Goal: Information Seeking & Learning: Learn about a topic

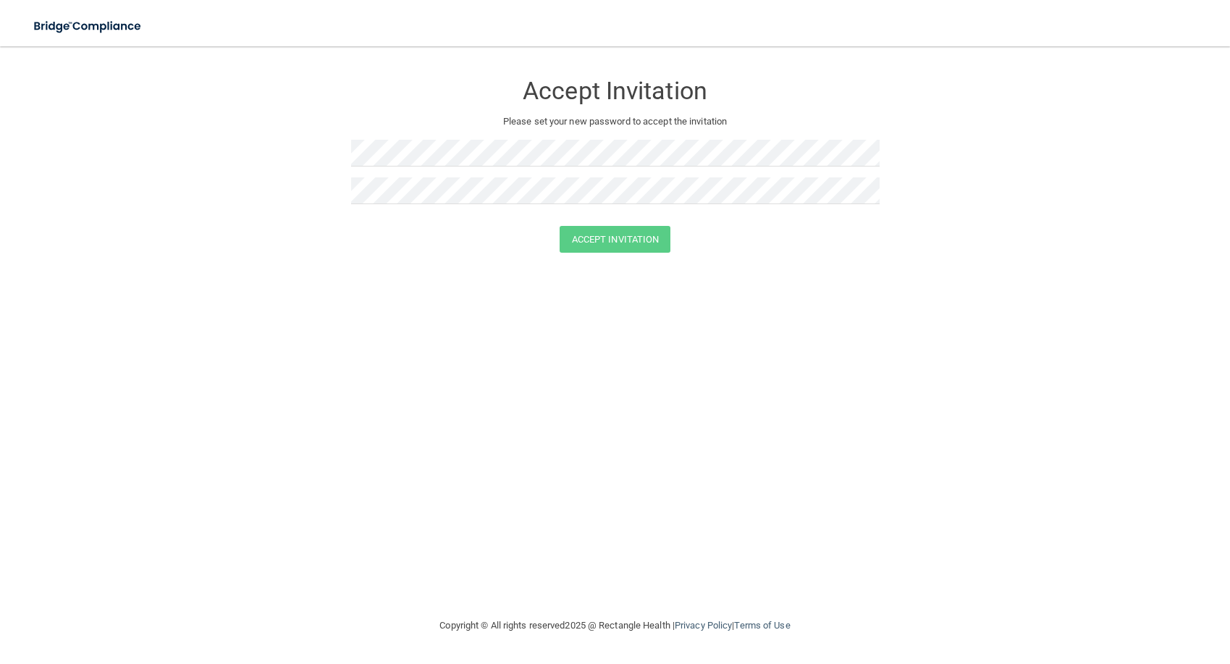
drag, startPoint x: 195, startPoint y: 403, endPoint x: 232, endPoint y: 324, distance: 87.8
click at [195, 403] on div "Accept Invitation Please set your new password to accept the invitation Accept …" at bounding box center [615, 332] width 1173 height 542
click at [646, 232] on button "Accept Invitation" at bounding box center [616, 239] width 112 height 27
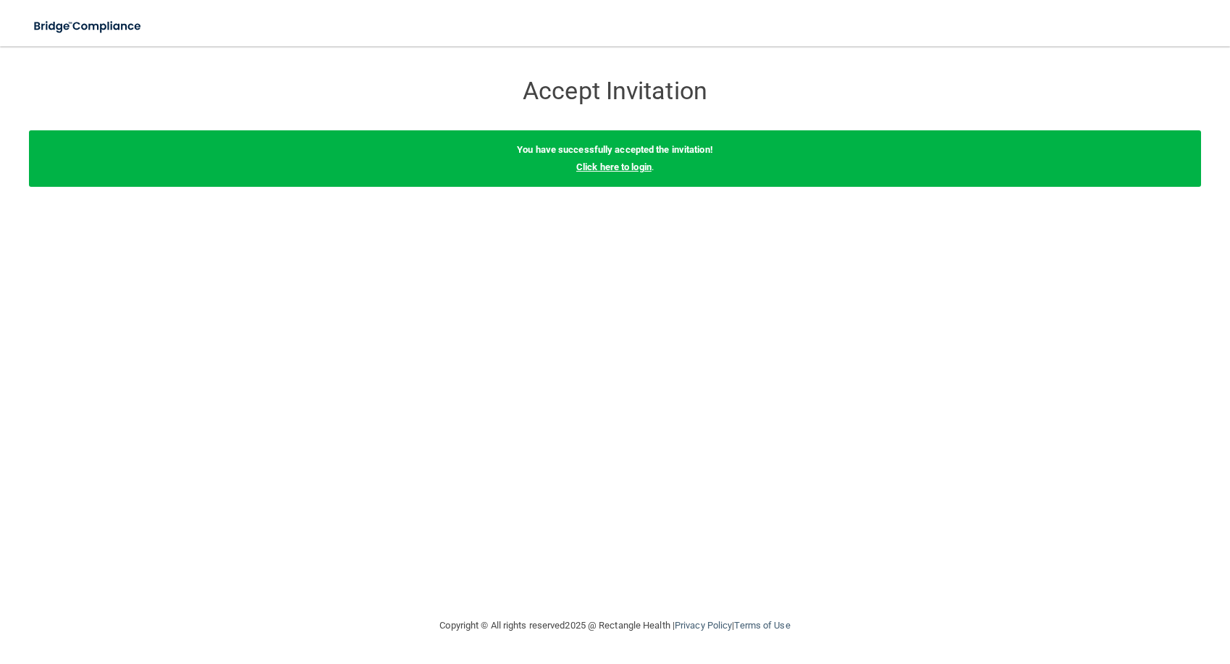
click at [643, 170] on link "Click here to login" at bounding box center [613, 167] width 75 height 11
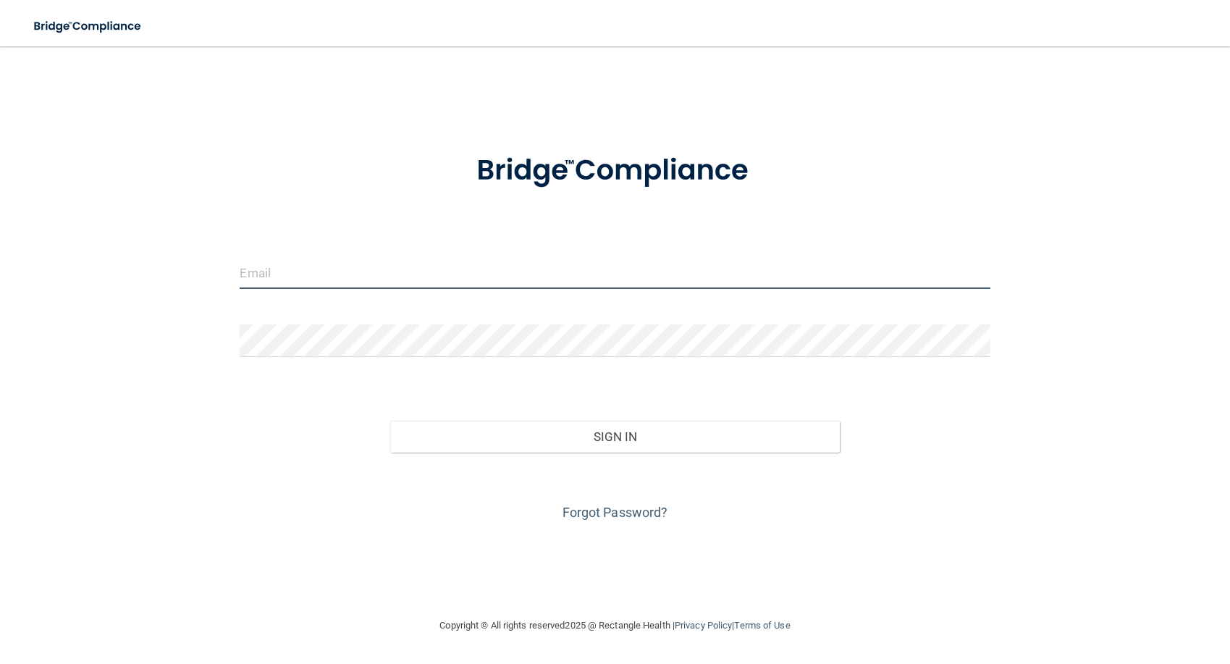
click at [256, 272] on input "email" at bounding box center [615, 272] width 750 height 33
type input "[PERSON_NAME][EMAIL_ADDRESS][DOMAIN_NAME]"
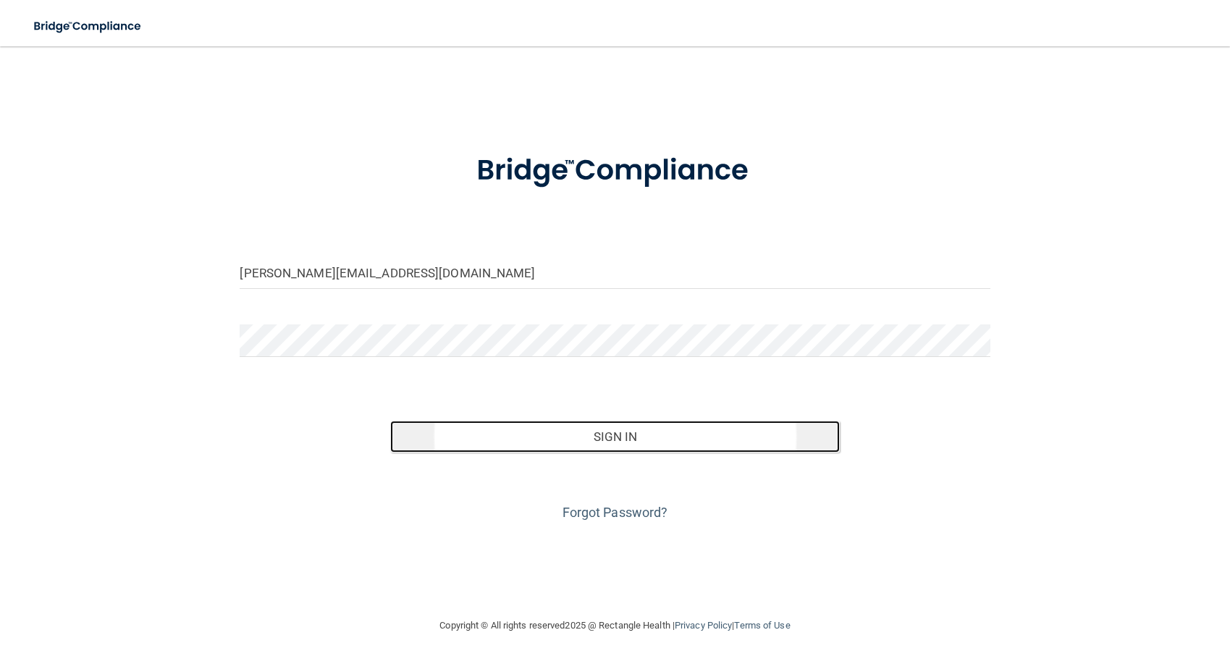
click at [669, 448] on button "Sign In" at bounding box center [615, 437] width 450 height 32
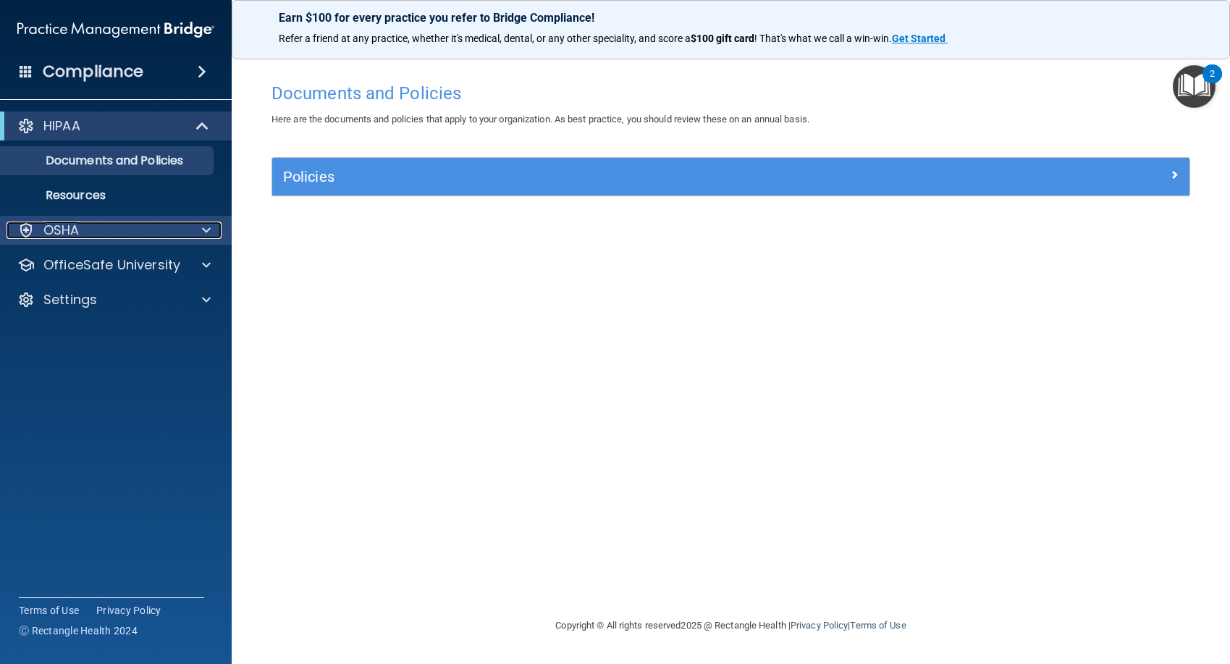
click at [101, 222] on div "OSHA" at bounding box center [97, 230] width 180 height 17
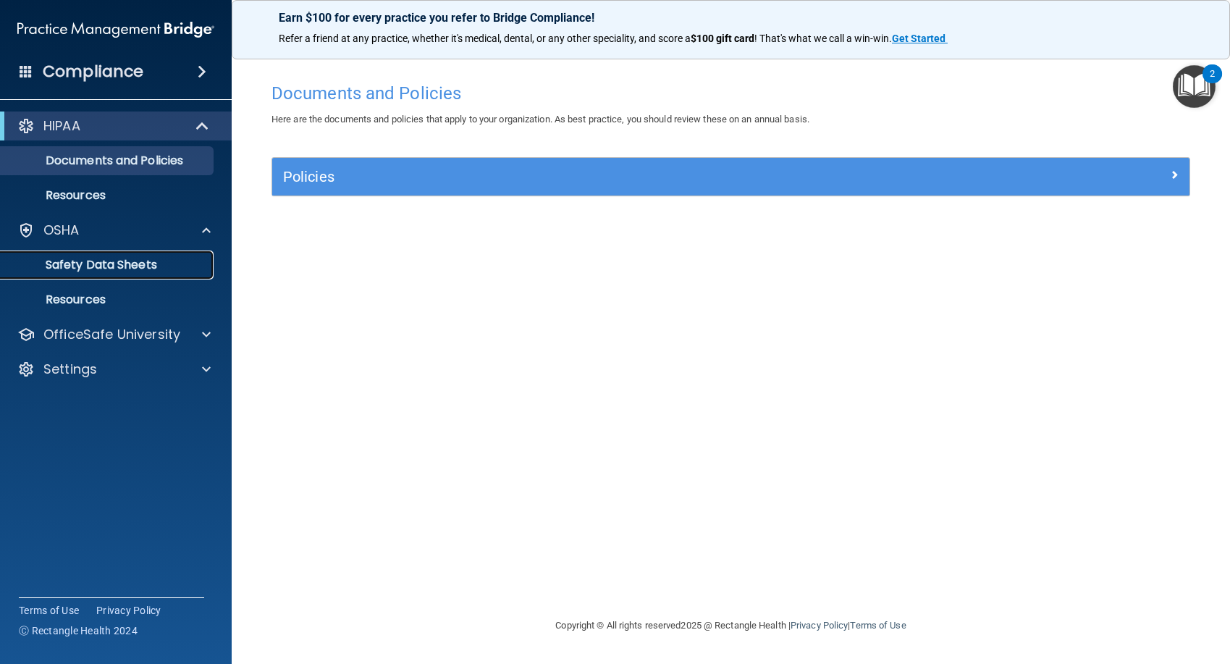
click at [80, 269] on p "Safety Data Sheets" at bounding box center [108, 265] width 198 height 14
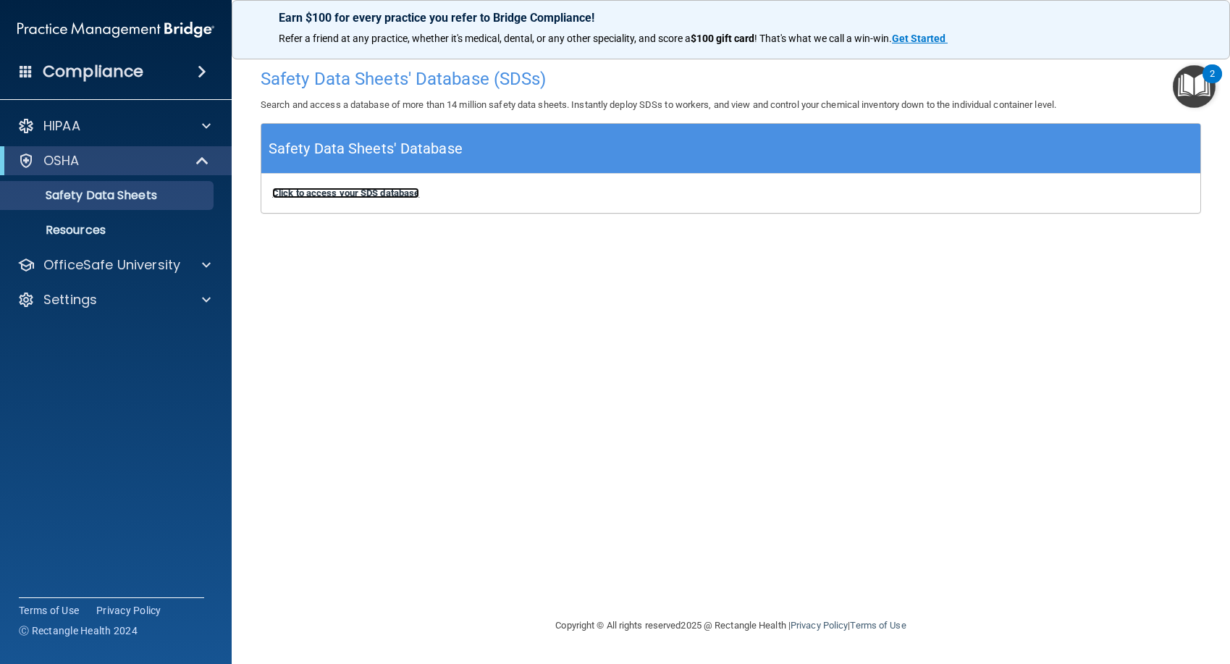
click at [373, 195] on b "Click to access your SDS database" at bounding box center [345, 193] width 147 height 11
click at [154, 75] on div "Compliance" at bounding box center [116, 72] width 232 height 32
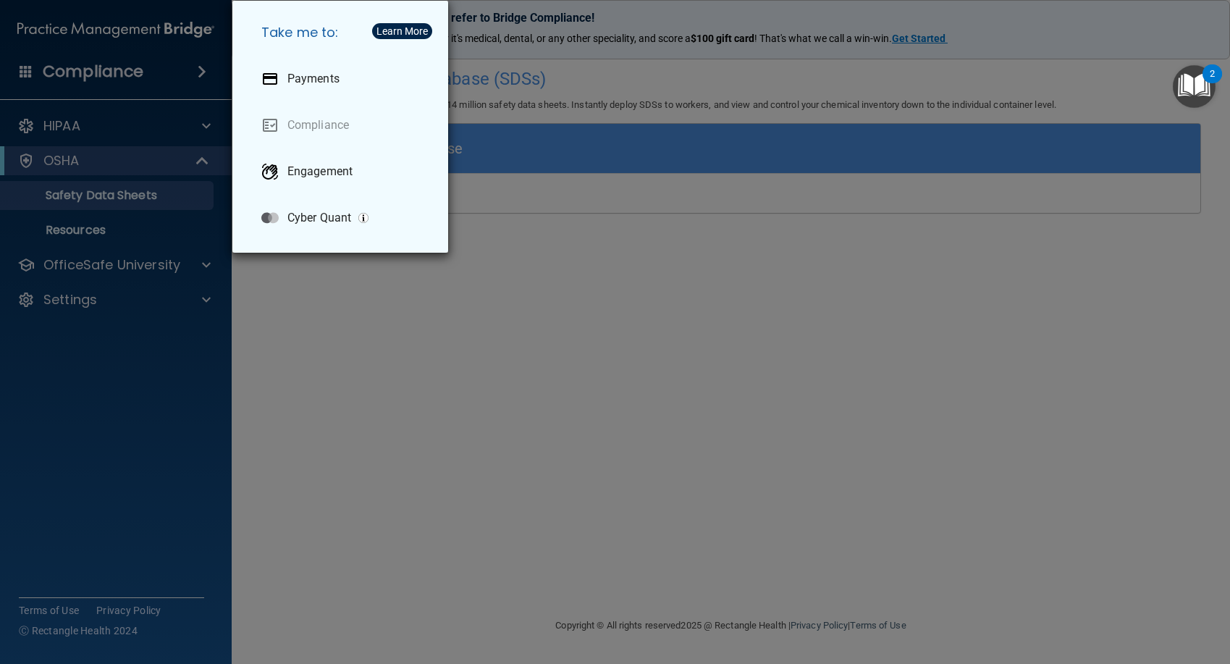
click at [154, 75] on div "Take me to: Payments Compliance Engagement Cyber Quant" at bounding box center [615, 332] width 1230 height 664
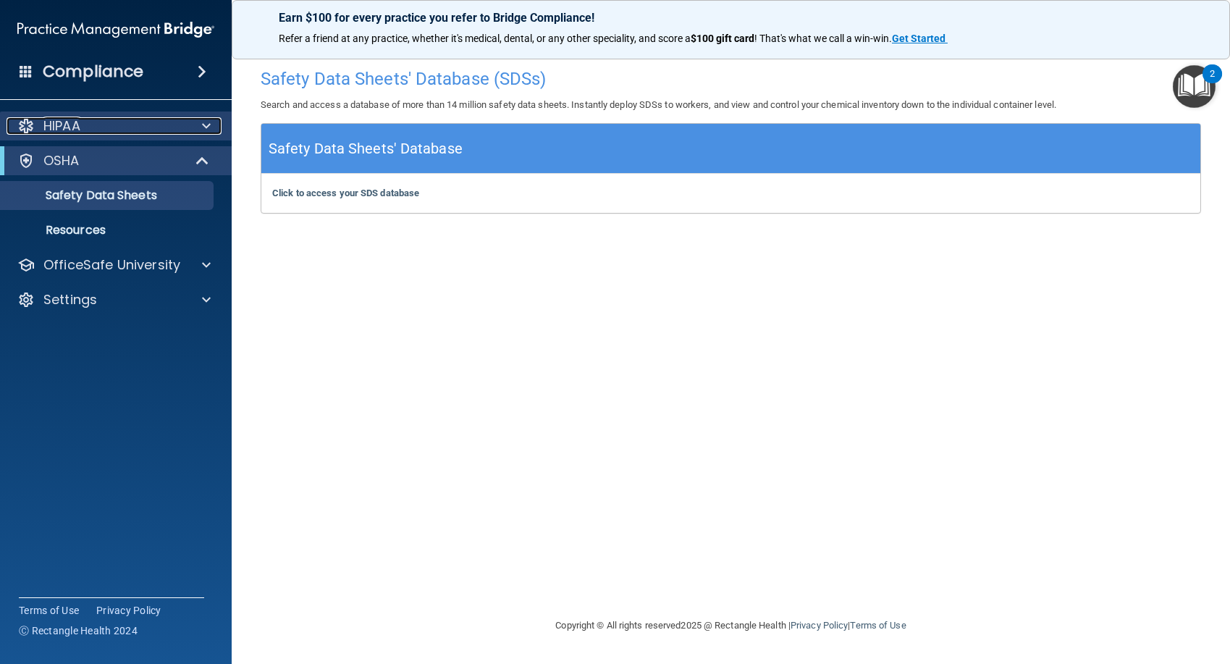
click at [143, 128] on div "HIPAA" at bounding box center [97, 125] width 180 height 17
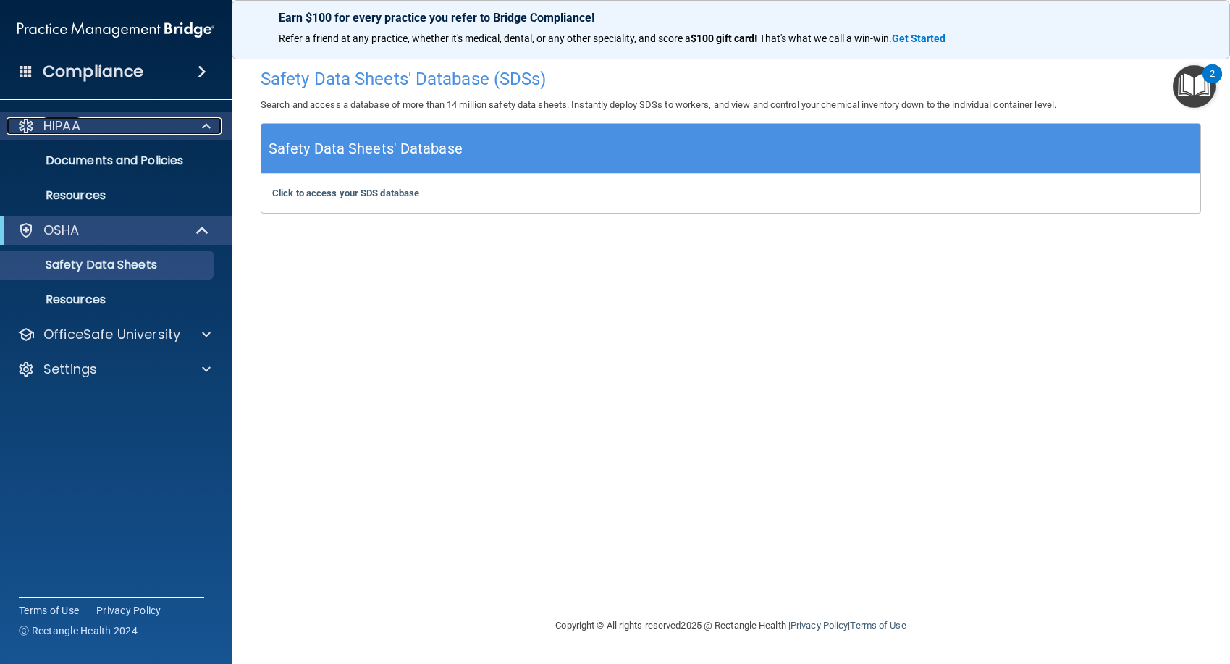
click at [143, 128] on div "HIPAA" at bounding box center [97, 125] width 180 height 17
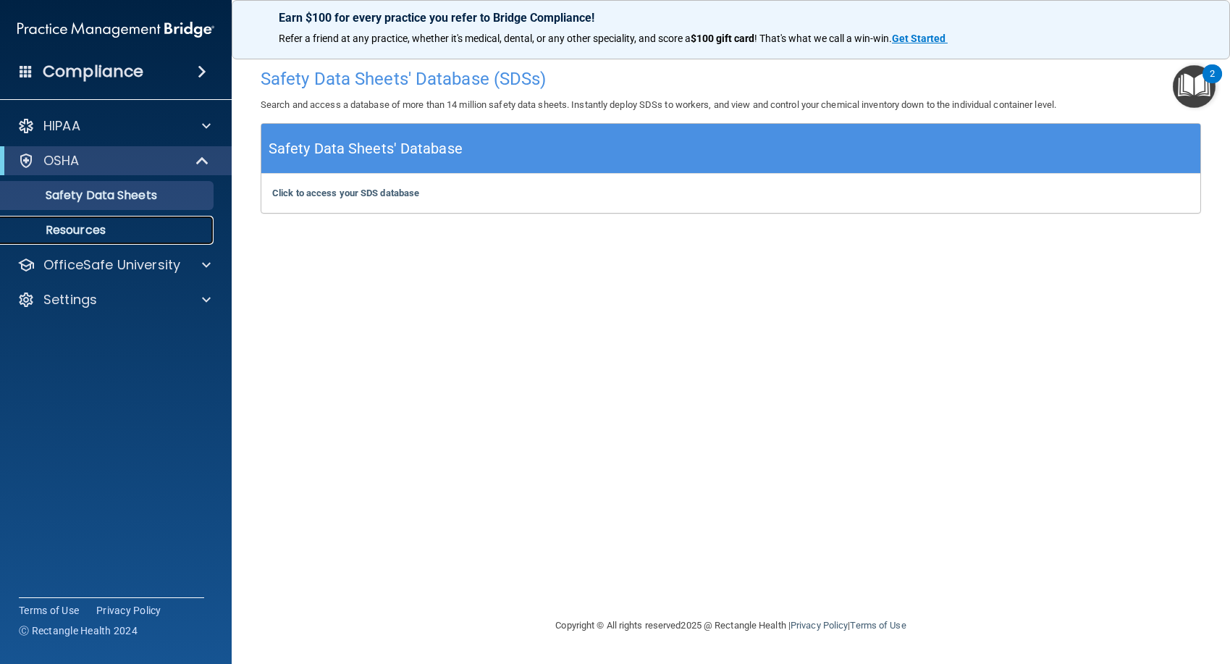
click at [113, 232] on p "Resources" at bounding box center [108, 230] width 198 height 14
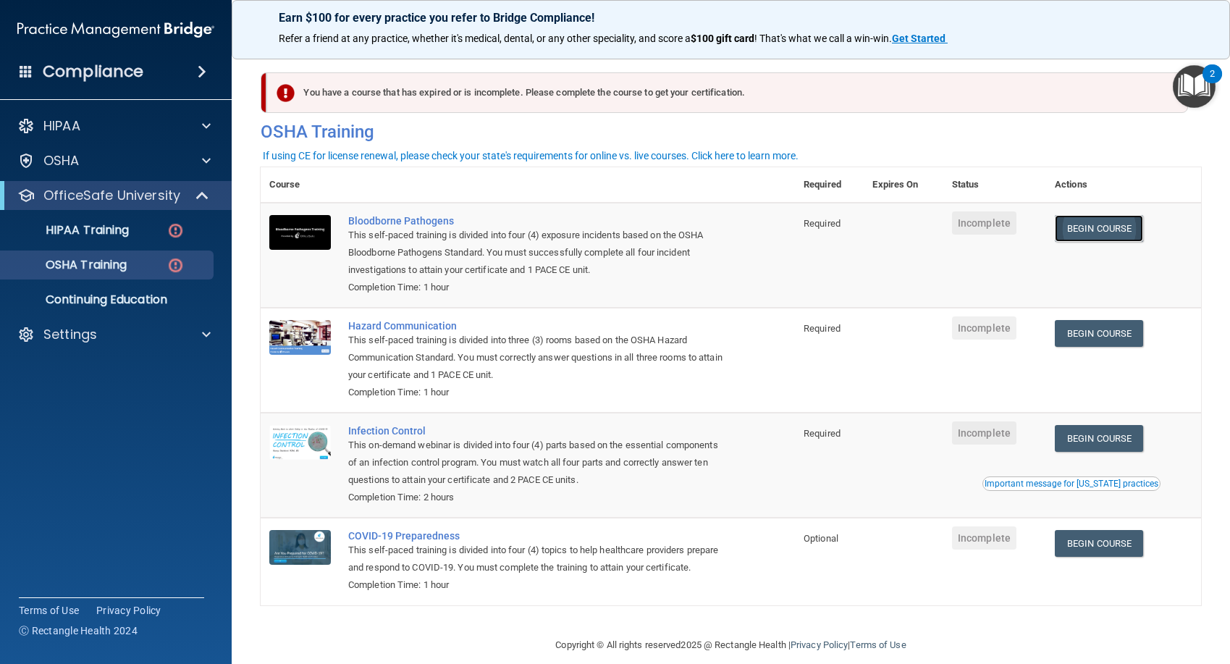
click at [1084, 223] on link "Begin Course" at bounding box center [1099, 228] width 88 height 27
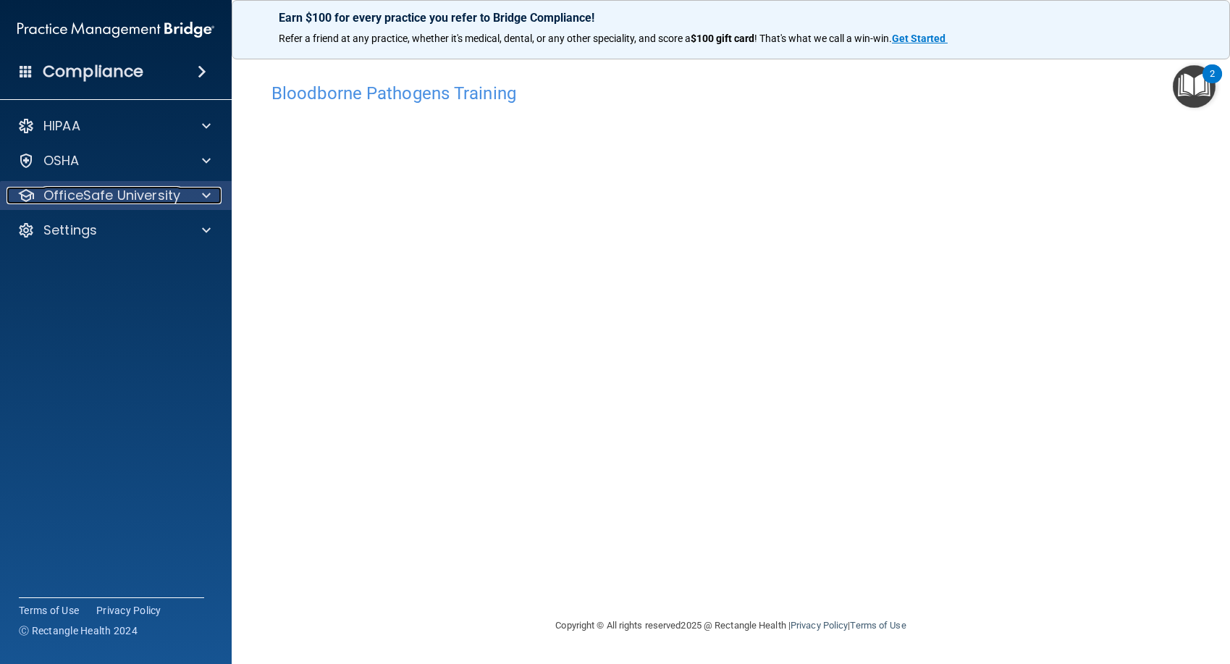
click at [72, 188] on p "OfficeSafe University" at bounding box center [111, 195] width 137 height 17
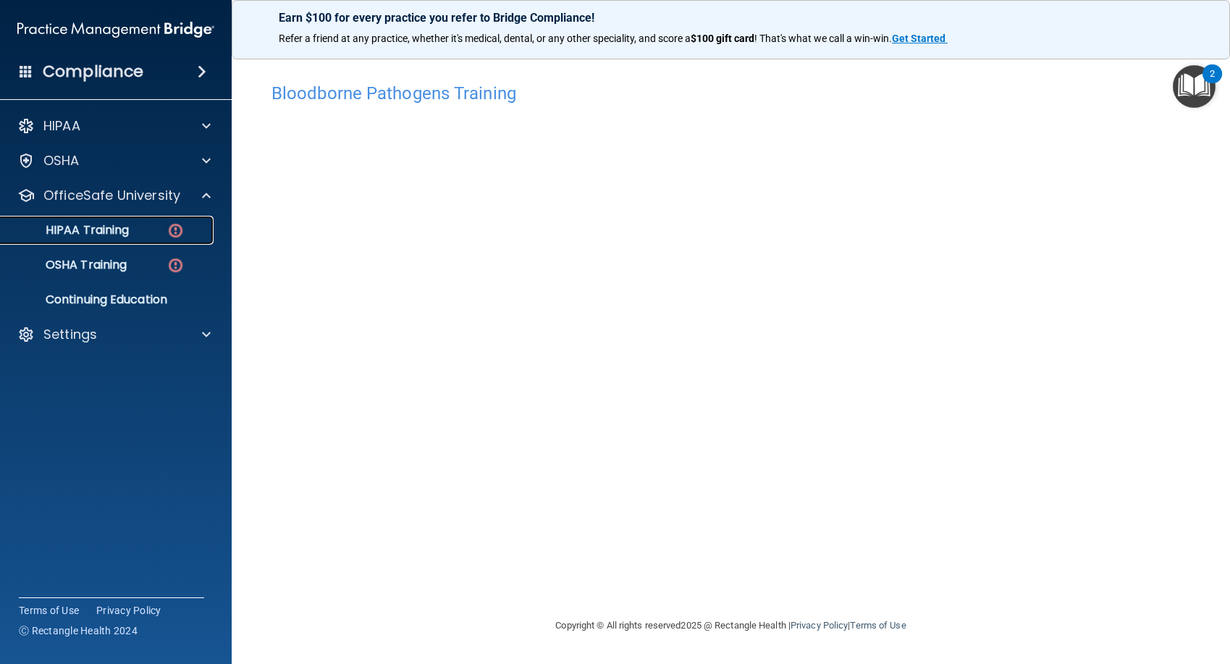
click at [77, 230] on p "HIPAA Training" at bounding box center [68, 230] width 119 height 14
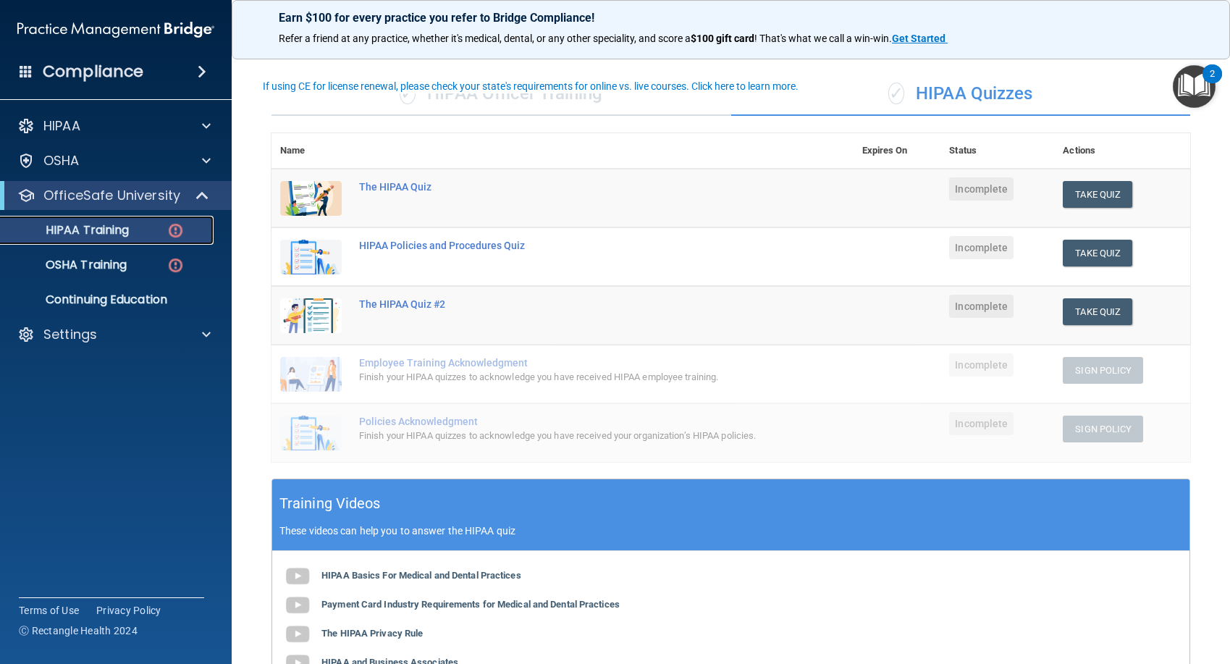
scroll to position [61, 0]
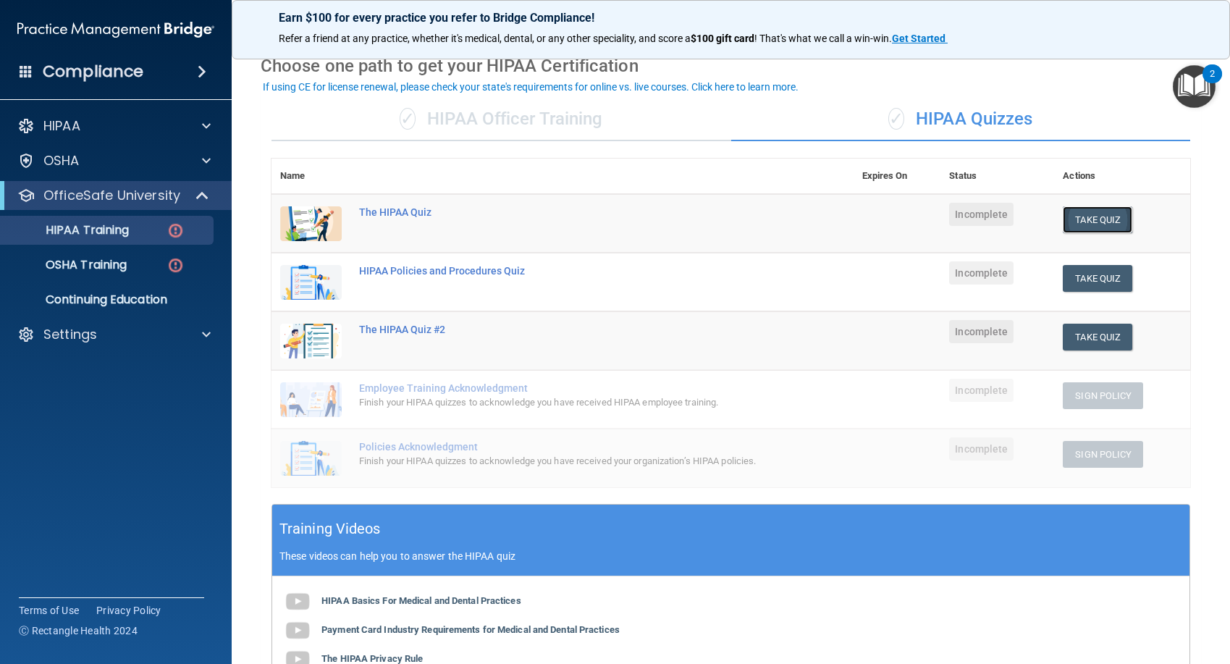
click at [1091, 219] on button "Take Quiz" at bounding box center [1098, 219] width 70 height 27
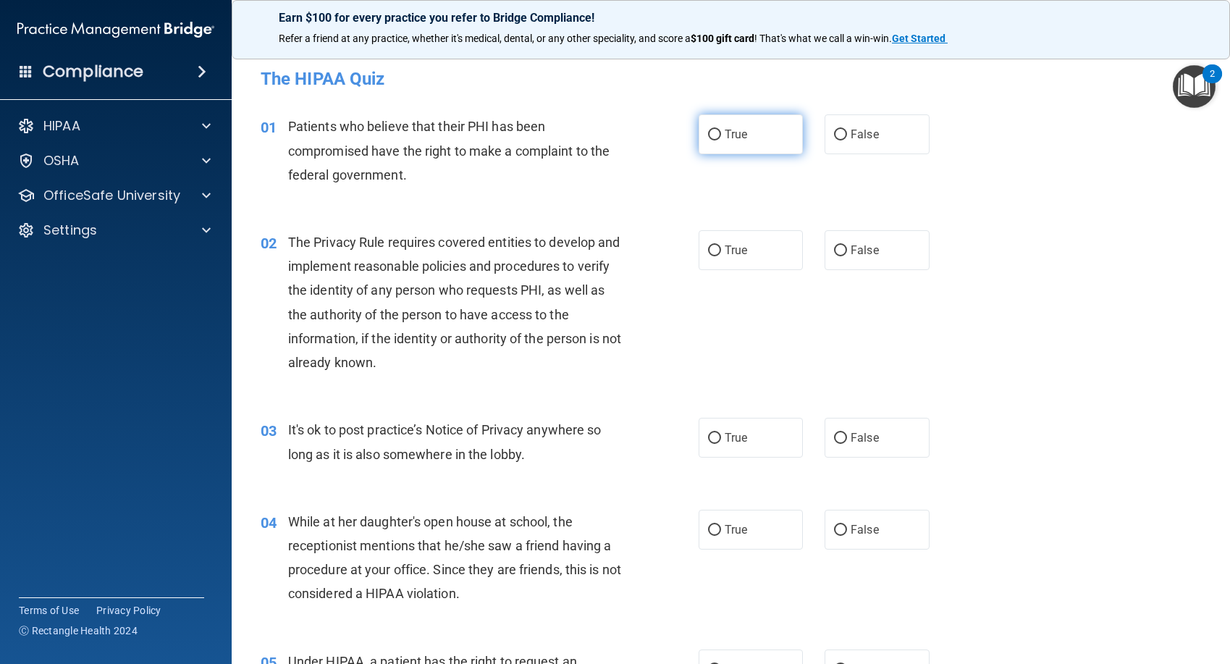
click at [713, 136] on input "True" at bounding box center [714, 135] width 13 height 11
radio input "true"
click at [708, 246] on input "True" at bounding box center [714, 251] width 13 height 11
radio input "true"
drag, startPoint x: 830, startPoint y: 435, endPoint x: 829, endPoint y: 448, distance: 12.4
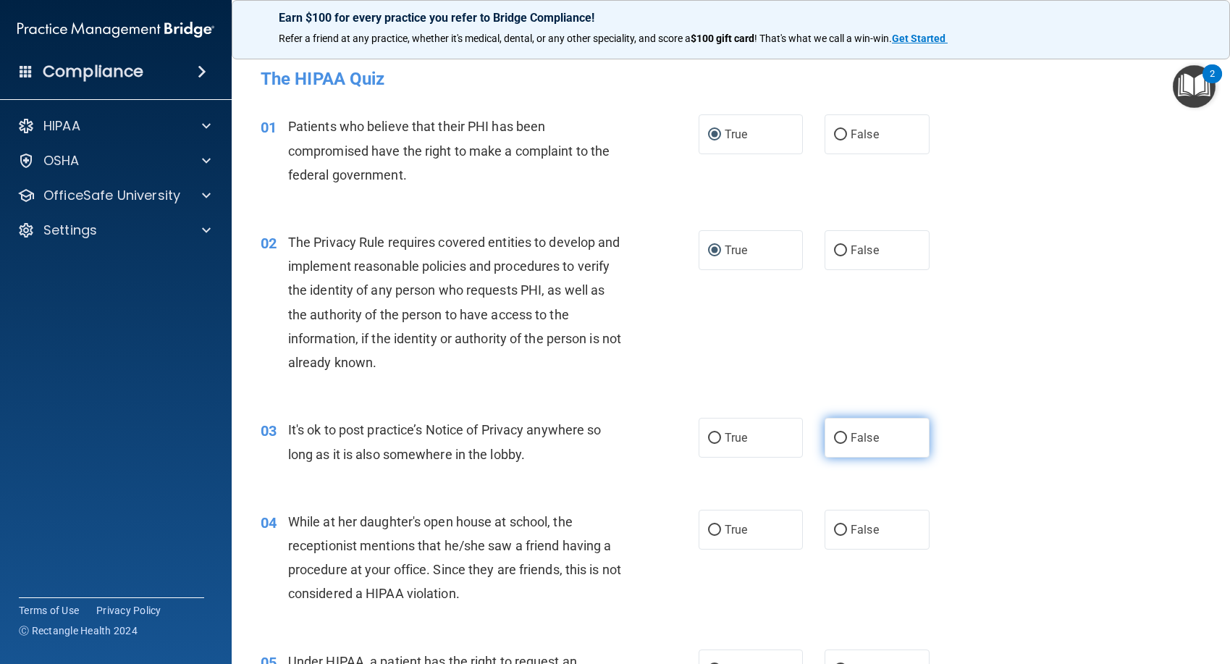
click at [834, 436] on input "False" at bounding box center [840, 438] width 13 height 11
radio input "true"
click at [839, 532] on input "False" at bounding box center [840, 530] width 13 height 11
radio input "true"
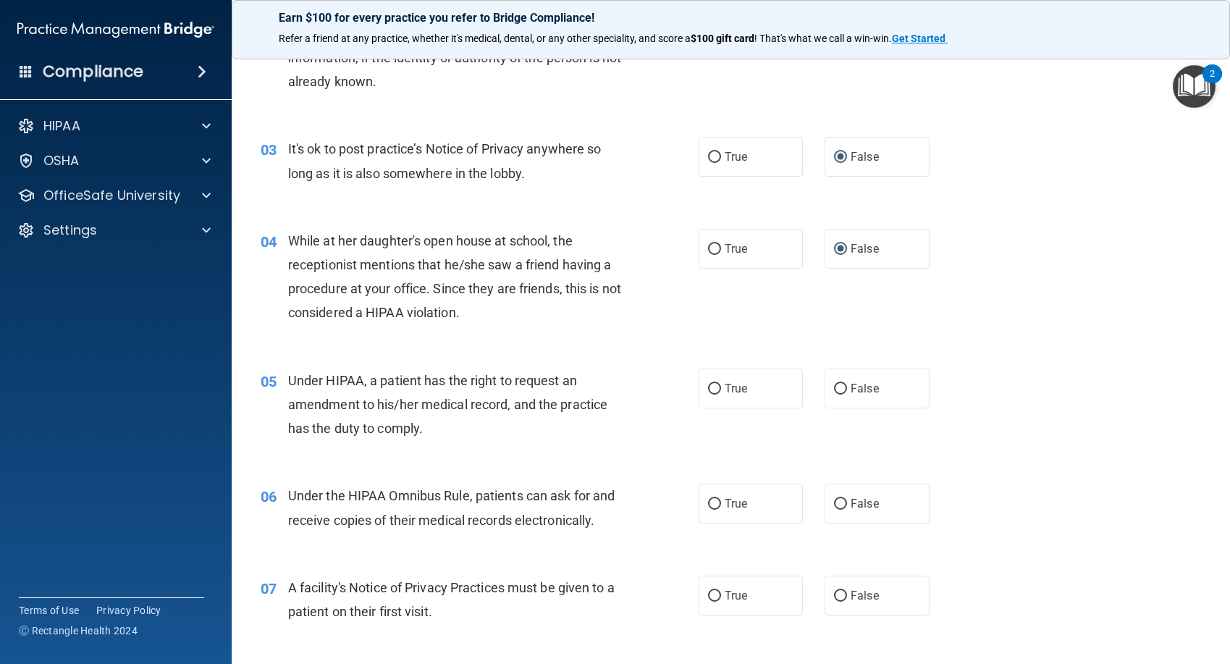
scroll to position [290, 0]
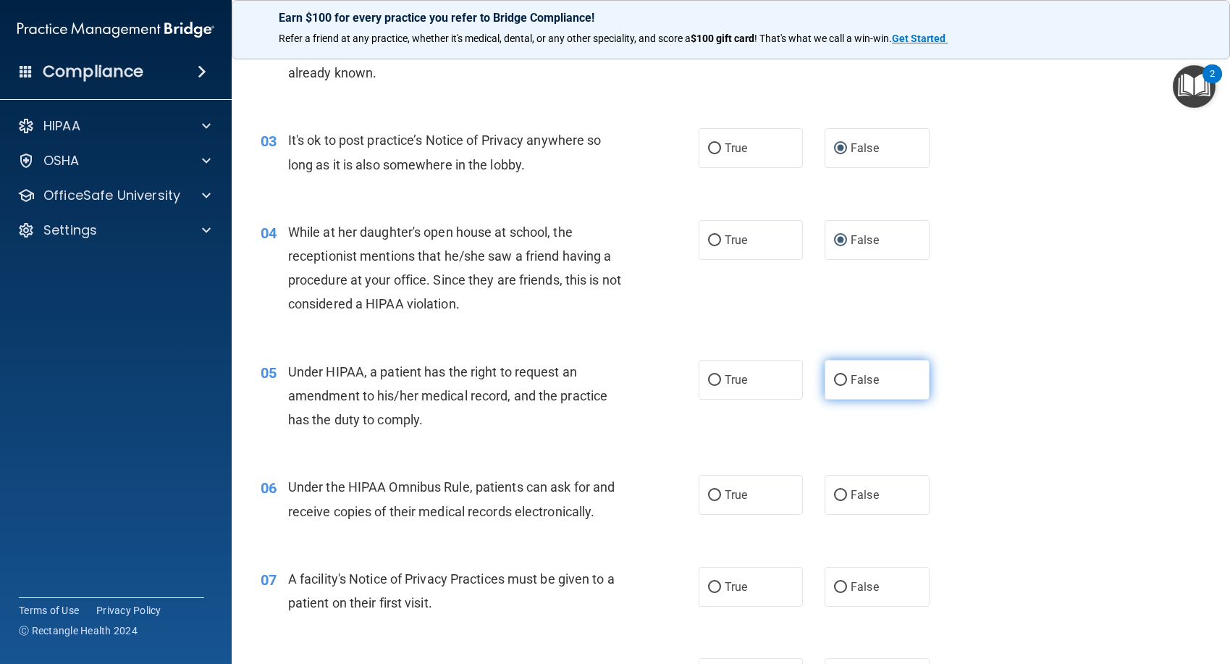
click at [833, 387] on label "False" at bounding box center [877, 380] width 105 height 40
click at [834, 386] on input "False" at bounding box center [840, 380] width 13 height 11
radio input "true"
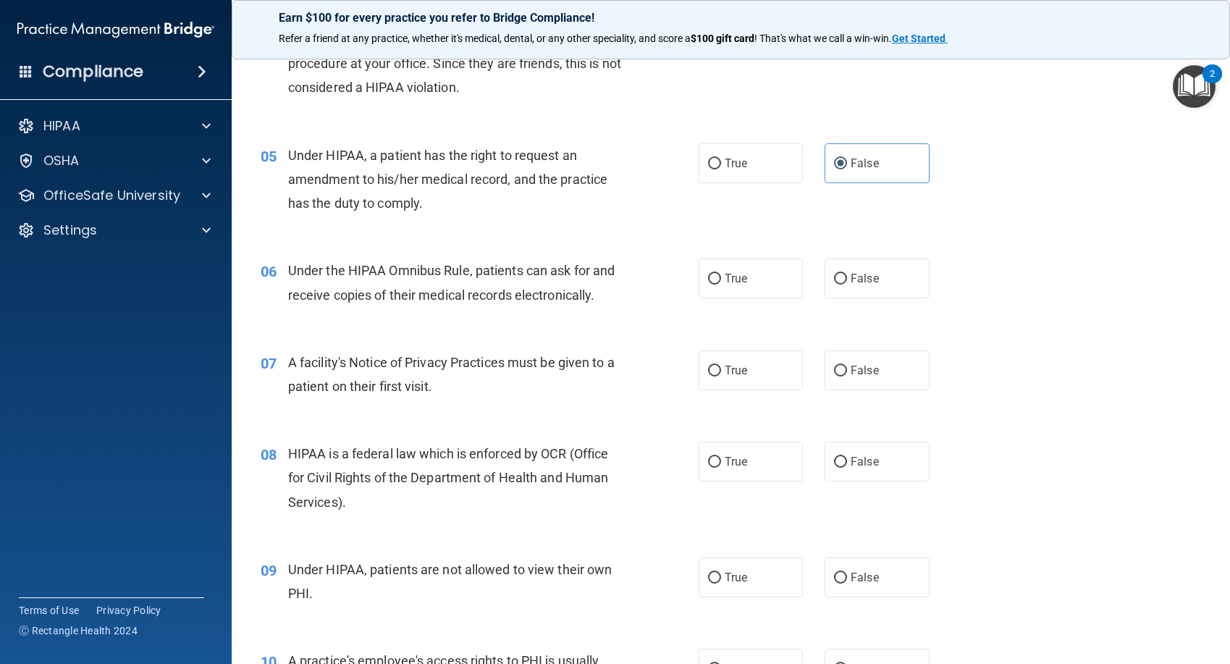
scroll to position [507, 0]
click at [751, 282] on label "True" at bounding box center [751, 278] width 105 height 40
click at [721, 282] on input "True" at bounding box center [714, 278] width 13 height 11
radio input "true"
click at [744, 359] on label "True" at bounding box center [751, 370] width 105 height 40
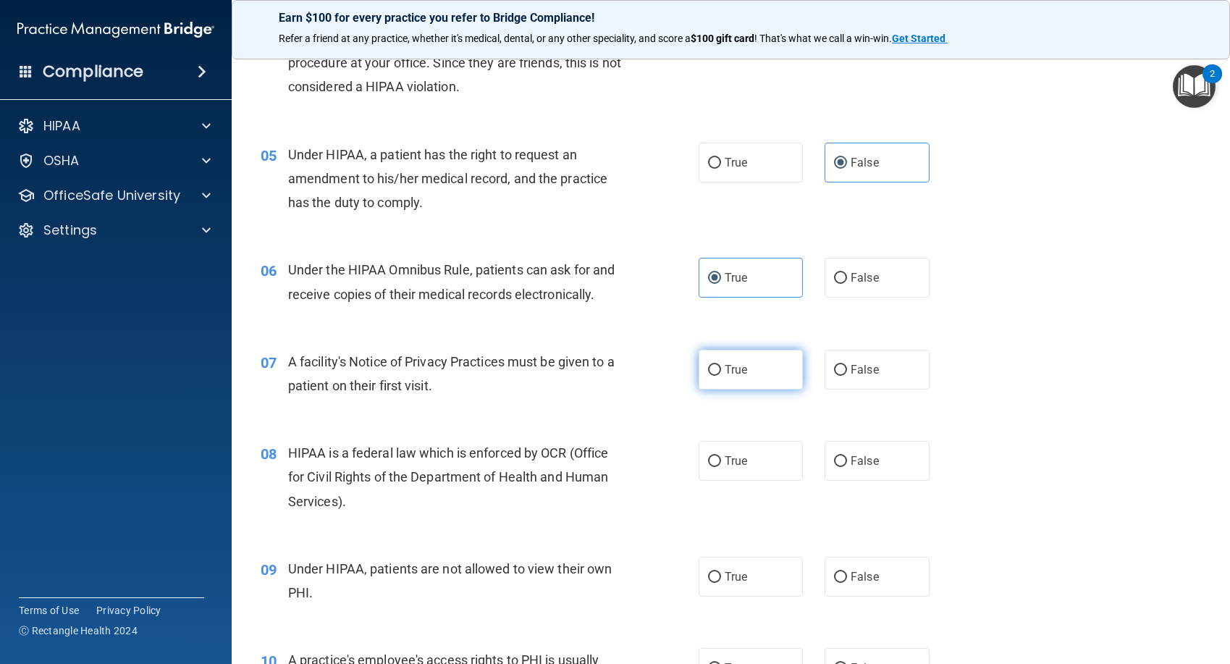
click at [721, 365] on input "True" at bounding box center [714, 370] width 13 height 11
radio input "true"
click at [742, 456] on label "True" at bounding box center [751, 461] width 105 height 40
click at [721, 456] on input "True" at bounding box center [714, 461] width 13 height 11
radio input "true"
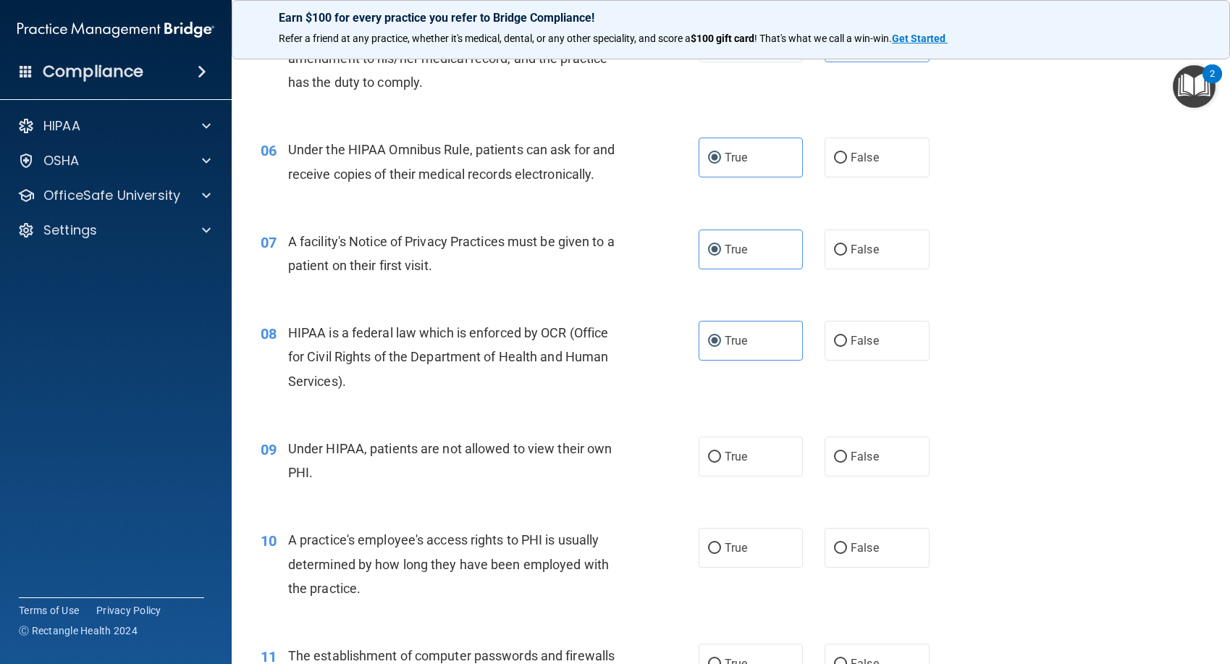
scroll to position [797, 0]
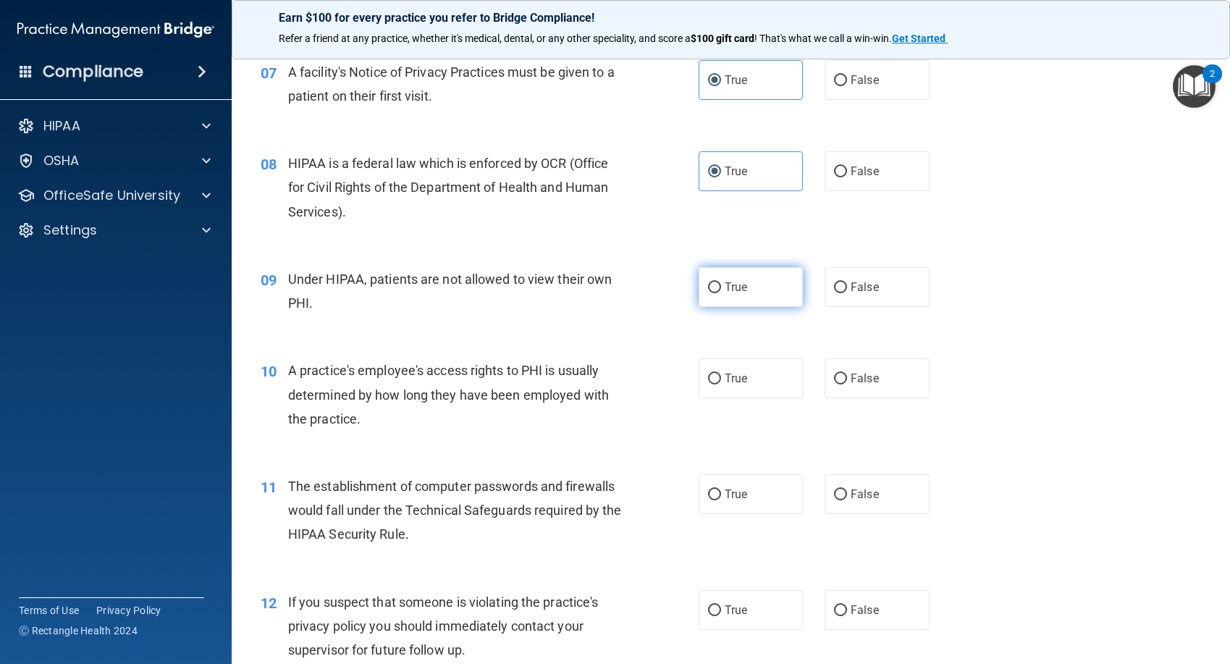
click at [749, 301] on label "True" at bounding box center [751, 287] width 105 height 40
click at [721, 293] on input "True" at bounding box center [714, 287] width 13 height 11
radio input "true"
click at [855, 288] on span "False" at bounding box center [865, 287] width 28 height 14
click at [847, 288] on input "False" at bounding box center [840, 287] width 13 height 11
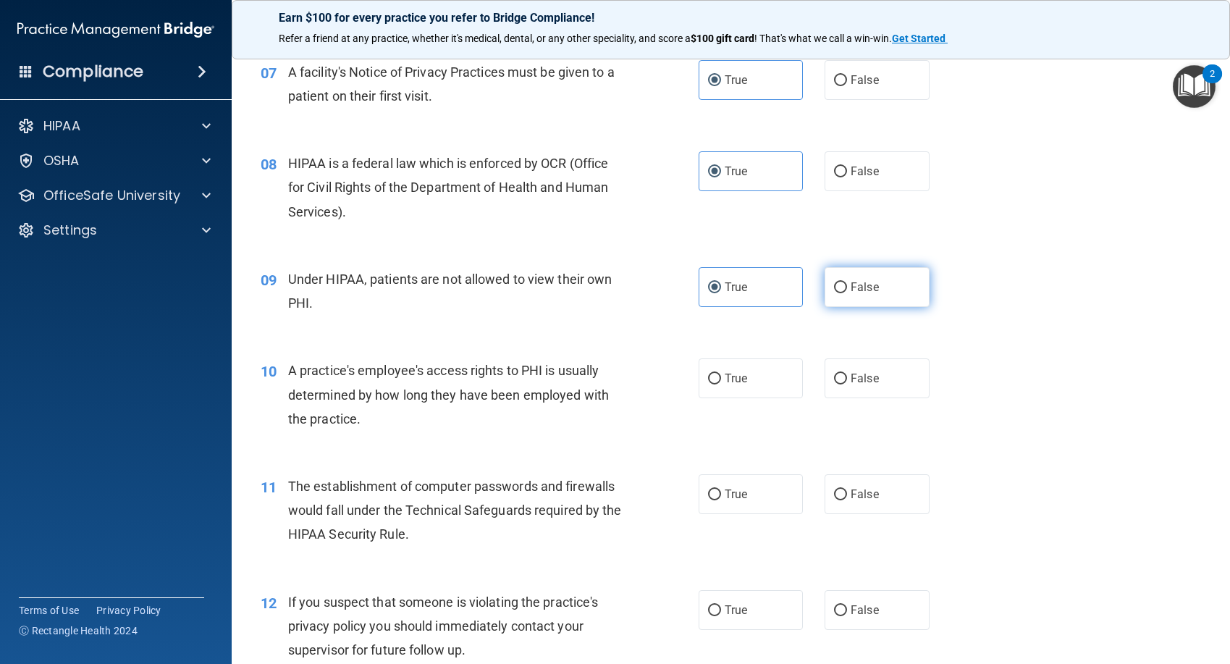
radio input "true"
radio input "false"
click at [865, 373] on span "False" at bounding box center [865, 379] width 28 height 14
click at [847, 374] on input "False" at bounding box center [840, 379] width 13 height 11
radio input "true"
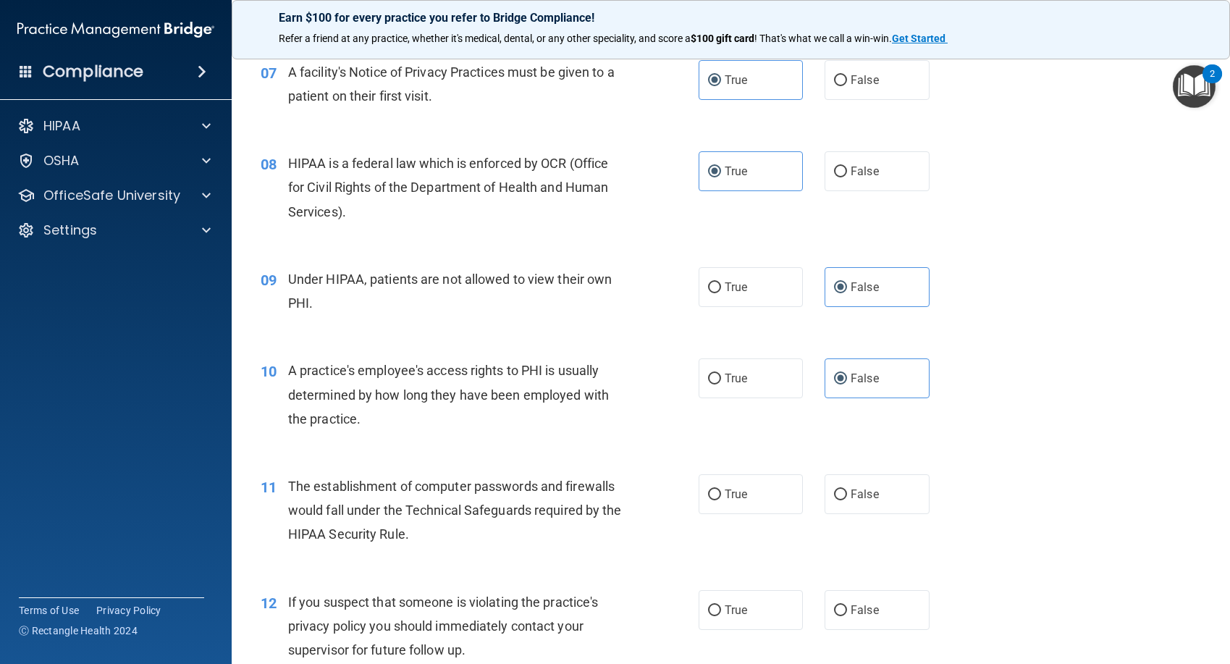
scroll to position [1086, 0]
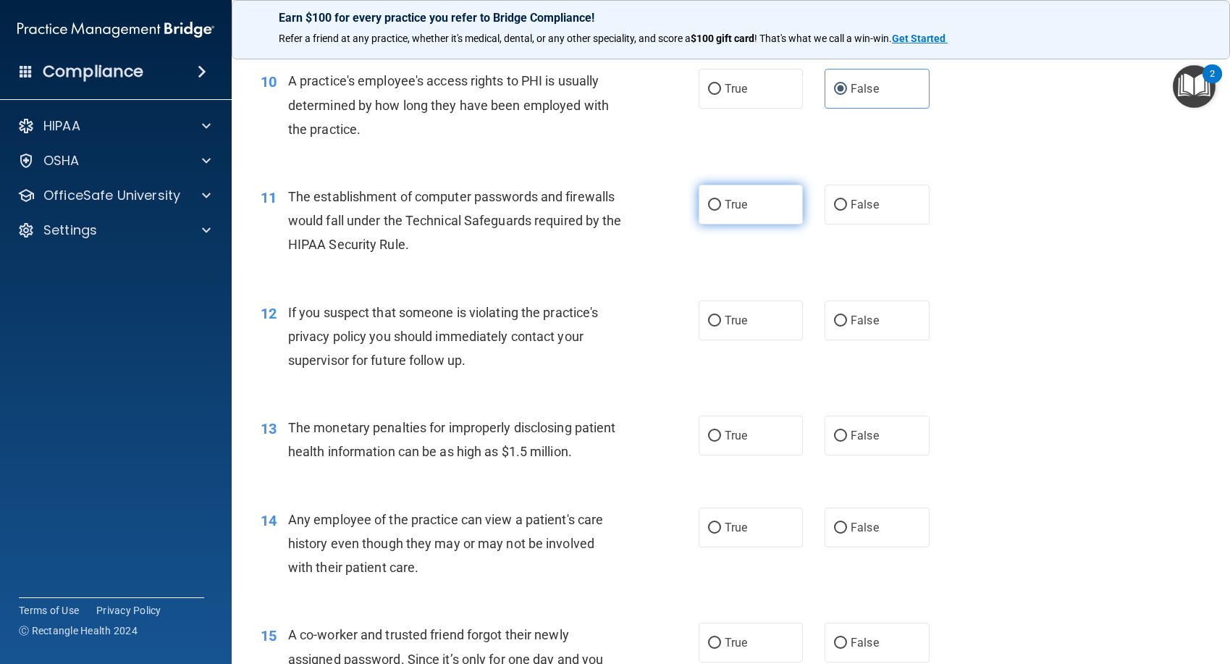
click at [745, 219] on label "True" at bounding box center [751, 205] width 105 height 40
click at [721, 211] on input "True" at bounding box center [714, 205] width 13 height 11
radio input "true"
click at [741, 319] on span "True" at bounding box center [736, 321] width 22 height 14
click at [721, 319] on input "True" at bounding box center [714, 321] width 13 height 11
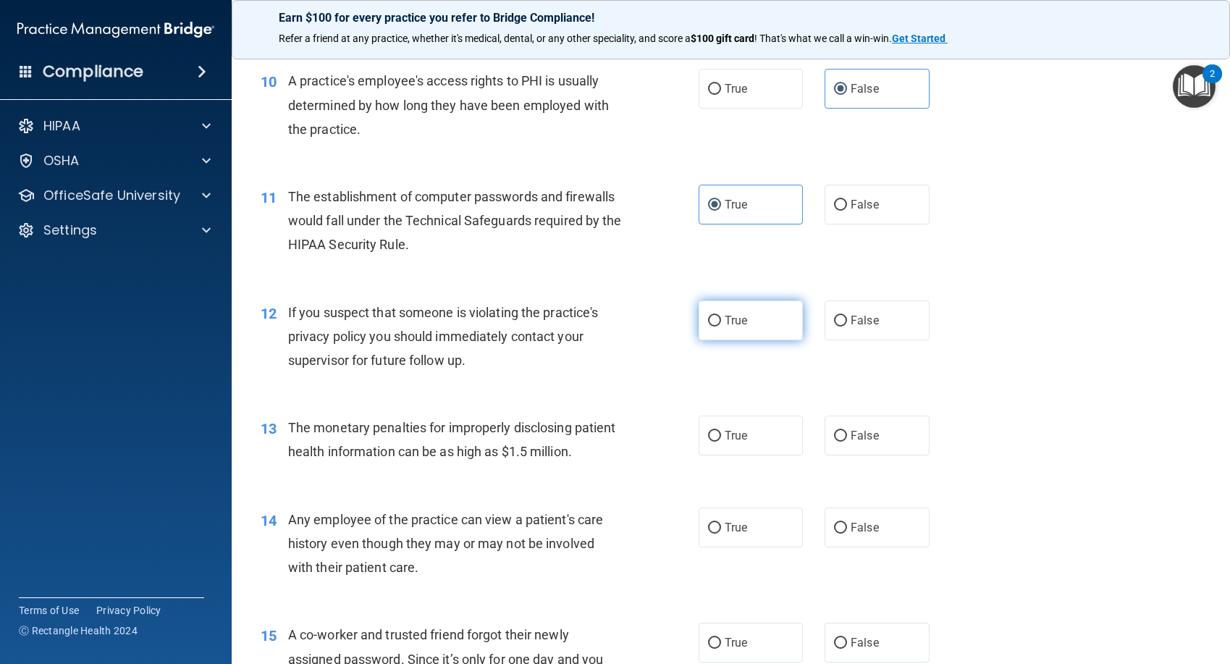
radio input "true"
click at [746, 436] on label "True" at bounding box center [751, 436] width 105 height 40
click at [721, 436] on input "True" at bounding box center [714, 436] width 13 height 11
radio input "true"
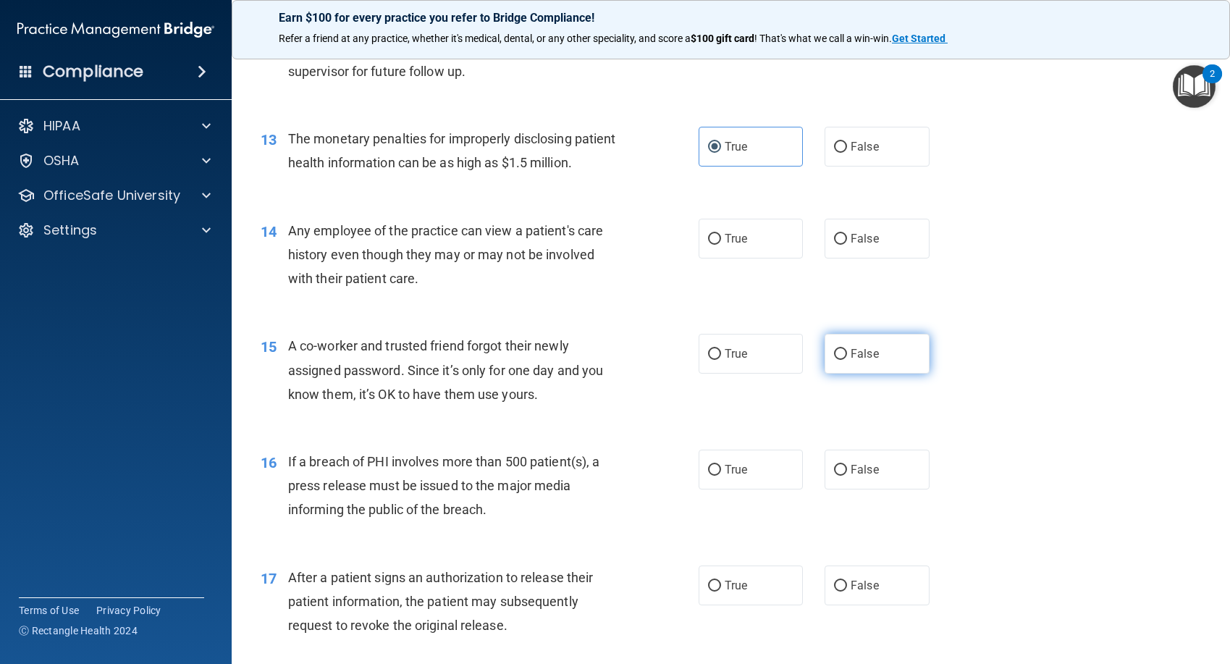
scroll to position [1376, 0]
click at [866, 258] on label "False" at bounding box center [877, 238] width 105 height 40
click at [847, 244] on input "False" at bounding box center [840, 238] width 13 height 11
radio input "true"
click at [864, 360] on span "False" at bounding box center [865, 353] width 28 height 14
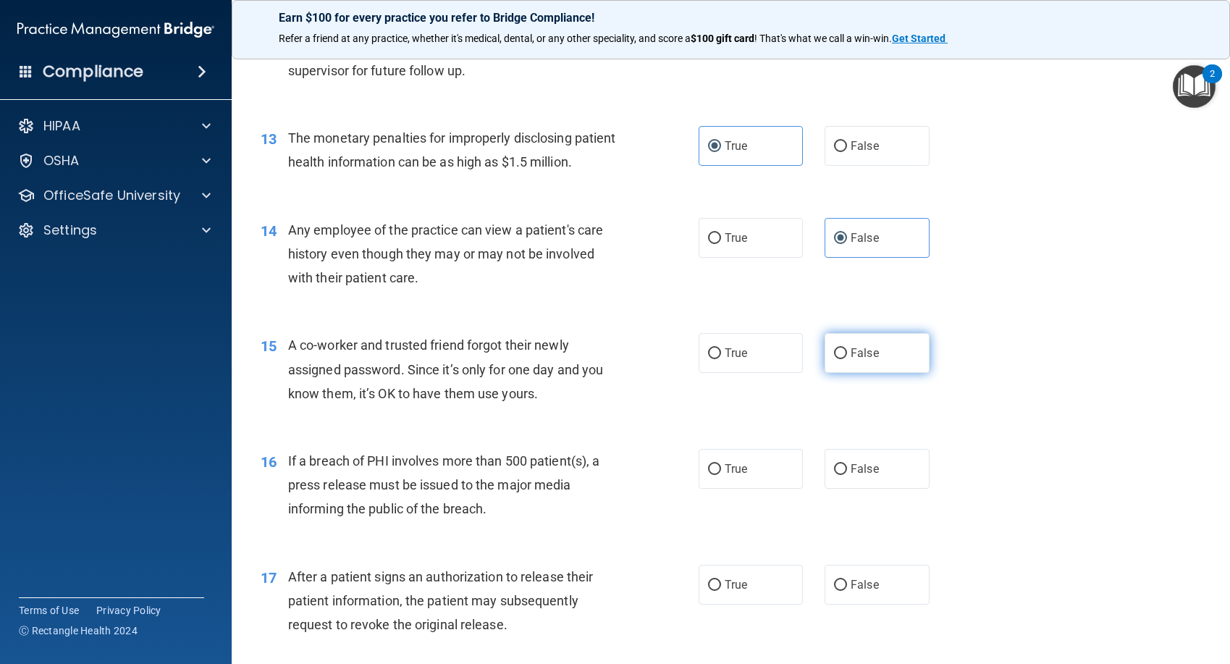
click at [847, 359] on input "False" at bounding box center [840, 353] width 13 height 11
radio input "true"
drag, startPoint x: 763, startPoint y: 490, endPoint x: 744, endPoint y: 545, distance: 59.1
click at [760, 489] on label "True" at bounding box center [751, 469] width 105 height 40
click at [721, 475] on input "True" at bounding box center [714, 469] width 13 height 11
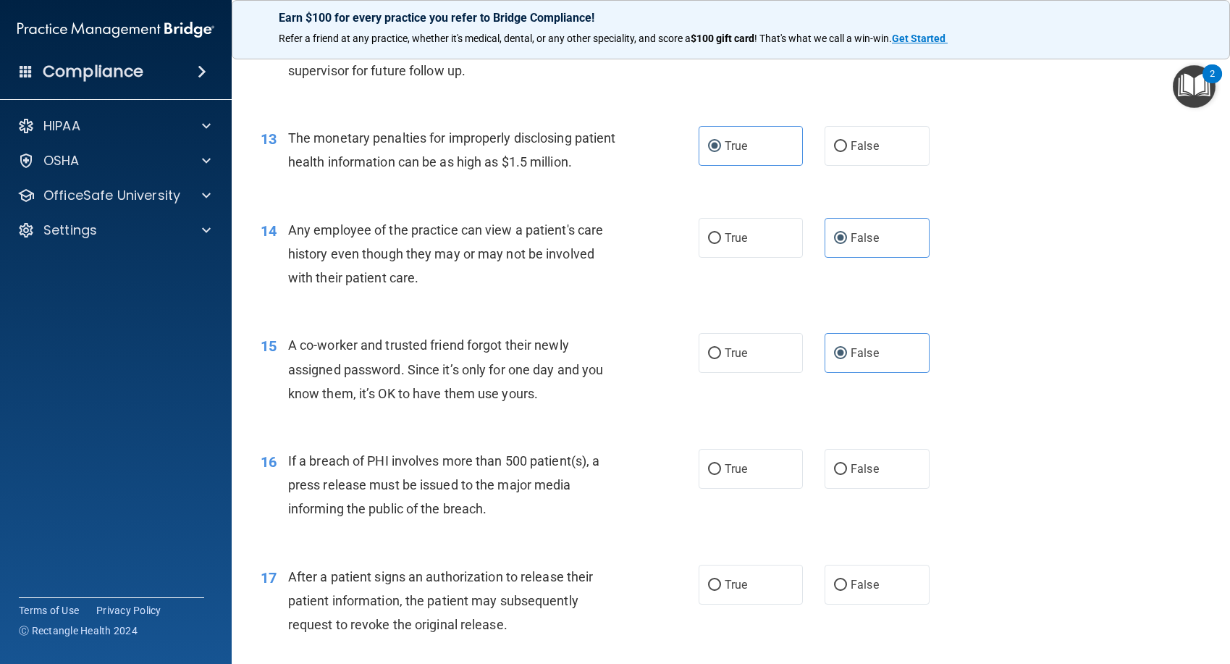
radio input "true"
click at [742, 592] on span "True" at bounding box center [736, 585] width 22 height 14
click at [721, 591] on input "True" at bounding box center [714, 585] width 13 height 11
radio input "true"
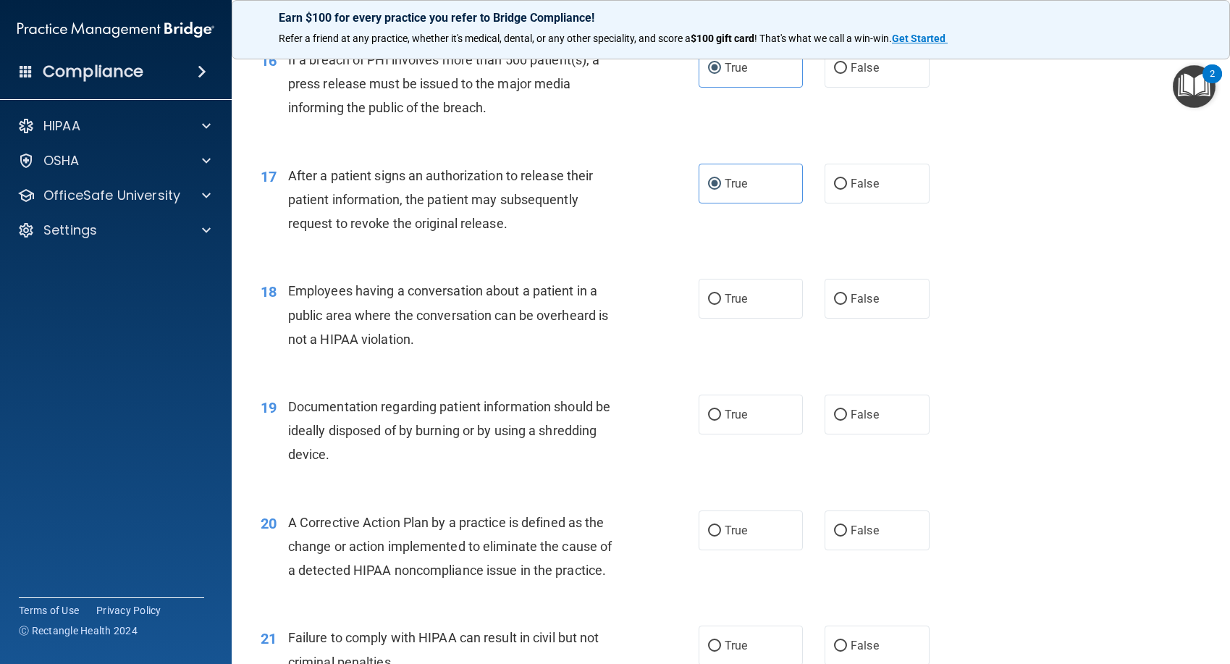
scroll to position [1811, 0]
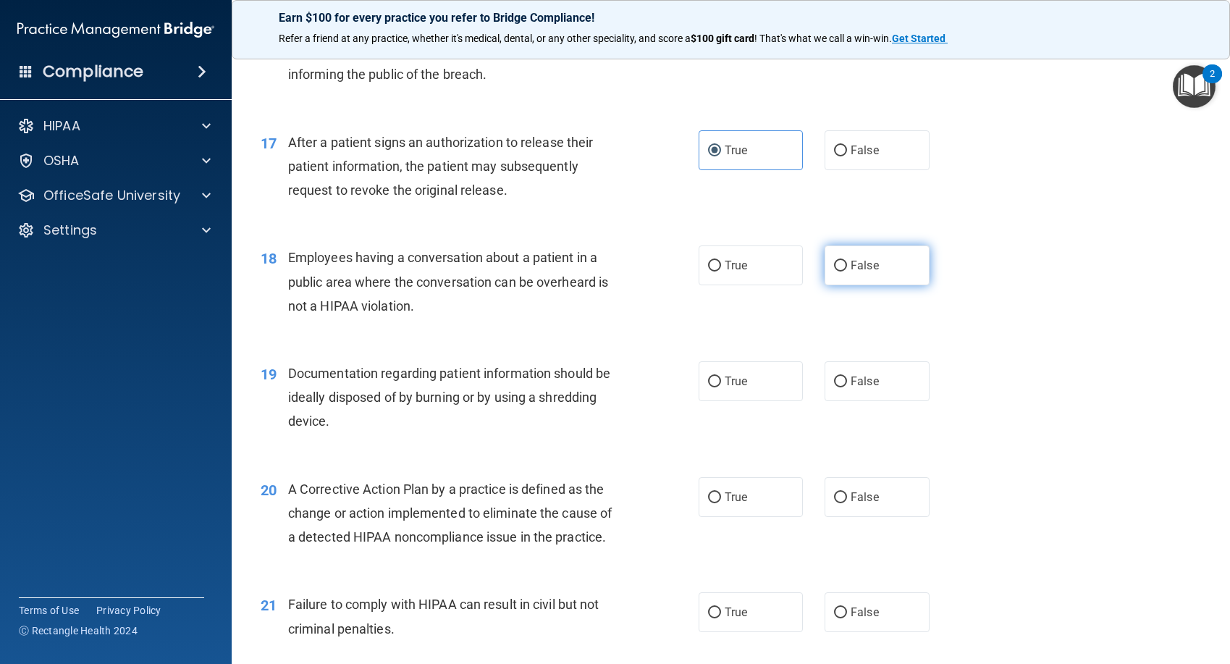
click at [875, 285] on label "False" at bounding box center [877, 266] width 105 height 40
click at [847, 272] on input "False" at bounding box center [840, 266] width 13 height 11
radio input "true"
click at [736, 285] on label "True" at bounding box center [751, 266] width 105 height 40
click at [721, 272] on input "True" at bounding box center [714, 266] width 13 height 11
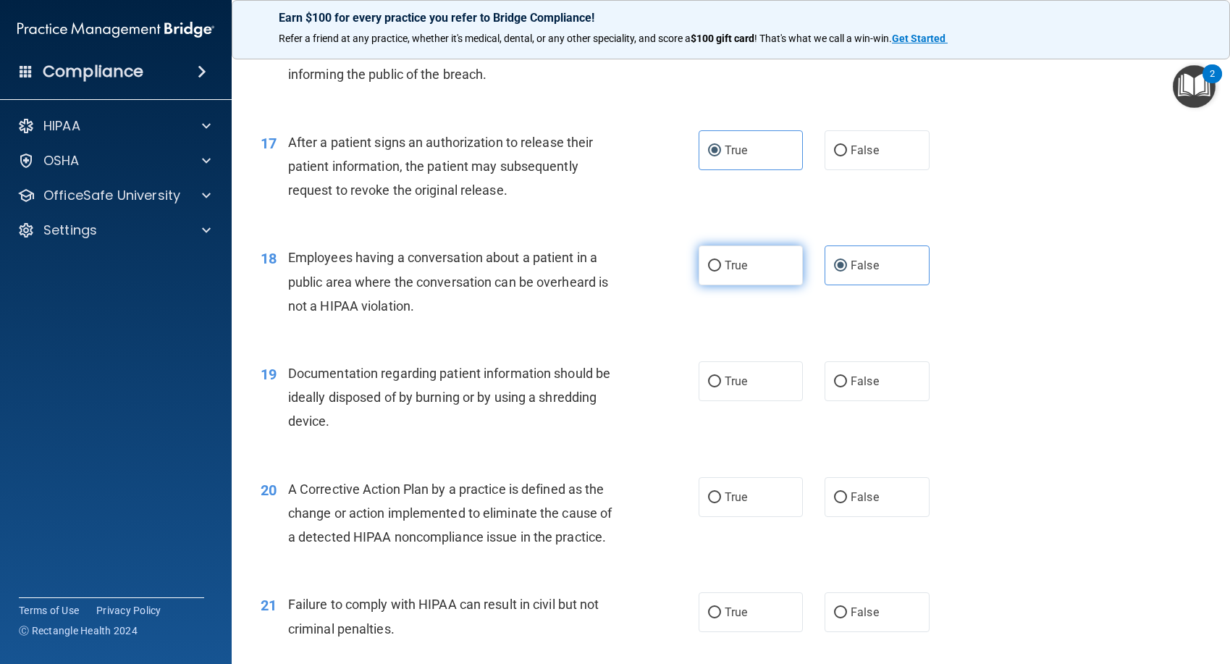
radio input "true"
radio input "false"
click at [736, 388] on span "True" at bounding box center [736, 381] width 22 height 14
click at [721, 387] on input "True" at bounding box center [714, 382] width 13 height 11
radio input "true"
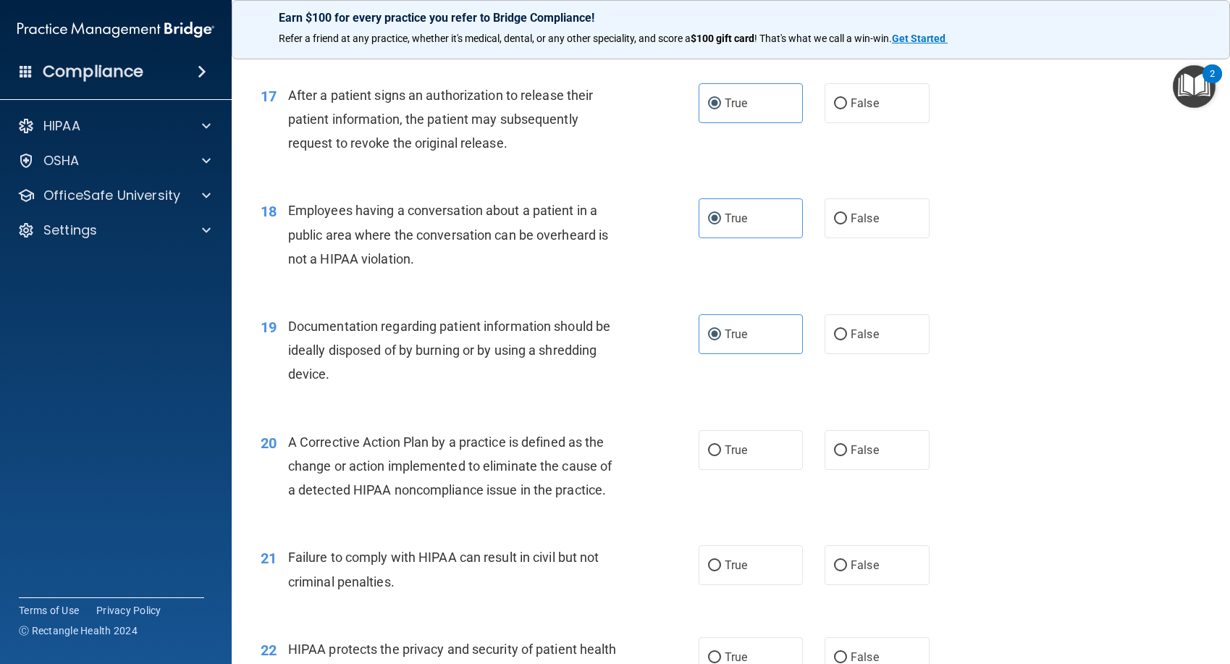
scroll to position [1883, 0]
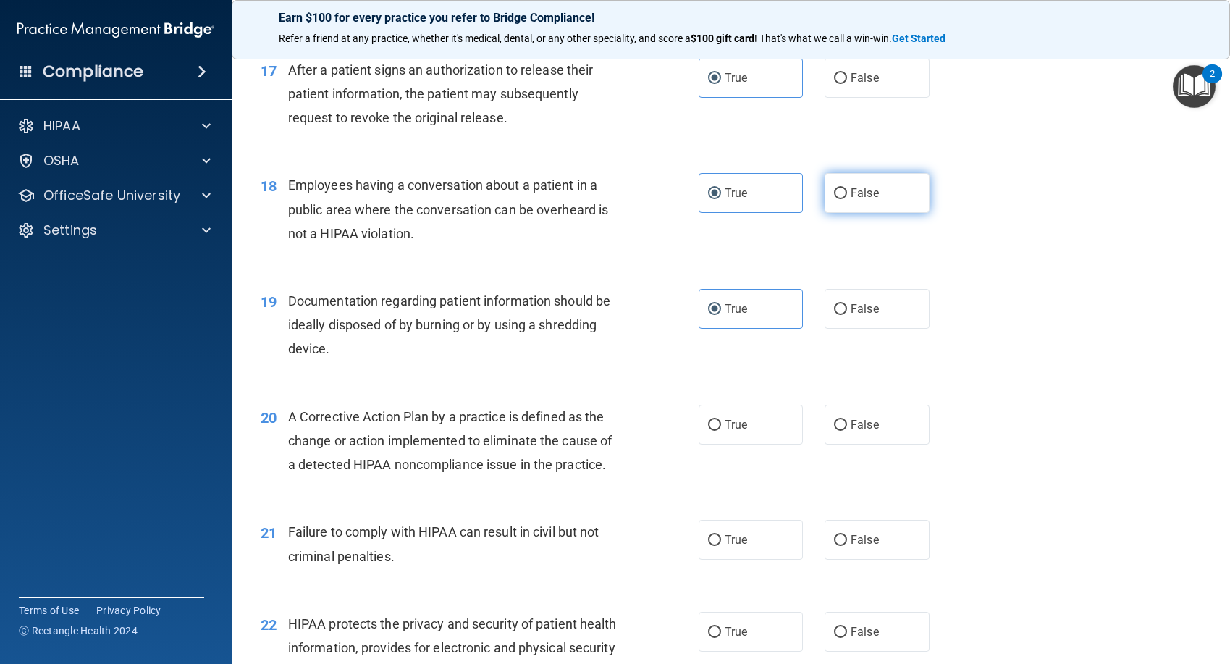
click at [850, 213] on label "False" at bounding box center [877, 193] width 105 height 40
click at [847, 199] on input "False" at bounding box center [840, 193] width 13 height 11
radio input "true"
radio input "false"
click at [750, 445] on label "True" at bounding box center [751, 425] width 105 height 40
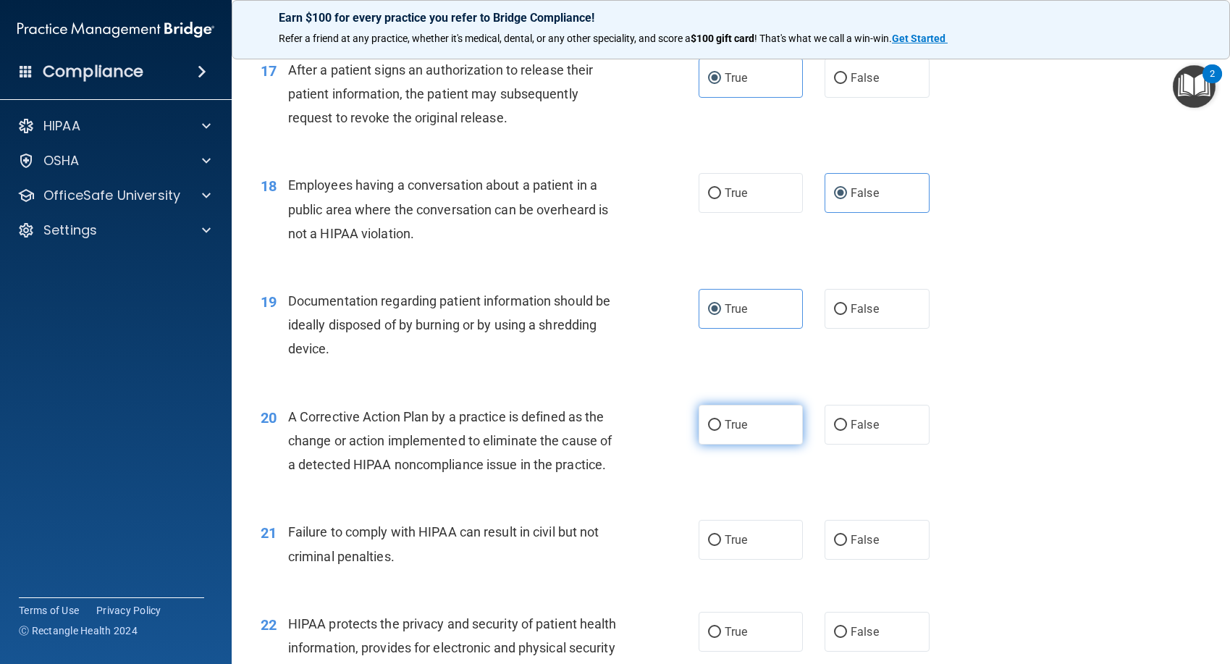
click at [721, 431] on input "True" at bounding box center [714, 425] width 13 height 11
radio input "true"
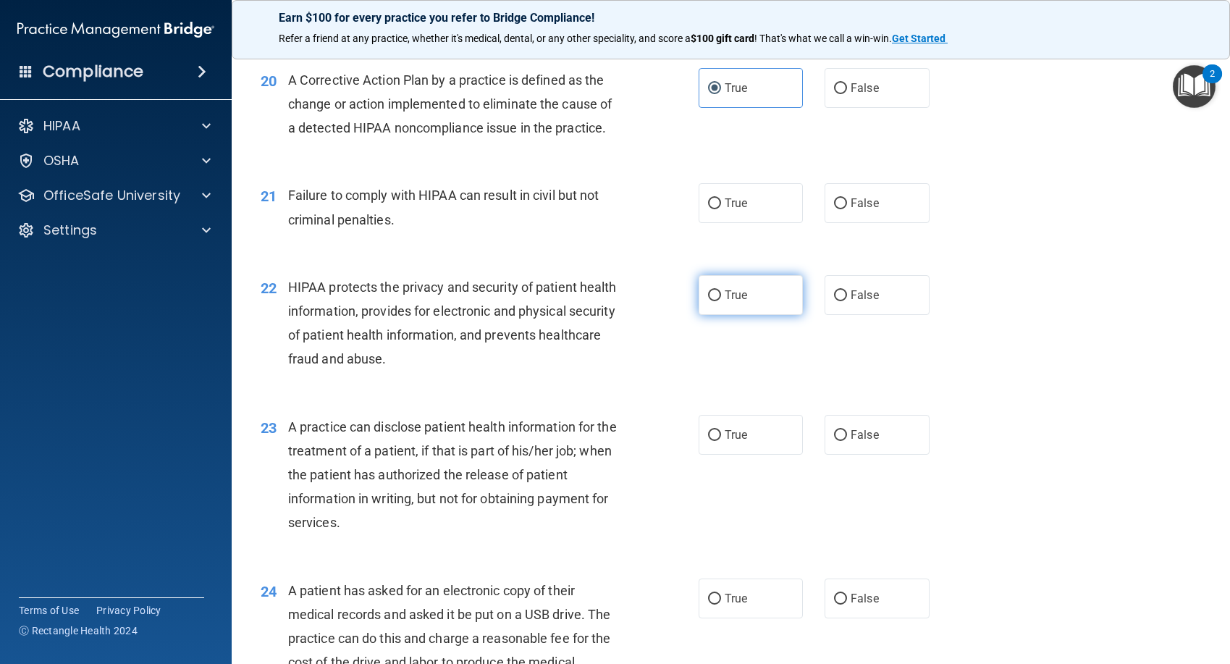
scroll to position [2245, 0]
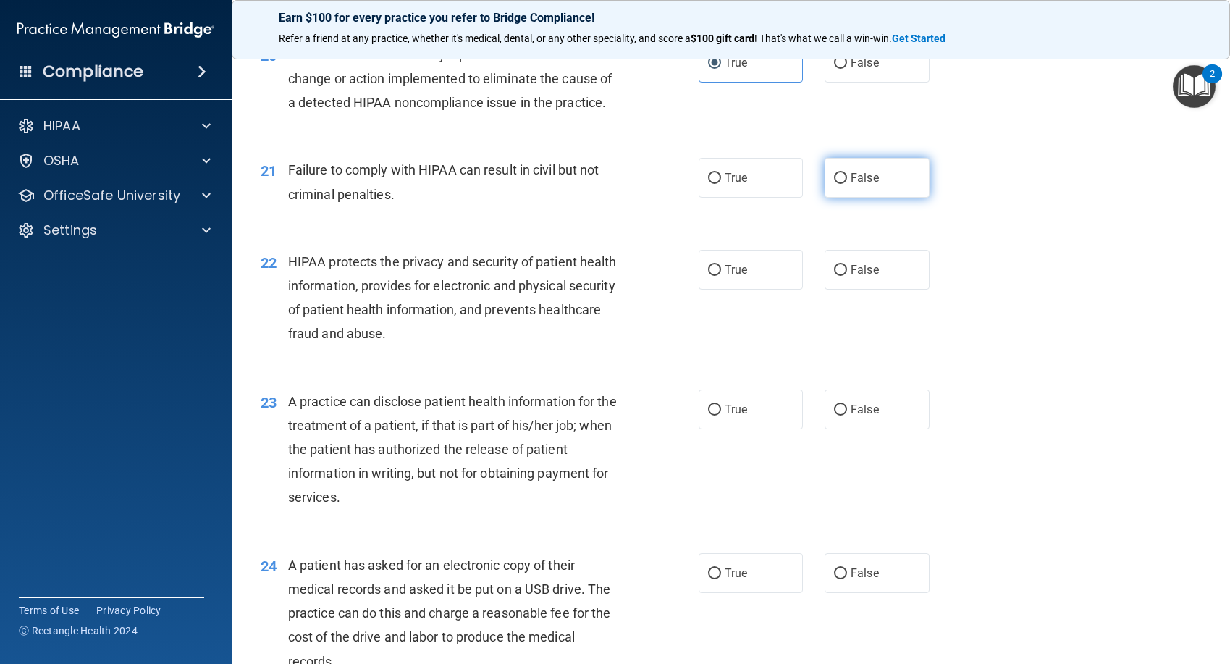
click at [877, 198] on label "False" at bounding box center [877, 178] width 105 height 40
click at [847, 184] on input "False" at bounding box center [840, 178] width 13 height 11
radio input "true"
click at [788, 287] on label "True" at bounding box center [751, 270] width 105 height 40
click at [721, 276] on input "True" at bounding box center [714, 270] width 13 height 11
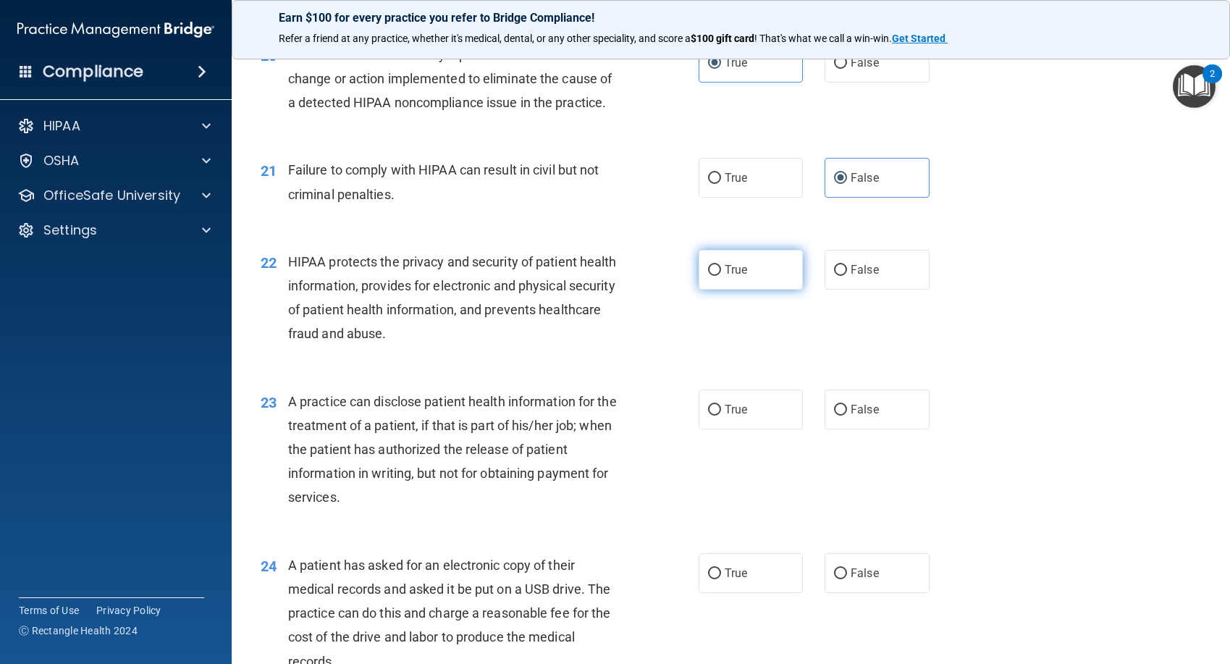
radio input "true"
click at [889, 422] on label "False" at bounding box center [877, 410] width 105 height 40
click at [847, 416] on input "False" at bounding box center [840, 410] width 13 height 11
radio input "true"
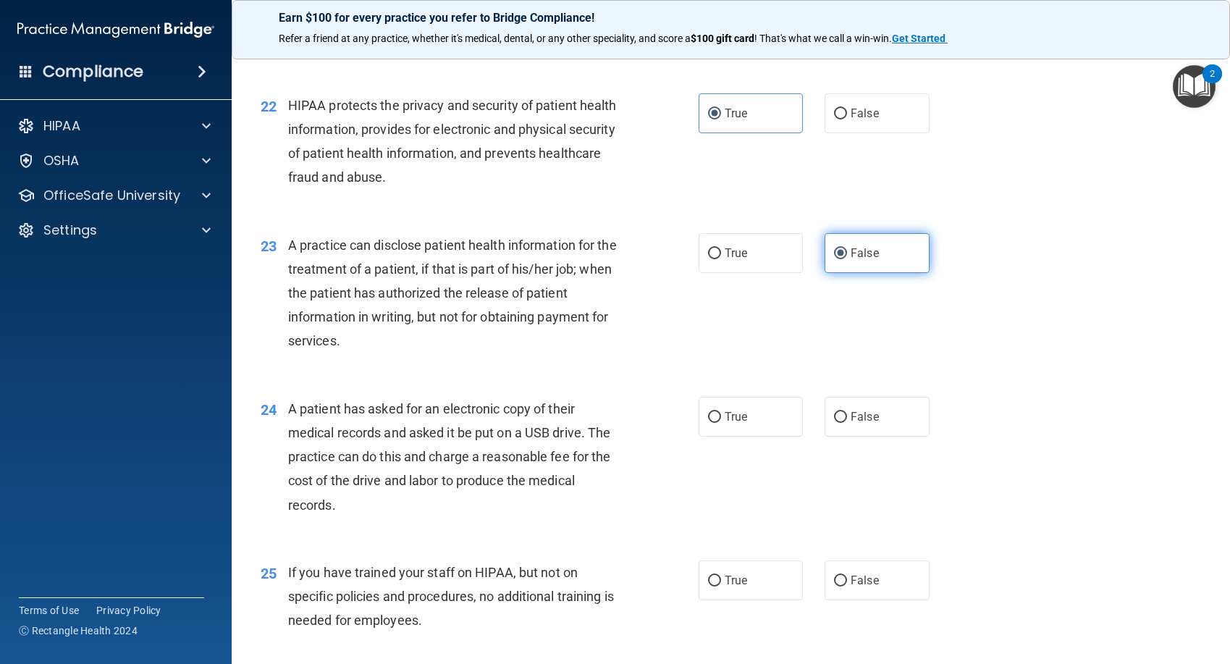
scroll to position [2462, 0]
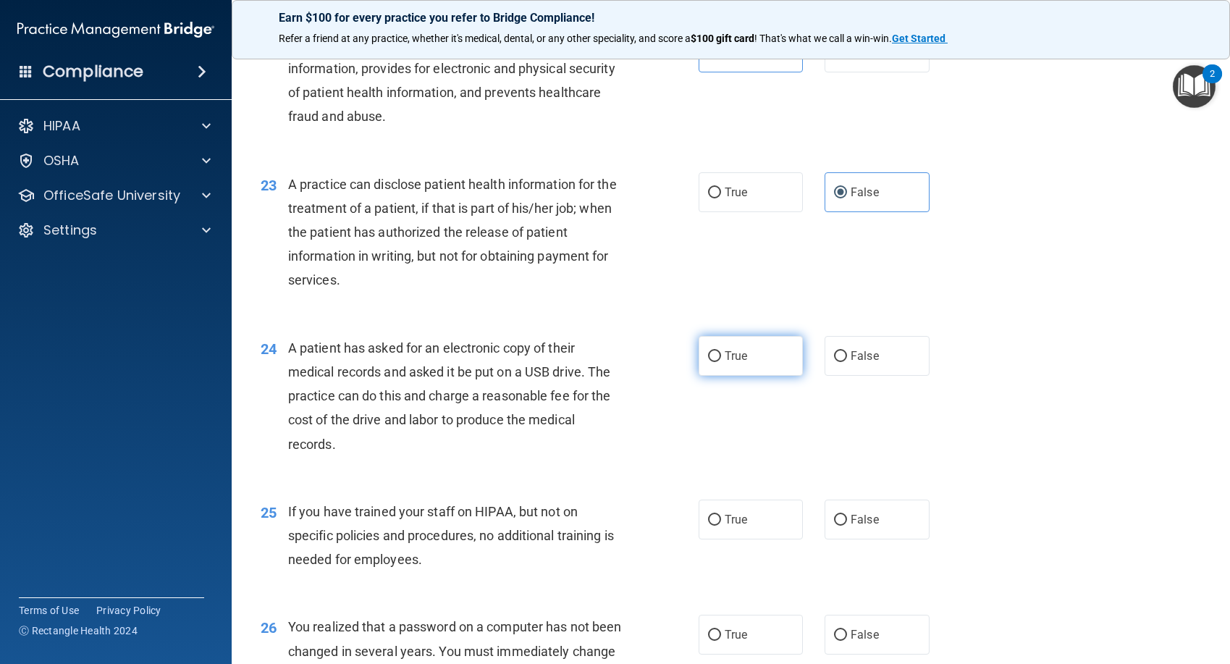
click at [747, 376] on label "True" at bounding box center [751, 356] width 105 height 40
click at [721, 362] on input "True" at bounding box center [714, 356] width 13 height 11
radio input "true"
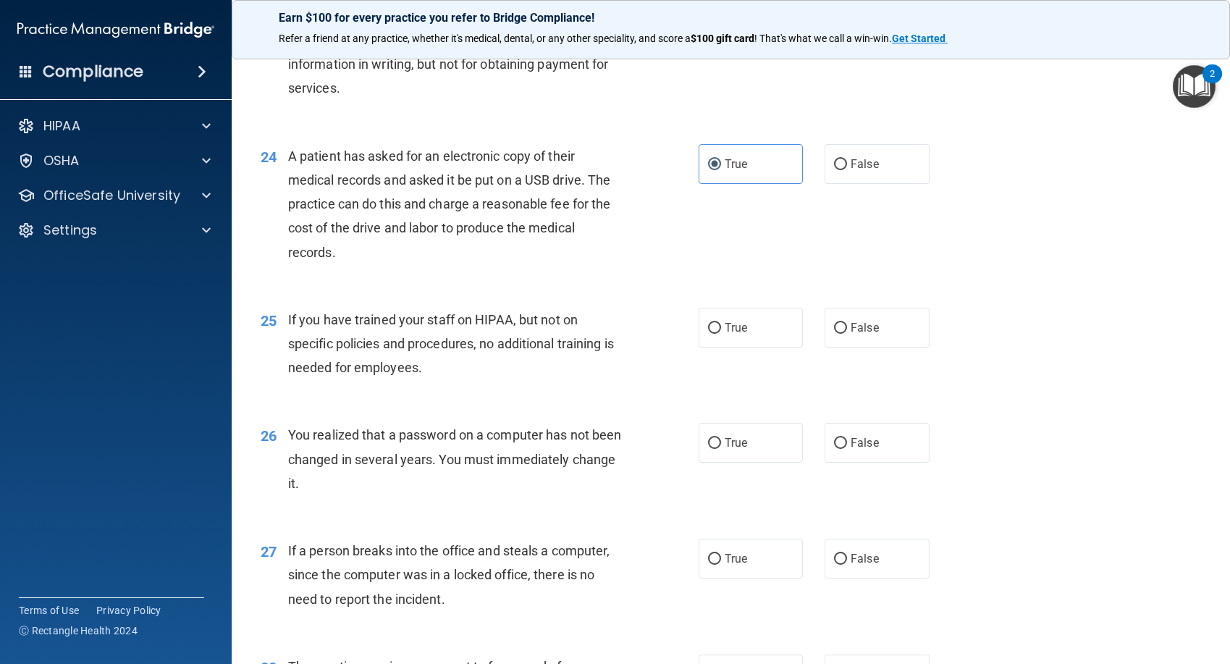
scroll to position [2680, 0]
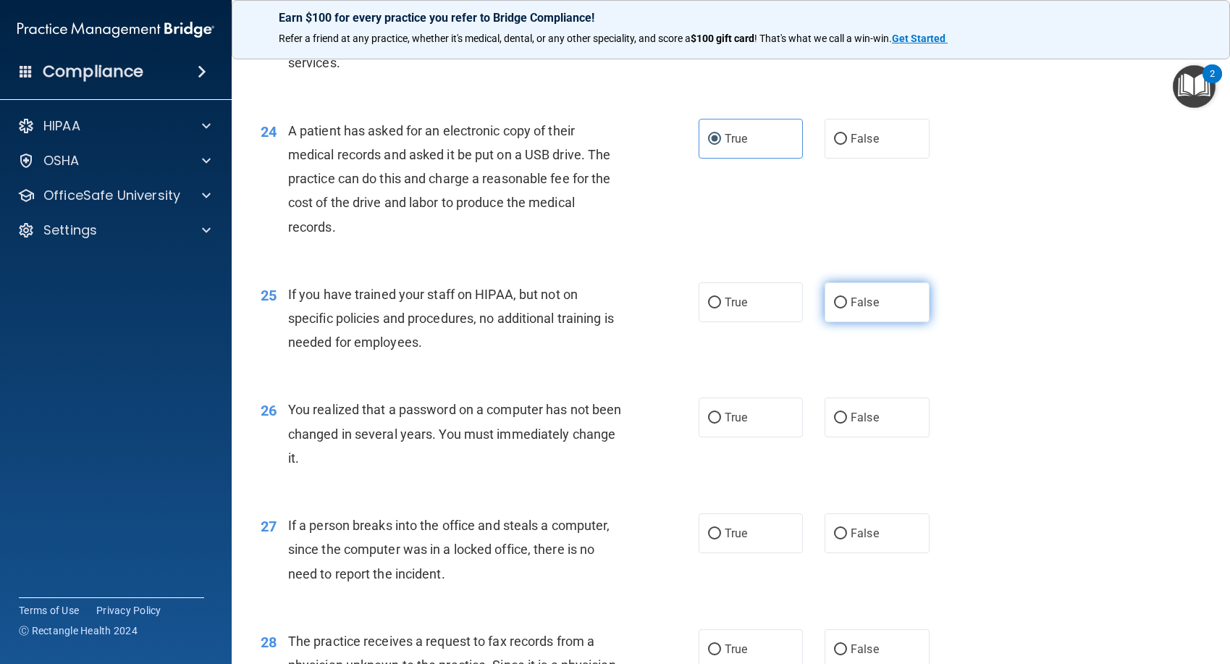
click at [854, 309] on span "False" at bounding box center [865, 302] width 28 height 14
click at [847, 309] on input "False" at bounding box center [840, 303] width 13 height 11
radio input "true"
click at [774, 435] on label "True" at bounding box center [751, 418] width 105 height 40
click at [721, 424] on input "True" at bounding box center [714, 418] width 13 height 11
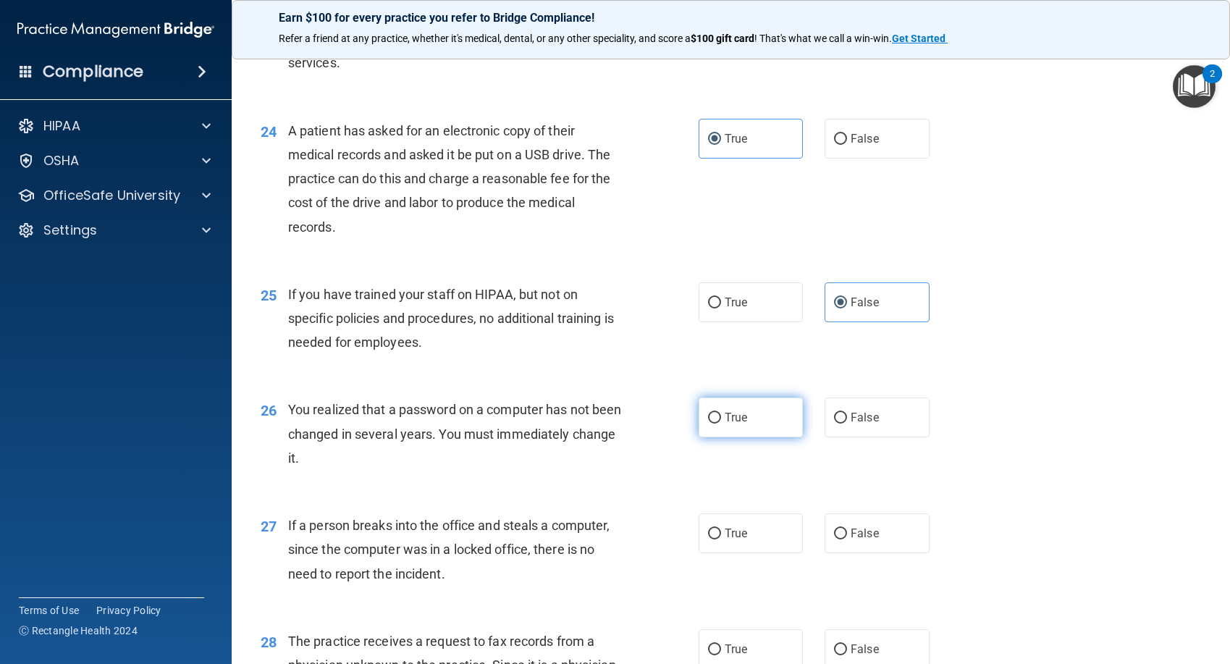
radio input "true"
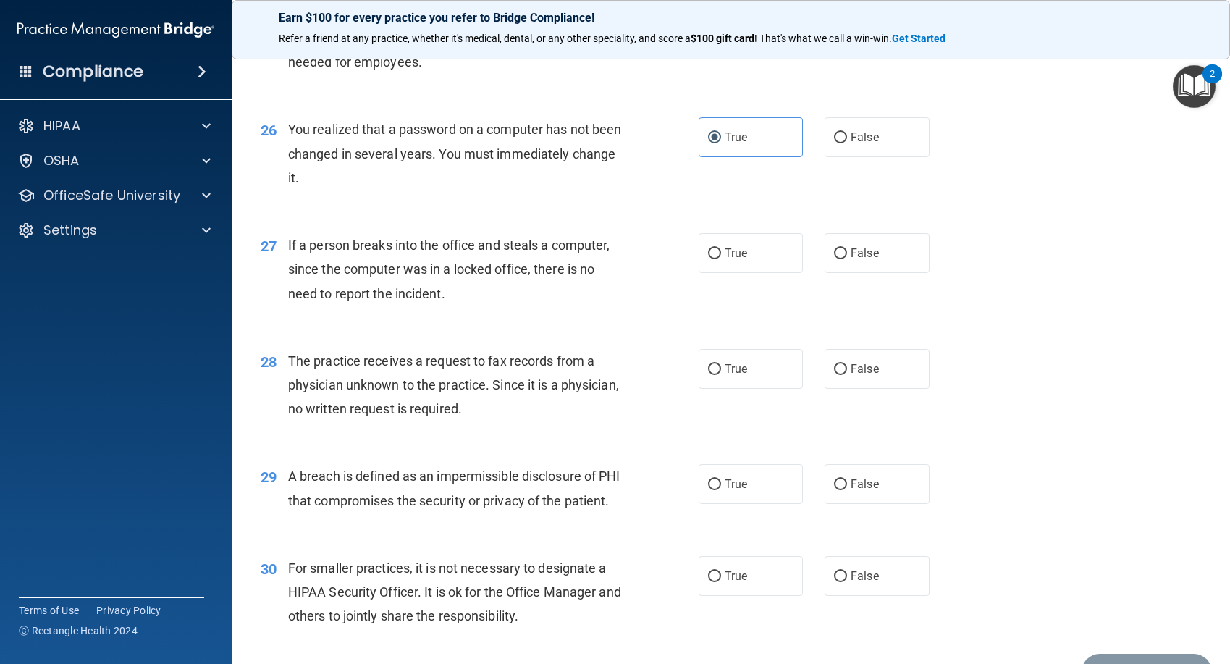
scroll to position [2969, 0]
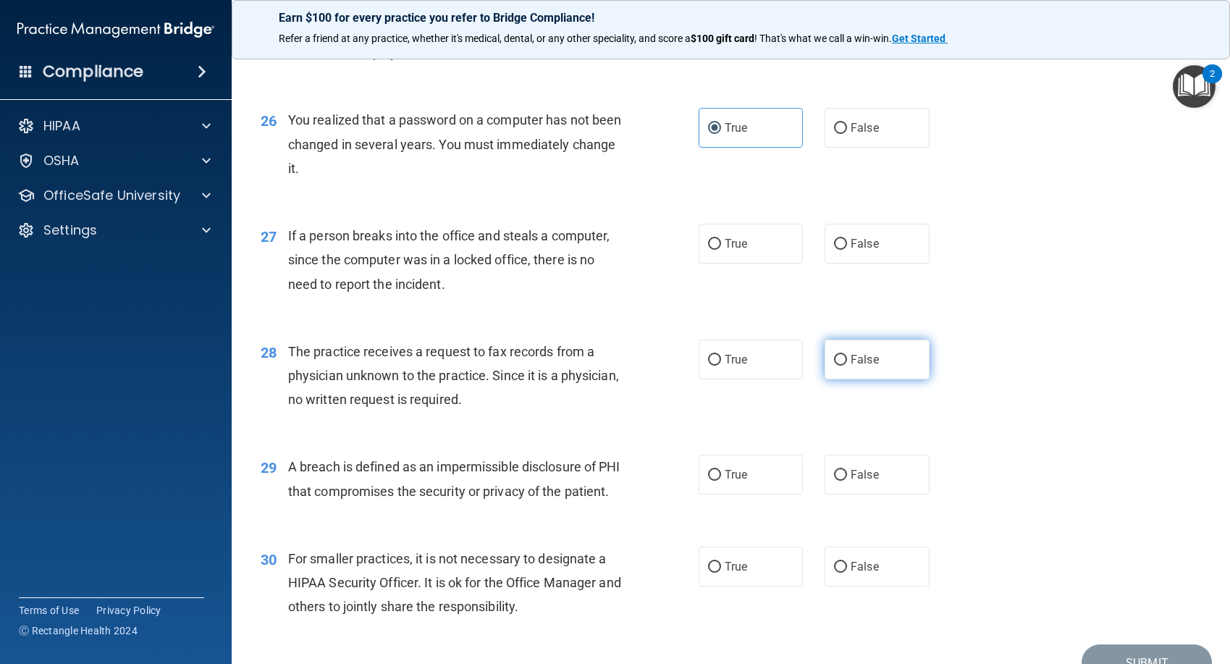
click at [868, 366] on span "False" at bounding box center [865, 360] width 28 height 14
click at [847, 366] on input "False" at bounding box center [840, 360] width 13 height 11
radio input "true"
click at [865, 488] on label "False" at bounding box center [877, 475] width 105 height 40
click at [847, 481] on input "False" at bounding box center [840, 475] width 13 height 11
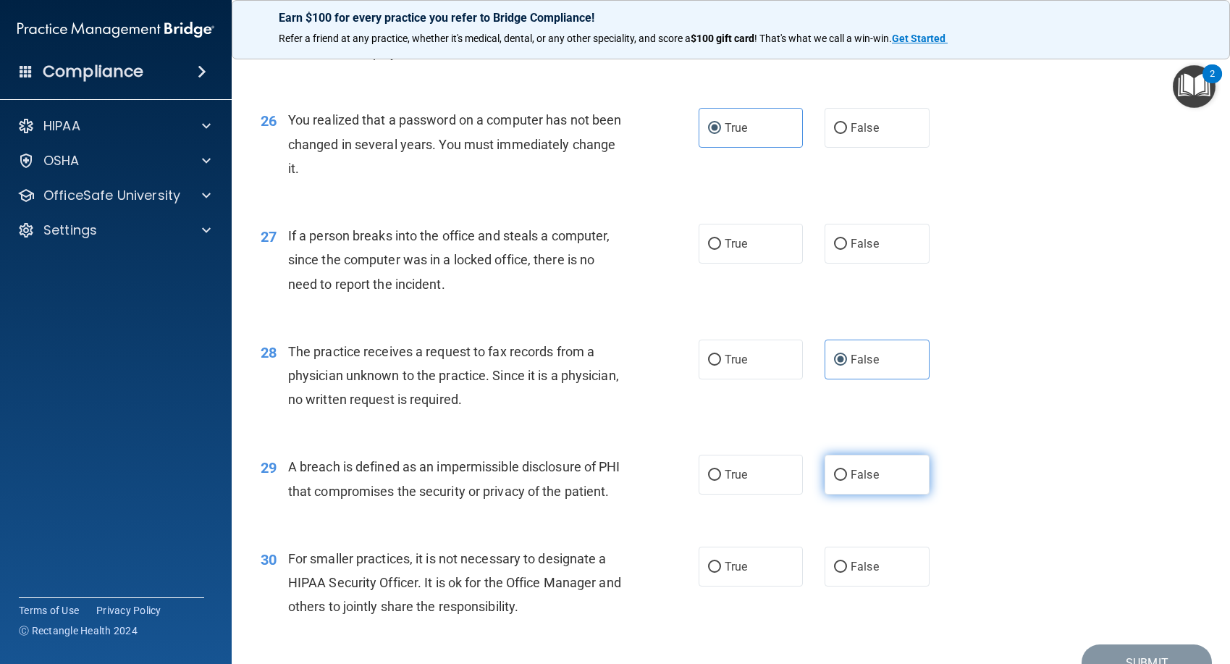
radio input "true"
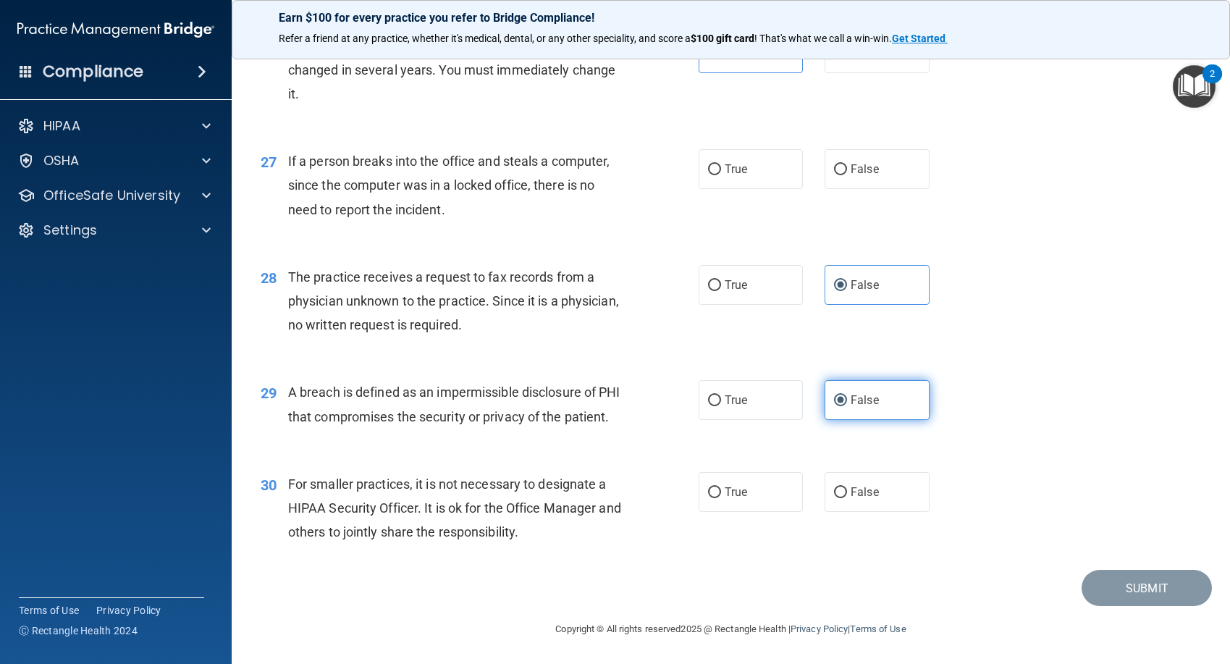
scroll to position [3092, 0]
click at [771, 492] on label "True" at bounding box center [751, 492] width 105 height 40
click at [721, 492] on input "True" at bounding box center [714, 492] width 13 height 11
radio input "true"
click at [881, 497] on label "False" at bounding box center [877, 492] width 105 height 40
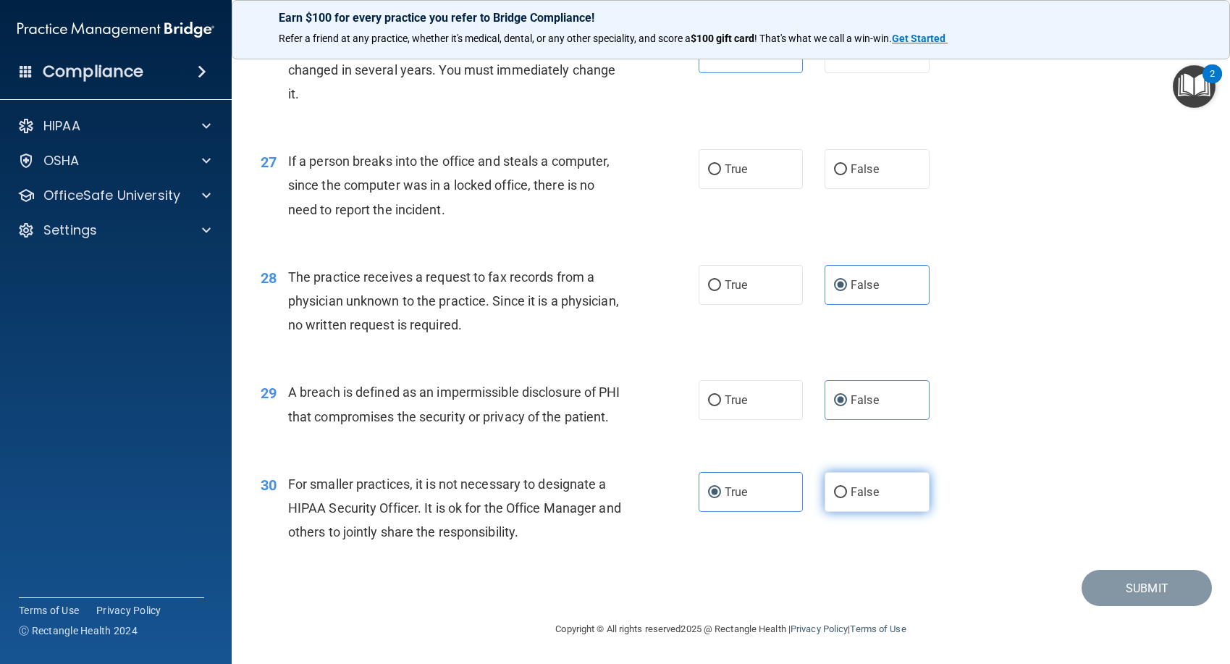
click at [847, 497] on input "False" at bounding box center [840, 492] width 13 height 11
radio input "true"
radio input "false"
click at [708, 395] on input "True" at bounding box center [714, 400] width 13 height 11
radio input "true"
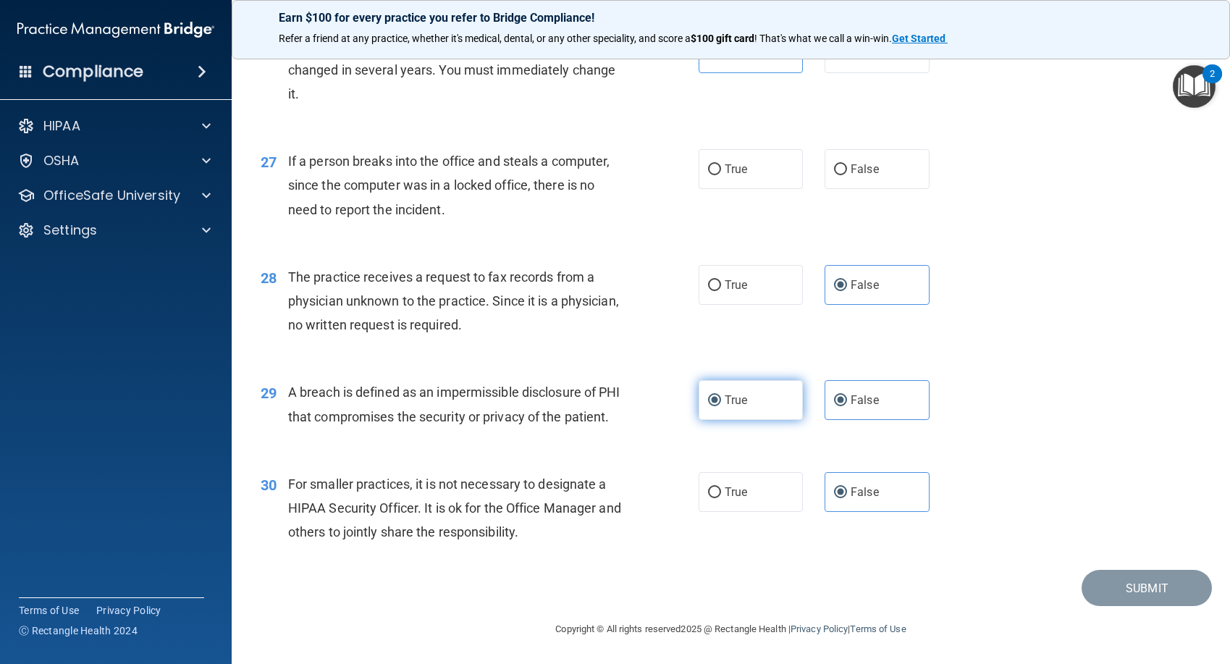
radio input "false"
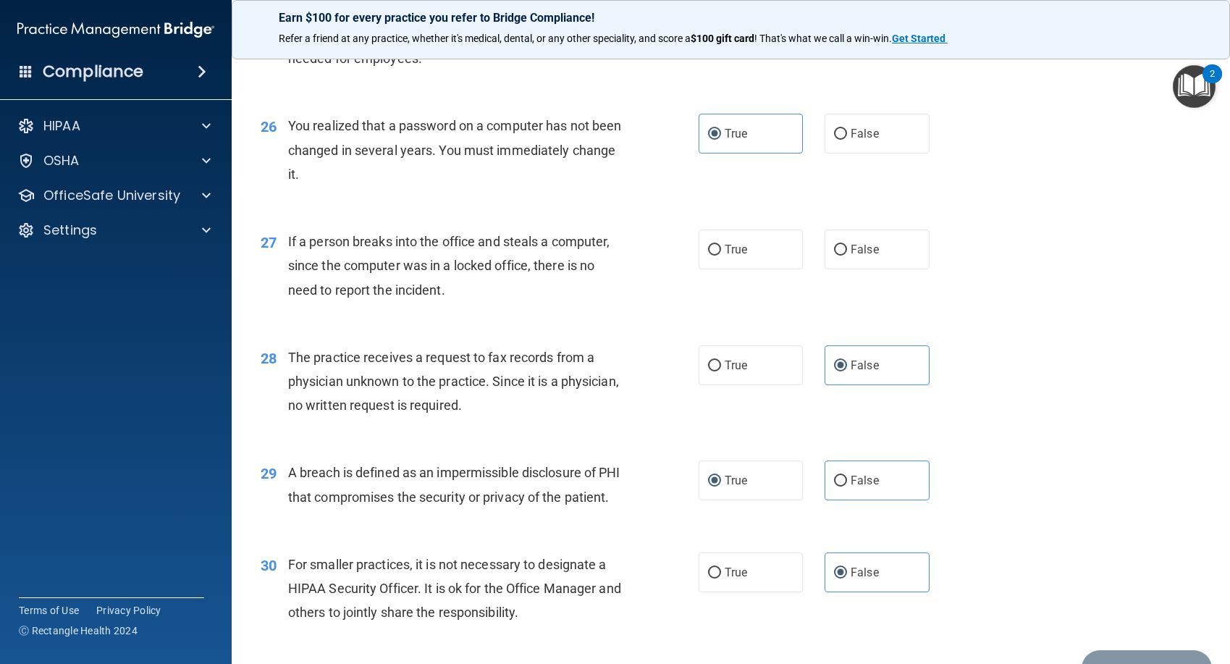
scroll to position [2947, 0]
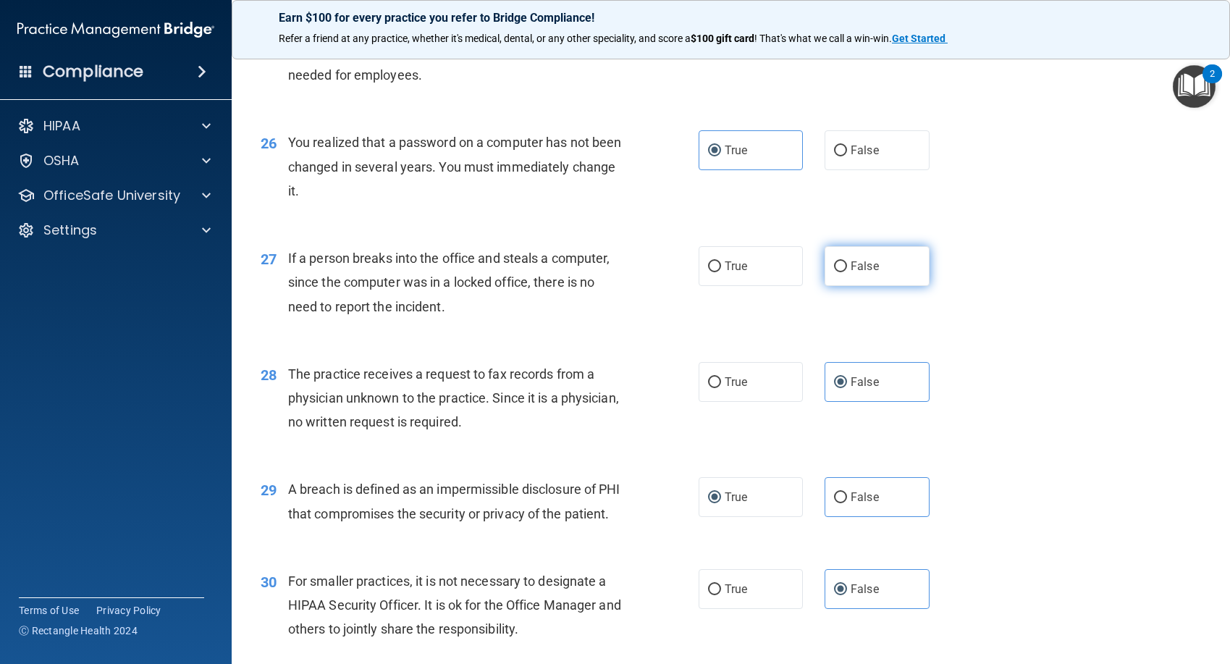
click at [890, 286] on label "False" at bounding box center [877, 266] width 105 height 40
click at [847, 272] on input "False" at bounding box center [840, 266] width 13 height 11
radio input "true"
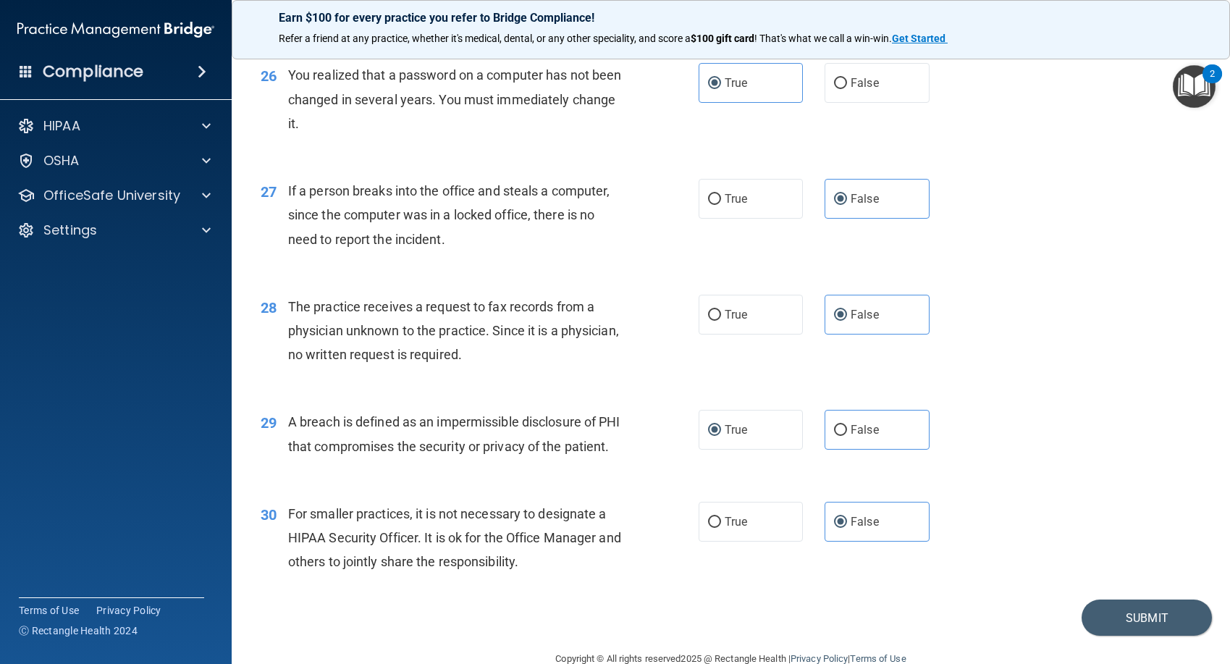
scroll to position [3092, 0]
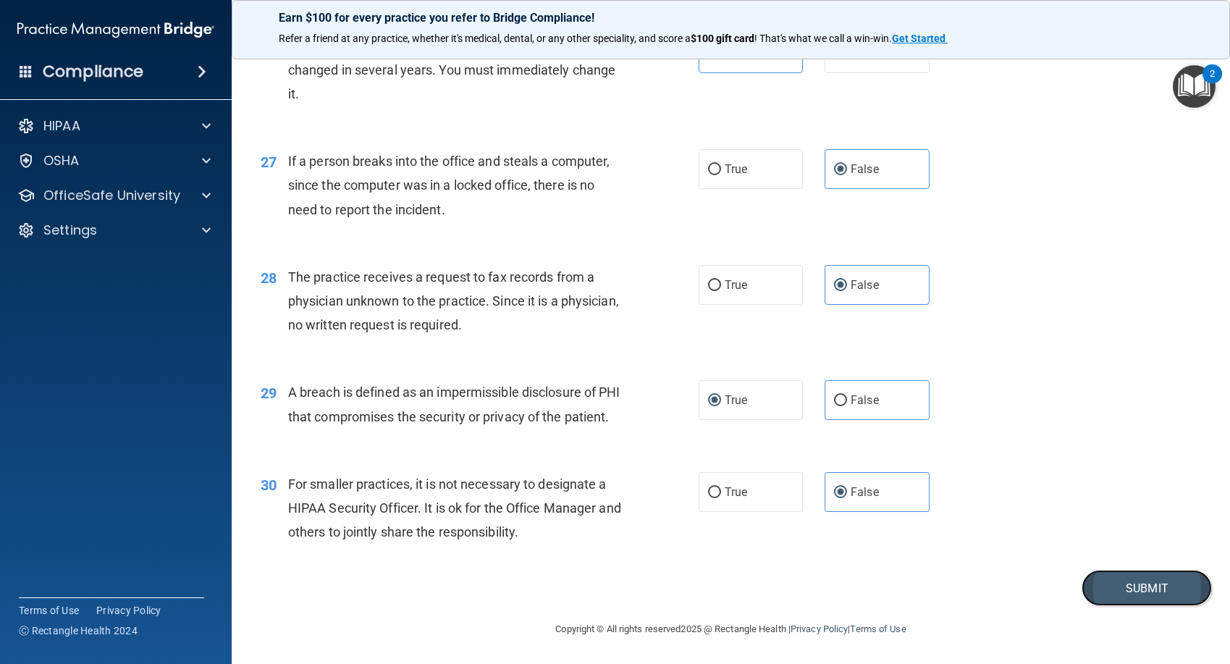
click at [1143, 584] on button "Submit" at bounding box center [1147, 588] width 130 height 37
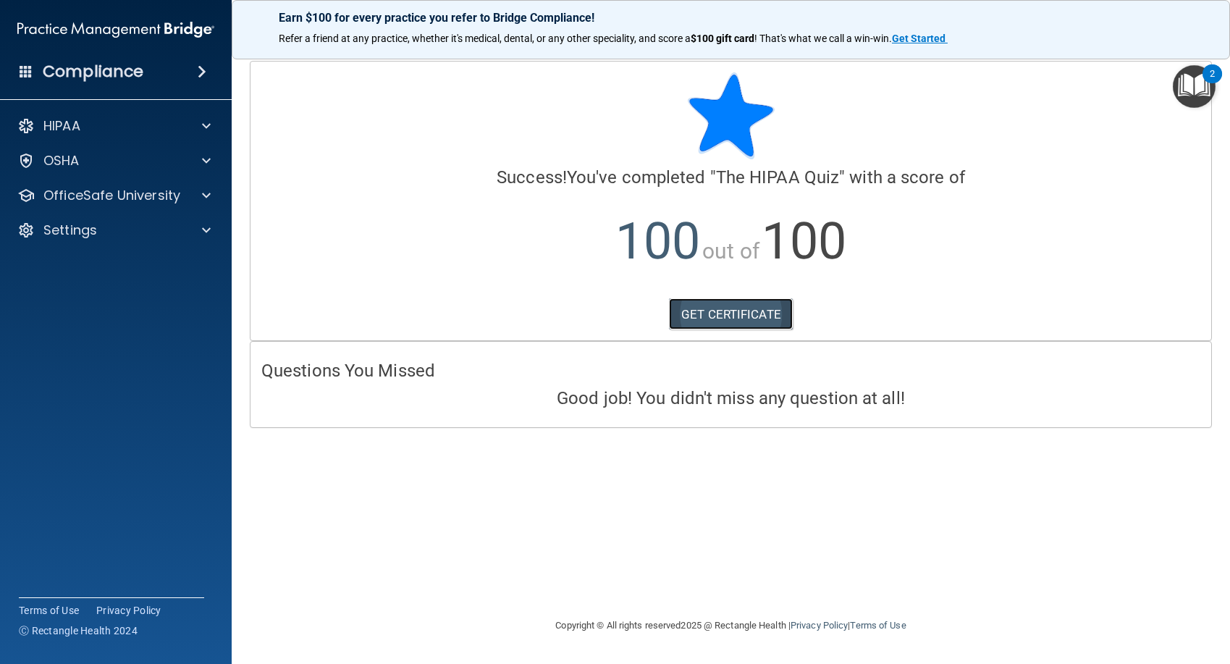
click at [760, 320] on link "GET CERTIFICATE" at bounding box center [731, 314] width 124 height 32
click at [201, 190] on div at bounding box center [204, 195] width 36 height 17
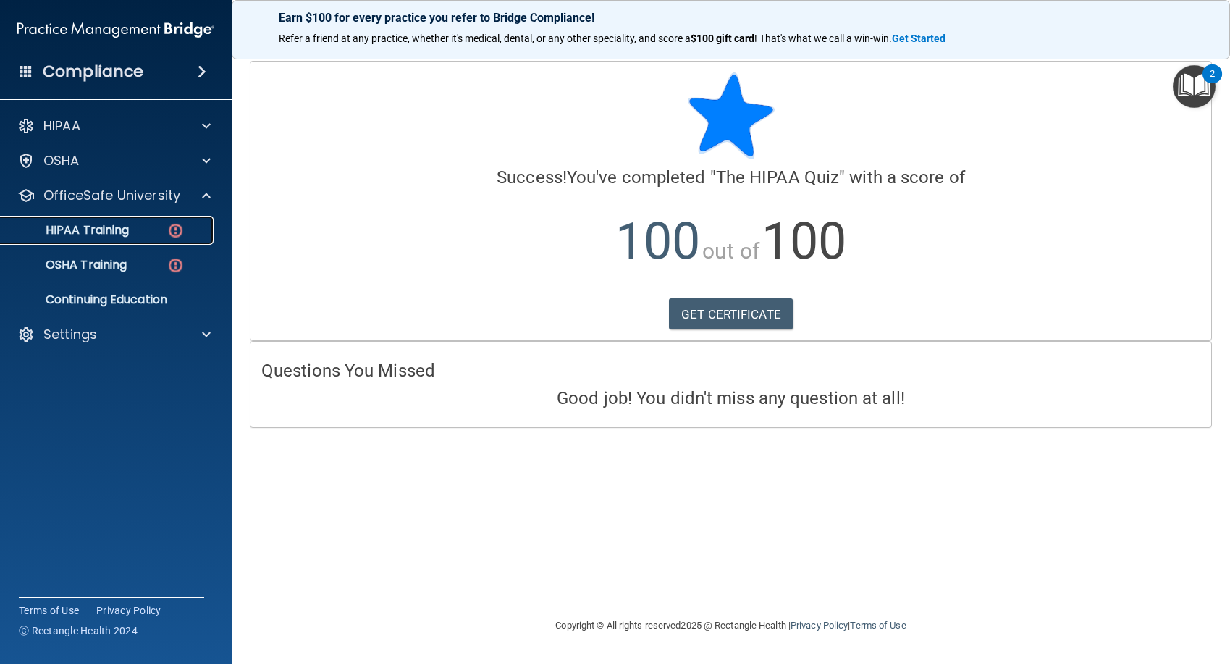
click at [180, 223] on img at bounding box center [176, 231] width 18 height 18
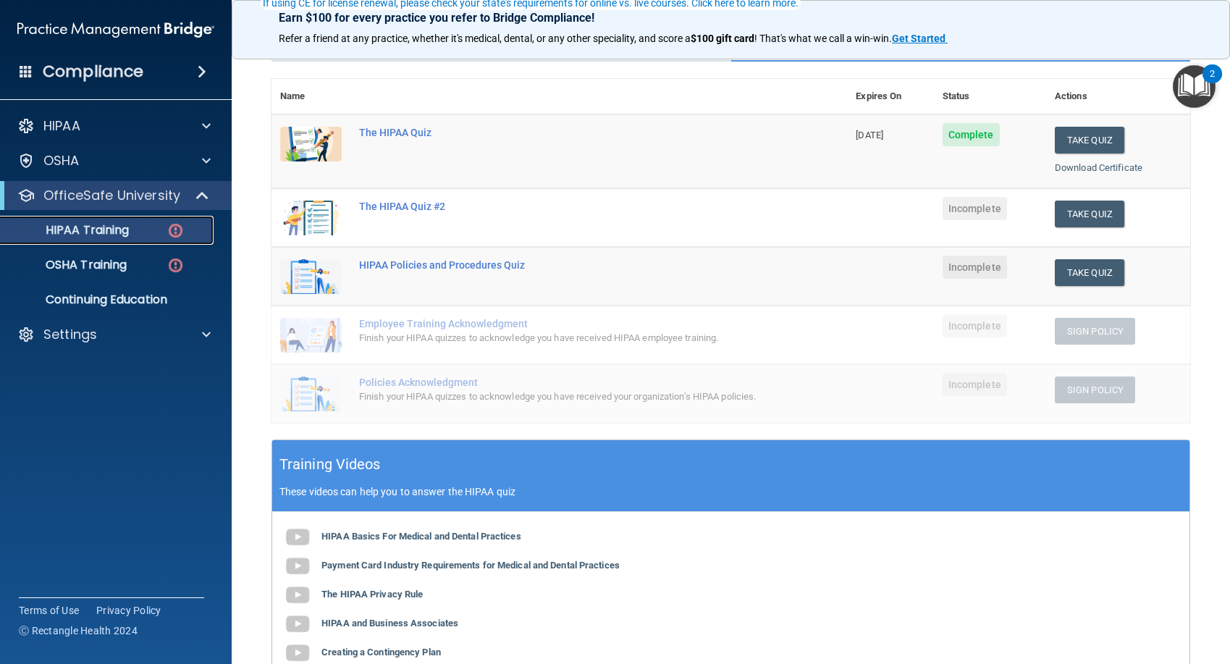
scroll to position [145, 0]
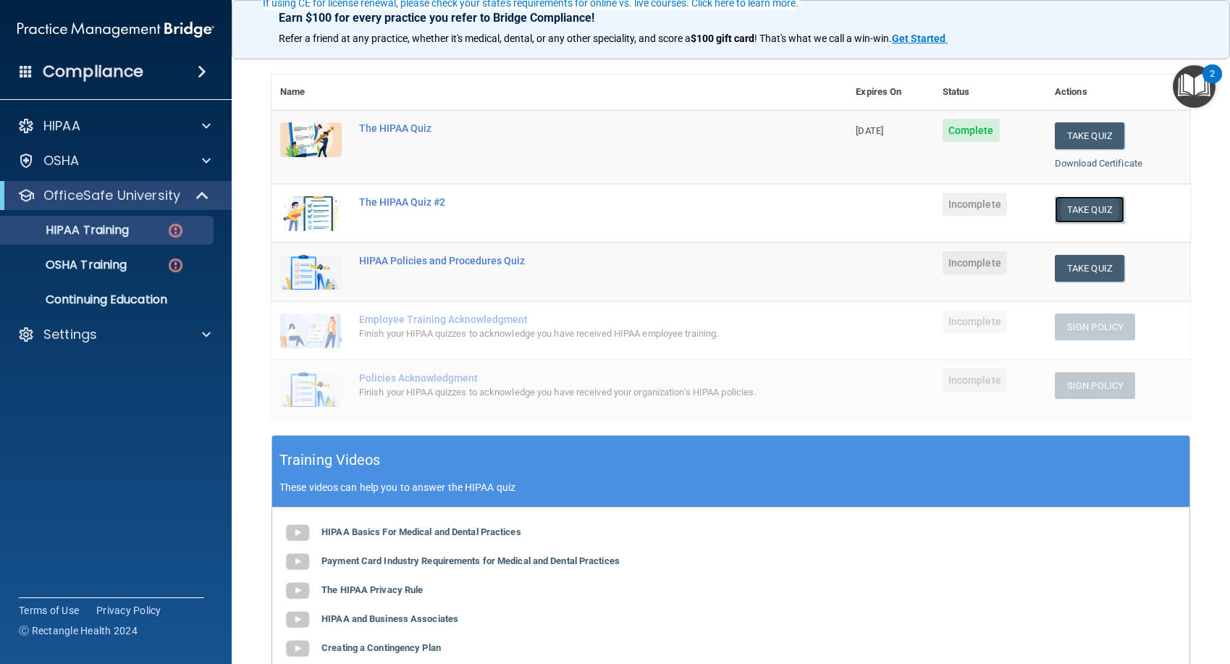
click at [1086, 208] on button "Take Quiz" at bounding box center [1090, 209] width 70 height 27
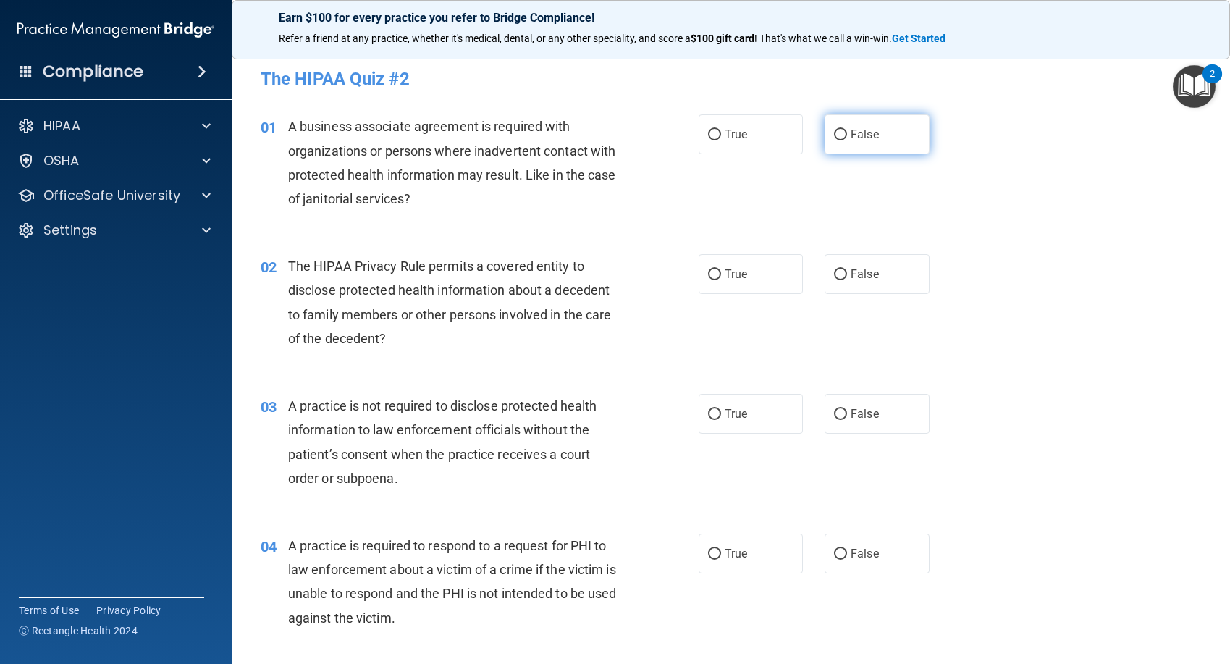
click at [831, 150] on label "False" at bounding box center [877, 134] width 105 height 40
click at [834, 140] on input "False" at bounding box center [840, 135] width 13 height 11
radio input "true"
click at [749, 269] on label "True" at bounding box center [751, 274] width 105 height 40
click at [721, 269] on input "True" at bounding box center [714, 274] width 13 height 11
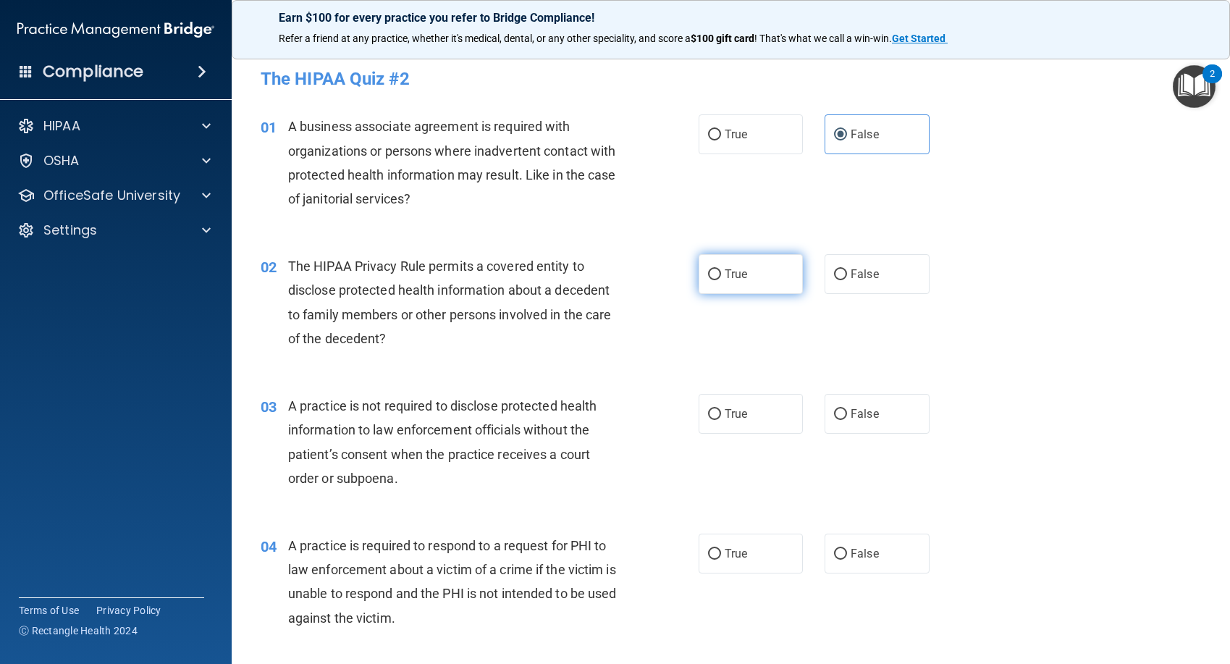
radio input "true"
click at [864, 409] on span "False" at bounding box center [865, 414] width 28 height 14
click at [847, 409] on input "False" at bounding box center [840, 414] width 13 height 11
radio input "true"
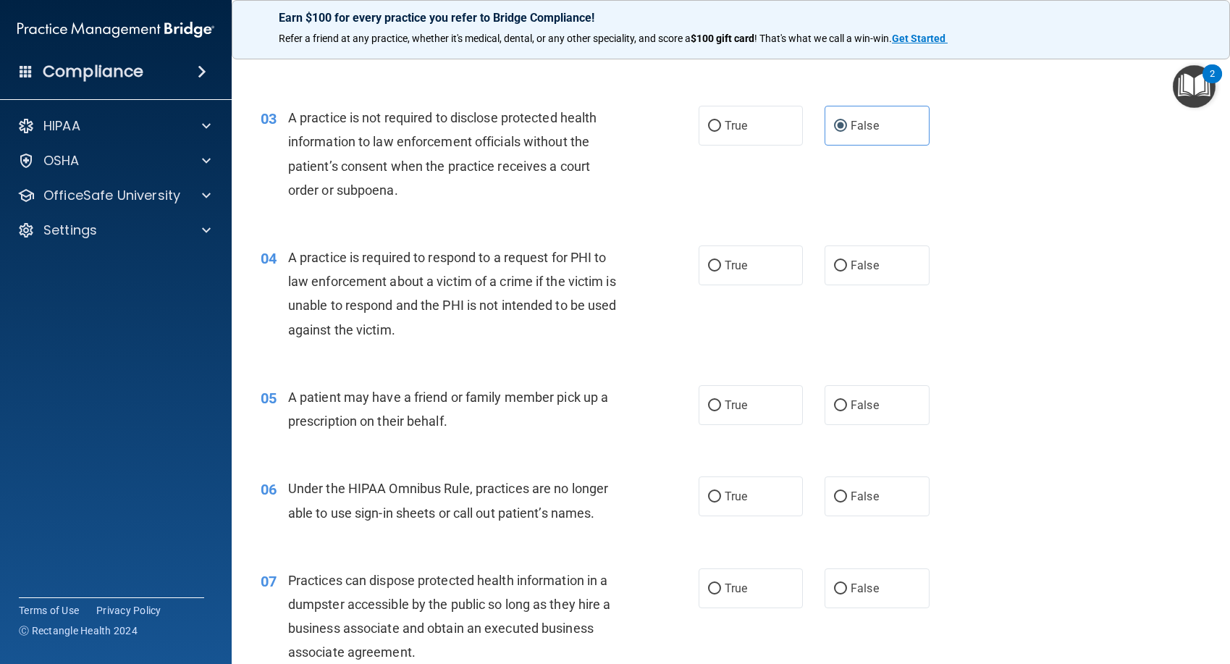
scroll to position [290, 0]
click at [747, 266] on label "True" at bounding box center [751, 264] width 105 height 40
click at [721, 266] on input "True" at bounding box center [714, 264] width 13 height 11
radio input "true"
click at [737, 400] on span "True" at bounding box center [736, 404] width 22 height 14
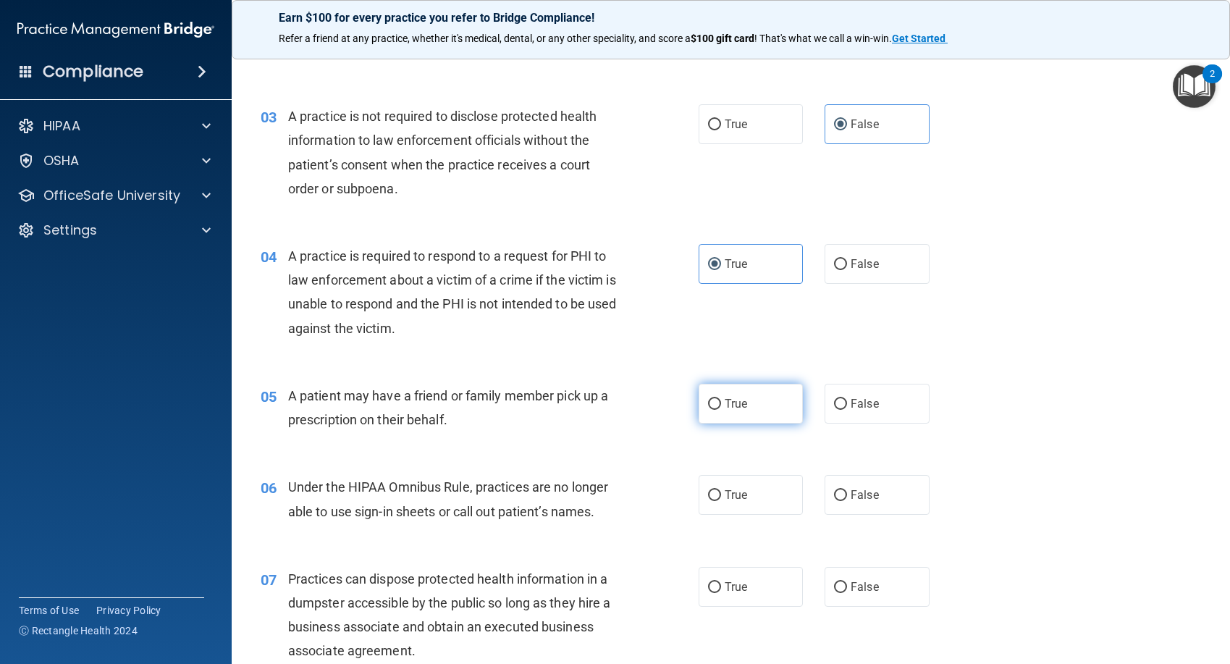
click at [721, 400] on input "True" at bounding box center [714, 404] width 13 height 11
radio input "true"
click at [852, 492] on span "False" at bounding box center [865, 495] width 28 height 14
click at [847, 492] on input "False" at bounding box center [840, 495] width 13 height 11
radio input "true"
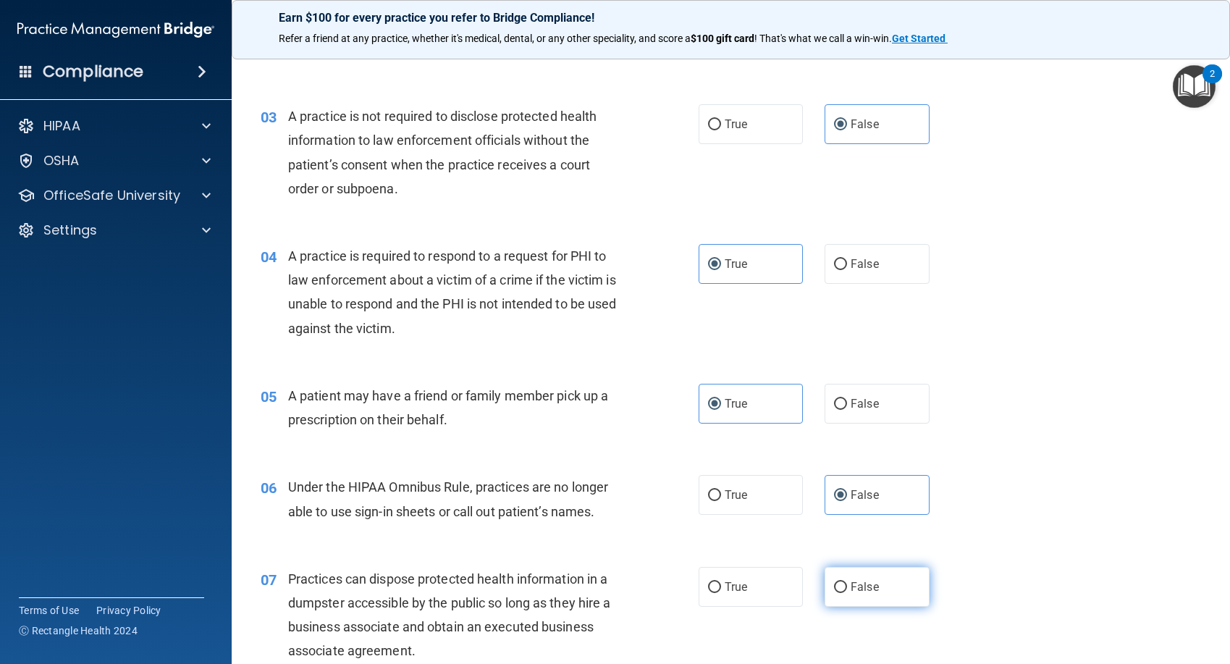
click at [855, 573] on label "False" at bounding box center [877, 587] width 105 height 40
click at [847, 582] on input "False" at bounding box center [840, 587] width 13 height 11
radio input "true"
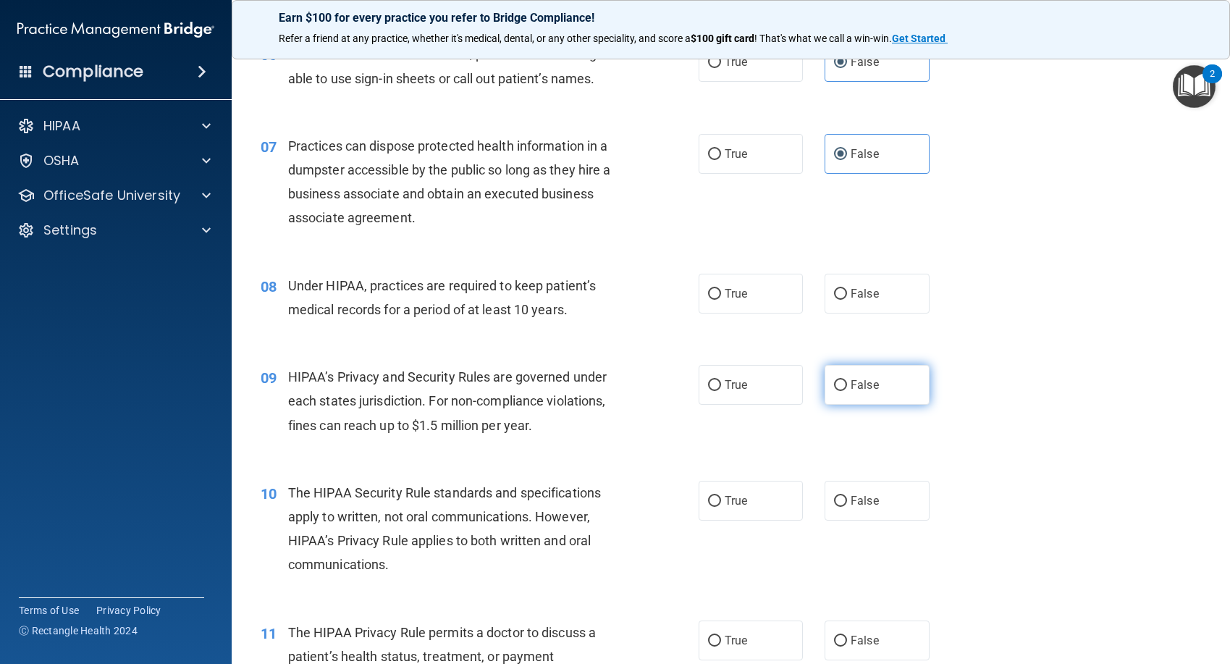
scroll to position [724, 0]
click at [887, 293] on label "False" at bounding box center [877, 292] width 105 height 40
click at [847, 293] on input "False" at bounding box center [840, 293] width 13 height 11
radio input "true"
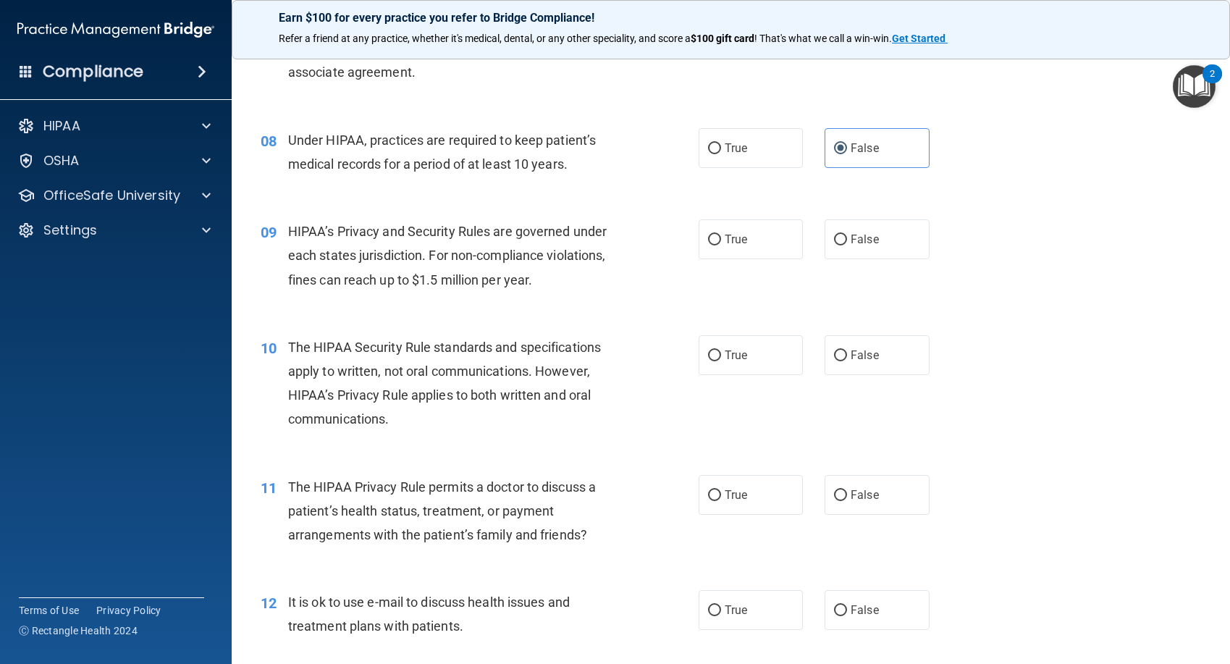
scroll to position [869, 0]
click at [857, 248] on label "False" at bounding box center [877, 239] width 105 height 40
click at [847, 245] on input "False" at bounding box center [840, 239] width 13 height 11
radio input "true"
click at [747, 344] on label "True" at bounding box center [751, 355] width 105 height 40
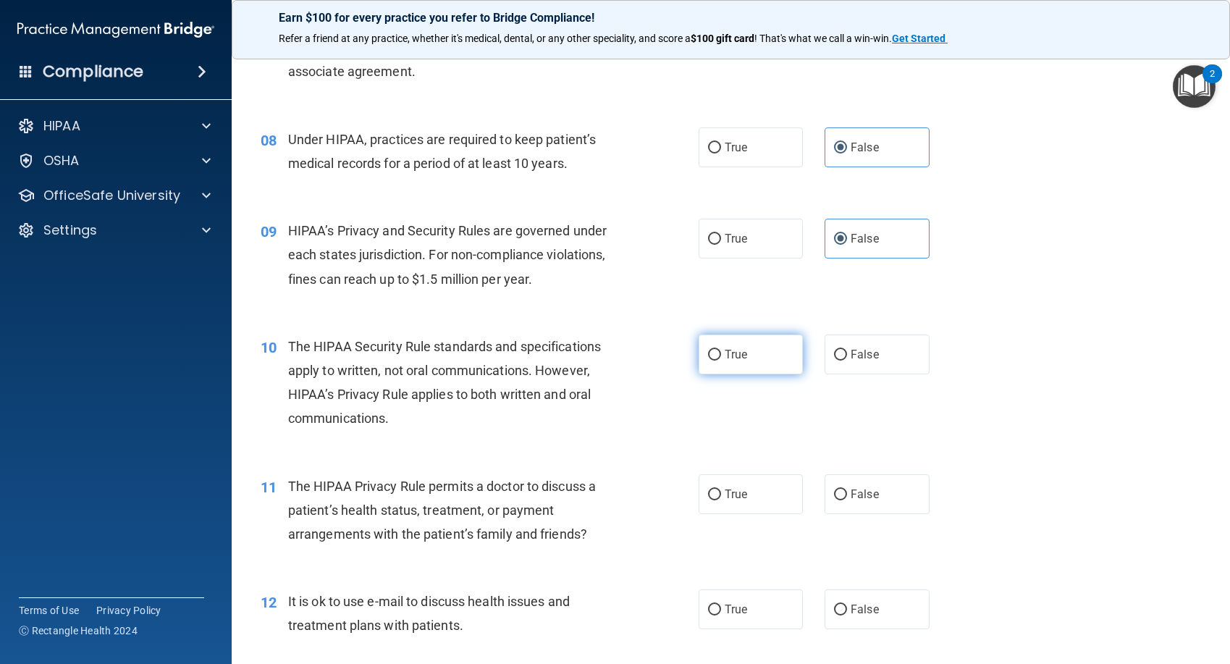
click at [721, 350] on input "True" at bounding box center [714, 355] width 13 height 11
radio input "true"
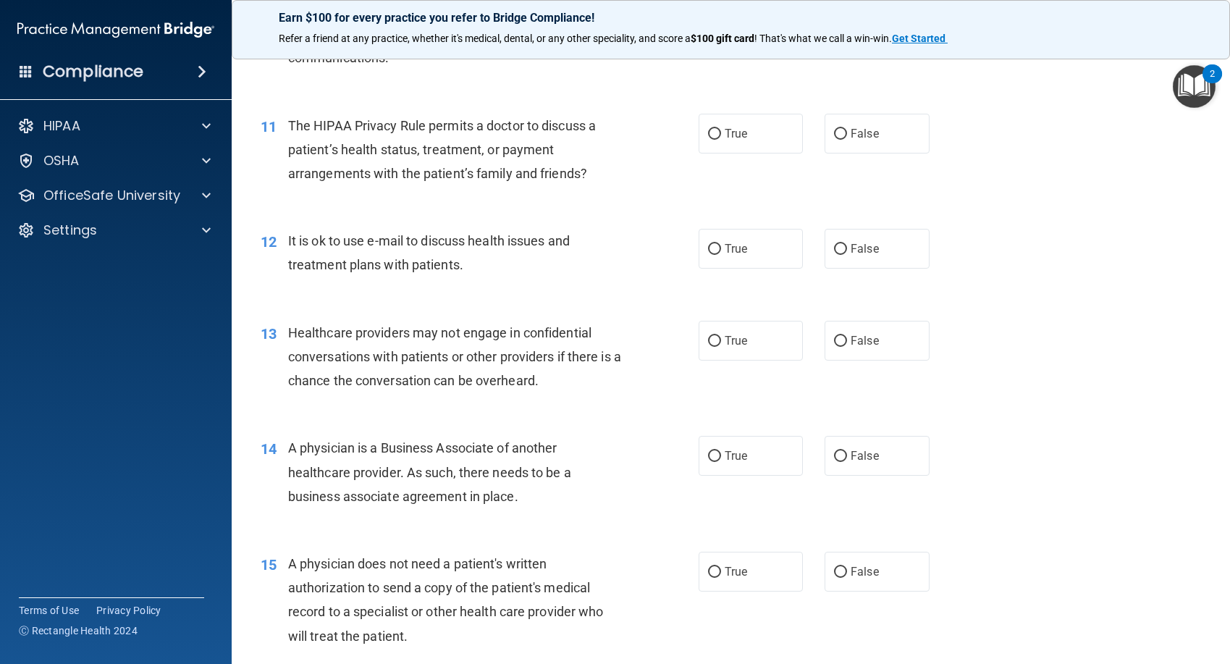
scroll to position [1231, 0]
click at [758, 262] on label "True" at bounding box center [751, 247] width 105 height 40
click at [721, 253] on input "True" at bounding box center [714, 248] width 13 height 11
radio input "true"
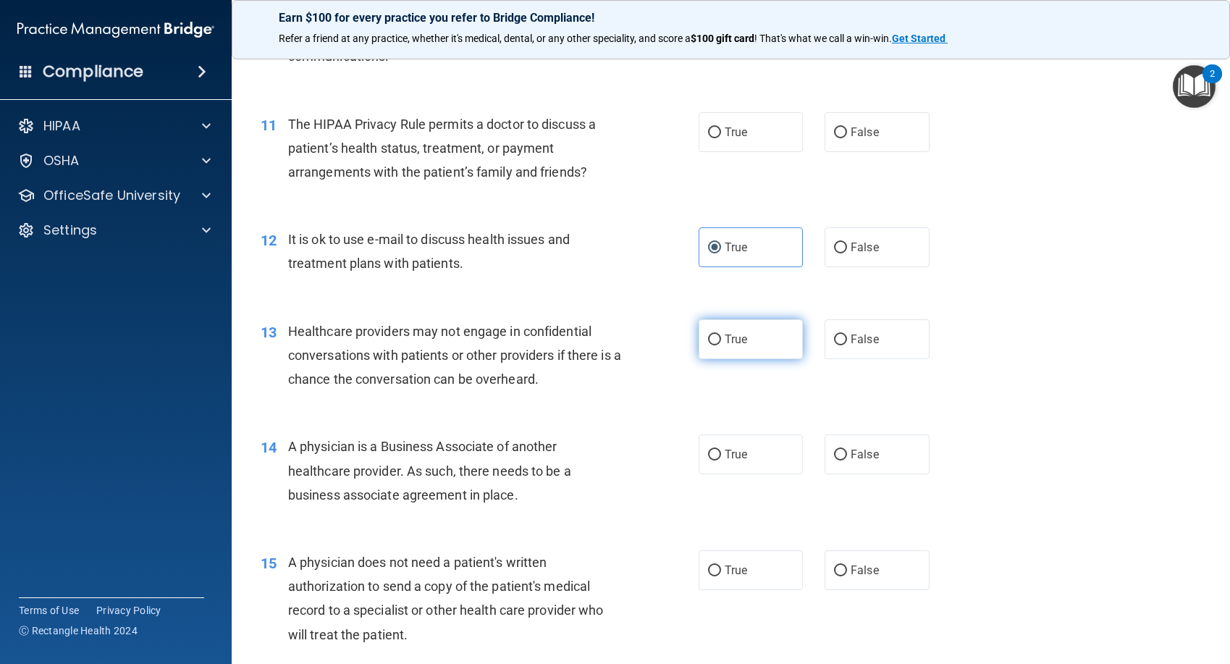
click at [744, 343] on label "True" at bounding box center [751, 339] width 105 height 40
click at [721, 343] on input "True" at bounding box center [714, 340] width 13 height 11
radio input "true"
click at [863, 345] on span "False" at bounding box center [865, 339] width 28 height 14
click at [847, 345] on input "False" at bounding box center [840, 340] width 13 height 11
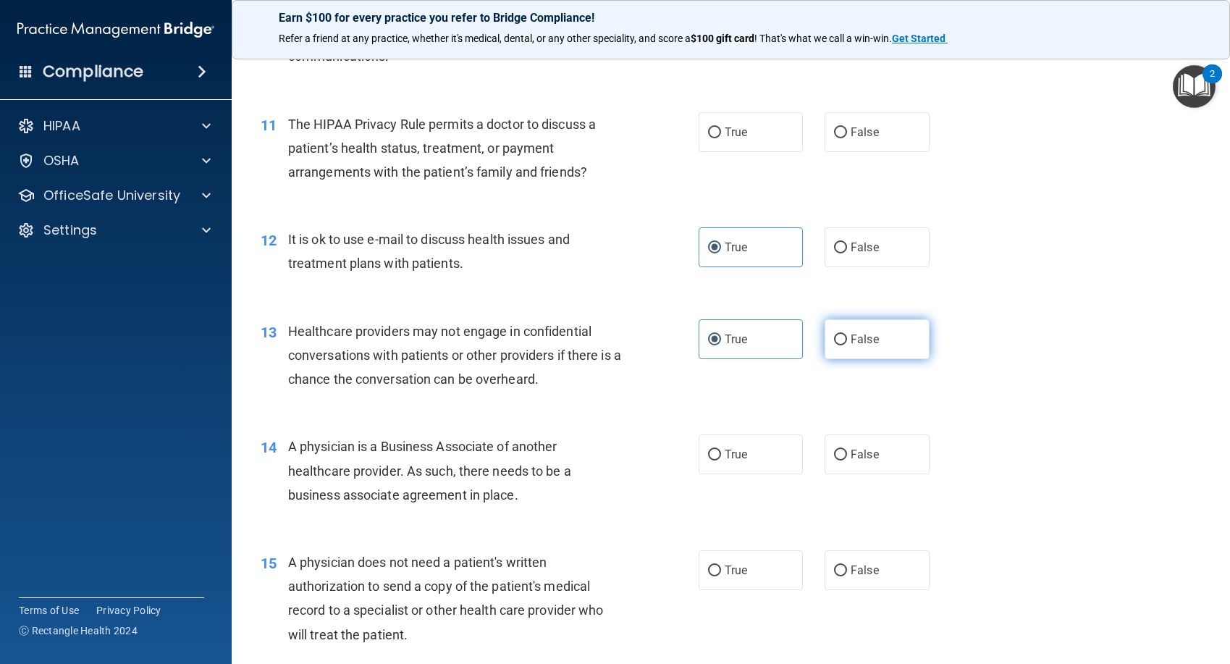
radio input "true"
radio input "false"
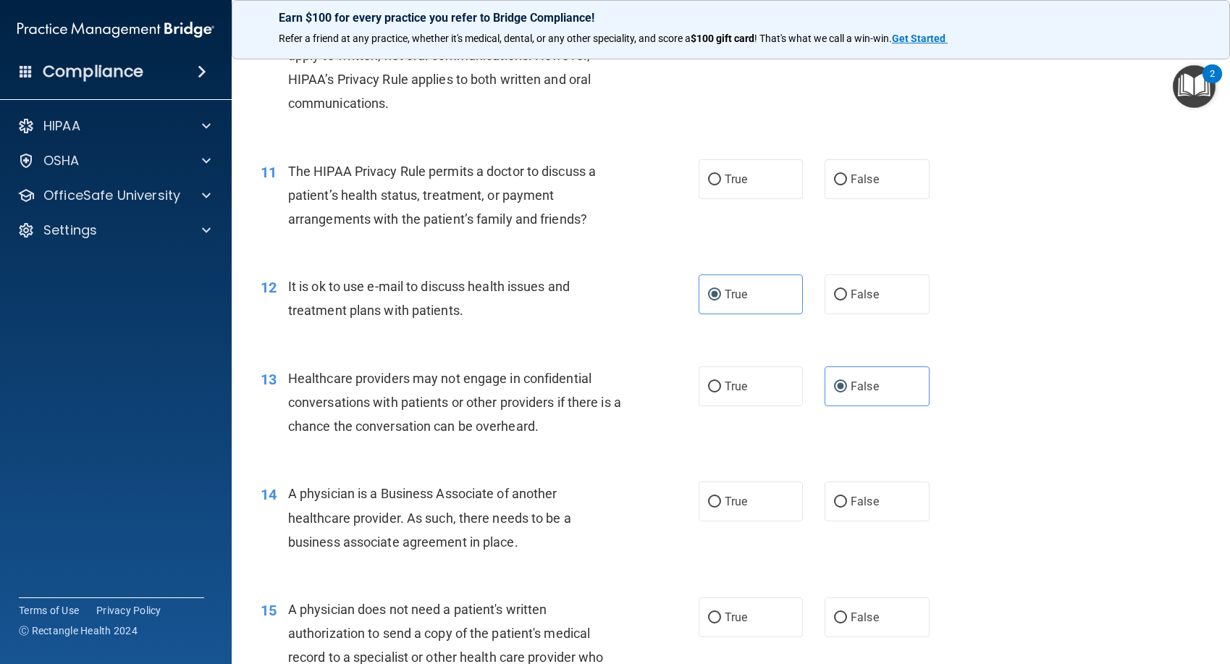
scroll to position [1159, 0]
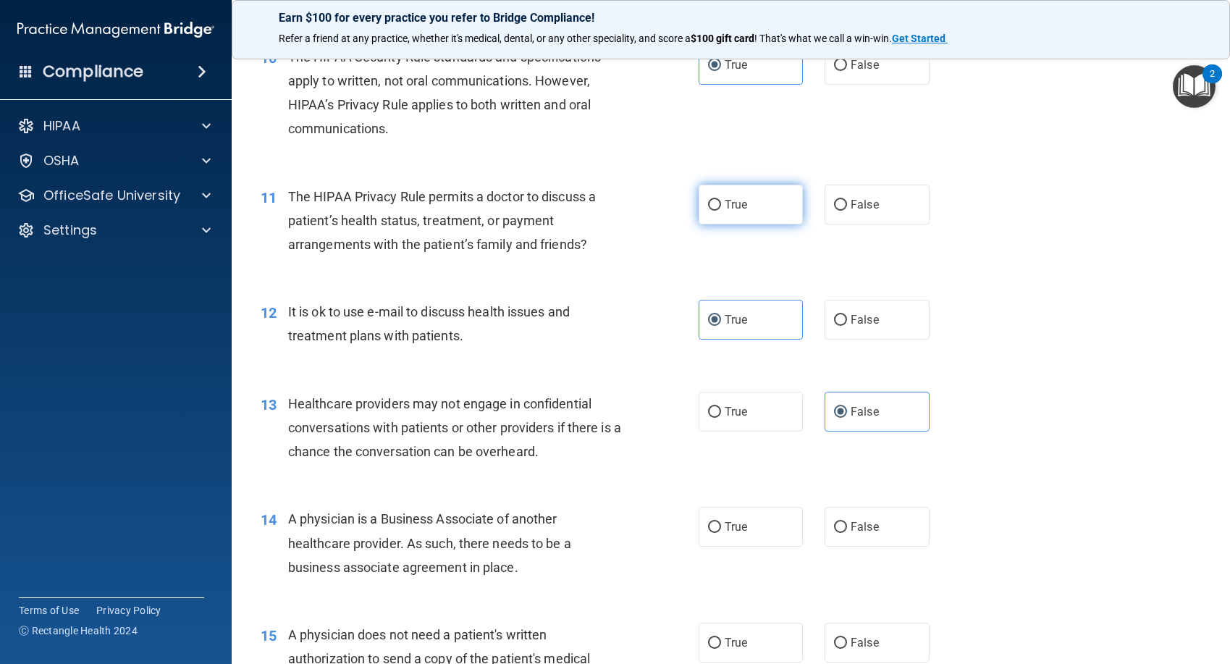
click at [752, 204] on label "True" at bounding box center [751, 205] width 105 height 40
click at [721, 204] on input "True" at bounding box center [714, 205] width 13 height 11
radio input "true"
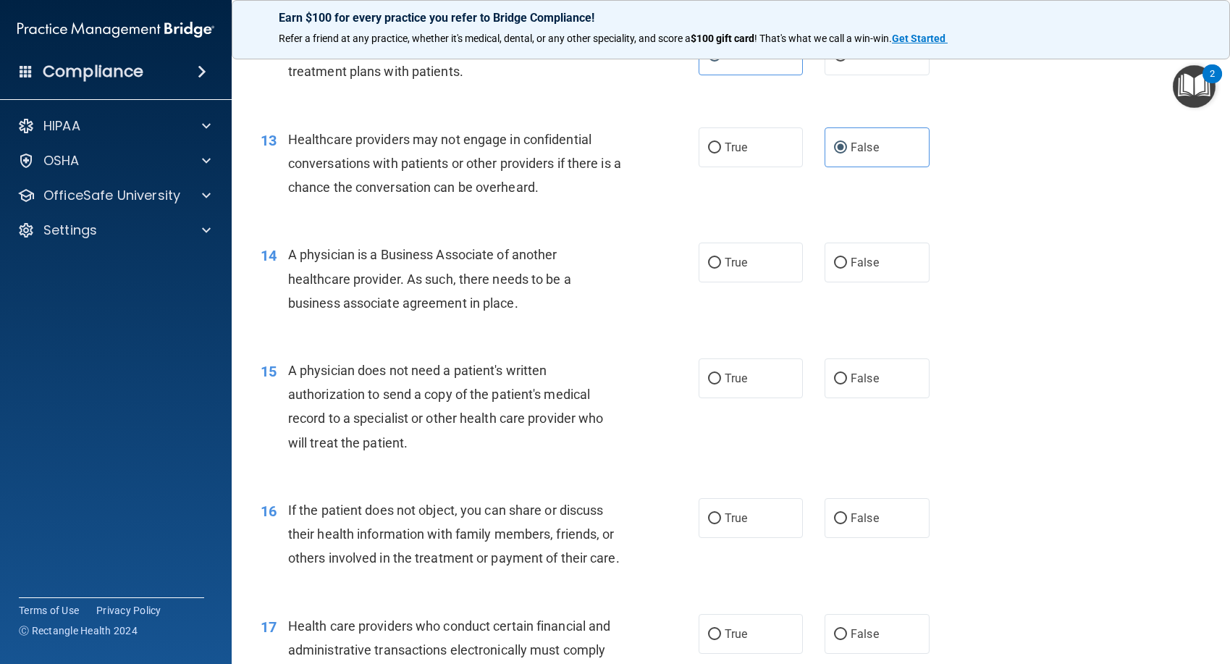
scroll to position [1448, 0]
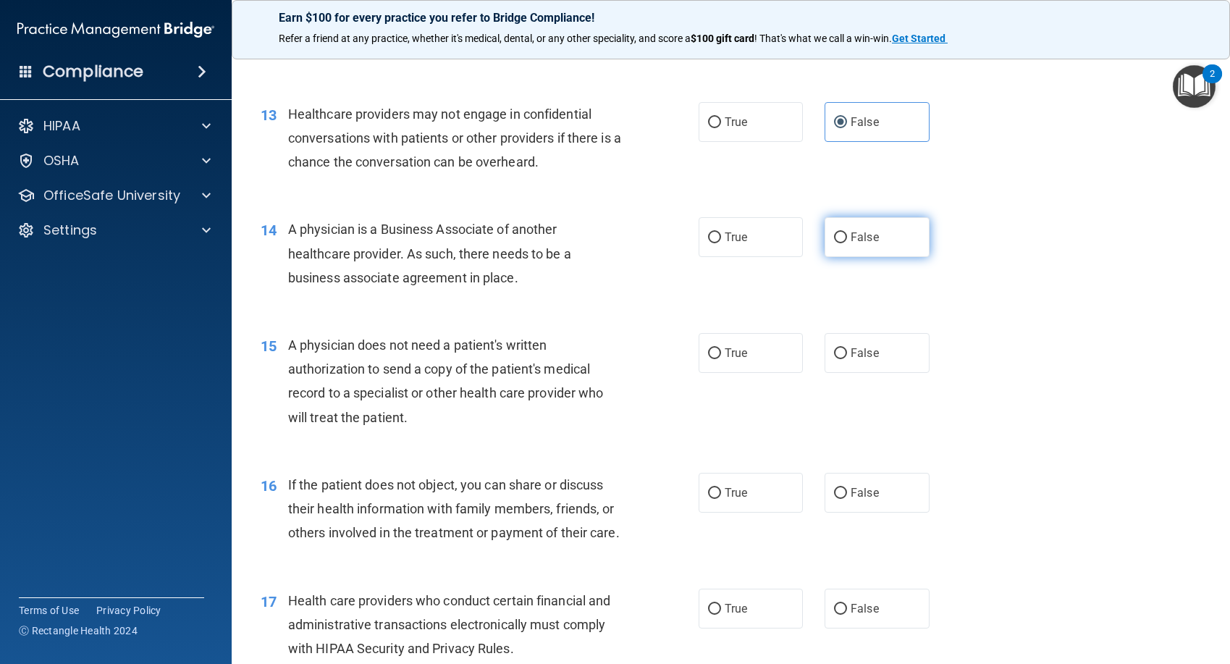
click at [881, 246] on label "False" at bounding box center [877, 237] width 105 height 40
click at [847, 243] on input "False" at bounding box center [840, 237] width 13 height 11
radio input "true"
click at [743, 367] on label "True" at bounding box center [751, 353] width 105 height 40
click at [721, 359] on input "True" at bounding box center [714, 353] width 13 height 11
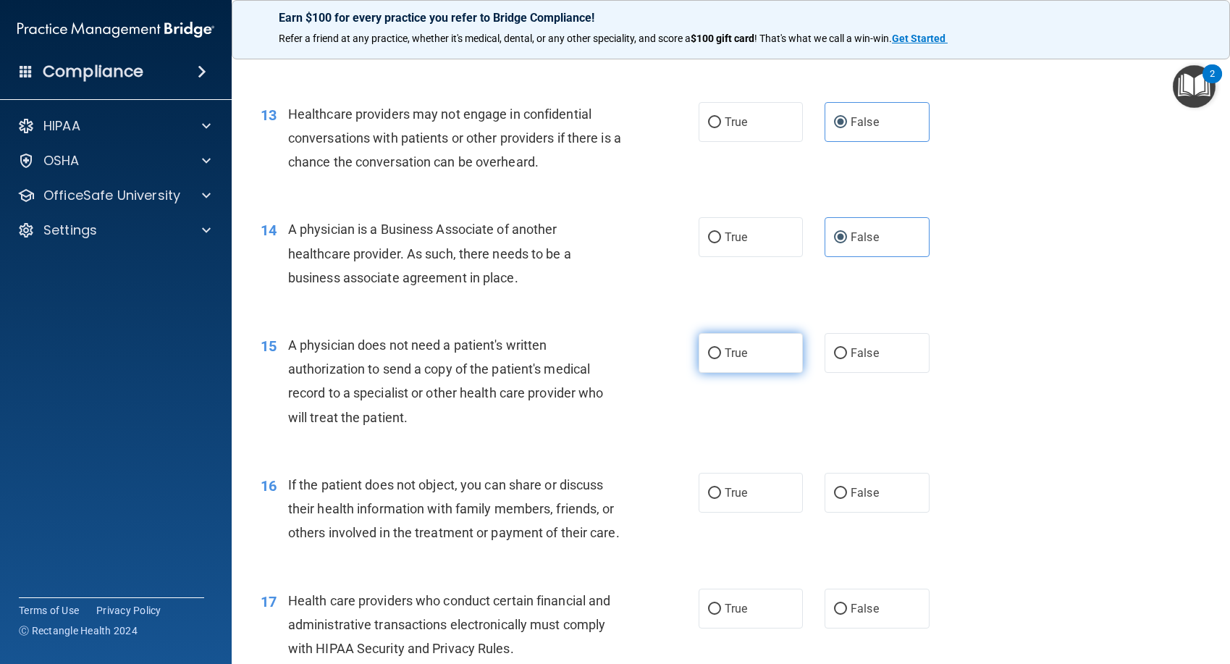
radio input "true"
click at [735, 498] on span "True" at bounding box center [736, 493] width 22 height 14
click at [721, 498] on input "True" at bounding box center [714, 493] width 13 height 11
radio input "true"
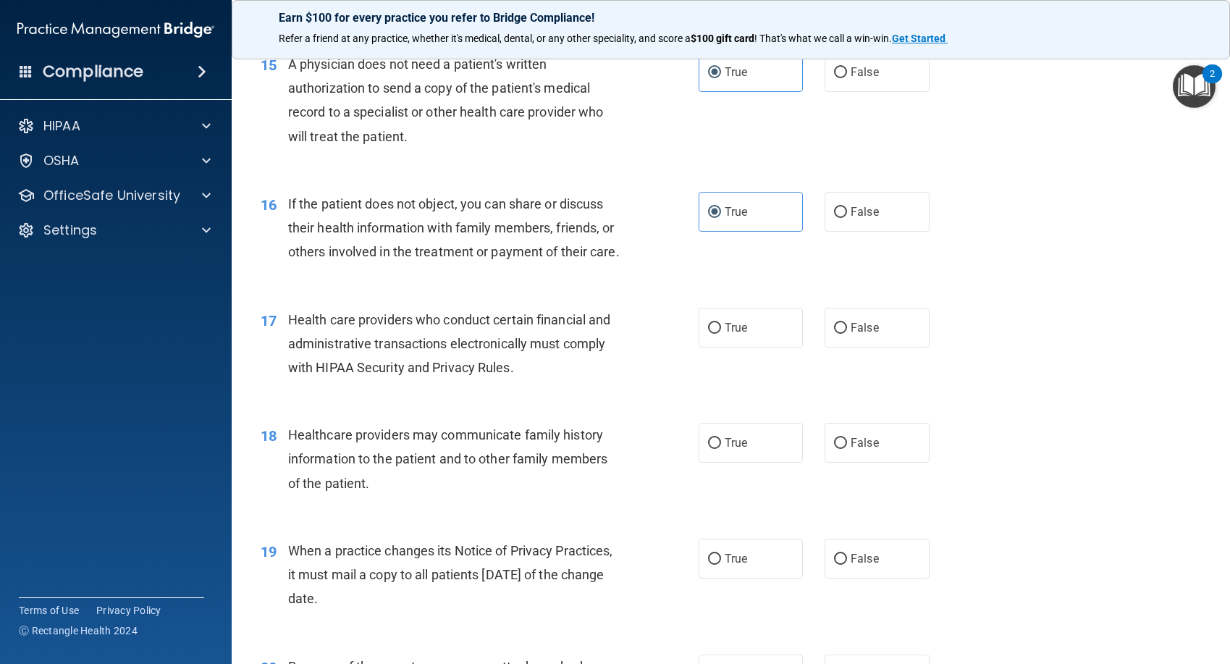
scroll to position [1811, 0]
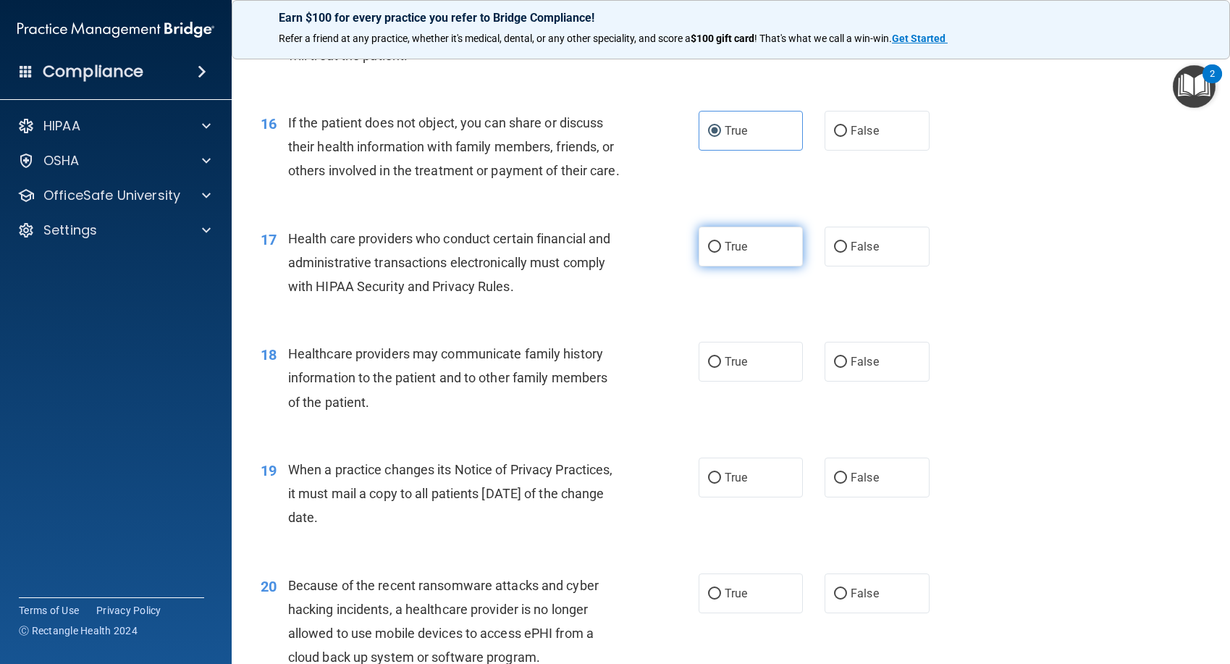
click at [766, 267] on label "True" at bounding box center [751, 247] width 105 height 40
click at [721, 253] on input "True" at bounding box center [714, 247] width 13 height 11
radio input "true"
click at [863, 382] on label "False" at bounding box center [877, 362] width 105 height 40
click at [847, 368] on input "False" at bounding box center [840, 362] width 13 height 11
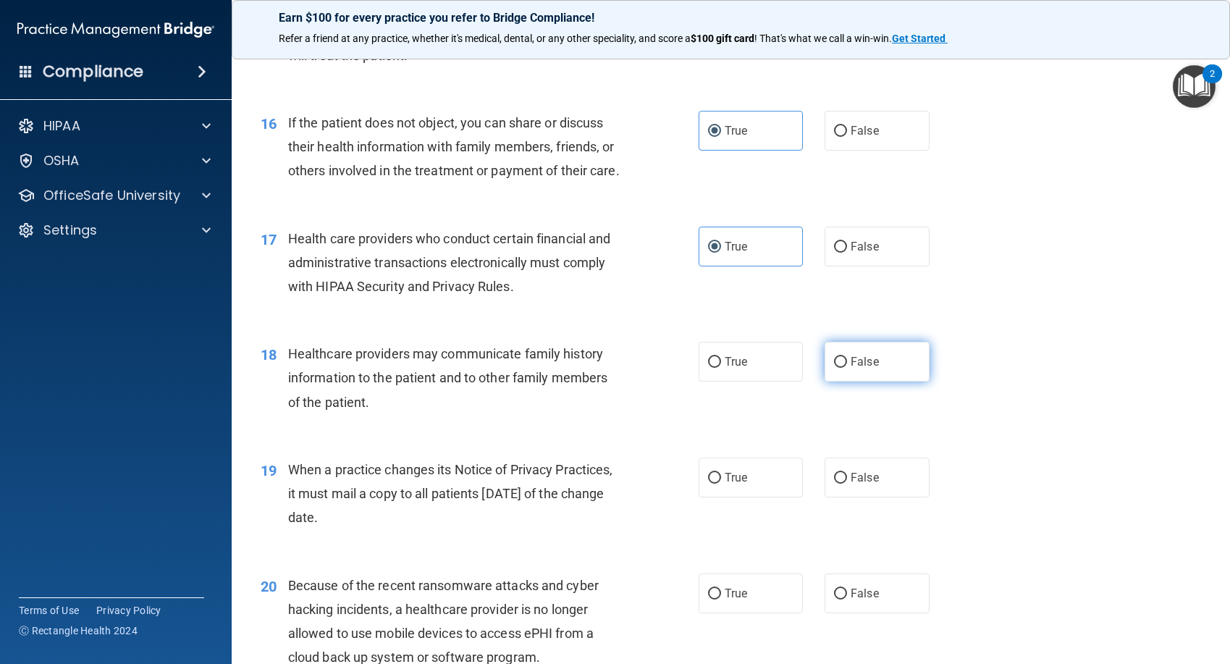
radio input "true"
click at [873, 498] on label "False" at bounding box center [877, 478] width 105 height 40
click at [847, 484] on input "False" at bounding box center [840, 478] width 13 height 11
radio input "true"
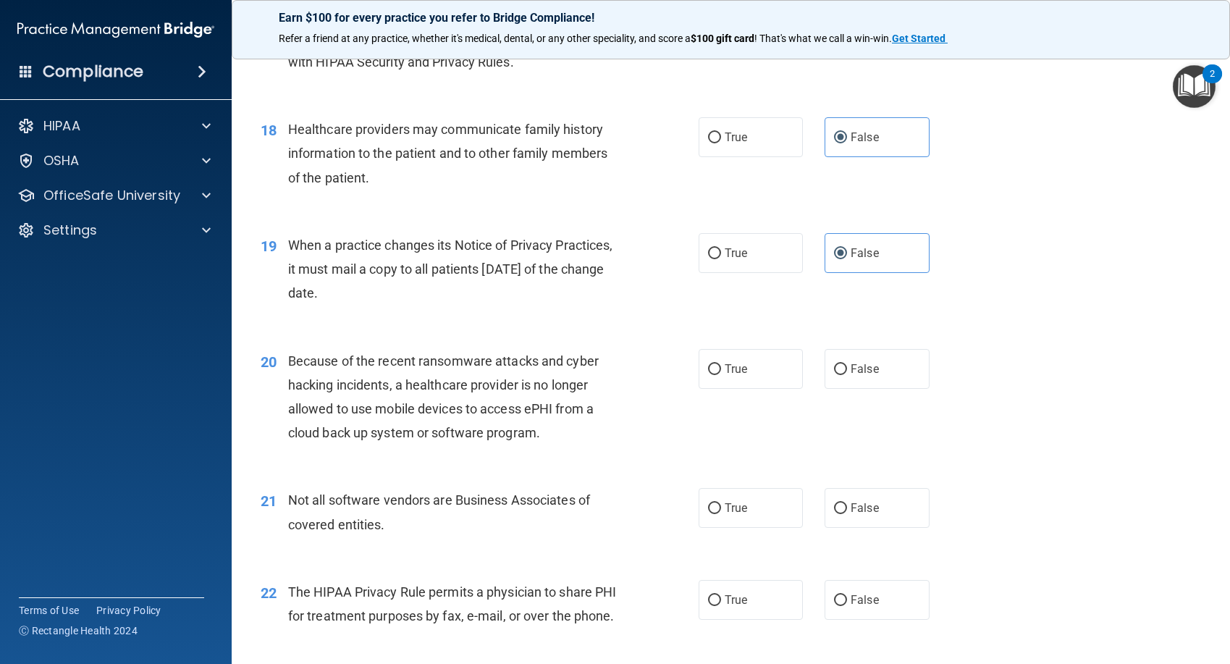
scroll to position [2100, 0]
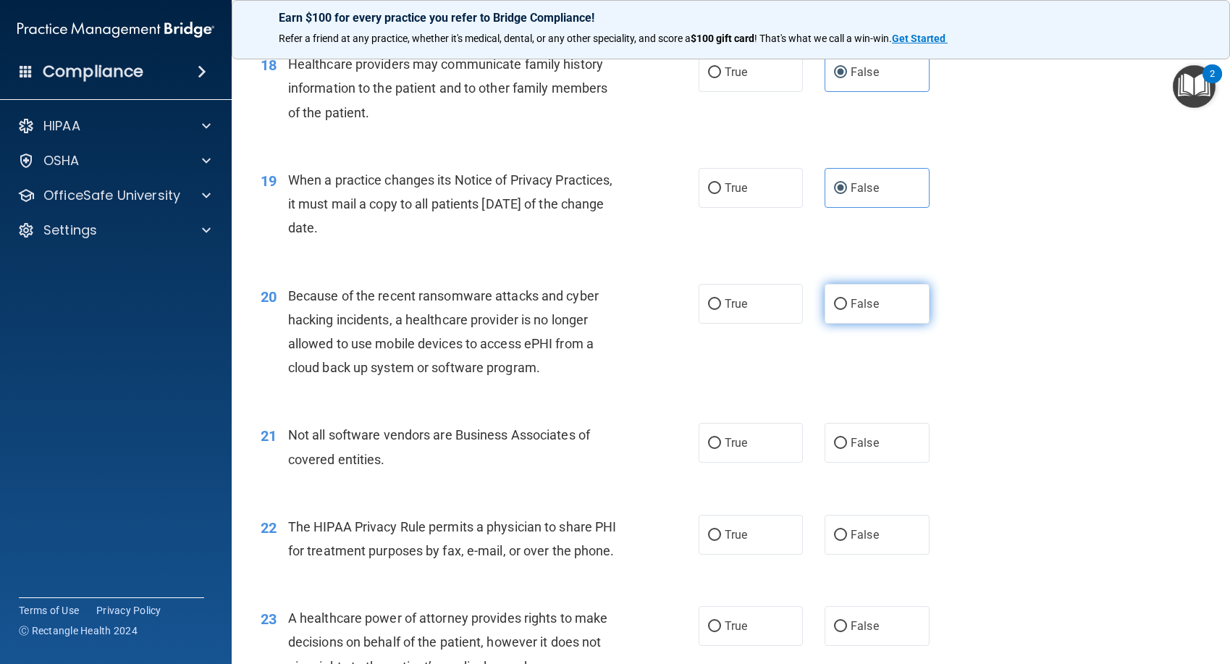
click at [896, 323] on label "False" at bounding box center [877, 304] width 105 height 40
click at [847, 310] on input "False" at bounding box center [840, 304] width 13 height 11
radio input "true"
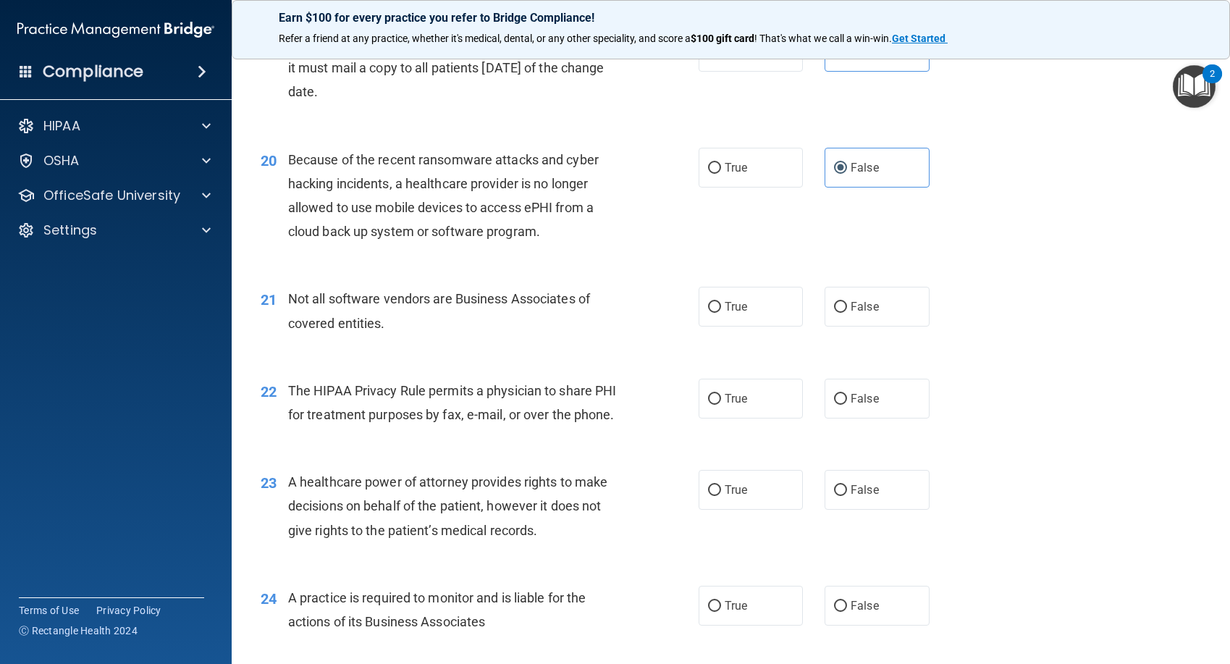
scroll to position [2245, 0]
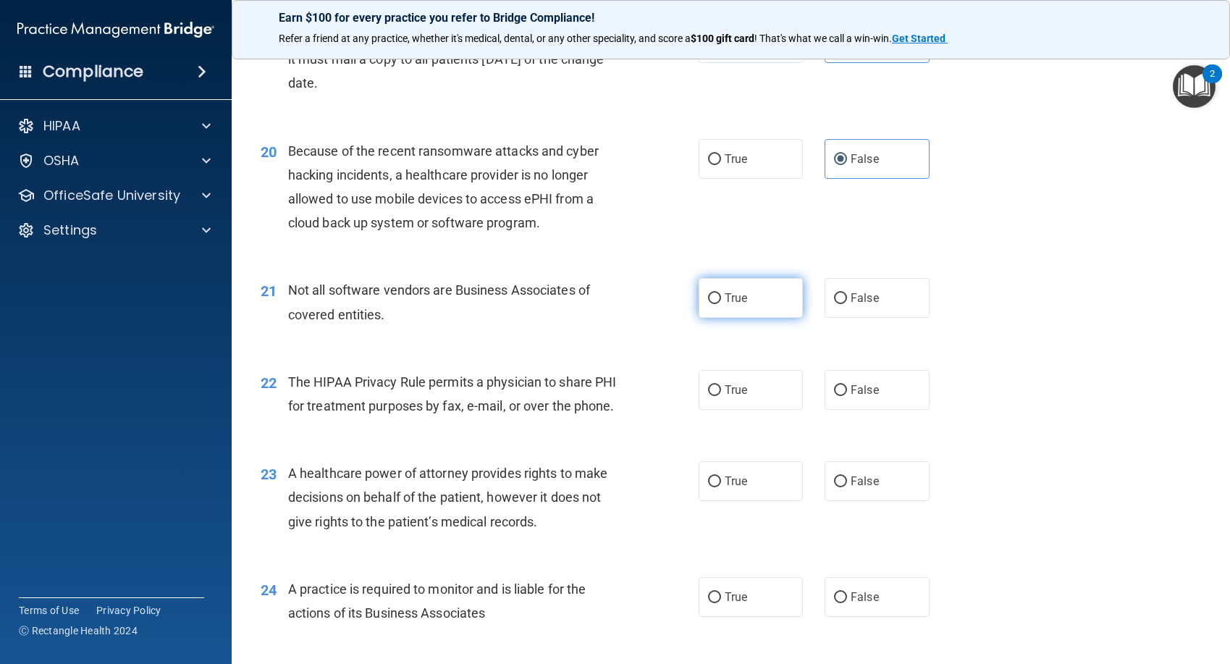
click at [755, 312] on label "True" at bounding box center [751, 298] width 105 height 40
click at [721, 304] on input "True" at bounding box center [714, 298] width 13 height 11
radio input "true"
click at [745, 410] on label "True" at bounding box center [751, 390] width 105 height 40
click at [721, 396] on input "True" at bounding box center [714, 390] width 13 height 11
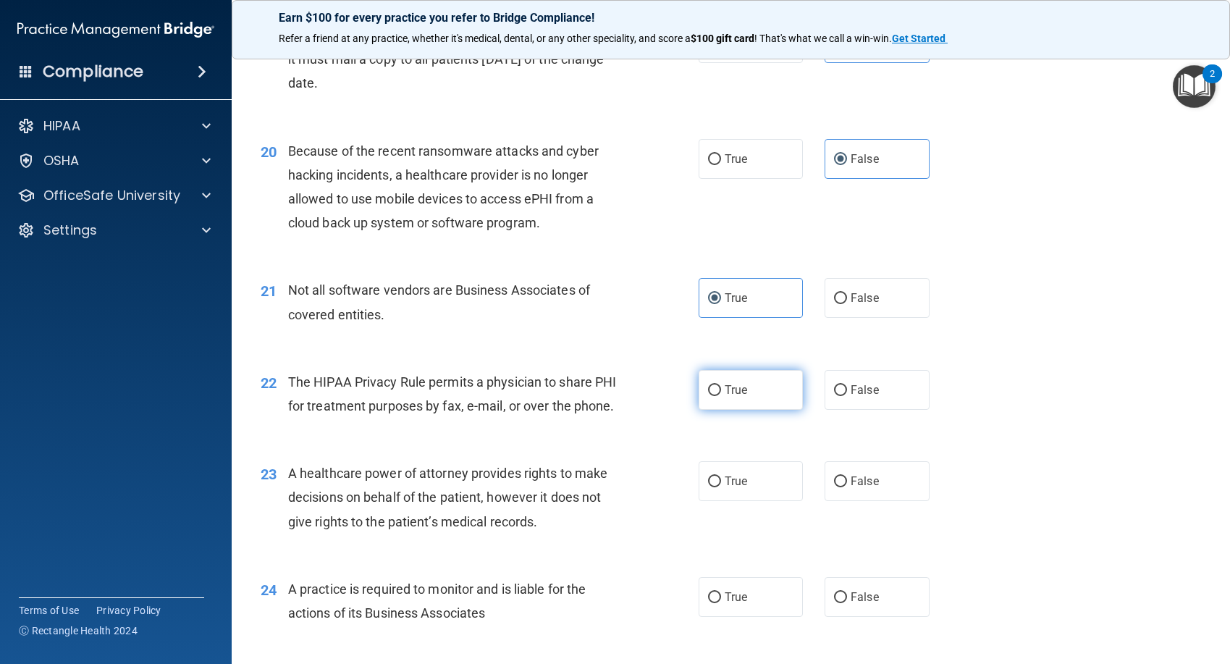
radio input "true"
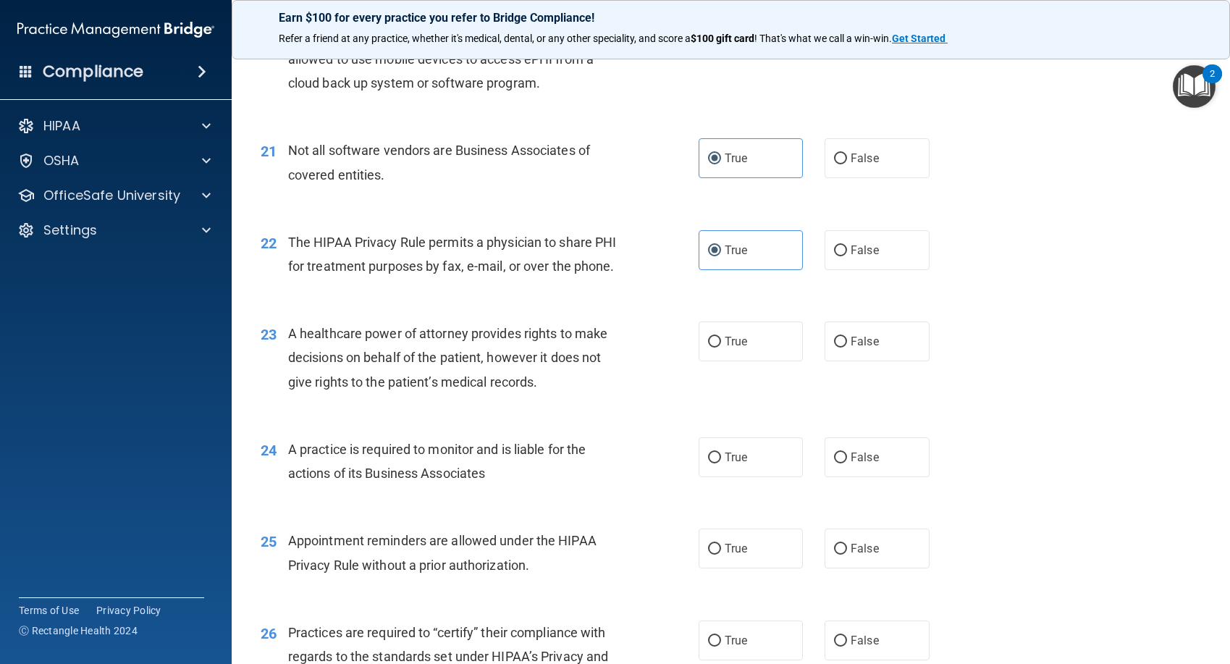
scroll to position [2390, 0]
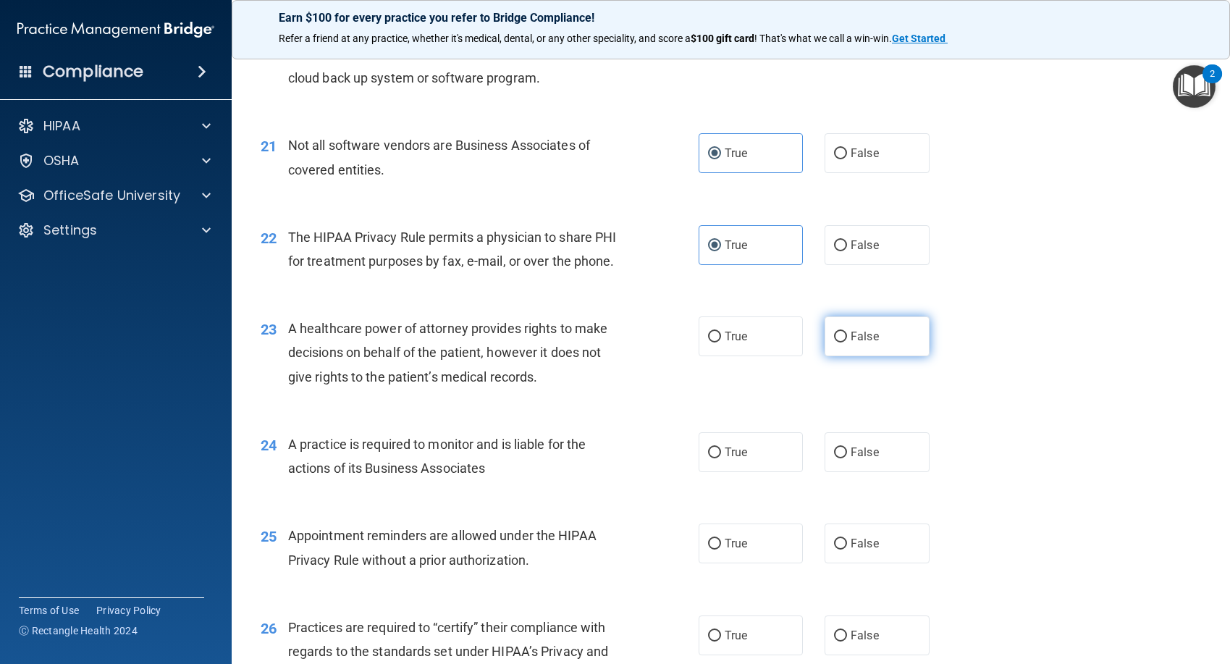
click at [878, 356] on label "False" at bounding box center [877, 336] width 105 height 40
click at [847, 343] on input "False" at bounding box center [840, 337] width 13 height 11
radio input "true"
click at [880, 472] on label "False" at bounding box center [877, 452] width 105 height 40
click at [847, 458] on input "False" at bounding box center [840, 453] width 13 height 11
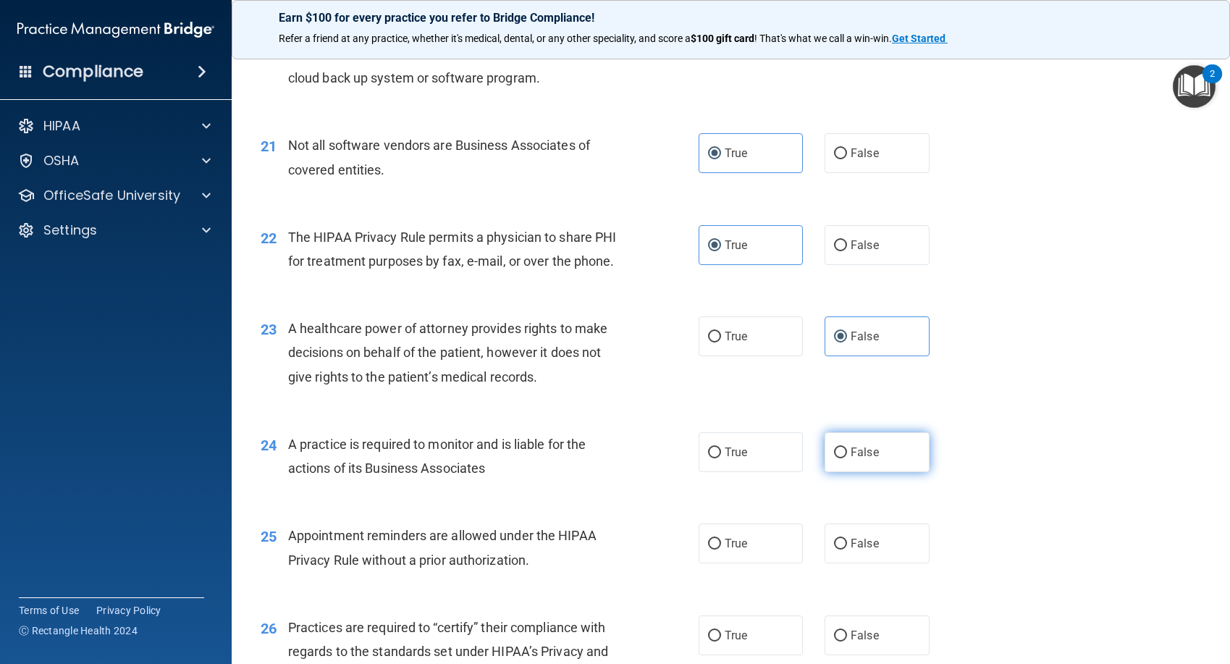
radio input "true"
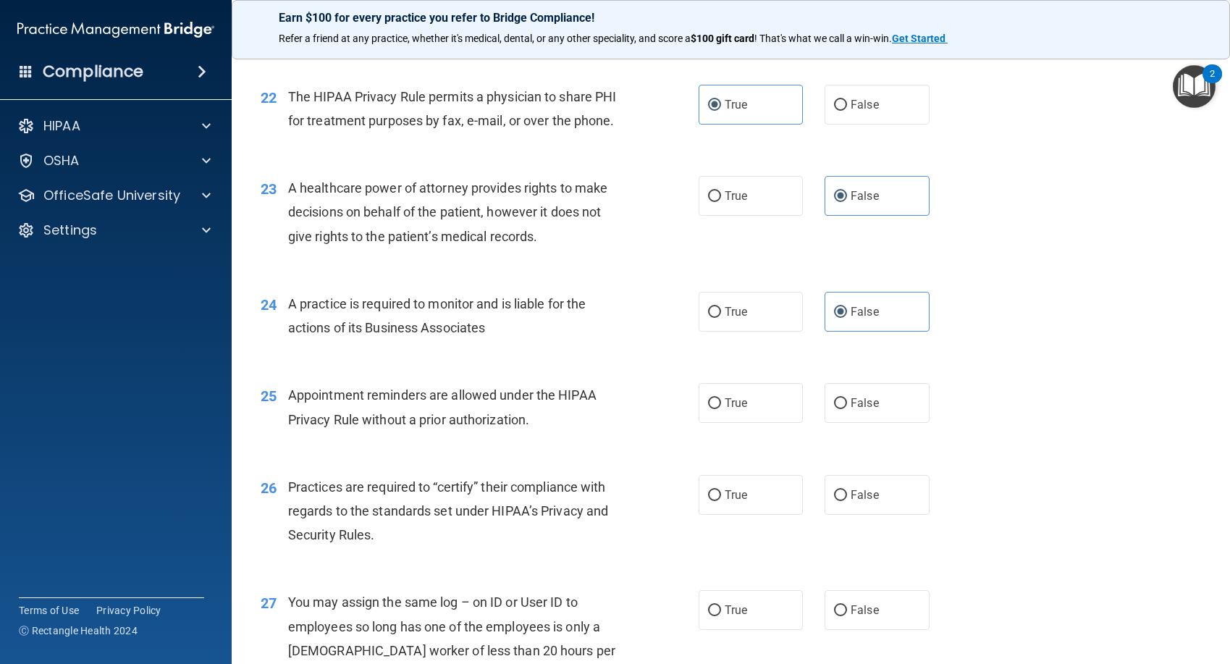
scroll to position [2535, 0]
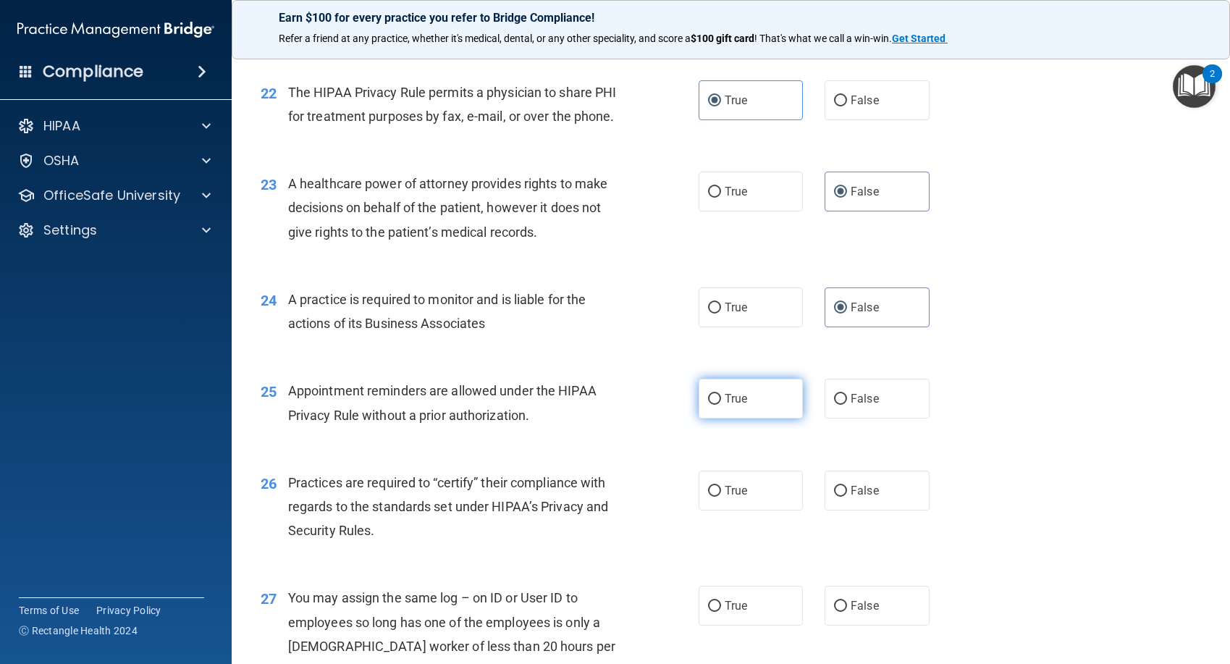
click at [763, 419] on label "True" at bounding box center [751, 399] width 105 height 40
click at [721, 405] on input "True" at bounding box center [714, 399] width 13 height 11
radio input "true"
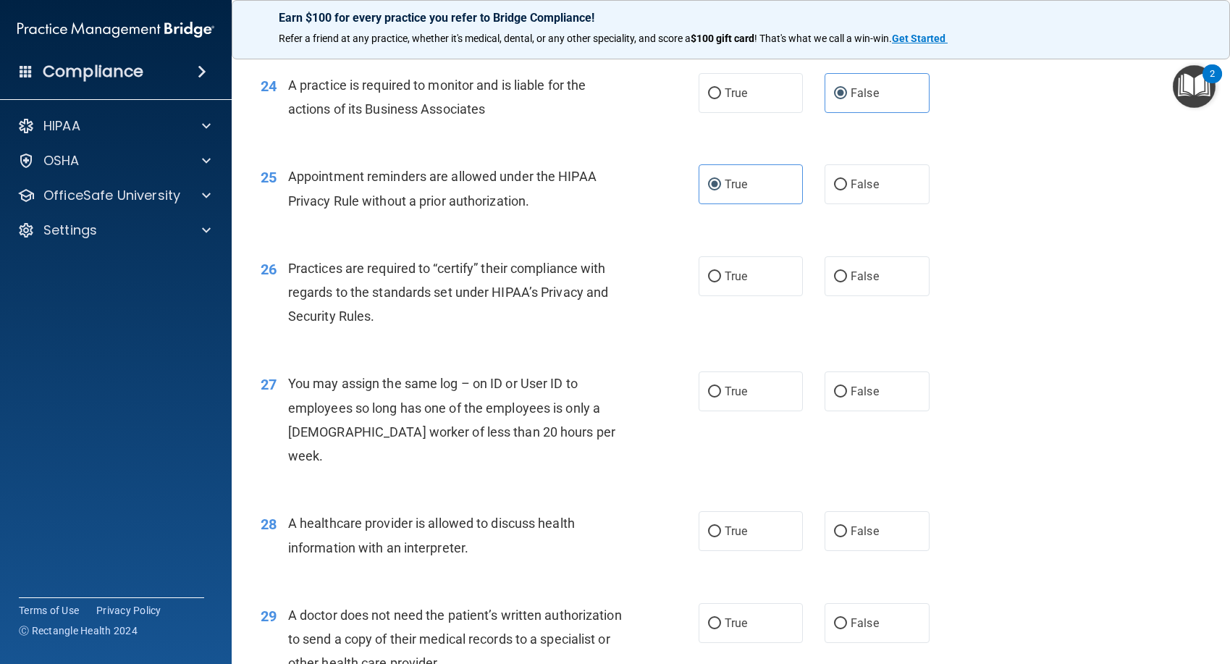
scroll to position [2752, 0]
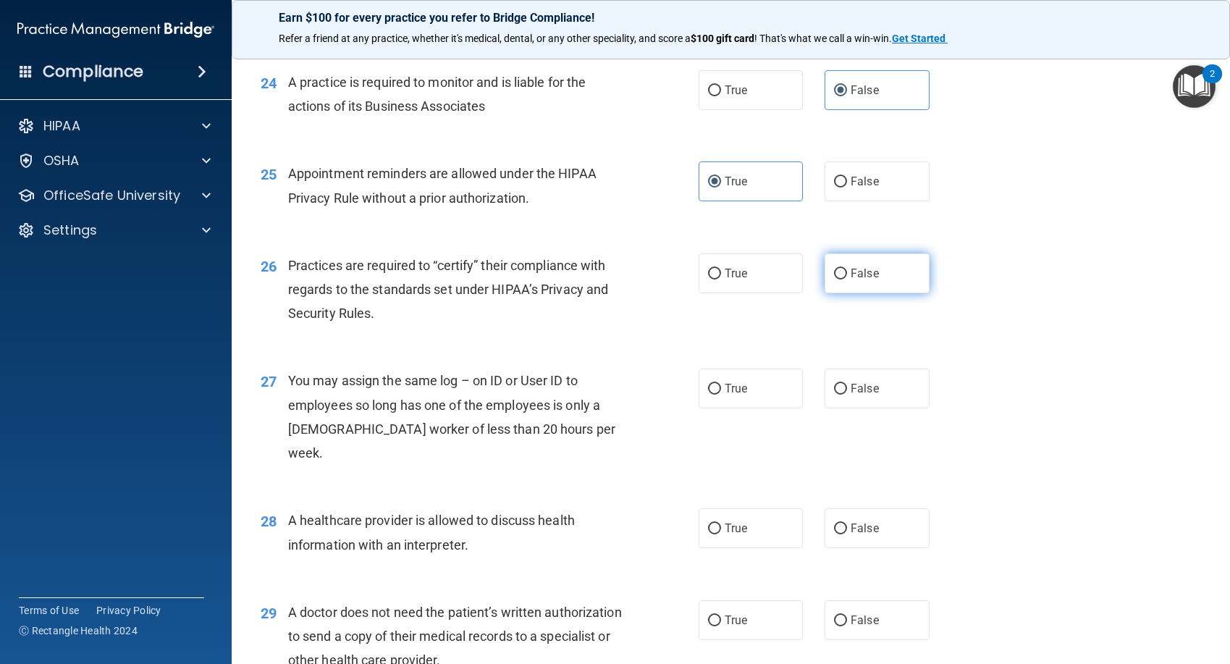
click at [897, 293] on label "False" at bounding box center [877, 273] width 105 height 40
click at [847, 280] on input "False" at bounding box center [840, 274] width 13 height 11
radio input "true"
click at [894, 408] on label "False" at bounding box center [877, 389] width 105 height 40
click at [847, 395] on input "False" at bounding box center [840, 389] width 13 height 11
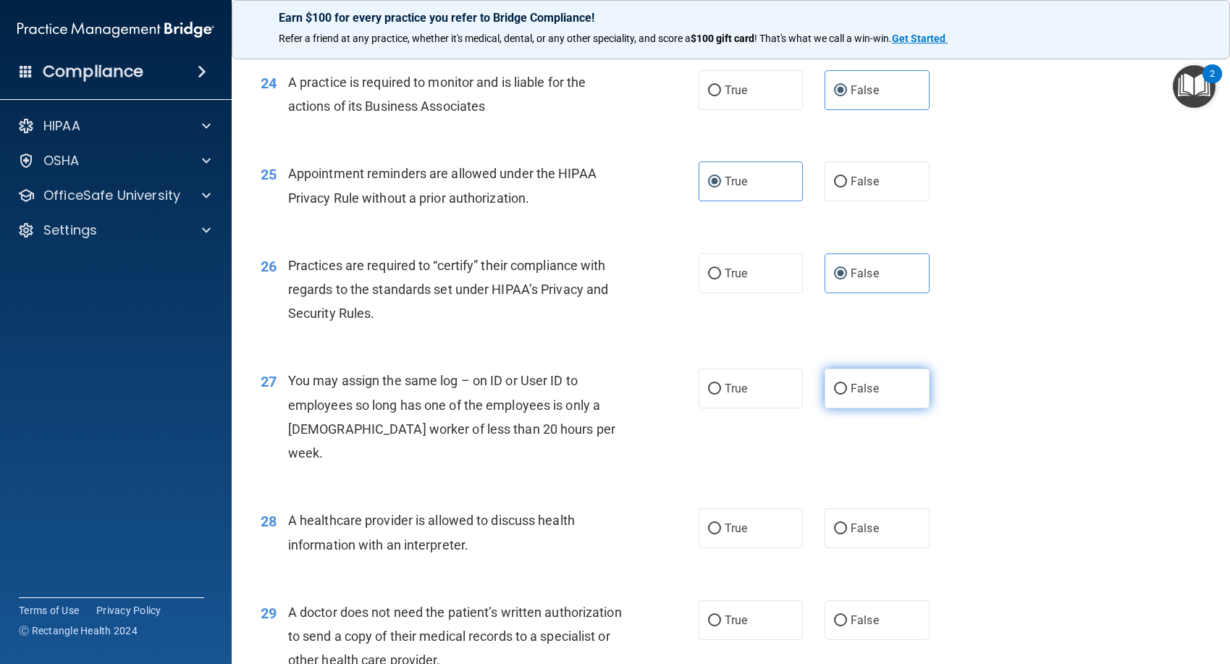
radio input "true"
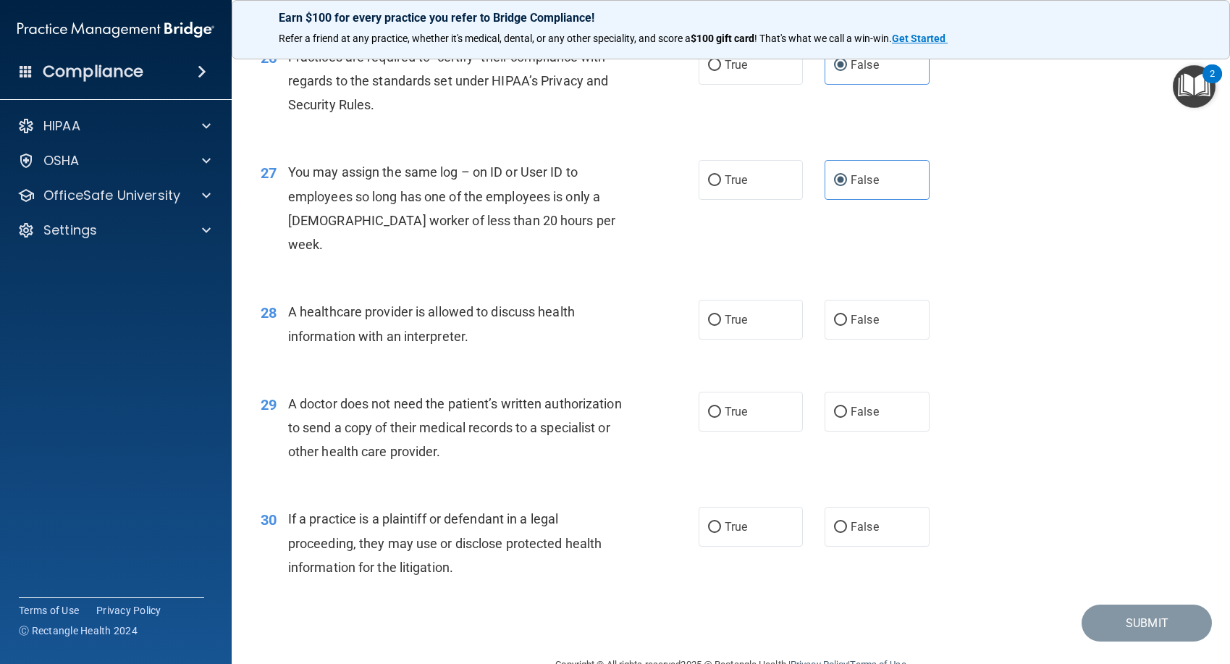
scroll to position [2969, 0]
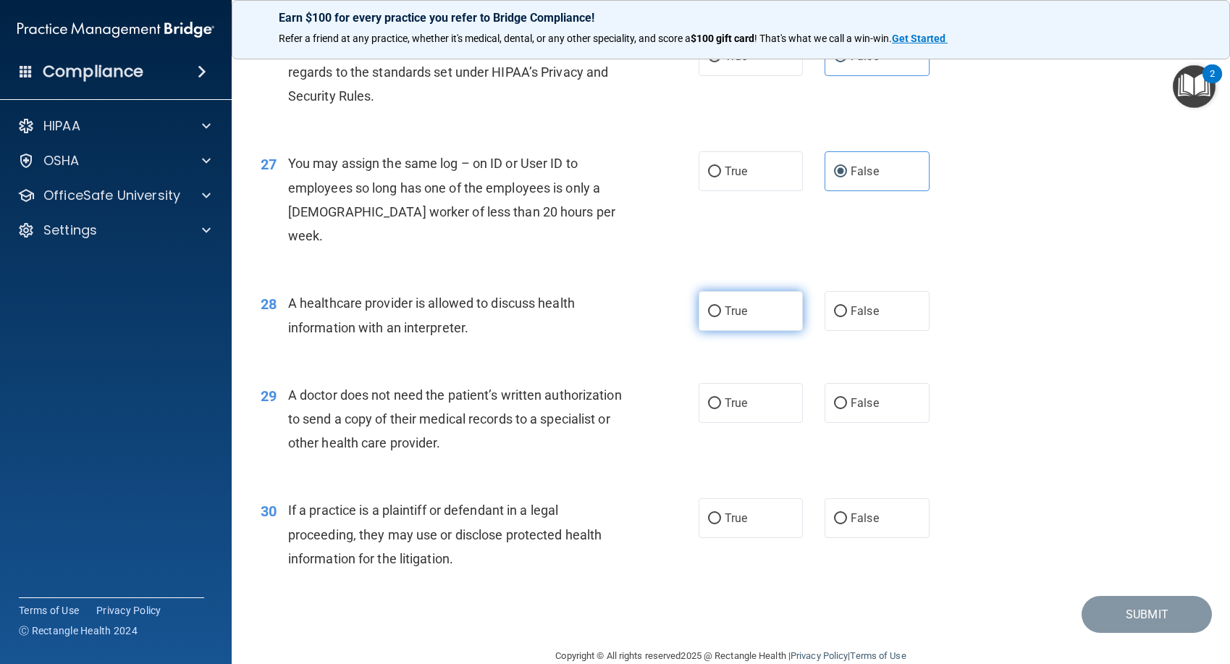
click at [773, 331] on label "True" at bounding box center [751, 311] width 105 height 40
click at [721, 317] on input "True" at bounding box center [714, 311] width 13 height 11
radio input "true"
drag, startPoint x: 768, startPoint y: 425, endPoint x: 766, endPoint y: 440, distance: 15.4
click at [767, 423] on label "True" at bounding box center [751, 403] width 105 height 40
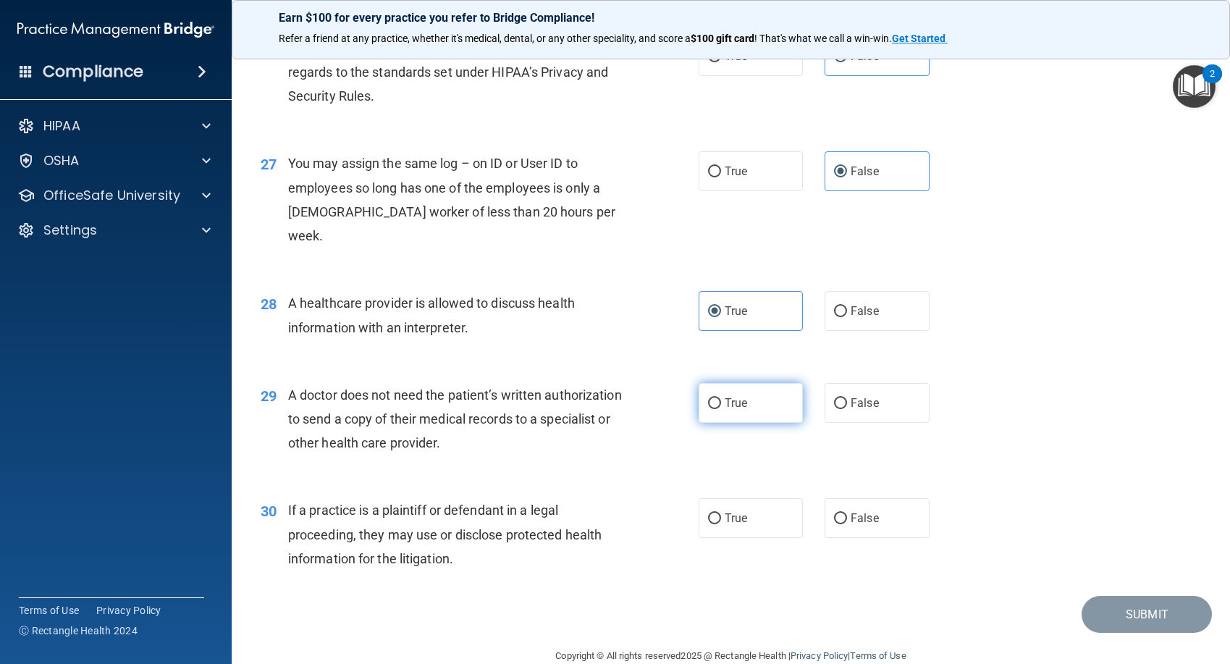
click at [721, 409] on input "True" at bounding box center [714, 403] width 13 height 11
radio input "true"
click at [742, 525] on span "True" at bounding box center [736, 518] width 22 height 14
click at [721, 524] on input "True" at bounding box center [714, 518] width 13 height 11
radio input "true"
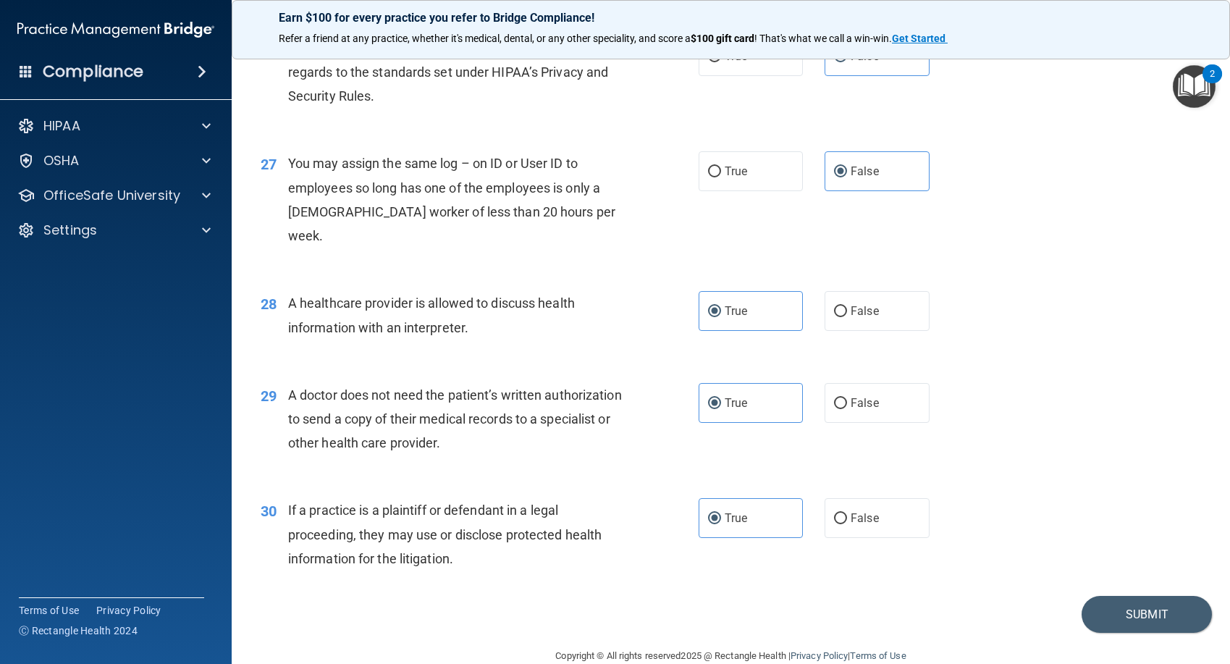
scroll to position [3020, 0]
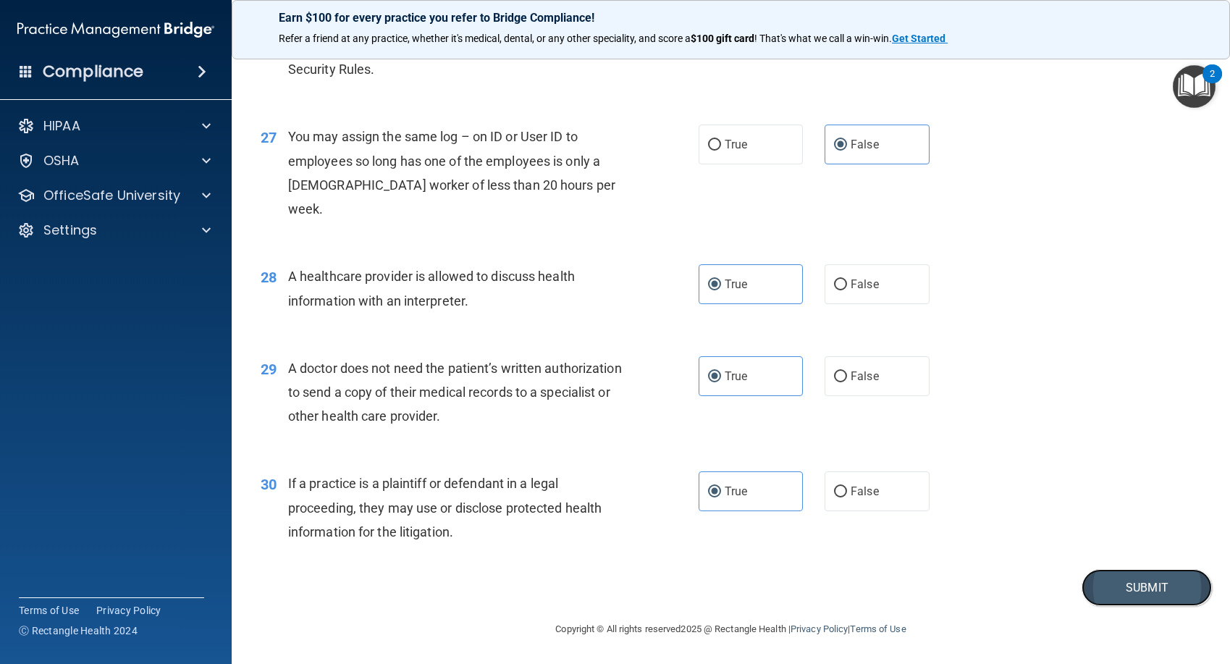
click at [1162, 591] on button "Submit" at bounding box center [1147, 587] width 130 height 37
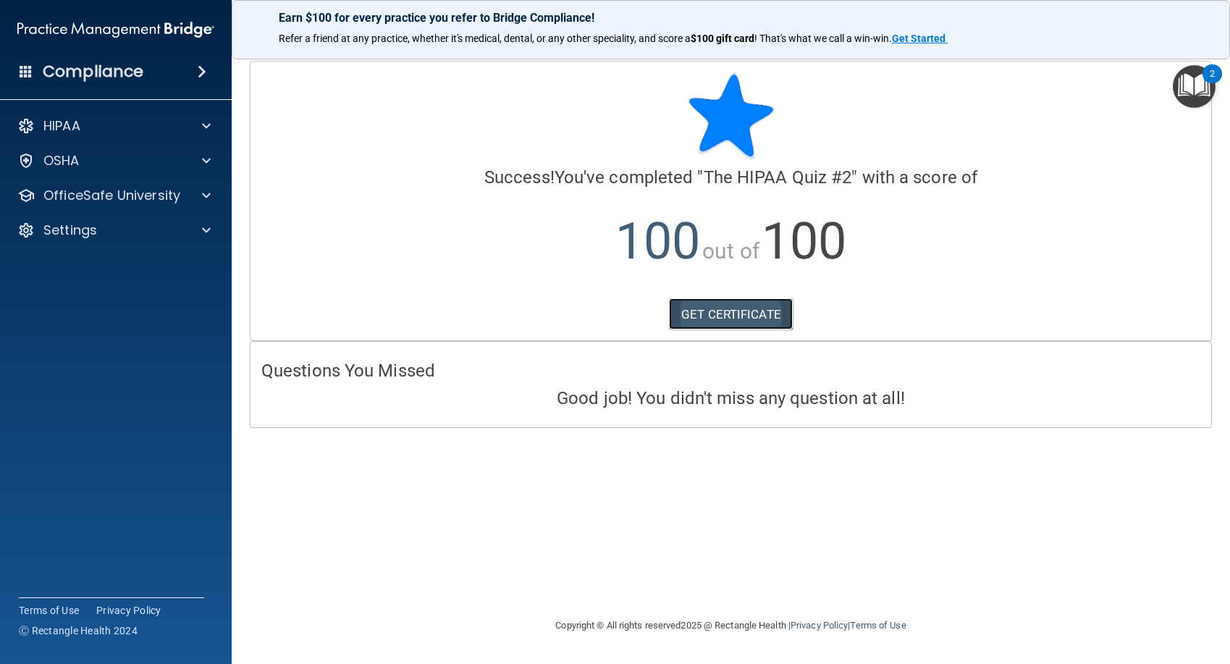
click at [708, 315] on link "GET CERTIFICATE" at bounding box center [731, 314] width 124 height 32
click at [165, 198] on p "OfficeSafe University" at bounding box center [111, 195] width 137 height 17
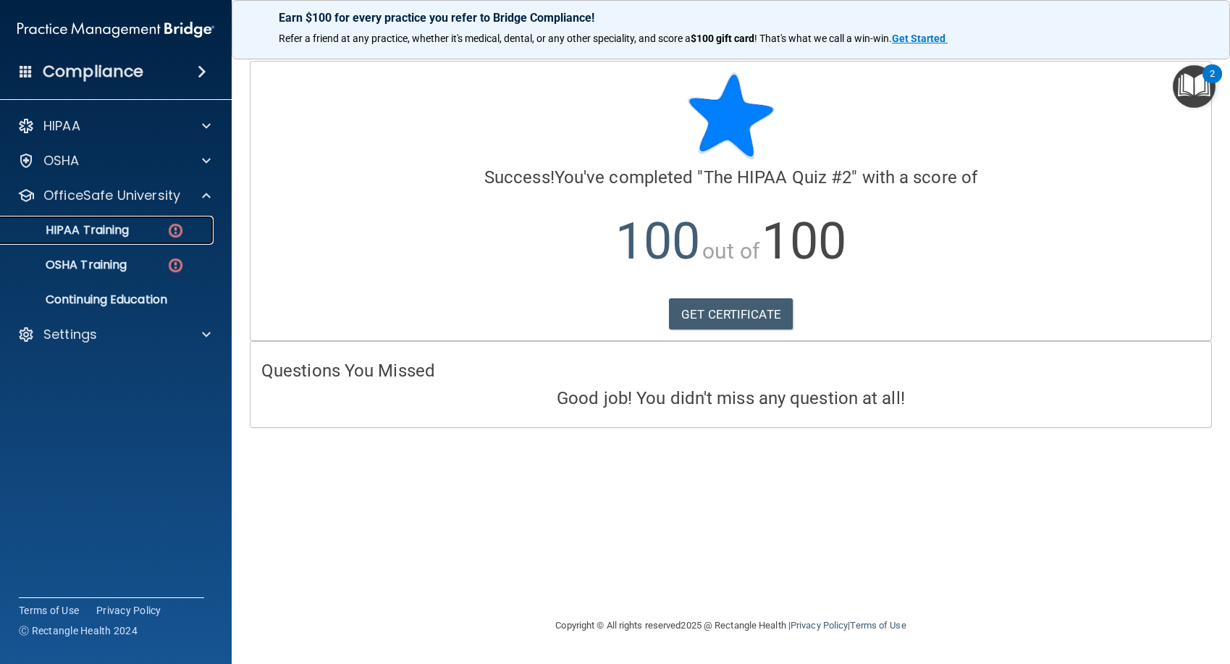
click at [134, 235] on div "HIPAA Training" at bounding box center [108, 230] width 198 height 14
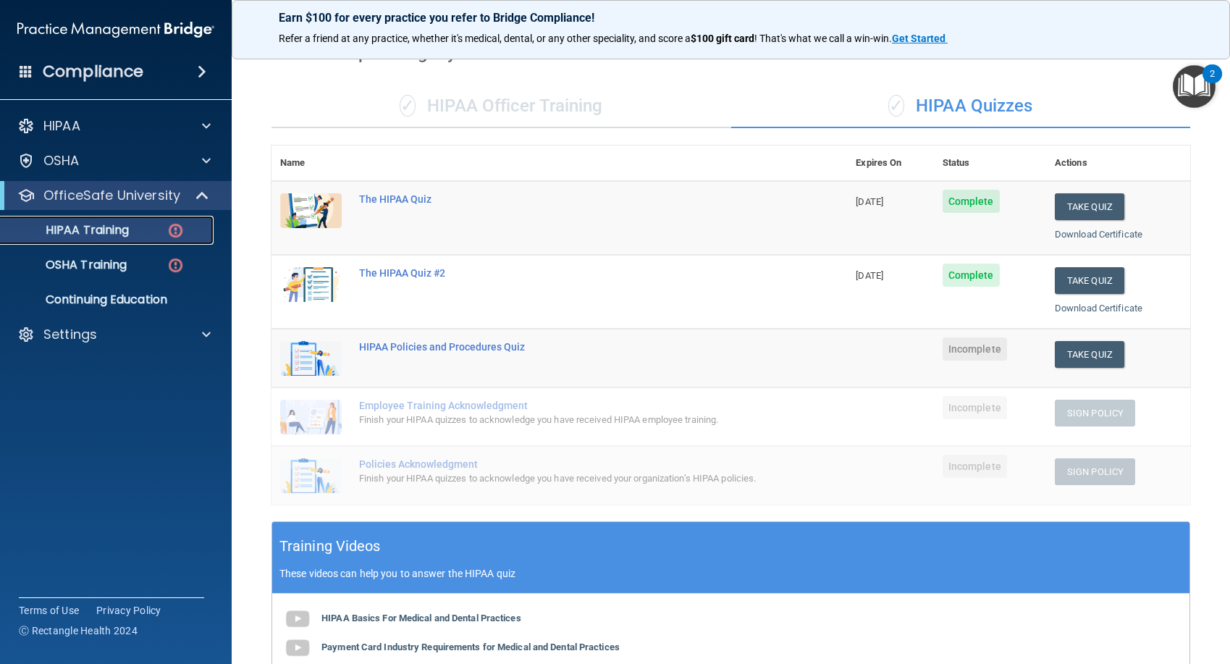
scroll to position [72, 0]
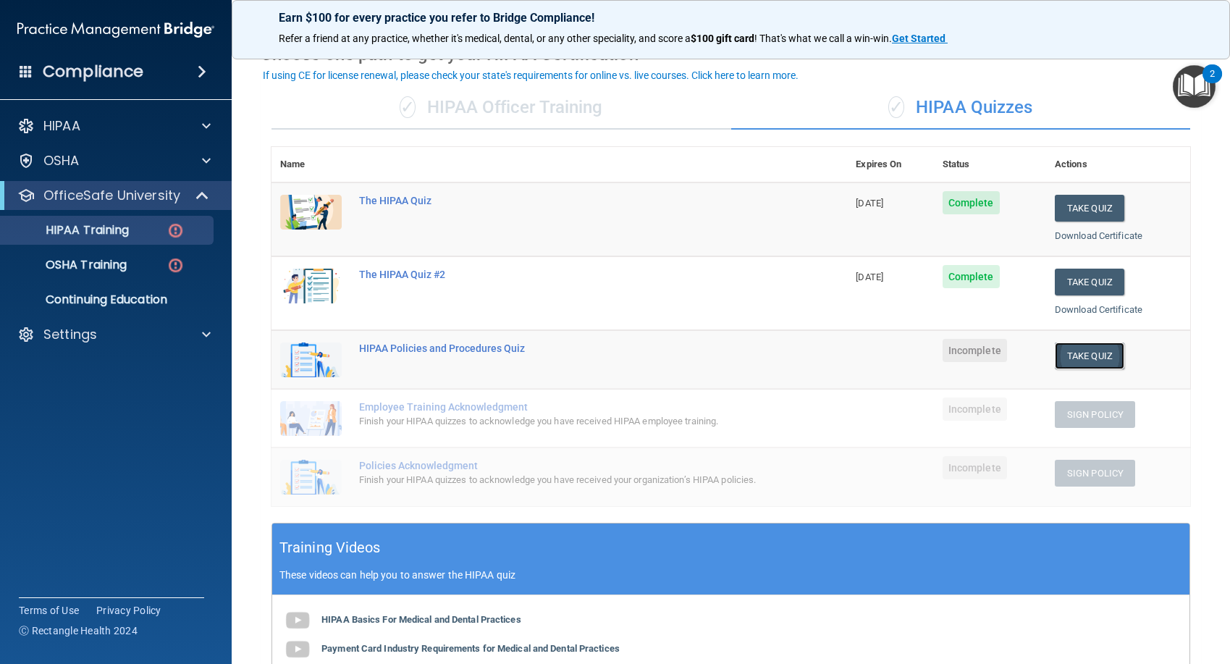
click at [1106, 358] on button "Take Quiz" at bounding box center [1090, 356] width 70 height 27
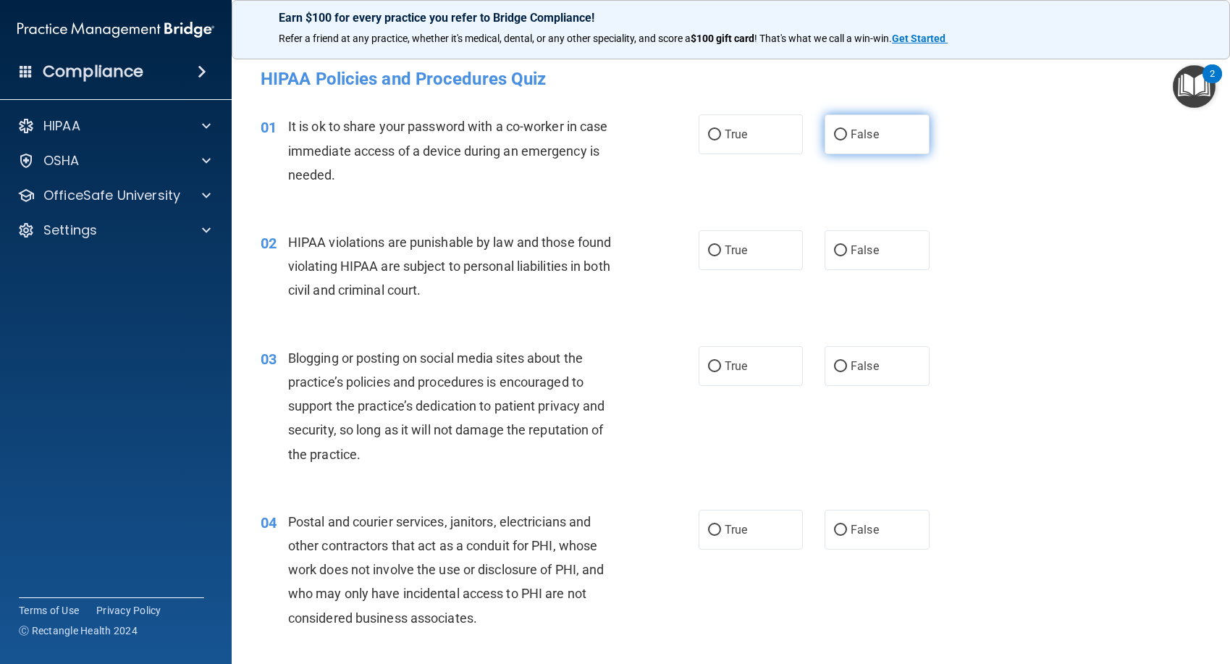
click at [855, 143] on label "False" at bounding box center [877, 134] width 105 height 40
click at [847, 140] on input "False" at bounding box center [840, 135] width 13 height 11
radio input "true"
click at [730, 239] on label "True" at bounding box center [751, 250] width 105 height 40
click at [721, 246] on input "True" at bounding box center [714, 251] width 13 height 11
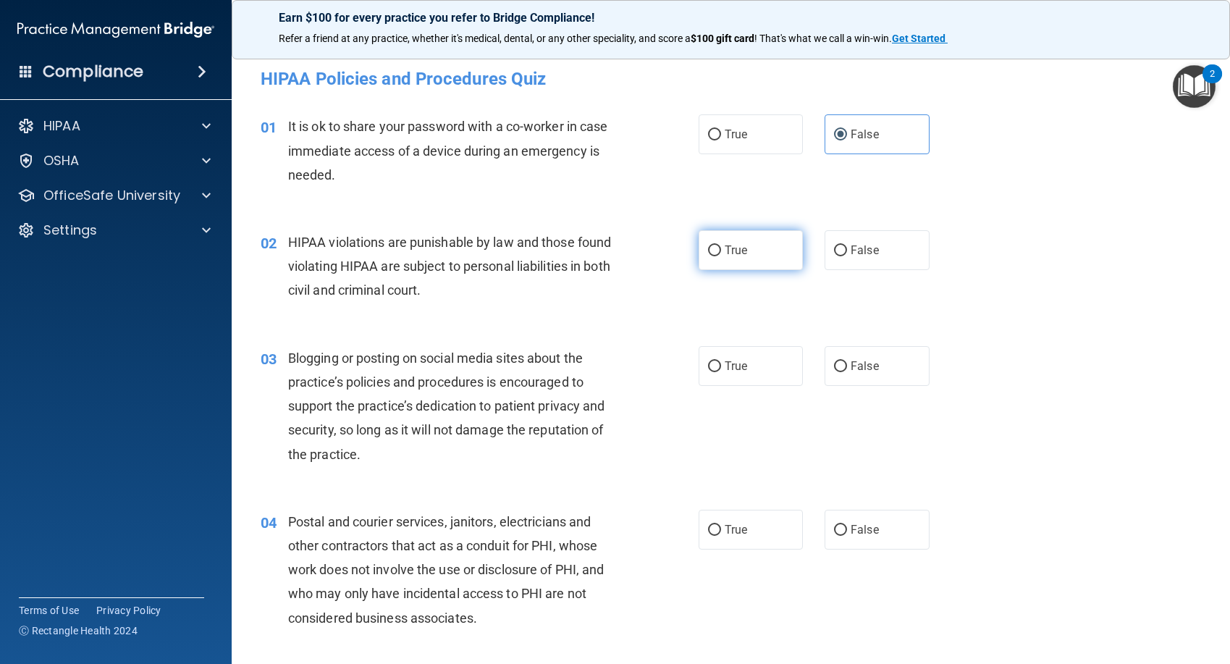
radio input "true"
click at [868, 362] on span "False" at bounding box center [865, 366] width 28 height 14
click at [847, 362] on input "False" at bounding box center [840, 366] width 13 height 11
radio input "true"
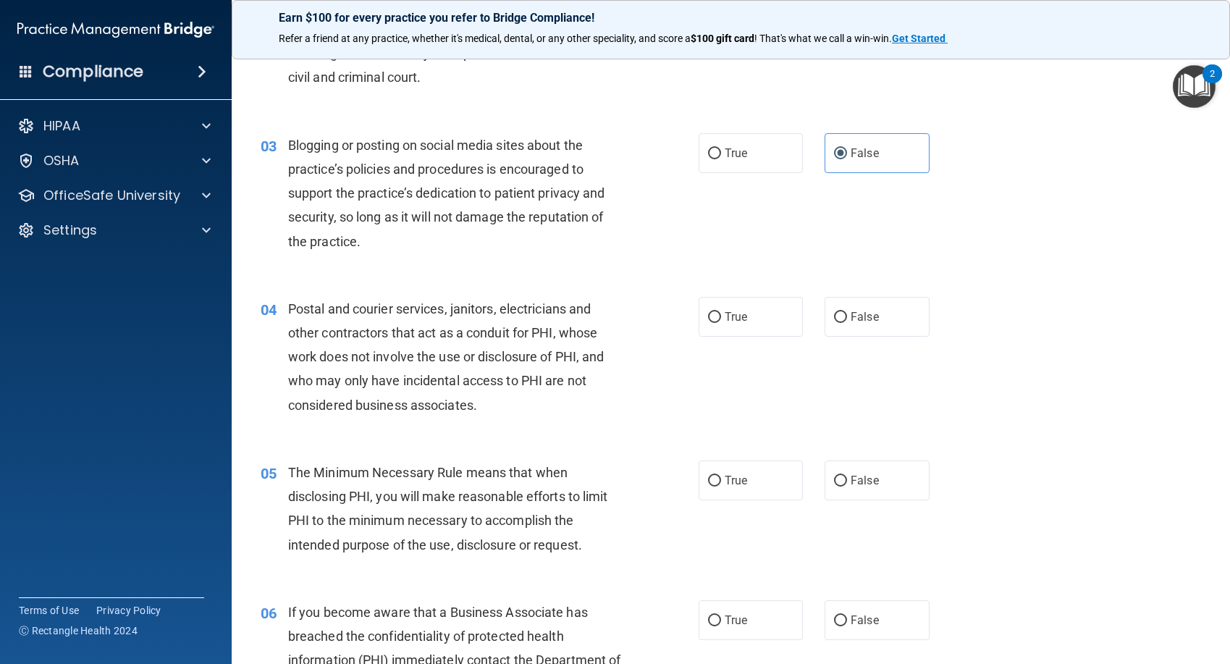
scroll to position [290, 0]
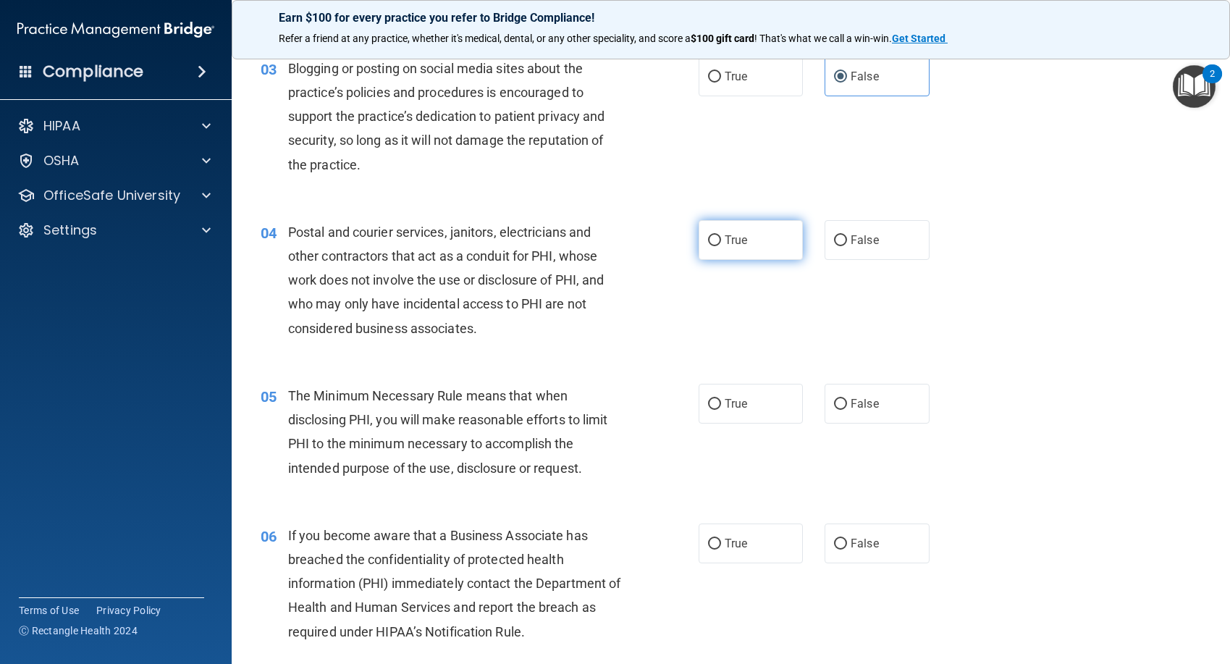
click at [766, 255] on label "True" at bounding box center [751, 240] width 105 height 40
click at [721, 246] on input "True" at bounding box center [714, 240] width 13 height 11
radio input "true"
click at [768, 407] on label "True" at bounding box center [751, 404] width 105 height 40
click at [721, 407] on input "True" at bounding box center [714, 404] width 13 height 11
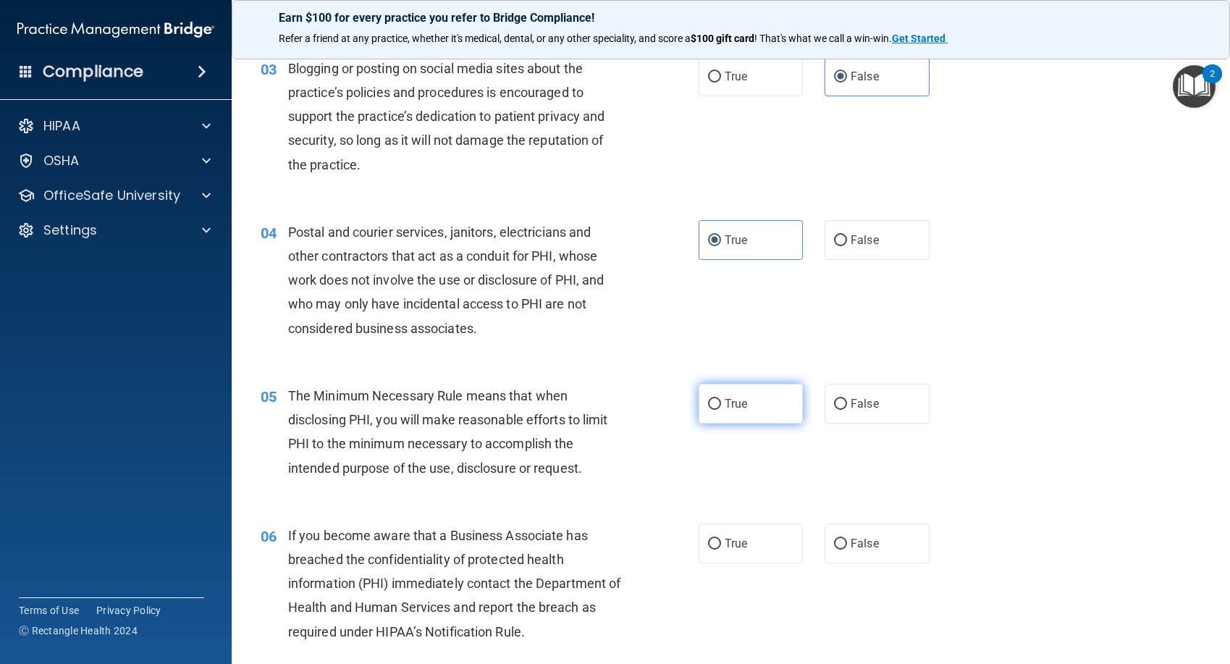
radio input "true"
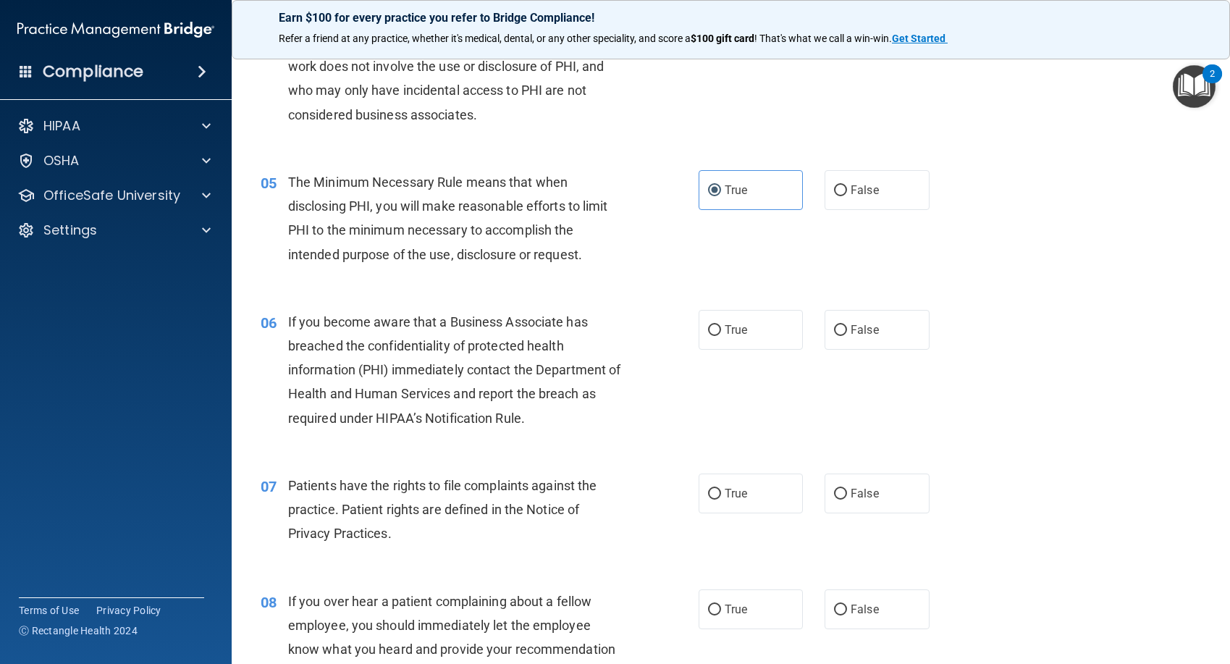
scroll to position [507, 0]
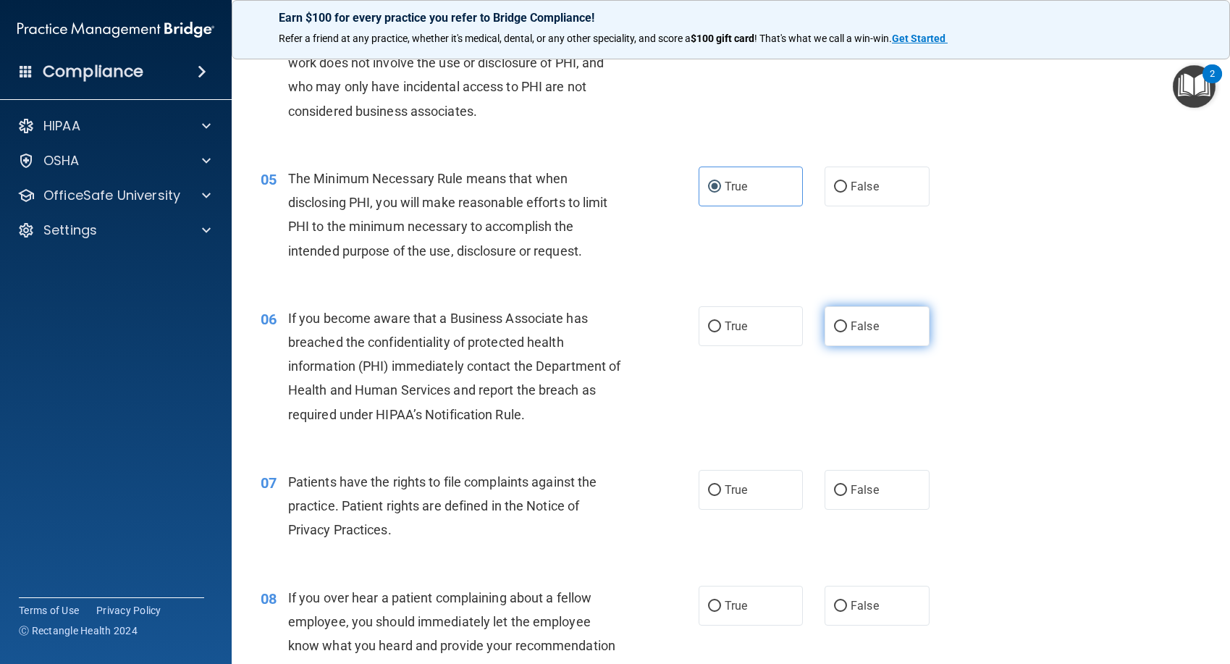
click at [878, 342] on label "False" at bounding box center [877, 326] width 105 height 40
click at [847, 332] on input "False" at bounding box center [840, 327] width 13 height 11
radio input "true"
click at [768, 492] on label "True" at bounding box center [751, 490] width 105 height 40
click at [721, 492] on input "True" at bounding box center [714, 490] width 13 height 11
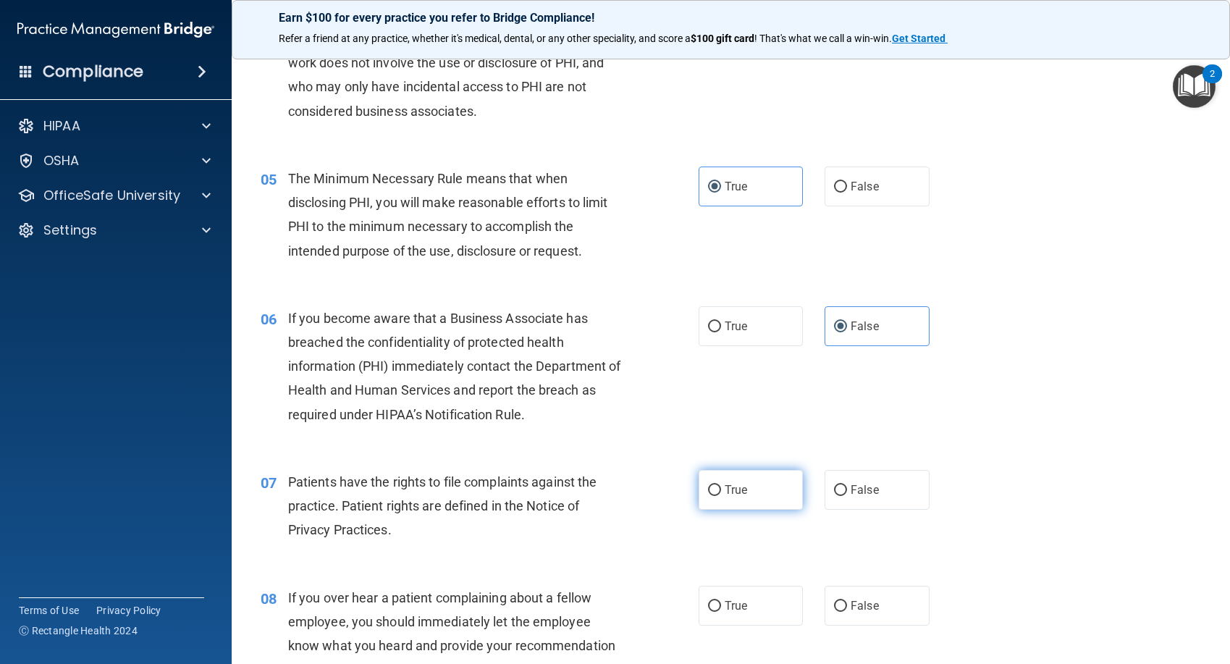
radio input "true"
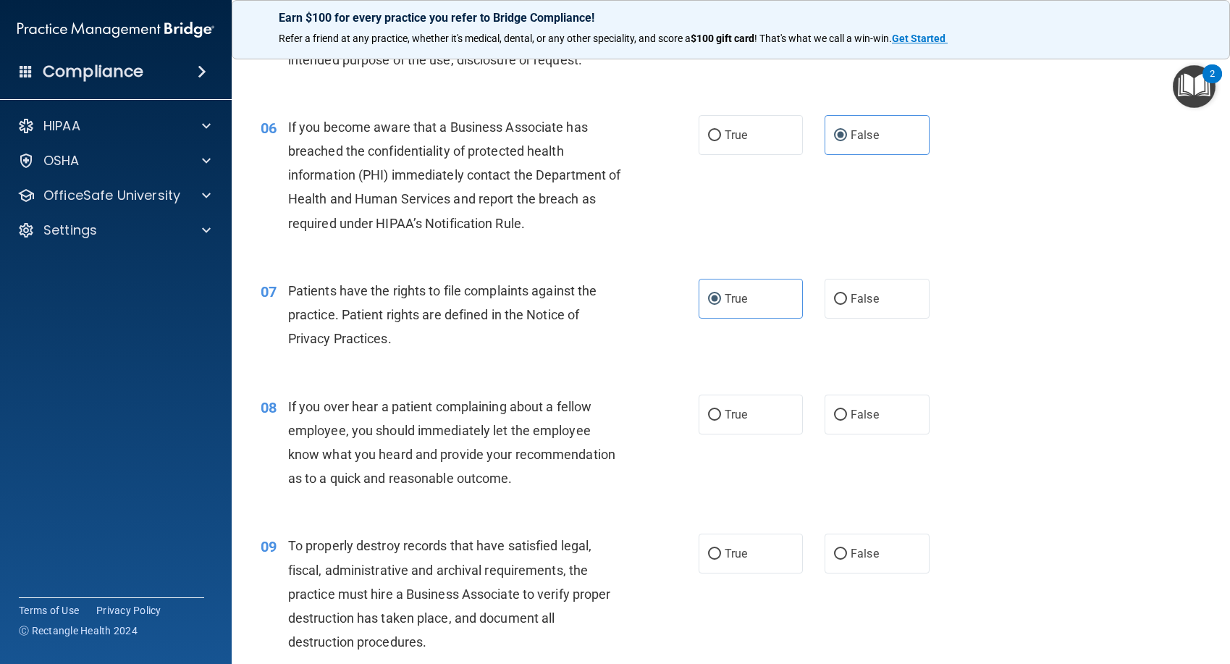
scroll to position [724, 0]
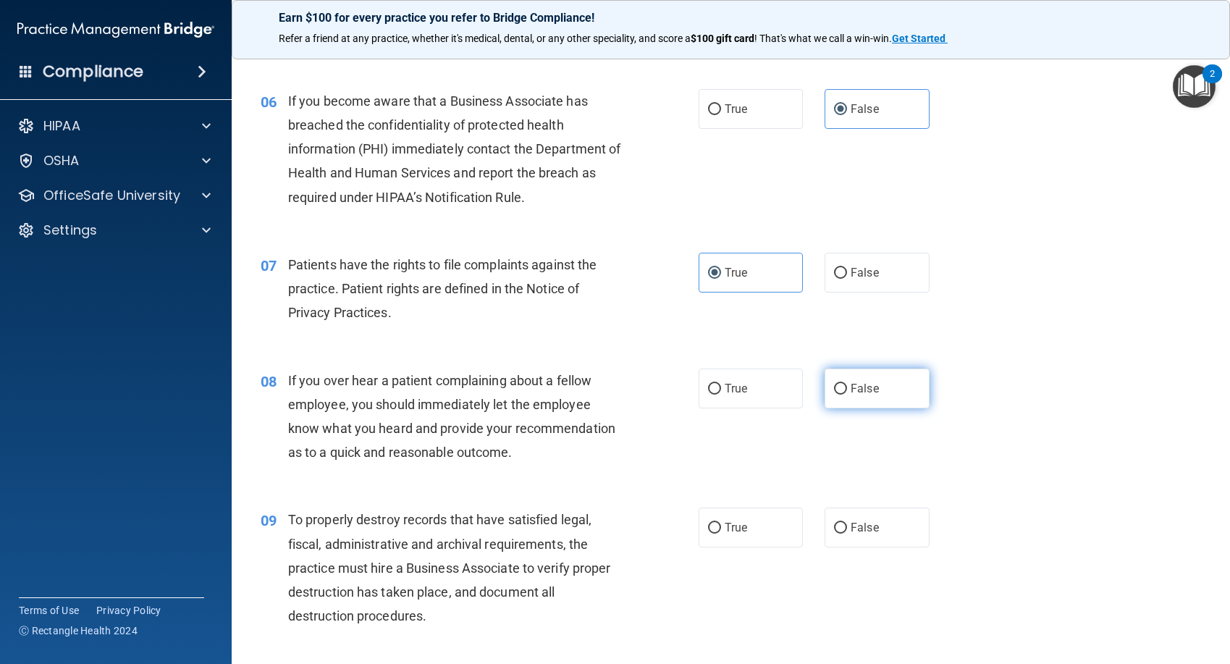
click at [901, 394] on label "False" at bounding box center [877, 389] width 105 height 40
click at [847, 394] on input "False" at bounding box center [840, 389] width 13 height 11
radio input "true"
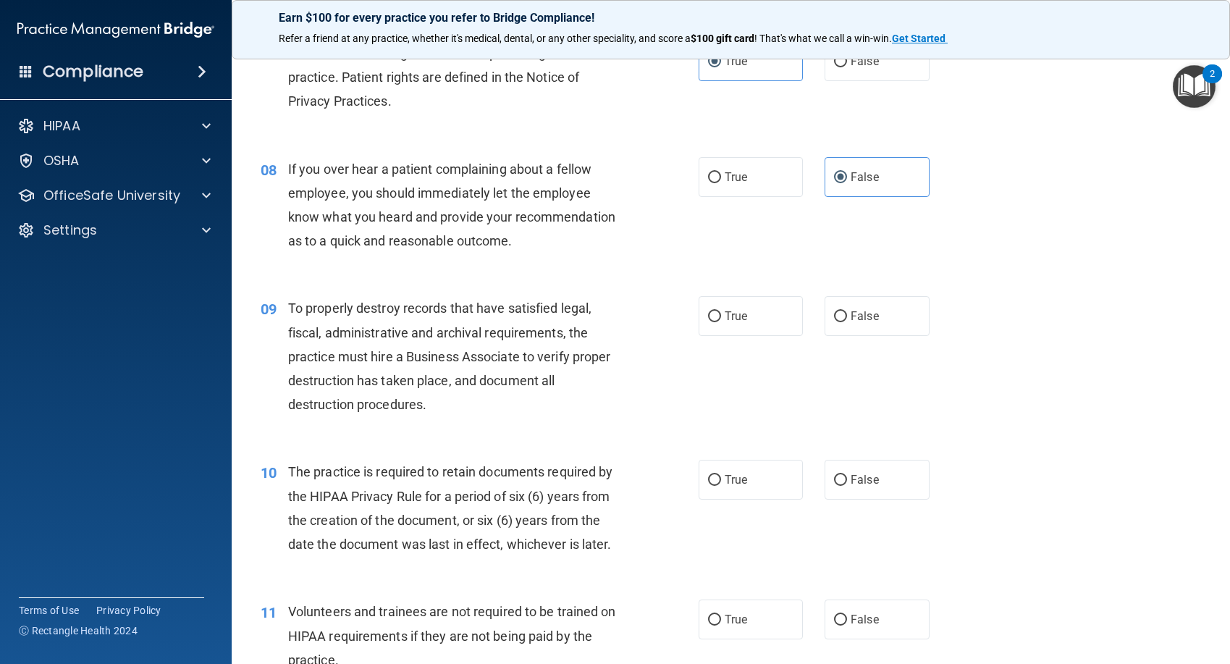
scroll to position [941, 0]
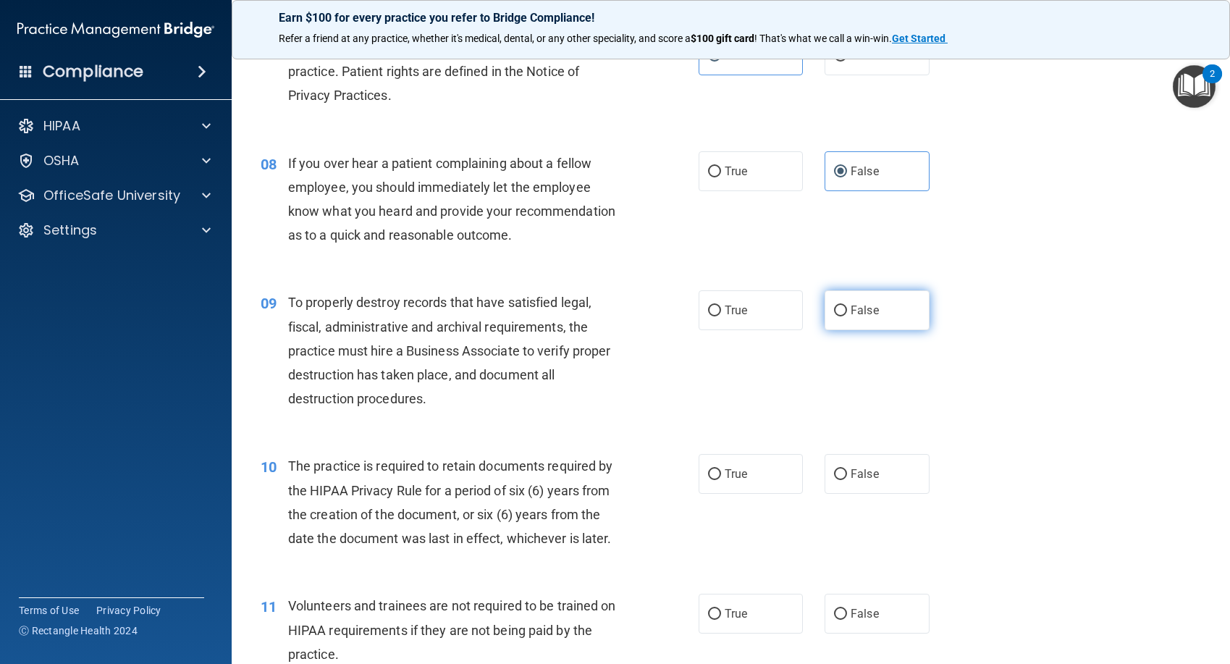
click at [859, 311] on span "False" at bounding box center [865, 310] width 28 height 14
click at [847, 311] on input "False" at bounding box center [840, 311] width 13 height 11
radio input "true"
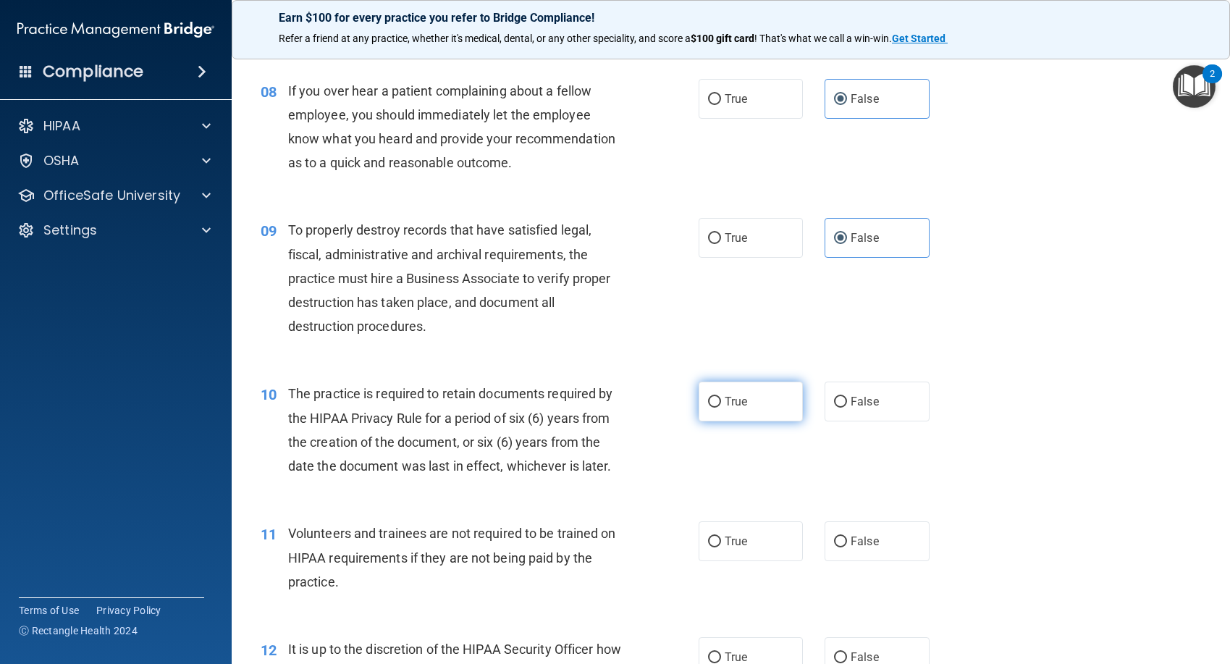
click at [746, 406] on label "True" at bounding box center [751, 402] width 105 height 40
click at [721, 406] on input "True" at bounding box center [714, 402] width 13 height 11
radio input "true"
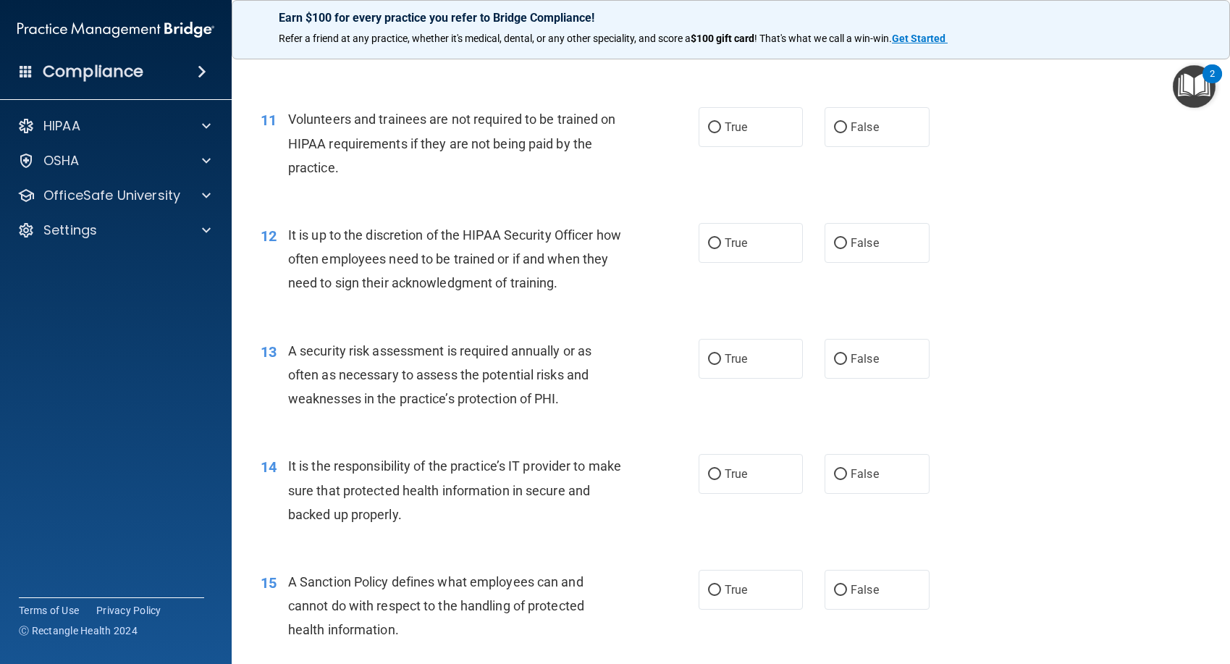
scroll to position [1448, 0]
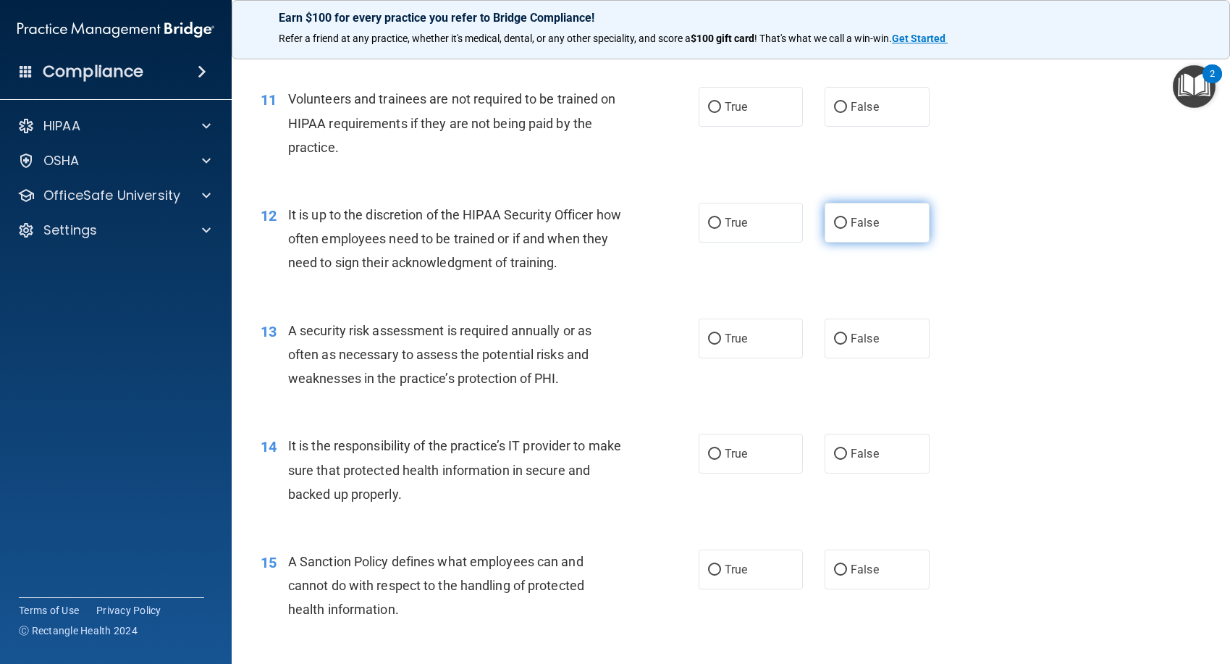
click at [865, 230] on label "False" at bounding box center [877, 223] width 105 height 40
click at [847, 229] on input "False" at bounding box center [840, 223] width 13 height 11
radio input "true"
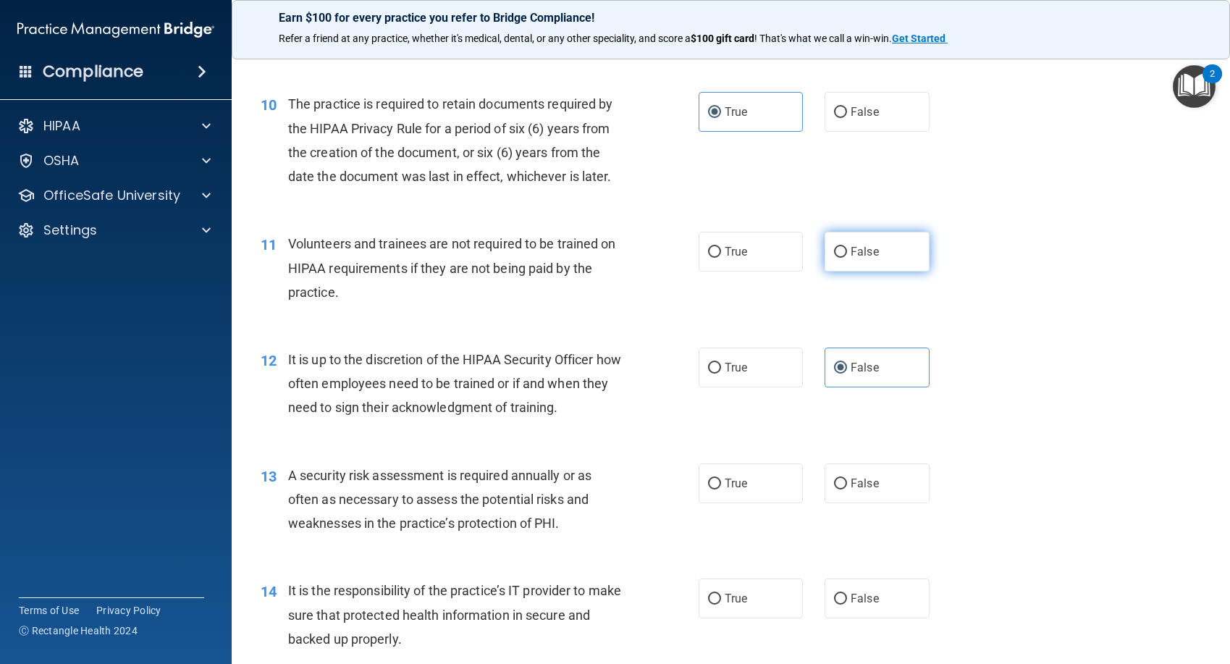
click at [873, 256] on label "False" at bounding box center [877, 252] width 105 height 40
click at [847, 256] on input "False" at bounding box center [840, 252] width 13 height 11
radio input "true"
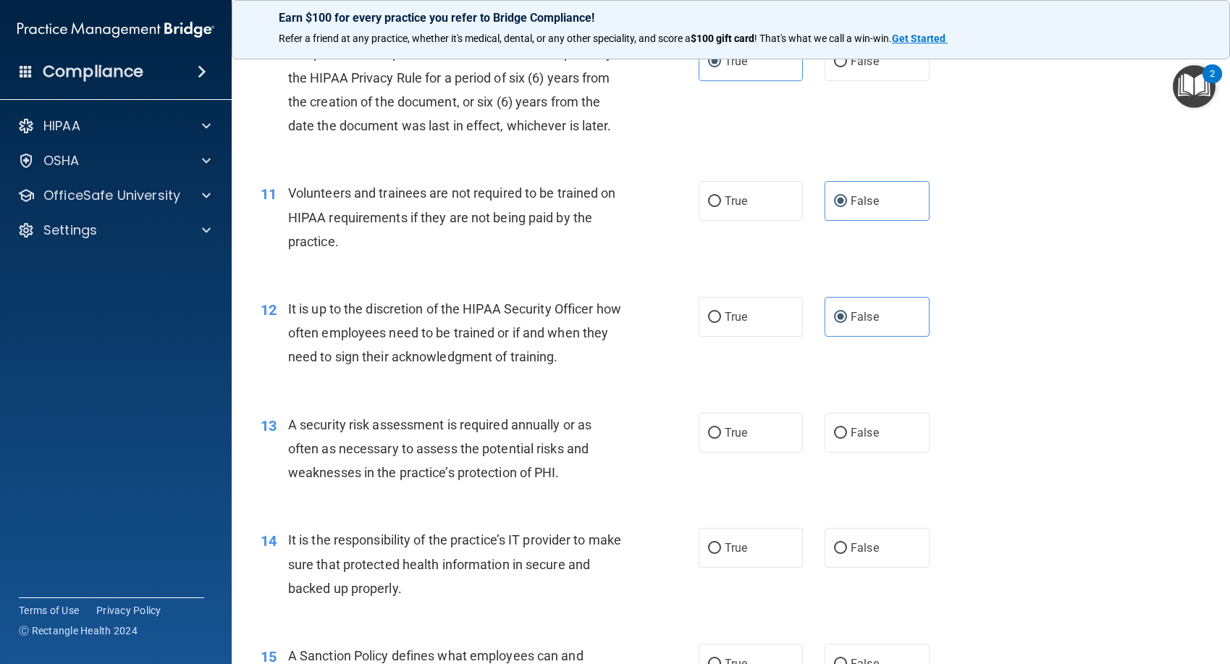
scroll to position [1448, 0]
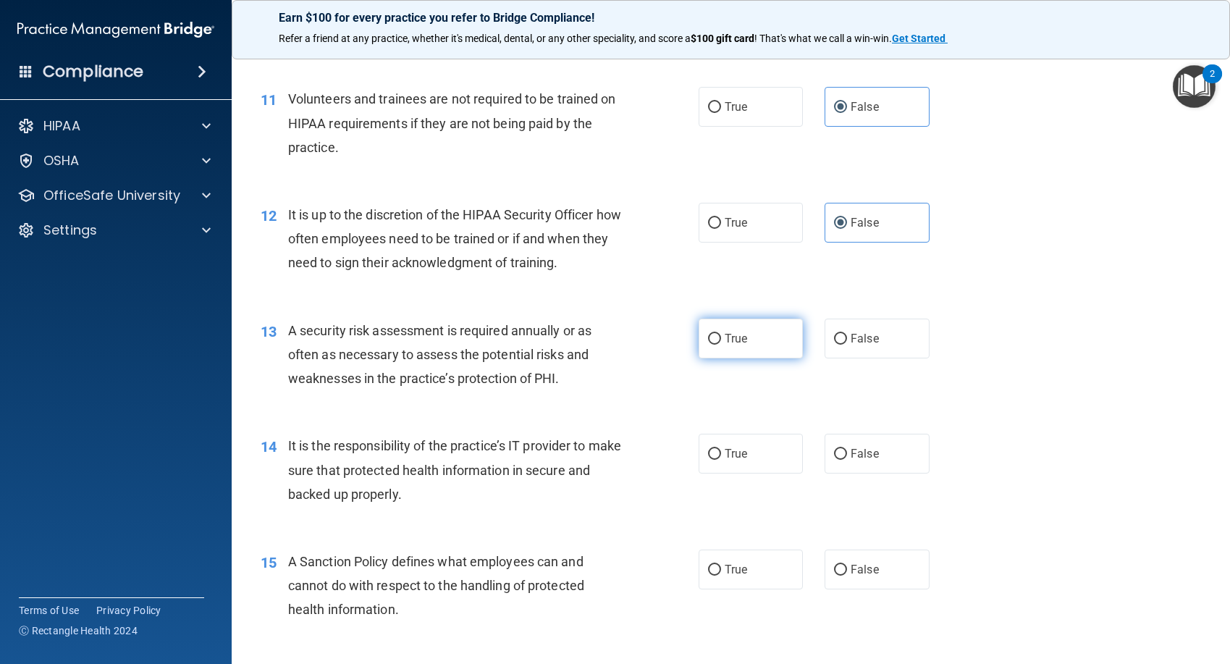
click at [737, 354] on label "True" at bounding box center [751, 339] width 105 height 40
click at [721, 345] on input "True" at bounding box center [714, 339] width 13 height 11
radio input "true"
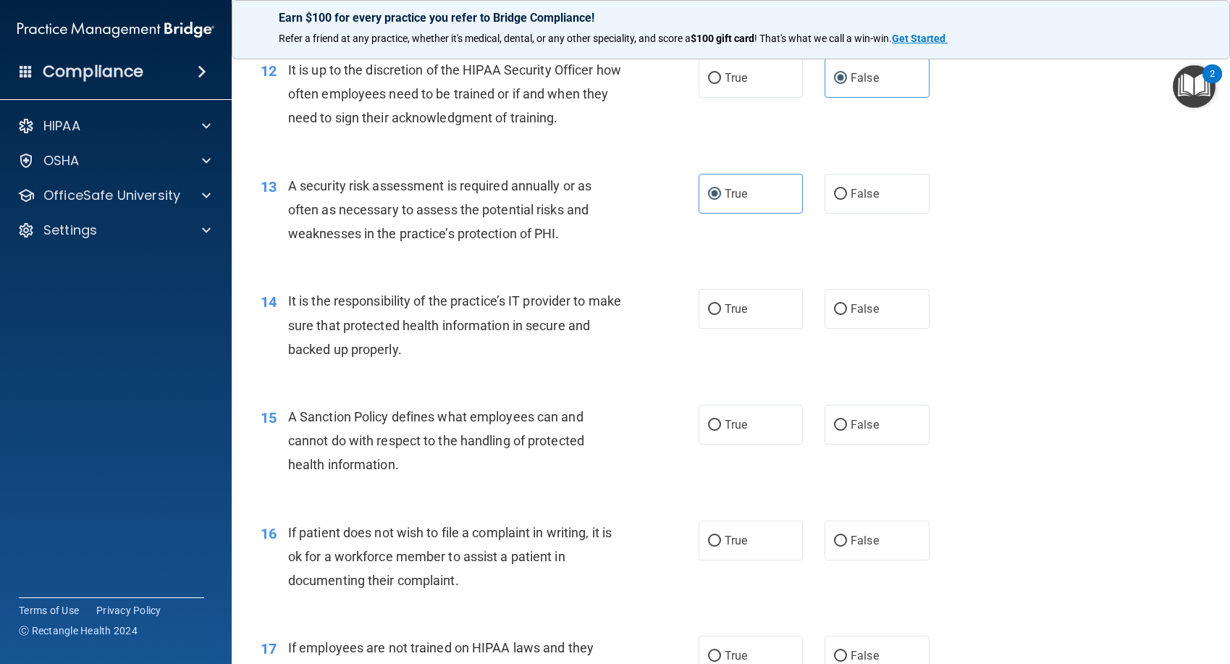
scroll to position [1666, 0]
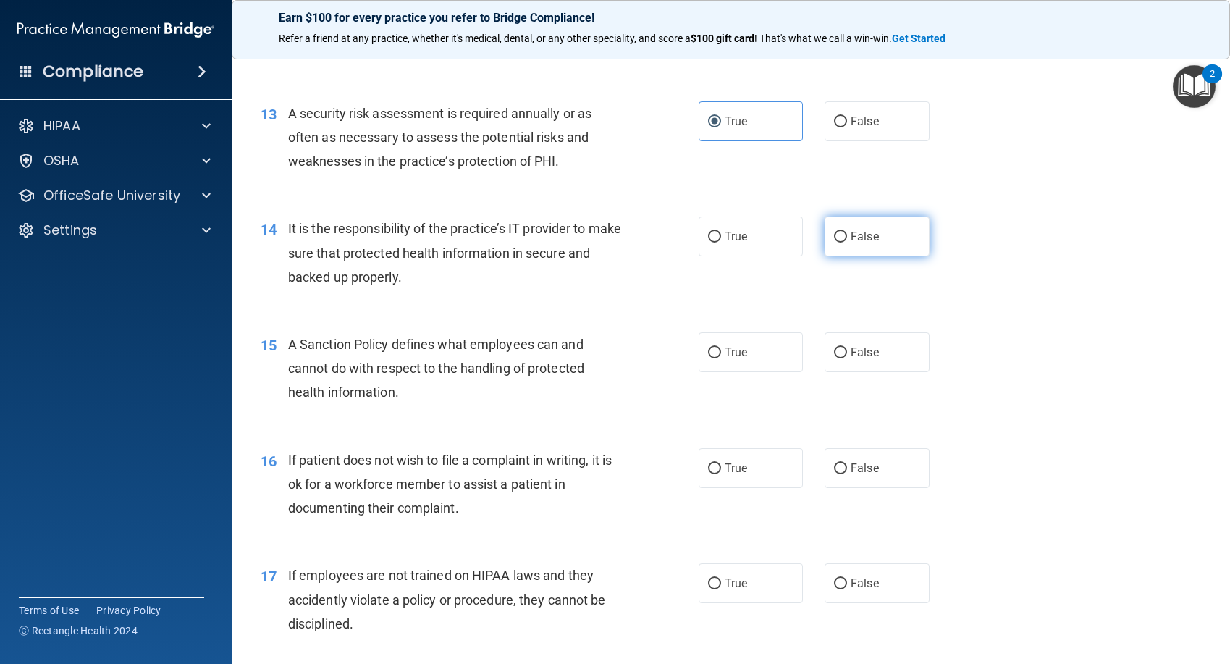
click at [899, 250] on label "False" at bounding box center [877, 237] width 105 height 40
click at [847, 243] on input "False" at bounding box center [840, 237] width 13 height 11
radio input "true"
click at [902, 364] on label "False" at bounding box center [877, 352] width 105 height 40
click at [847, 358] on input "False" at bounding box center [840, 353] width 13 height 11
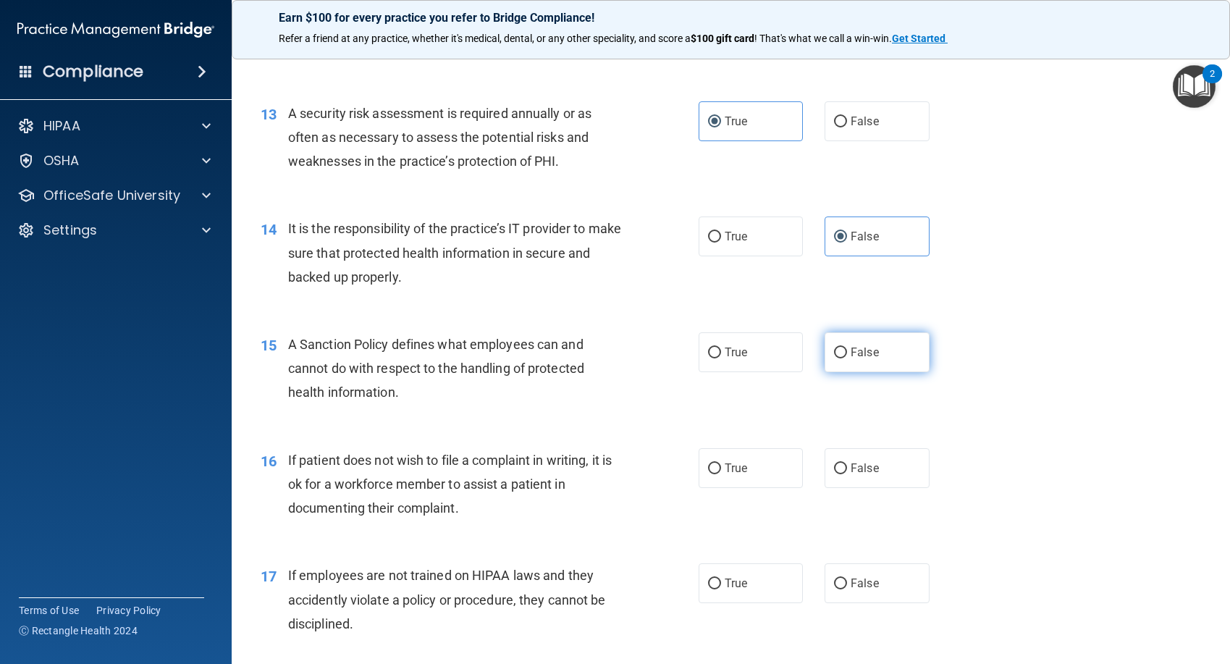
radio input "true"
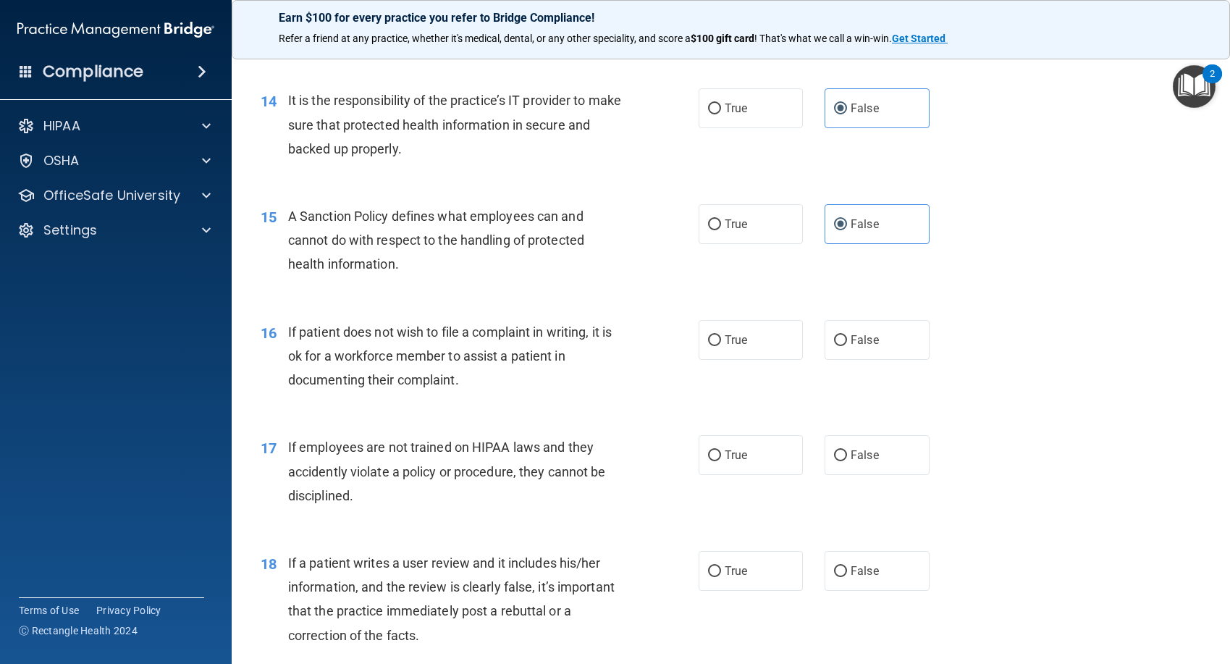
scroll to position [1811, 0]
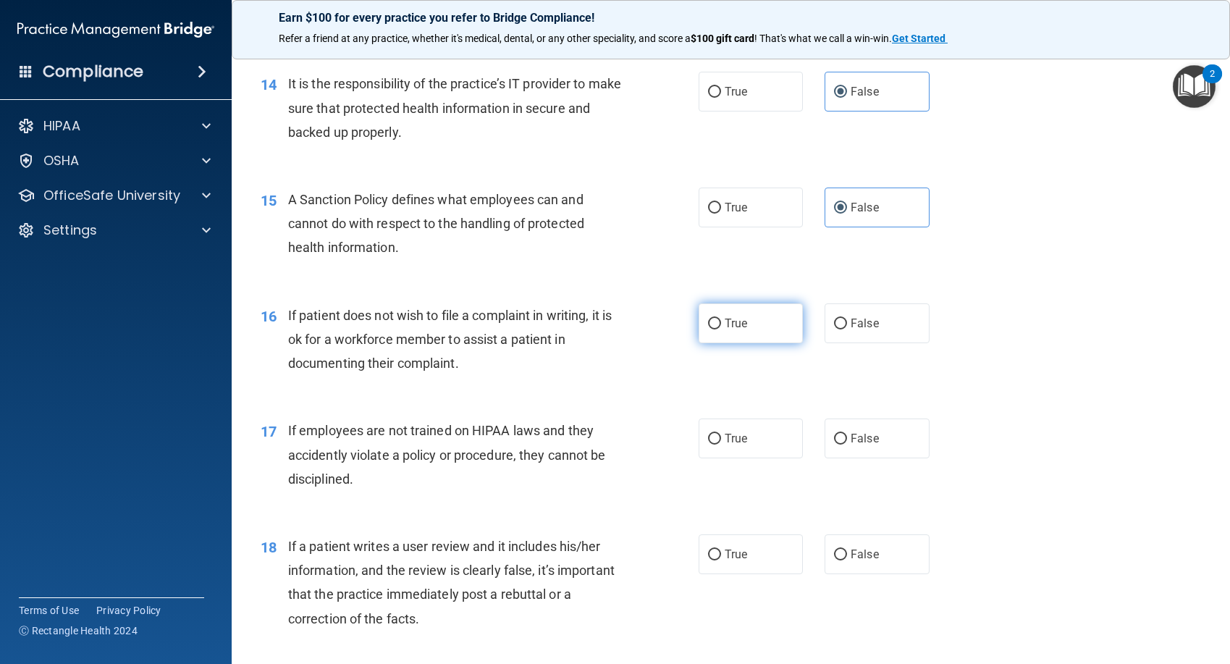
click at [725, 325] on span "True" at bounding box center [736, 323] width 22 height 14
click at [721, 325] on input "True" at bounding box center [714, 324] width 13 height 11
radio input "true"
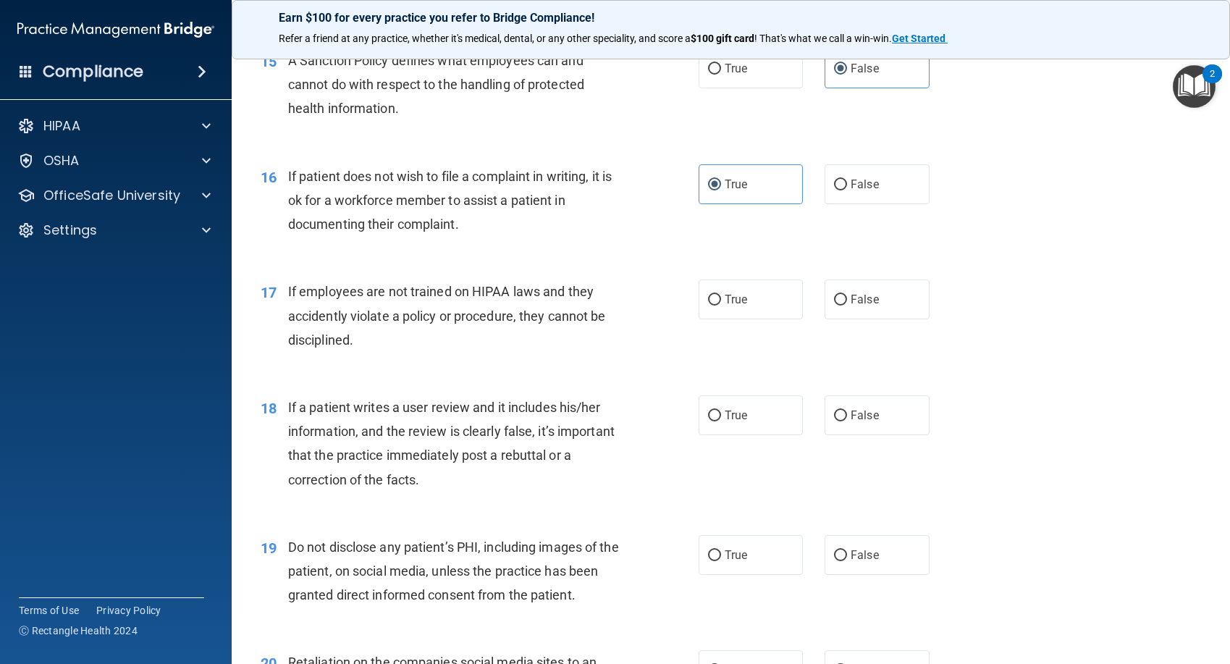
scroll to position [1955, 0]
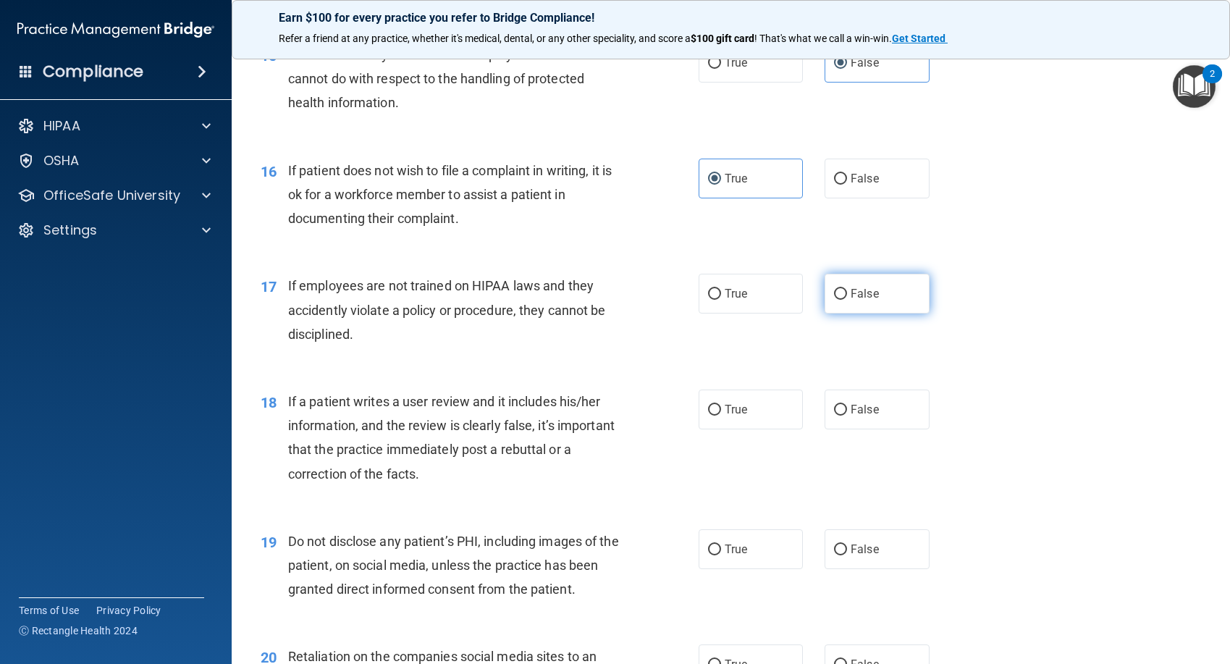
click at [835, 301] on label "False" at bounding box center [877, 294] width 105 height 40
click at [835, 300] on input "False" at bounding box center [840, 294] width 13 height 11
radio input "true"
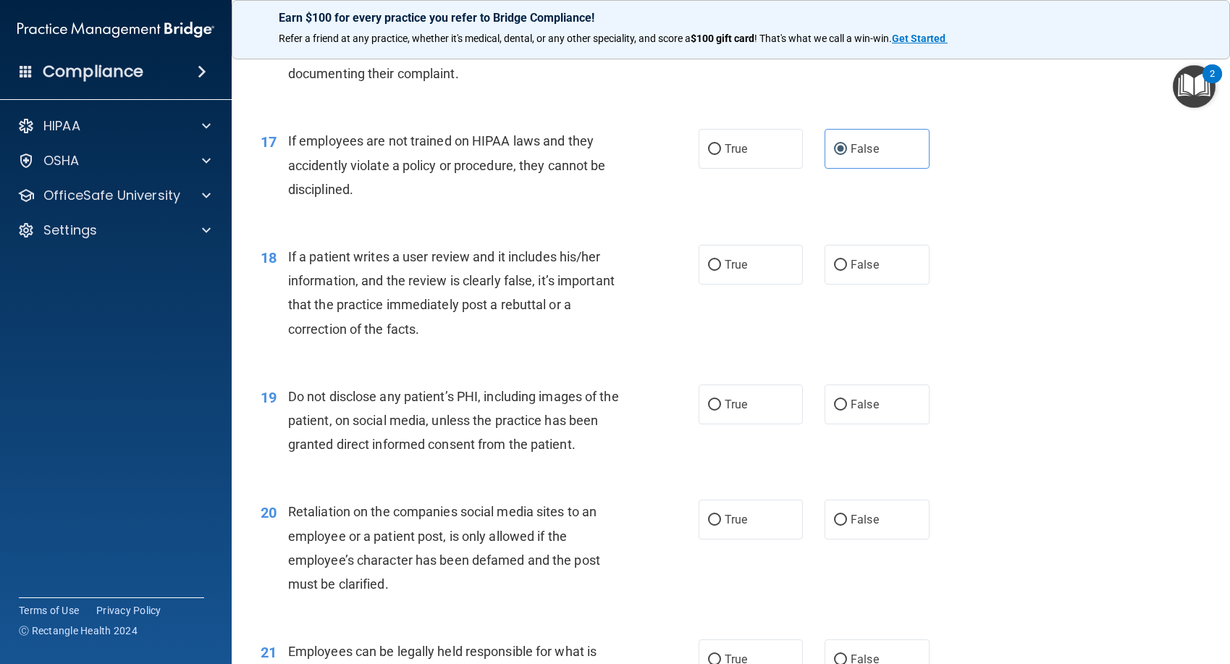
scroll to position [2173, 0]
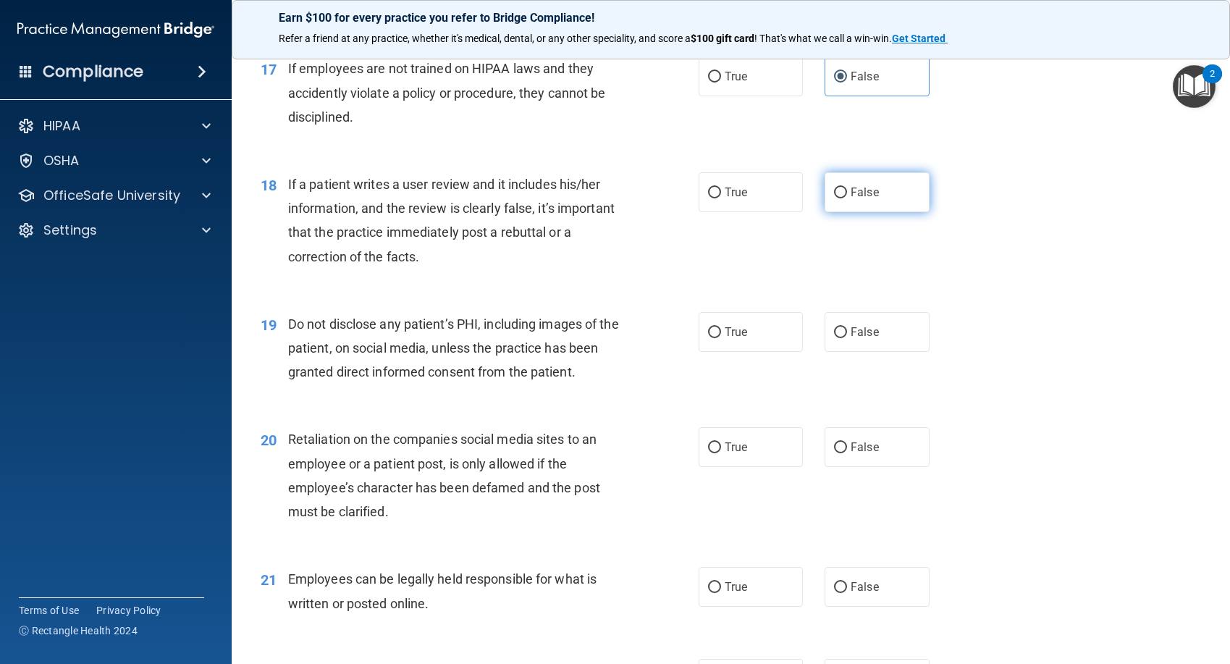
click at [882, 190] on label "False" at bounding box center [877, 192] width 105 height 40
click at [847, 190] on input "False" at bounding box center [840, 193] width 13 height 11
radio input "true"
click at [780, 335] on label "True" at bounding box center [751, 332] width 105 height 40
click at [721, 335] on input "True" at bounding box center [714, 332] width 13 height 11
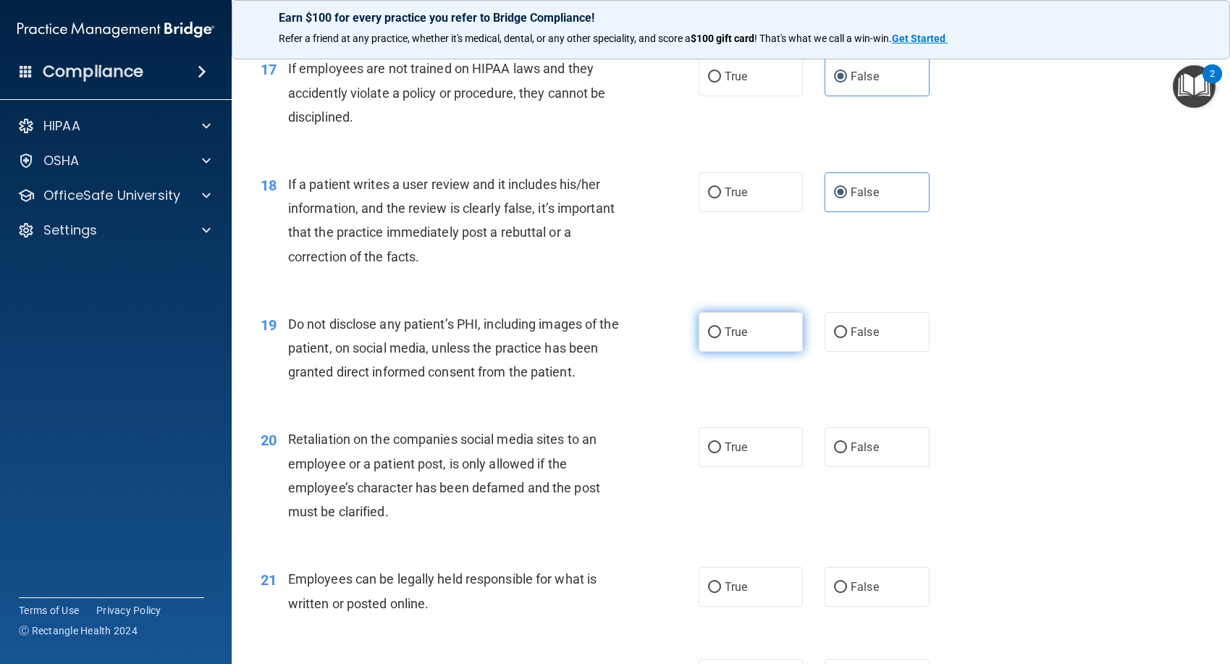
radio input "true"
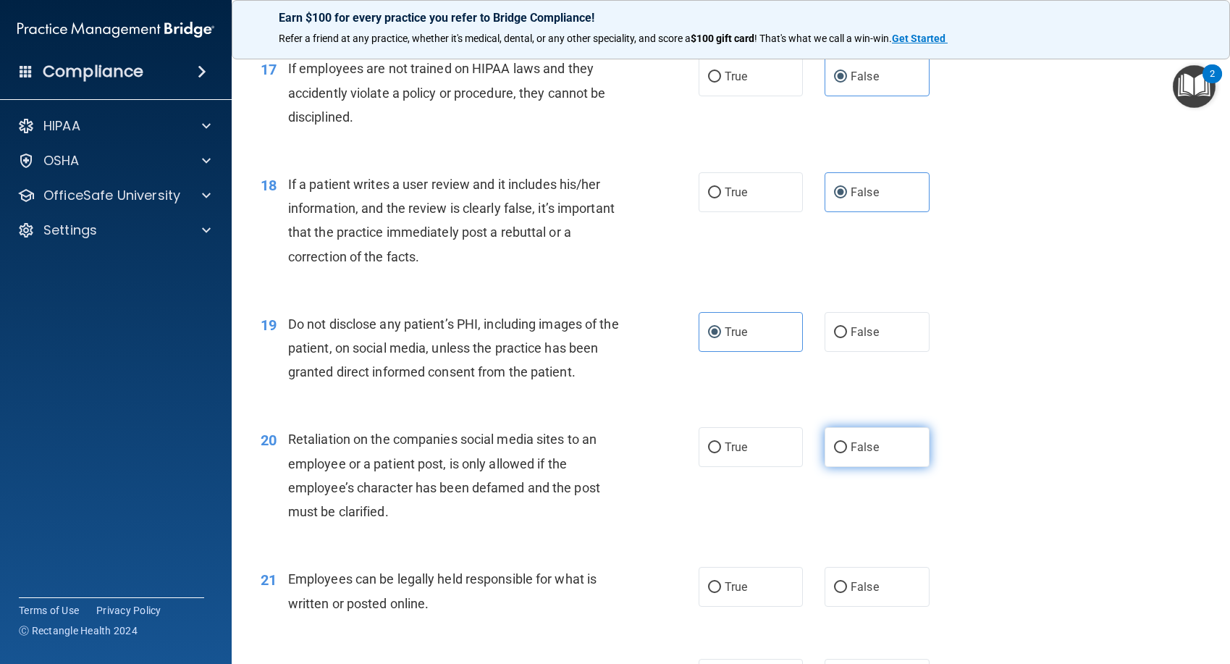
click at [878, 449] on label "False" at bounding box center [877, 447] width 105 height 40
click at [847, 449] on input "False" at bounding box center [840, 448] width 13 height 11
radio input "true"
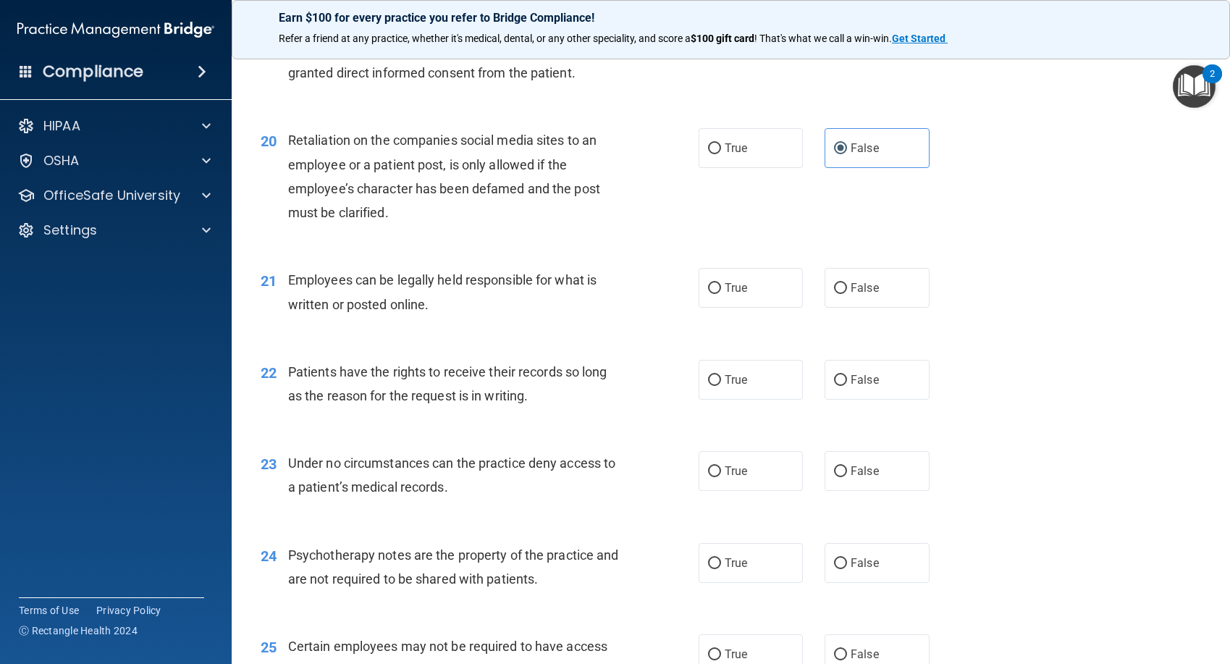
scroll to position [2462, 0]
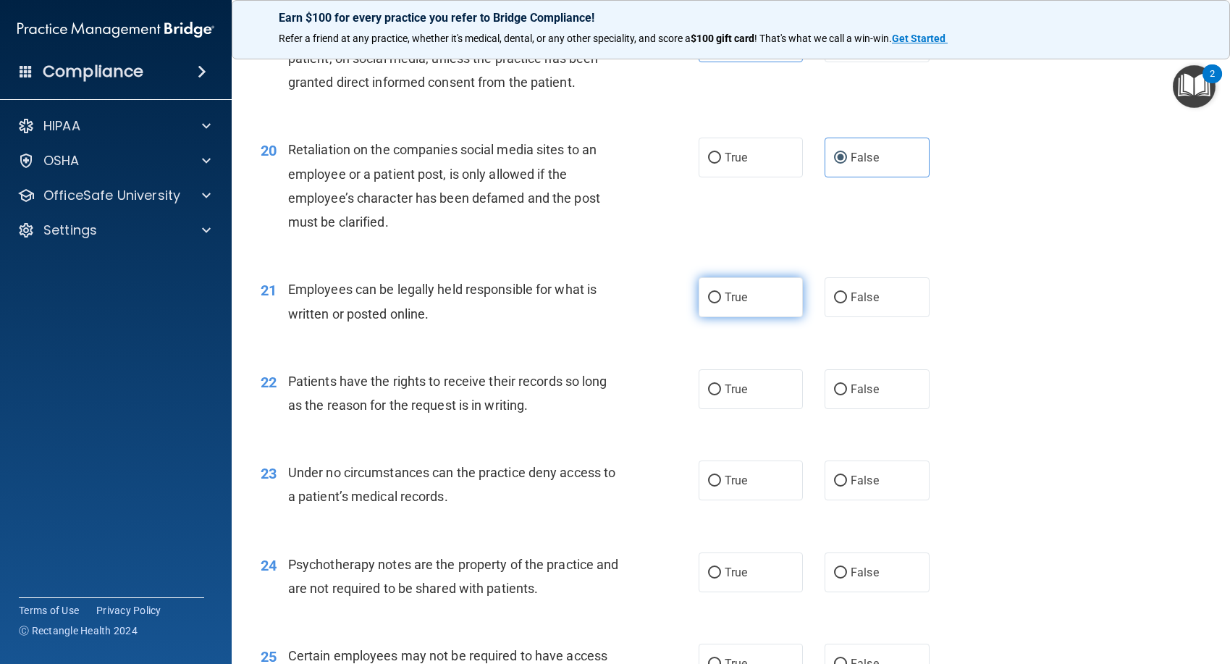
click at [752, 298] on label "True" at bounding box center [751, 297] width 105 height 40
click at [721, 298] on input "True" at bounding box center [714, 298] width 13 height 11
radio input "true"
click at [866, 390] on span "False" at bounding box center [865, 389] width 28 height 14
click at [847, 390] on input "False" at bounding box center [840, 390] width 13 height 11
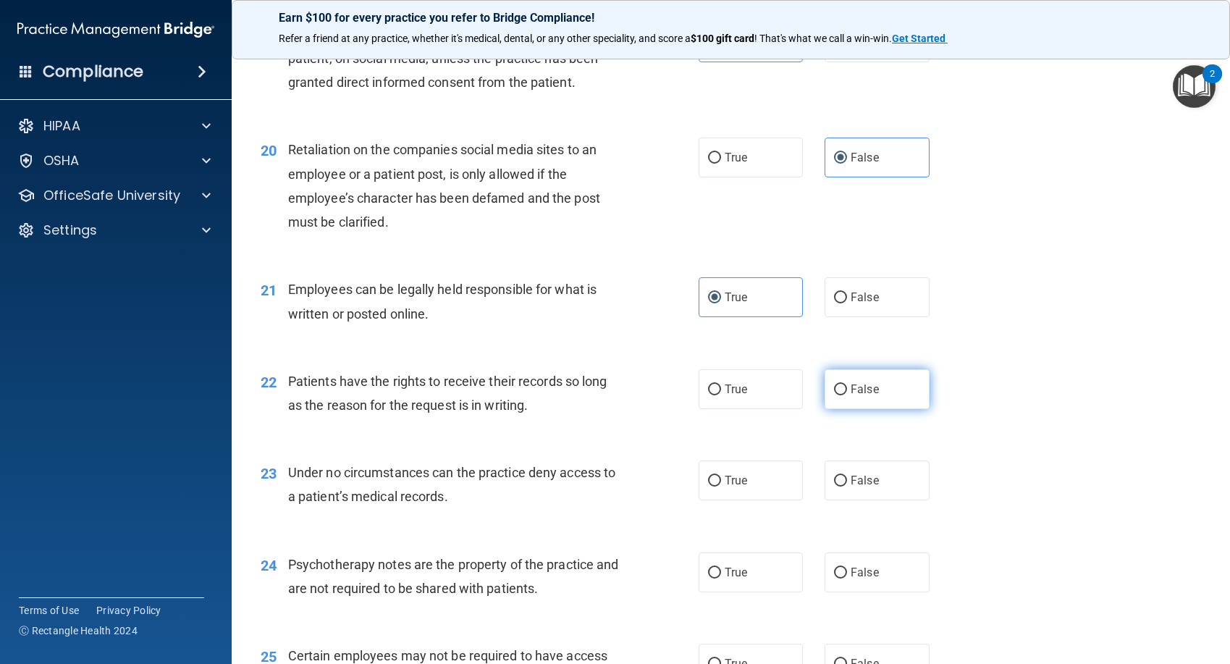
radio input "true"
click at [866, 477] on span "False" at bounding box center [865, 481] width 28 height 14
click at [847, 477] on input "False" at bounding box center [840, 481] width 13 height 11
radio input "true"
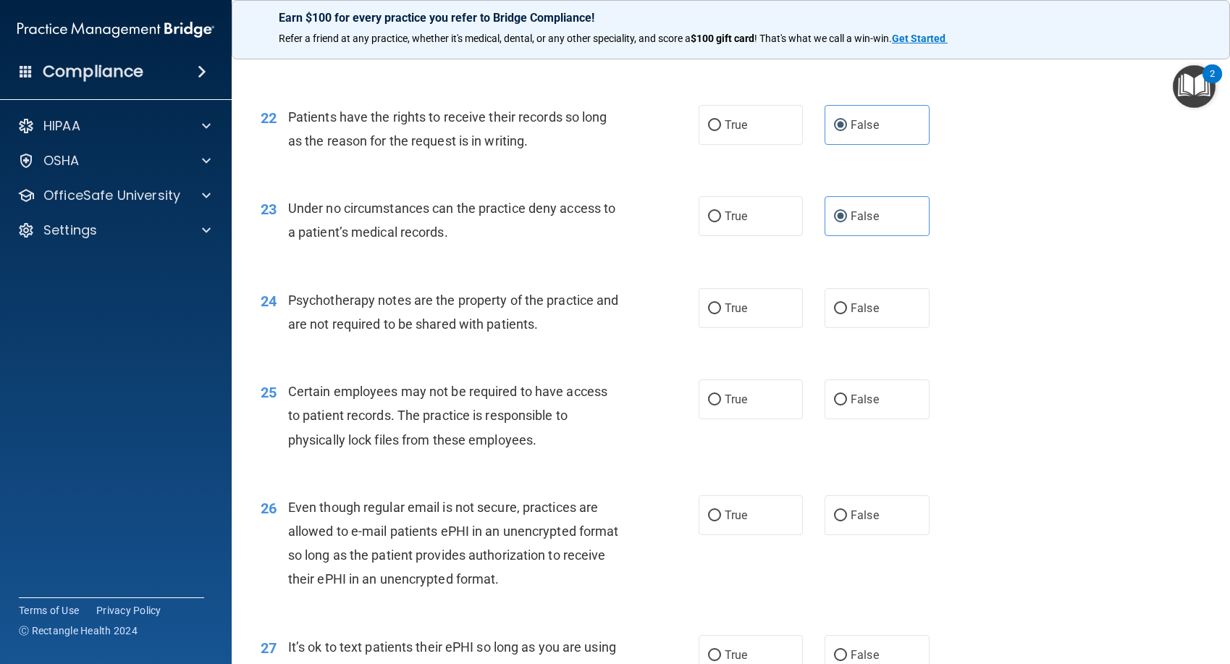
scroll to position [2752, 0]
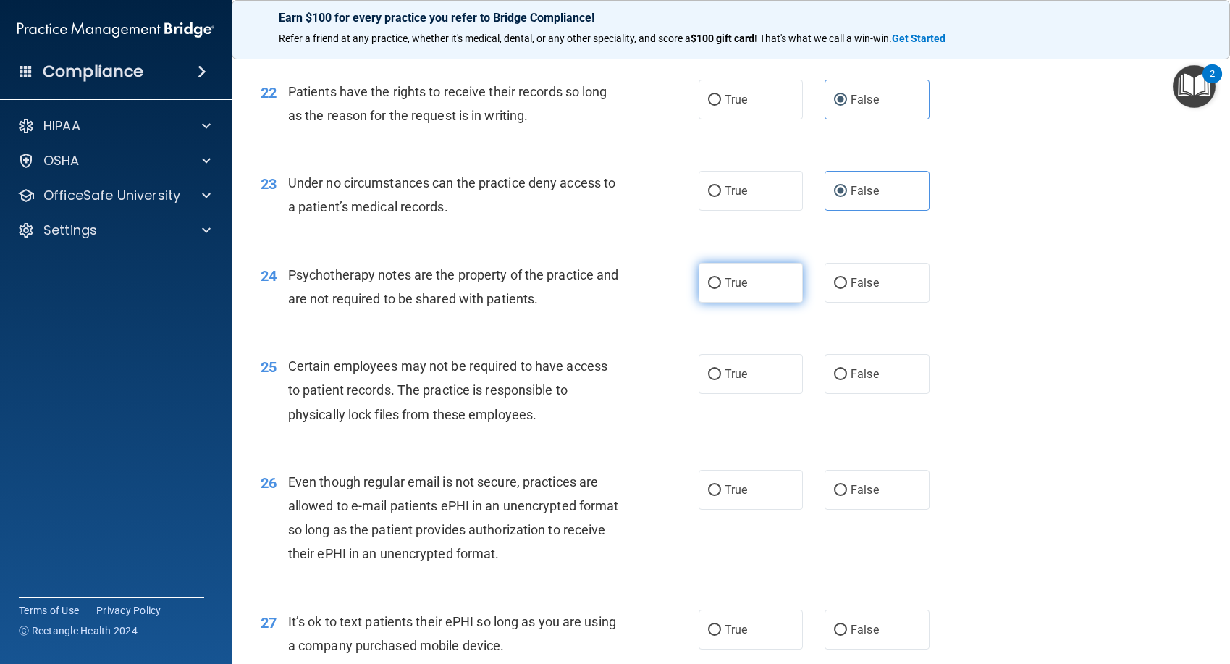
click at [734, 292] on label "True" at bounding box center [751, 283] width 105 height 40
click at [721, 289] on input "True" at bounding box center [714, 283] width 13 height 11
radio input "true"
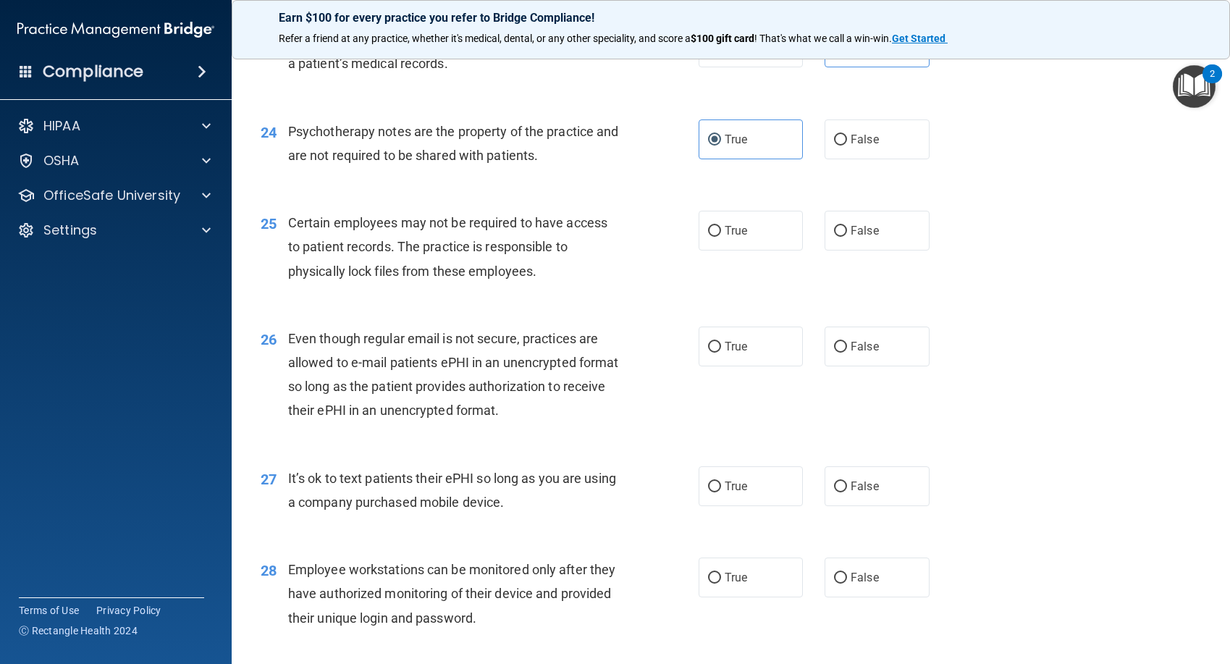
scroll to position [2897, 0]
click at [762, 247] on label "True" at bounding box center [751, 229] width 105 height 40
click at [721, 235] on input "True" at bounding box center [714, 230] width 13 height 11
radio input "true"
click at [766, 340] on label "True" at bounding box center [751, 345] width 105 height 40
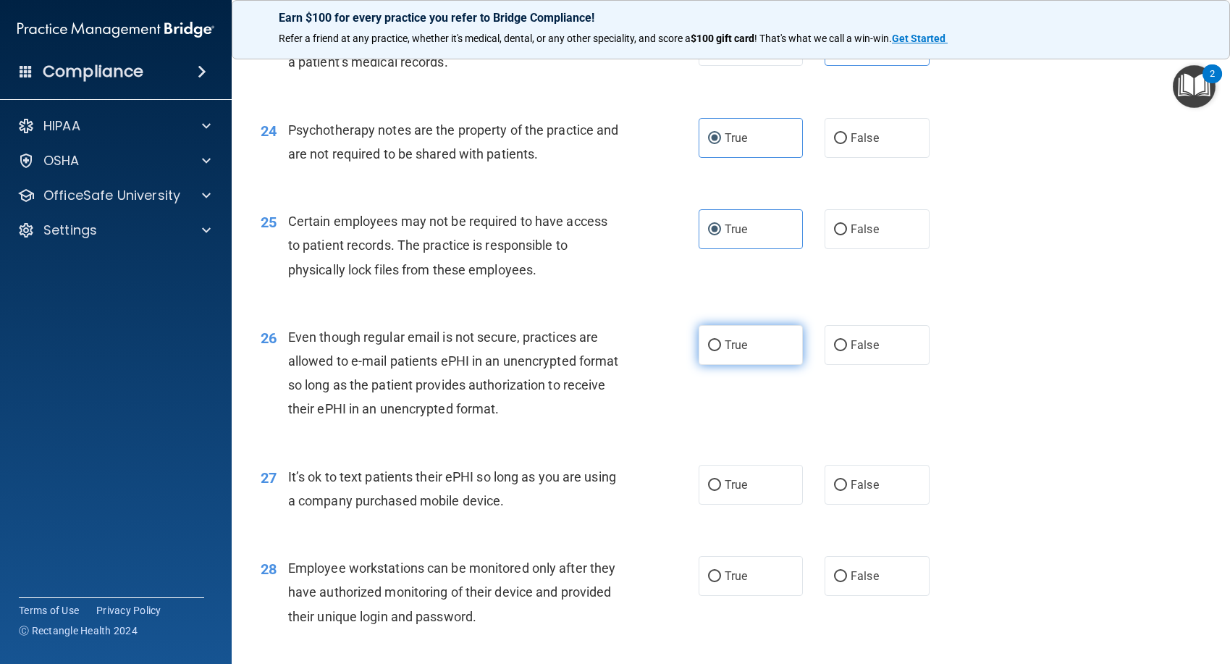
click at [721, 340] on input "True" at bounding box center [714, 345] width 13 height 11
radio input "true"
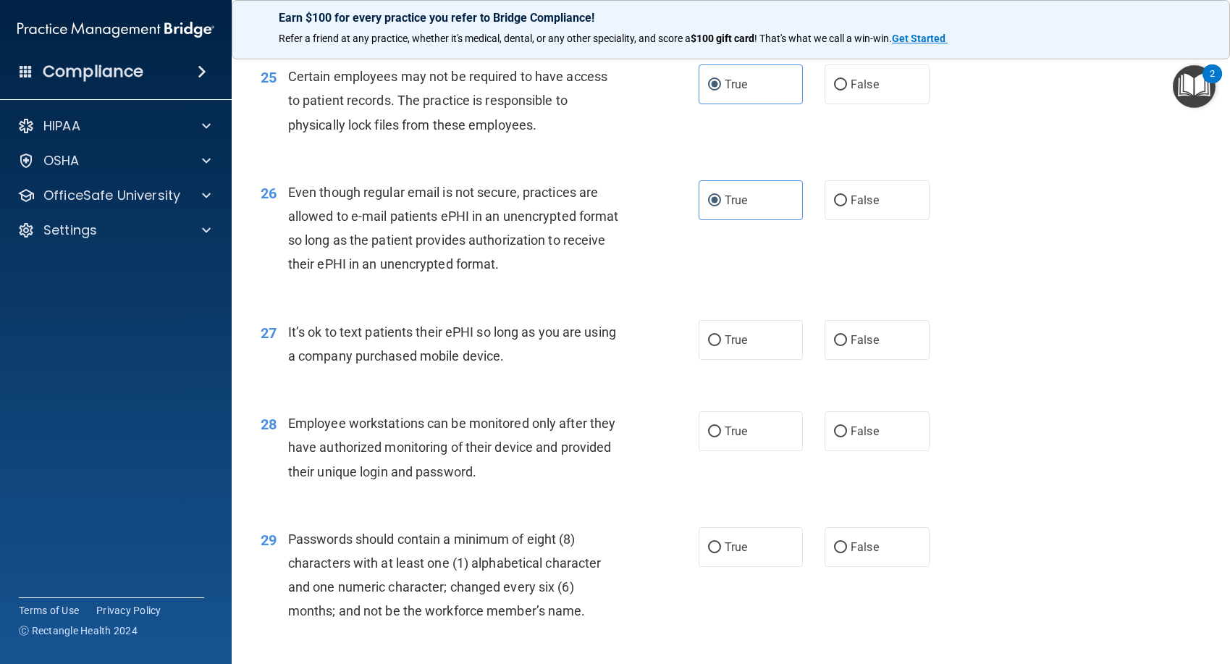
scroll to position [3114, 0]
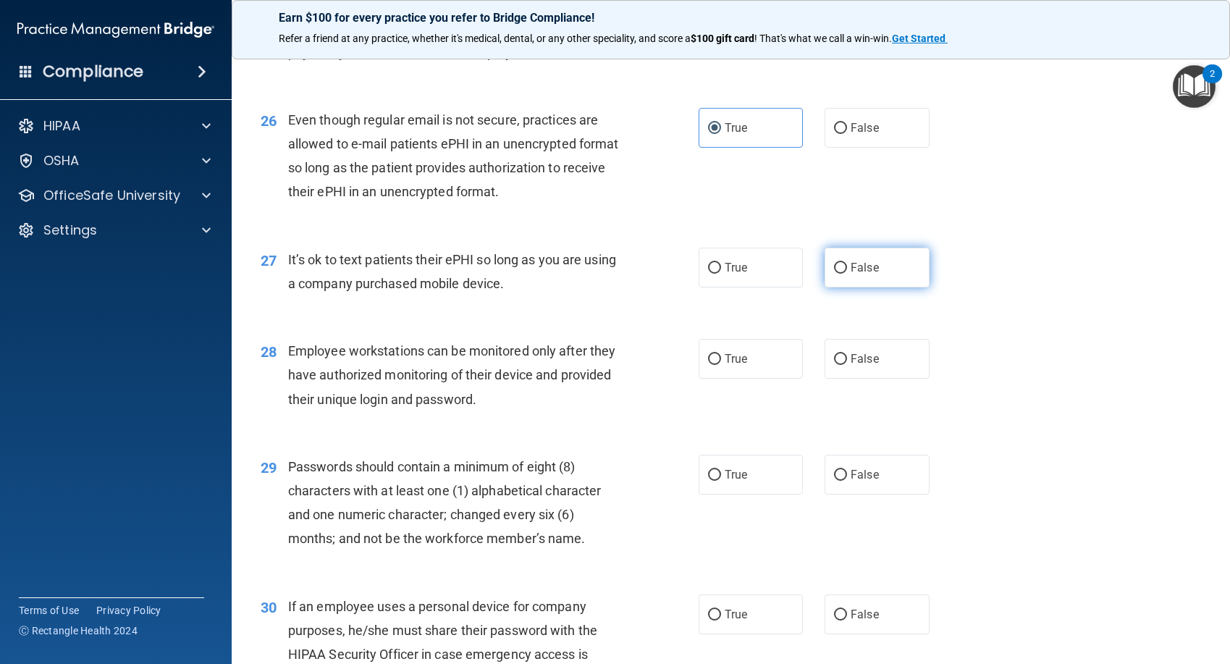
click at [855, 262] on span "False" at bounding box center [865, 268] width 28 height 14
click at [847, 263] on input "False" at bounding box center [840, 268] width 13 height 11
radio input "true"
click at [855, 353] on span "False" at bounding box center [865, 359] width 28 height 14
click at [847, 354] on input "False" at bounding box center [840, 359] width 13 height 11
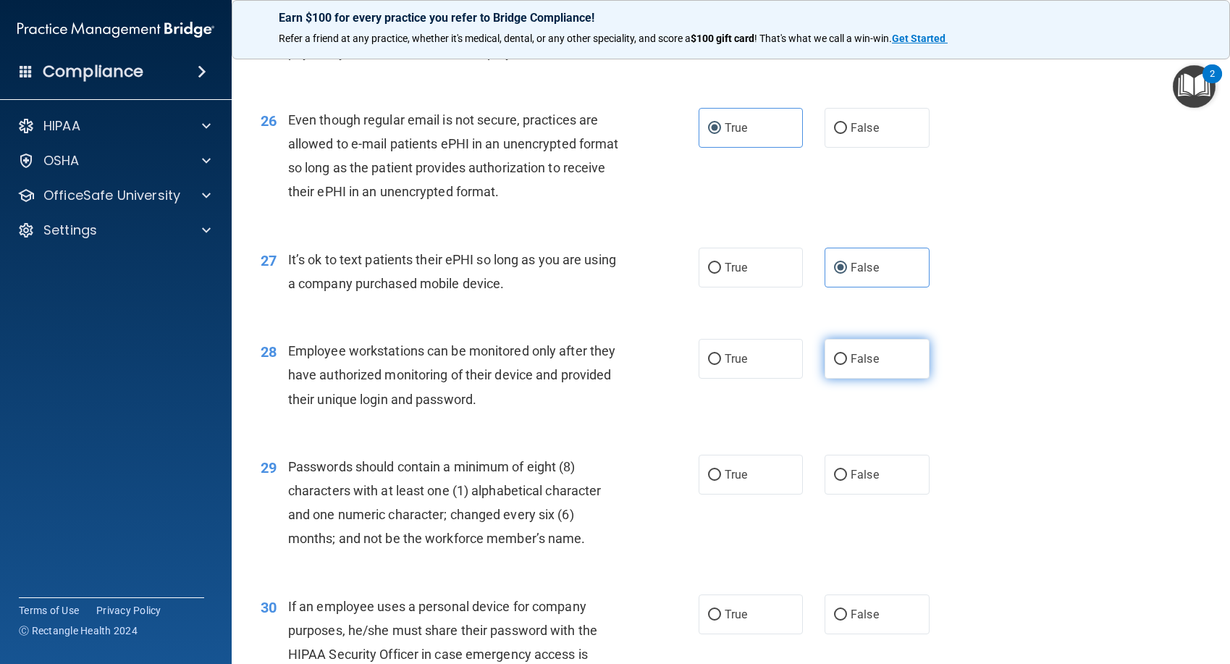
radio input "true"
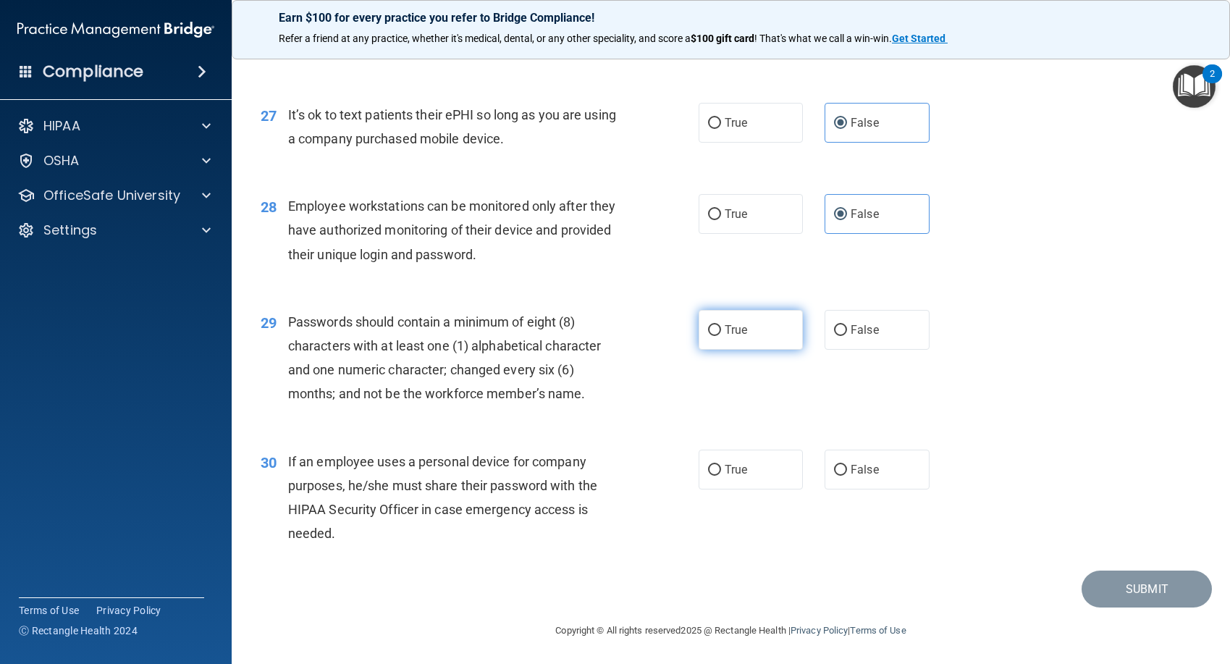
click at [725, 327] on span "True" at bounding box center [736, 330] width 22 height 14
click at [721, 327] on input "True" at bounding box center [714, 330] width 13 height 11
radio input "true"
click at [853, 478] on label "False" at bounding box center [877, 470] width 105 height 40
click at [847, 476] on input "False" at bounding box center [840, 470] width 13 height 11
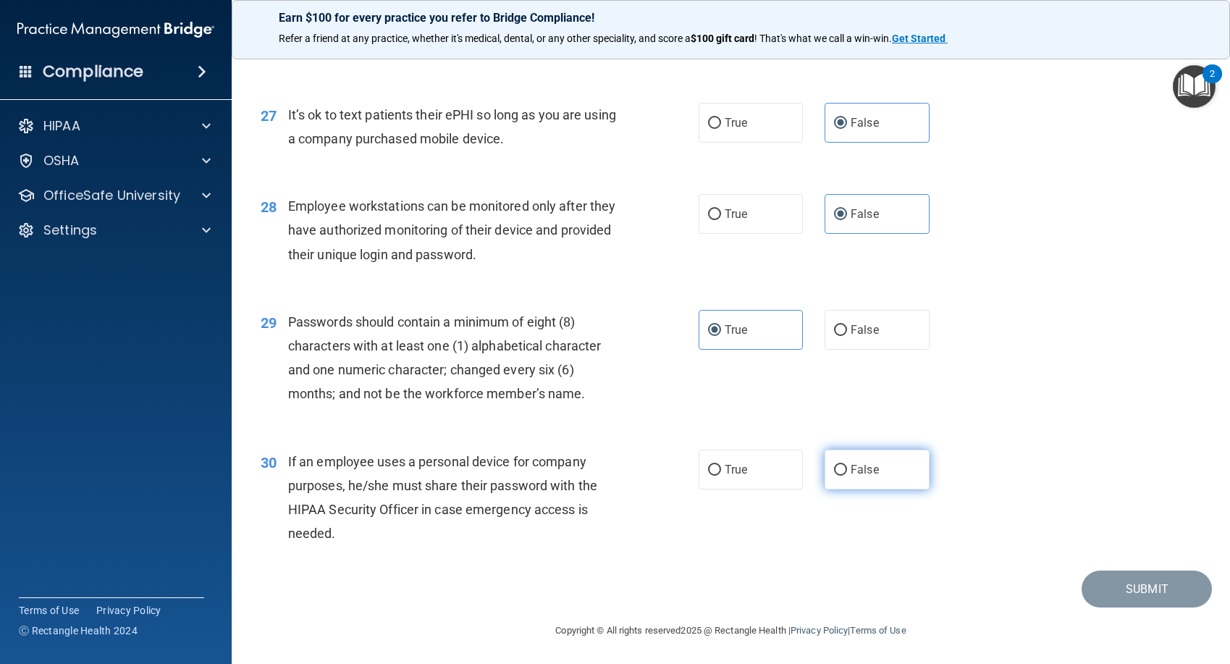
radio input "true"
click at [1130, 585] on button "Submit" at bounding box center [1147, 589] width 130 height 37
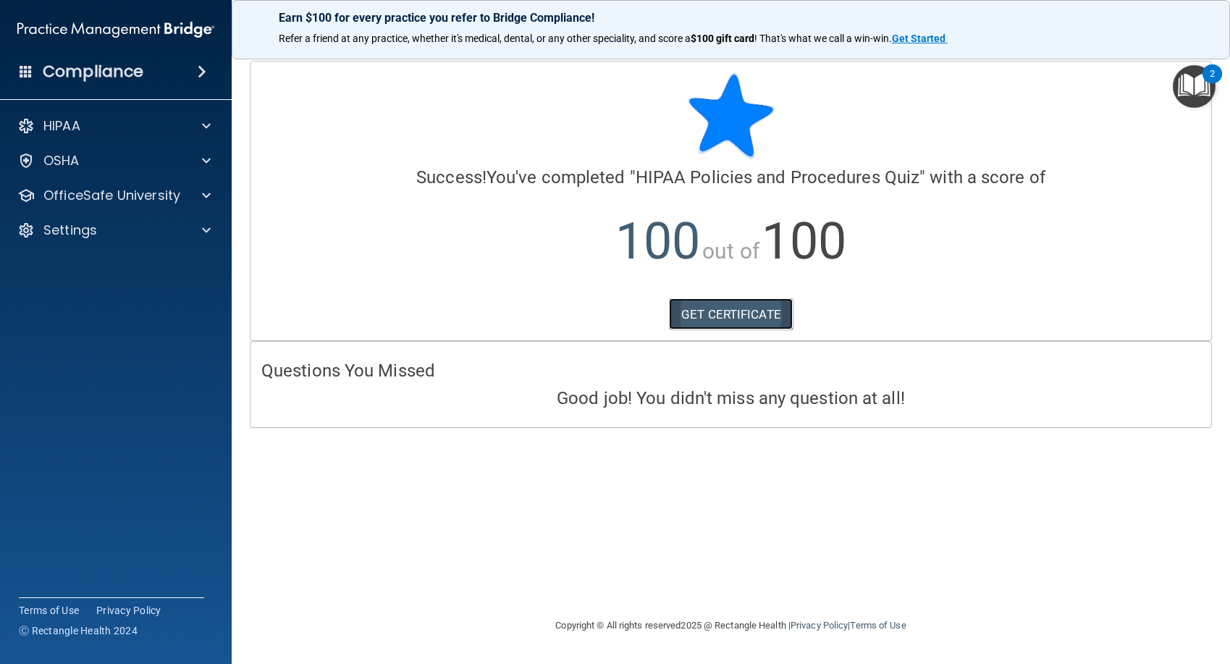
click at [771, 327] on link "GET CERTIFICATE" at bounding box center [731, 314] width 124 height 32
click at [108, 187] on p "OfficeSafe University" at bounding box center [111, 195] width 137 height 17
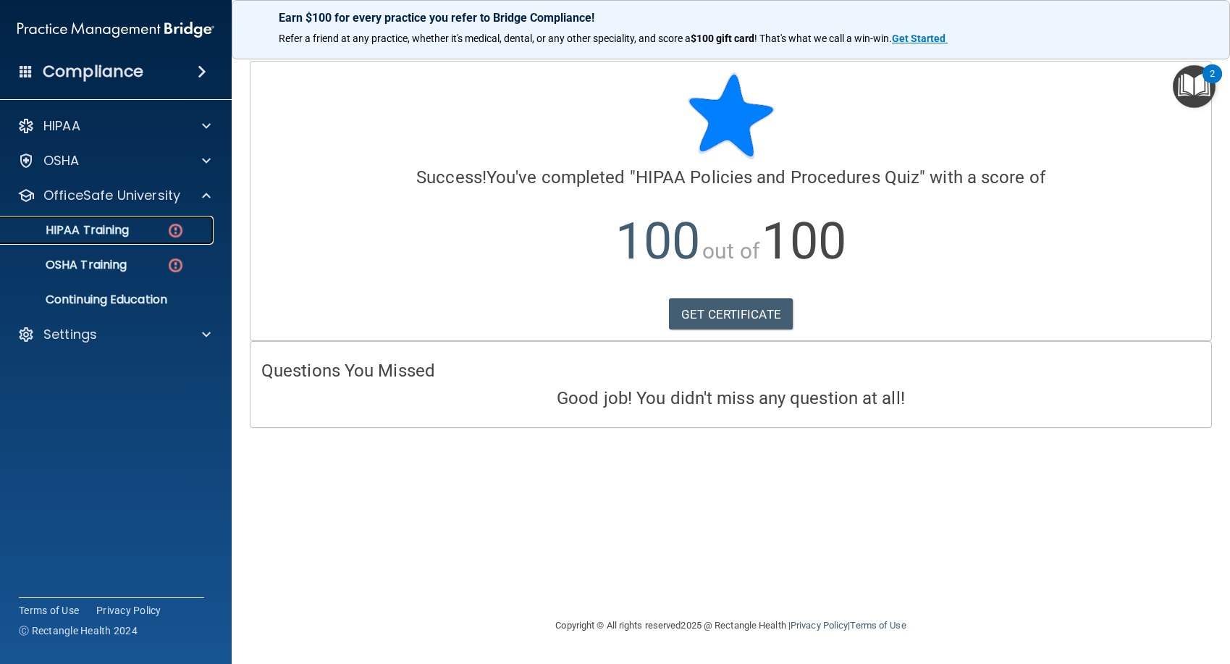
click at [132, 244] on link "HIPAA Training" at bounding box center [100, 230] width 228 height 29
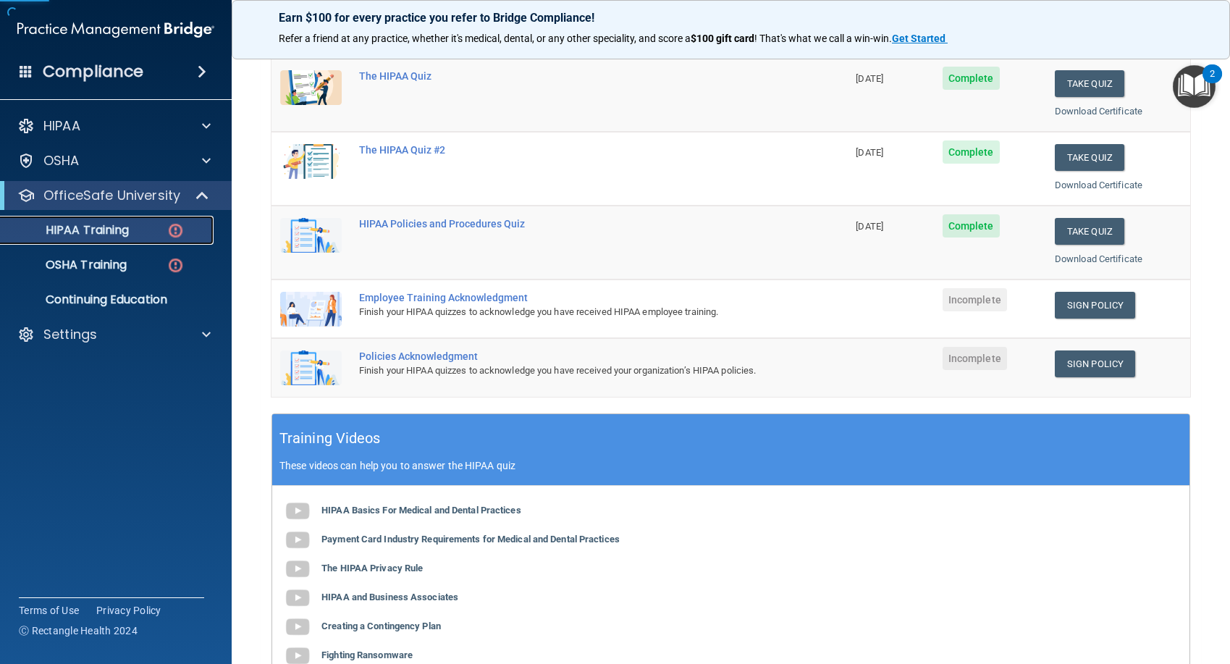
scroll to position [217, 0]
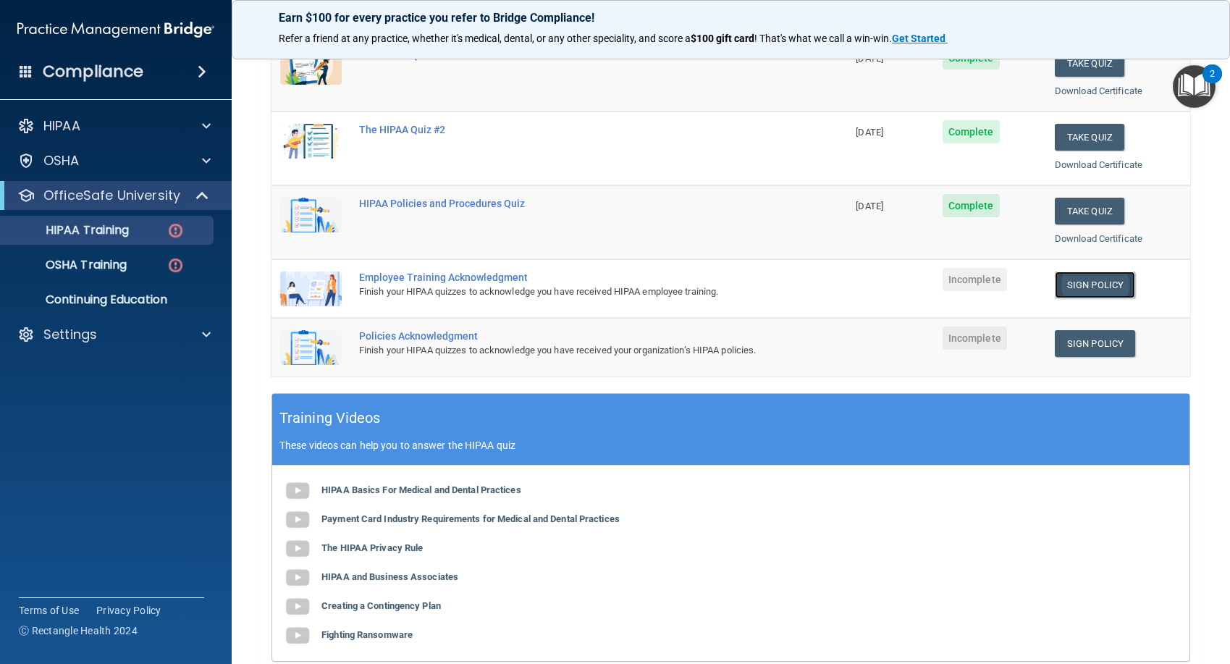
click at [1078, 289] on link "Sign Policy" at bounding box center [1095, 285] width 80 height 27
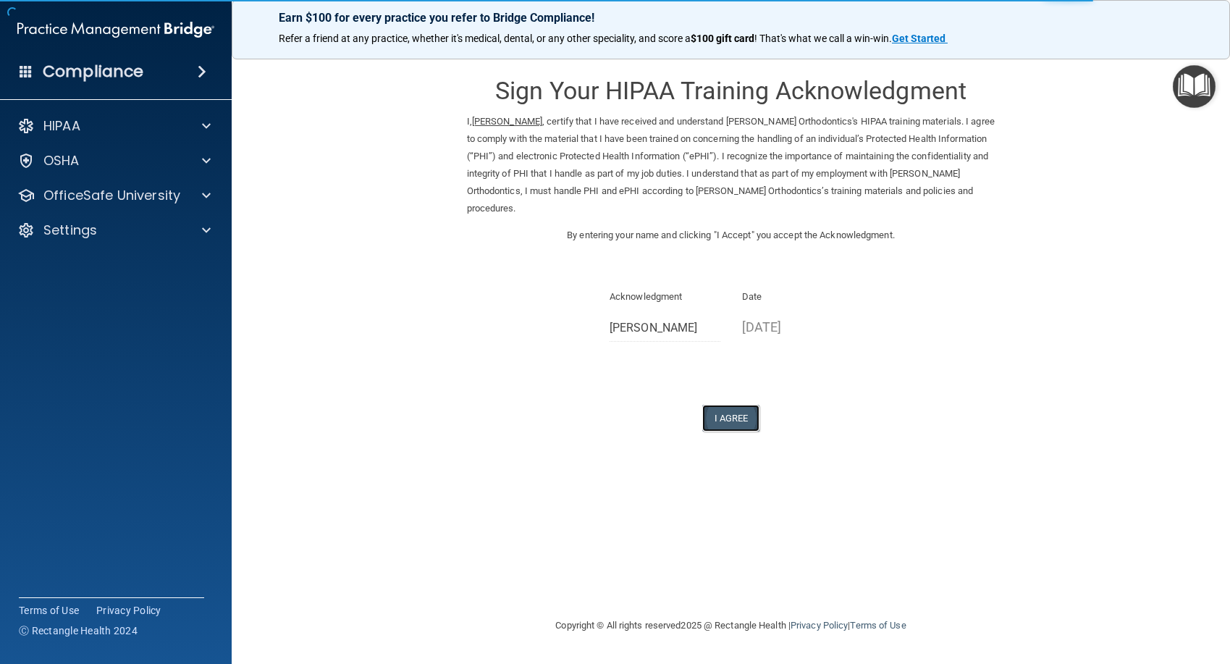
click at [740, 421] on button "I Agree" at bounding box center [731, 418] width 58 height 27
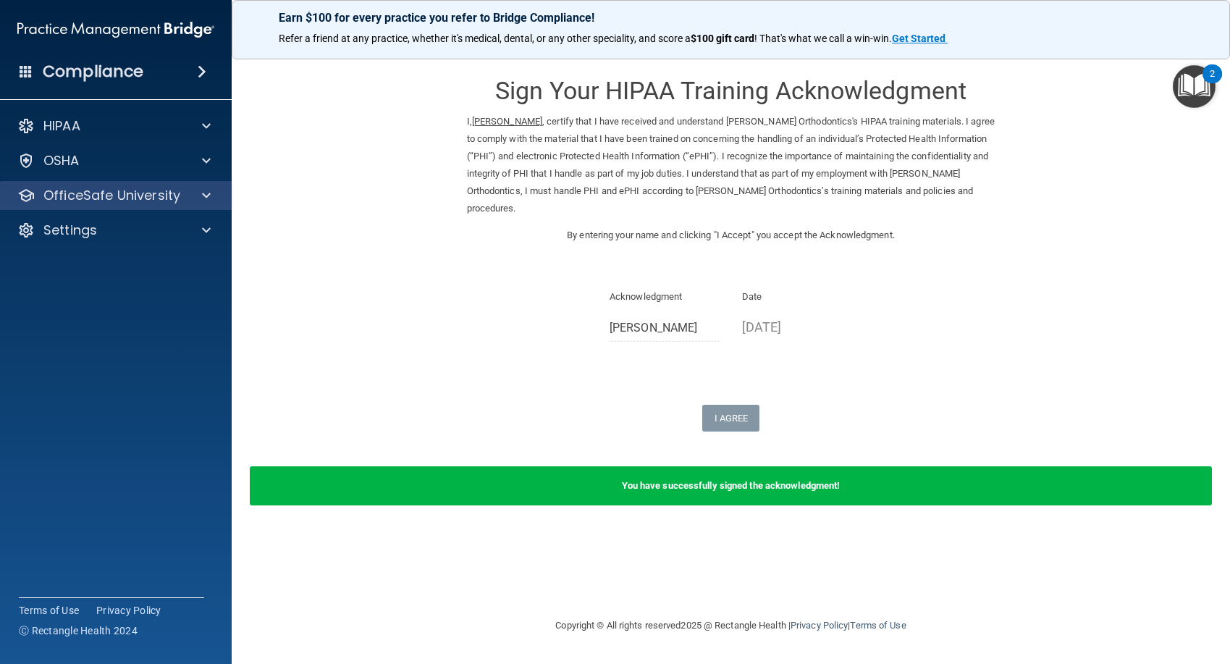
click at [133, 205] on div "OfficeSafe University" at bounding box center [116, 195] width 232 height 29
click at [193, 197] on div at bounding box center [204, 195] width 36 height 17
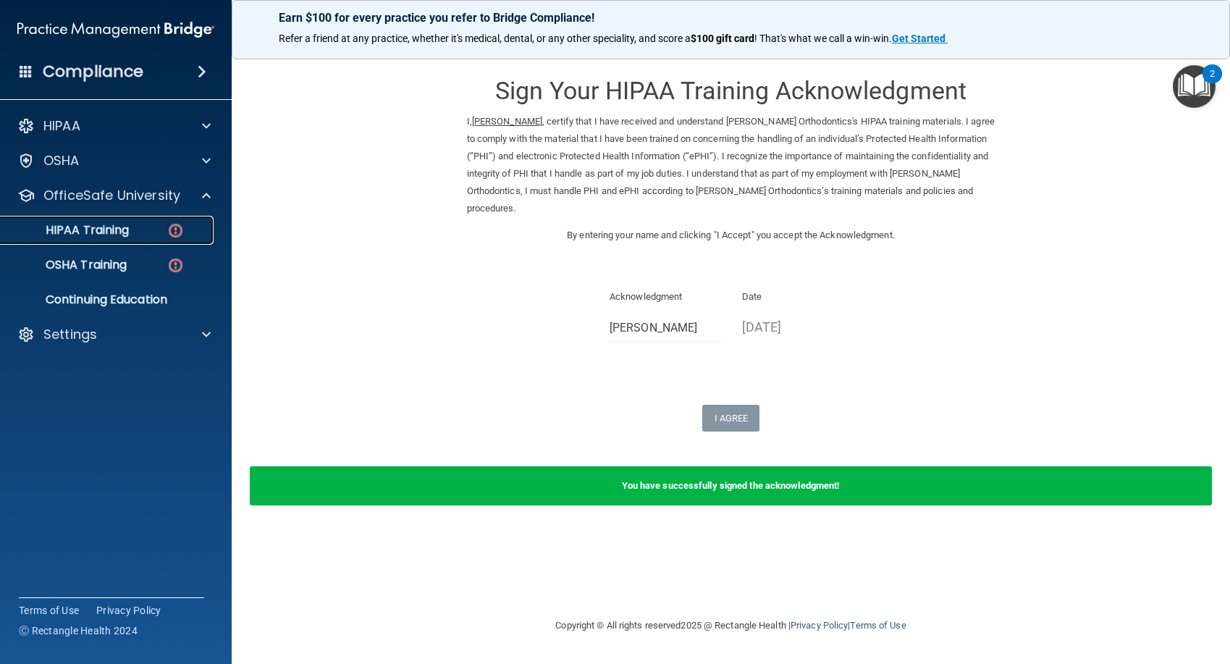
click at [135, 238] on link "HIPAA Training" at bounding box center [100, 230] width 228 height 29
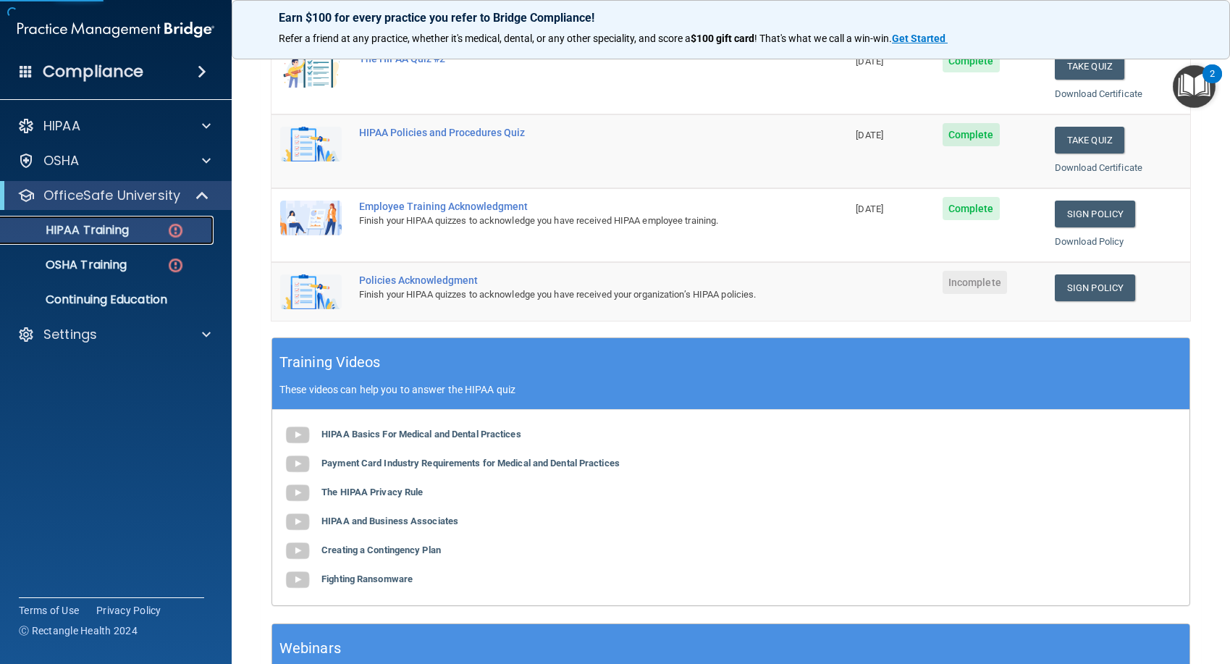
scroll to position [290, 0]
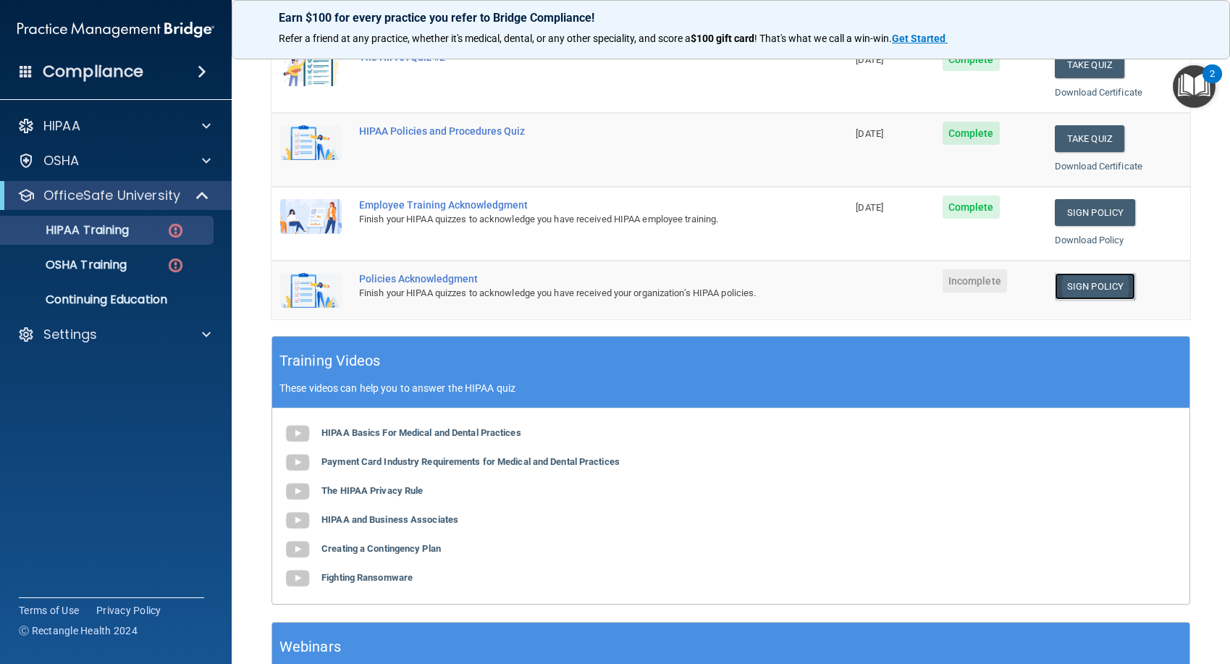
click at [1084, 290] on link "Sign Policy" at bounding box center [1095, 286] width 80 height 27
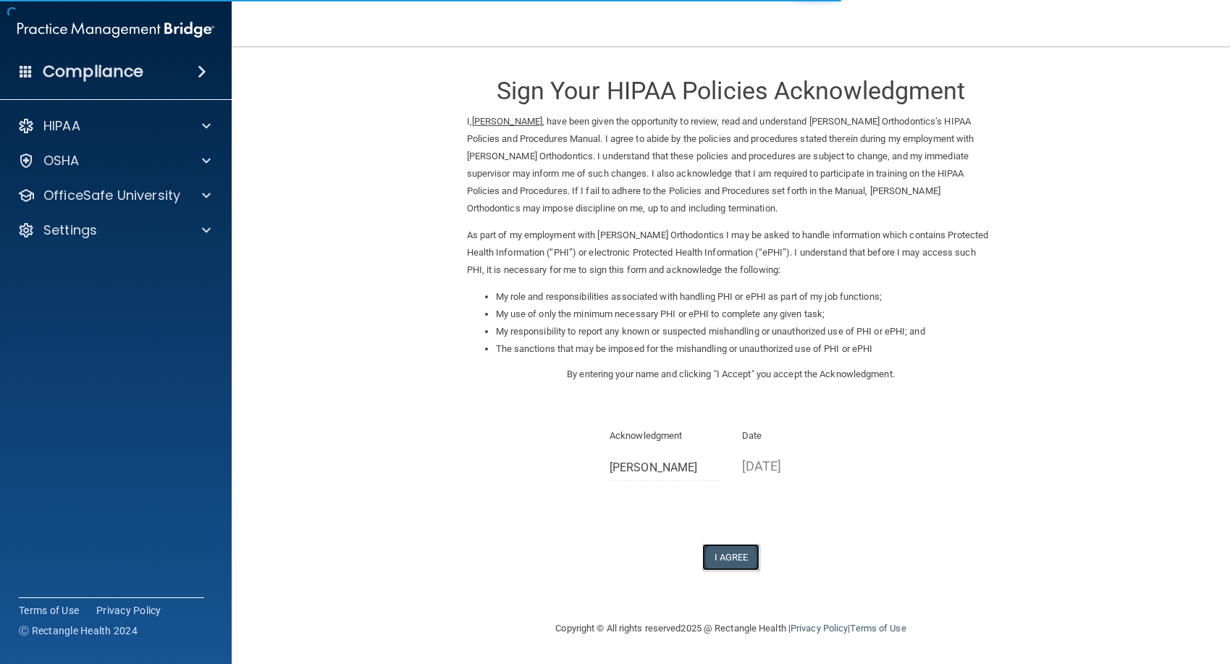
click at [731, 555] on button "I Agree" at bounding box center [731, 557] width 58 height 27
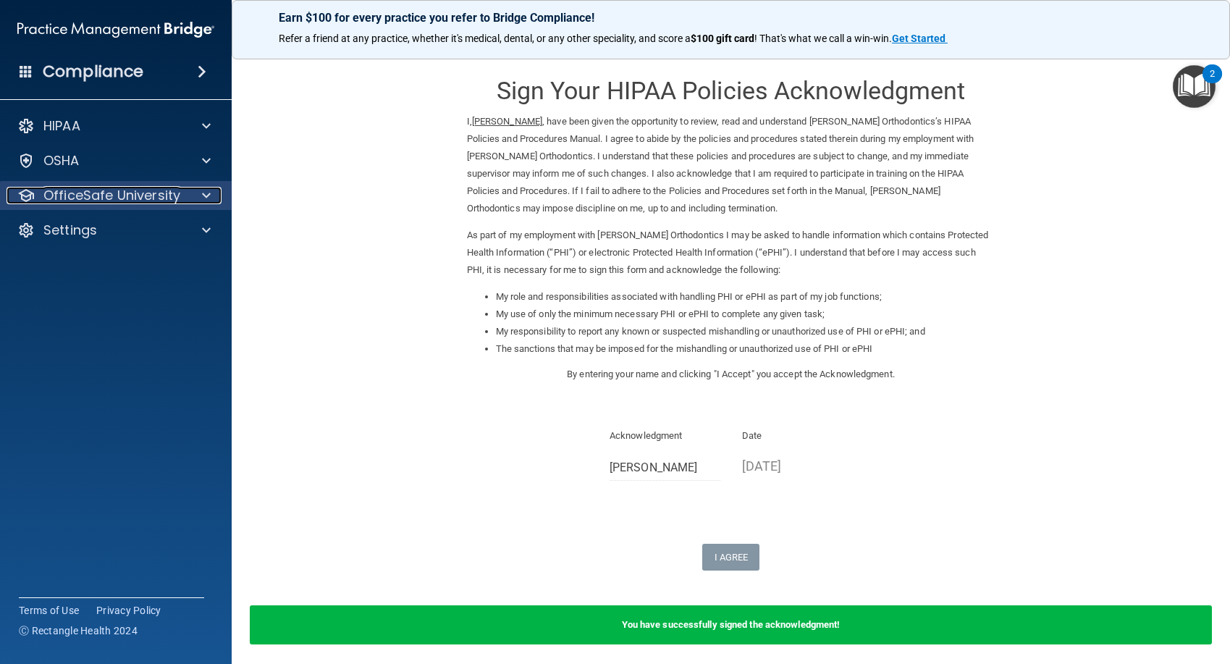
click at [151, 189] on p "OfficeSafe University" at bounding box center [111, 195] width 137 height 17
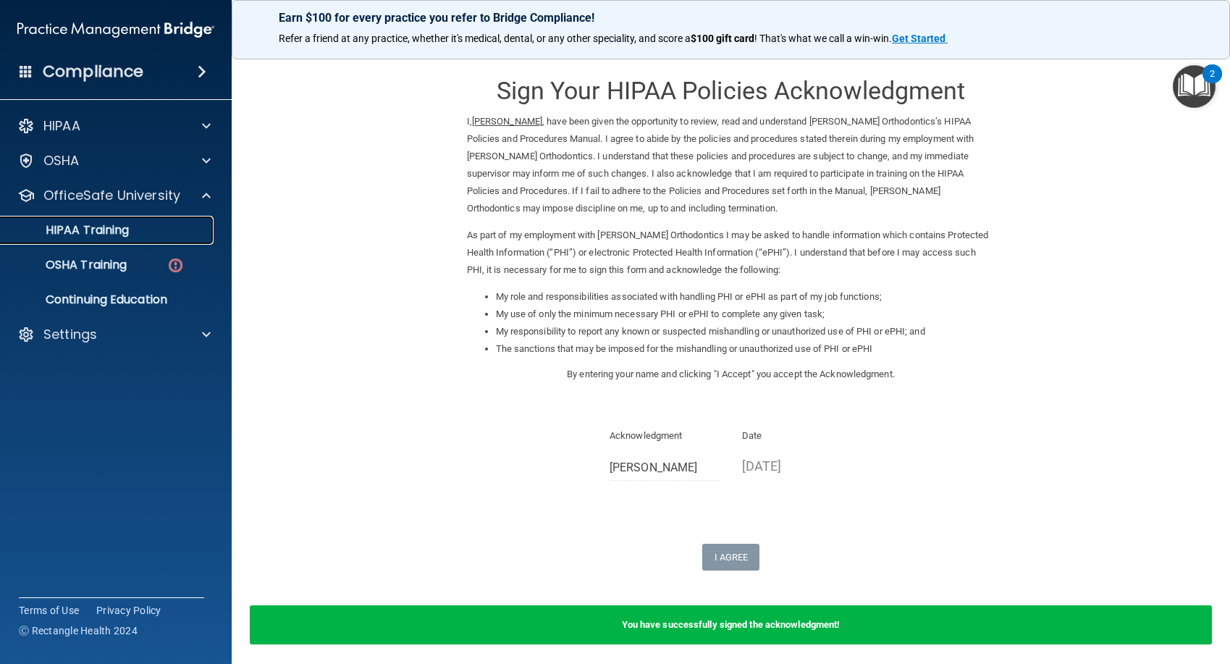
click at [137, 234] on div "HIPAA Training" at bounding box center [108, 230] width 198 height 14
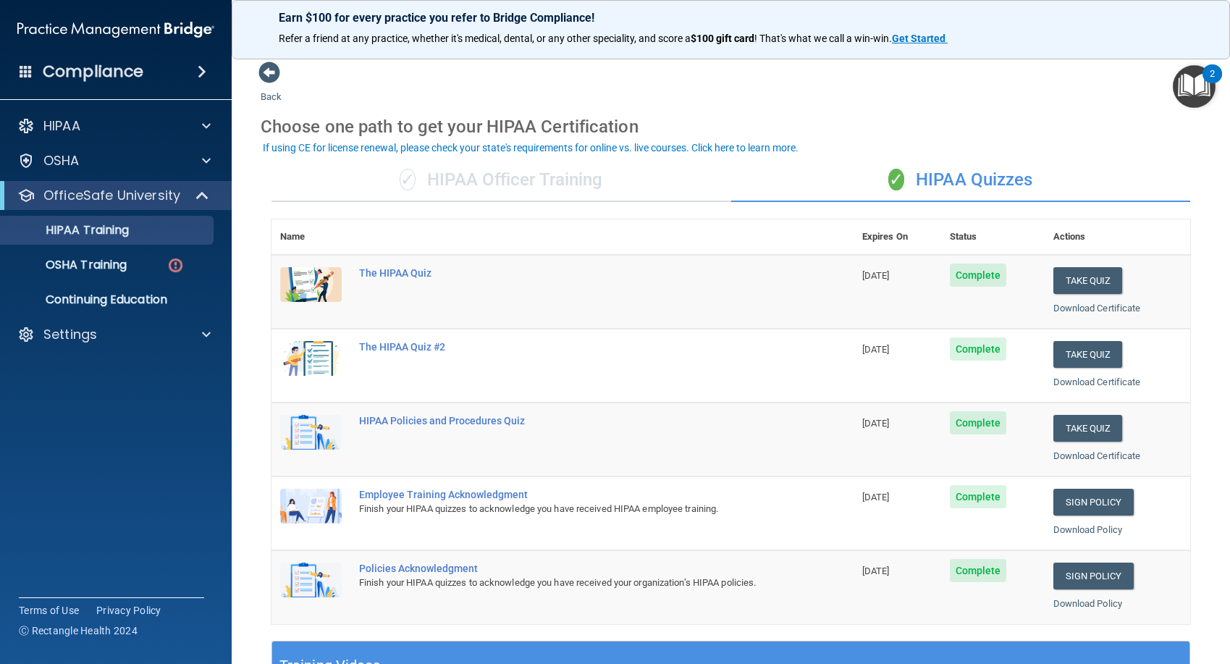
click at [509, 172] on div "✓ HIPAA Officer Training" at bounding box center [502, 180] width 460 height 43
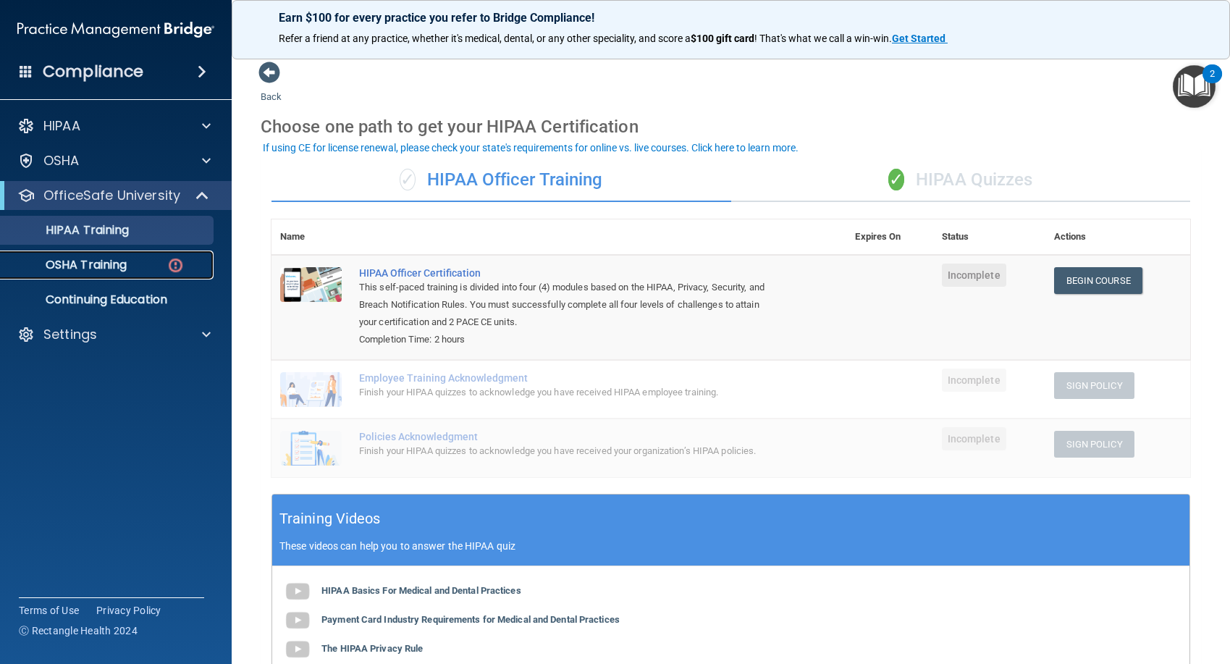
click at [154, 268] on div "OSHA Training" at bounding box center [108, 265] width 198 height 14
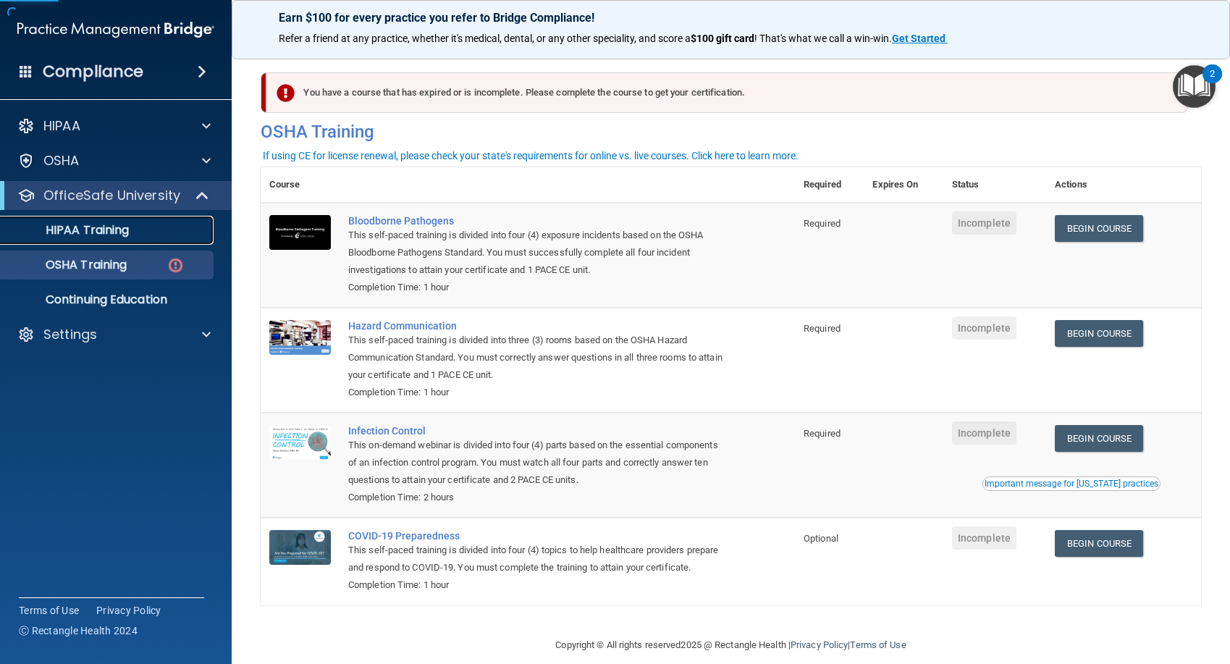
click at [143, 230] on div "HIPAA Training" at bounding box center [108, 230] width 198 height 14
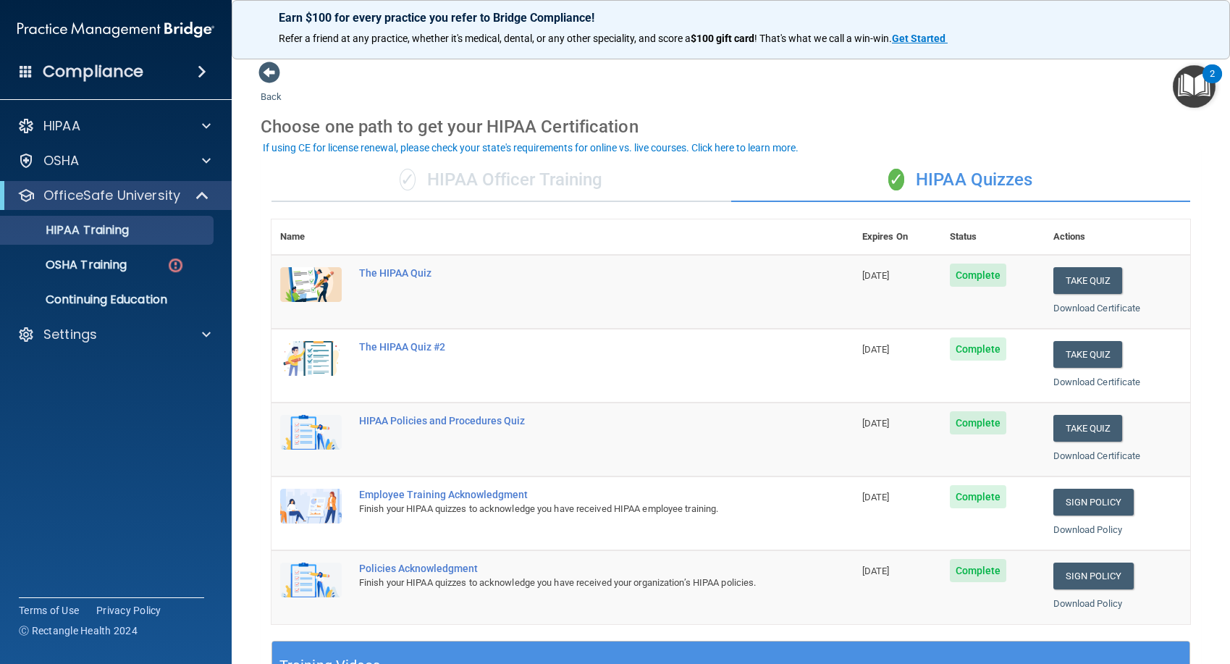
click at [521, 190] on div "✓ HIPAA Officer Training" at bounding box center [502, 180] width 460 height 43
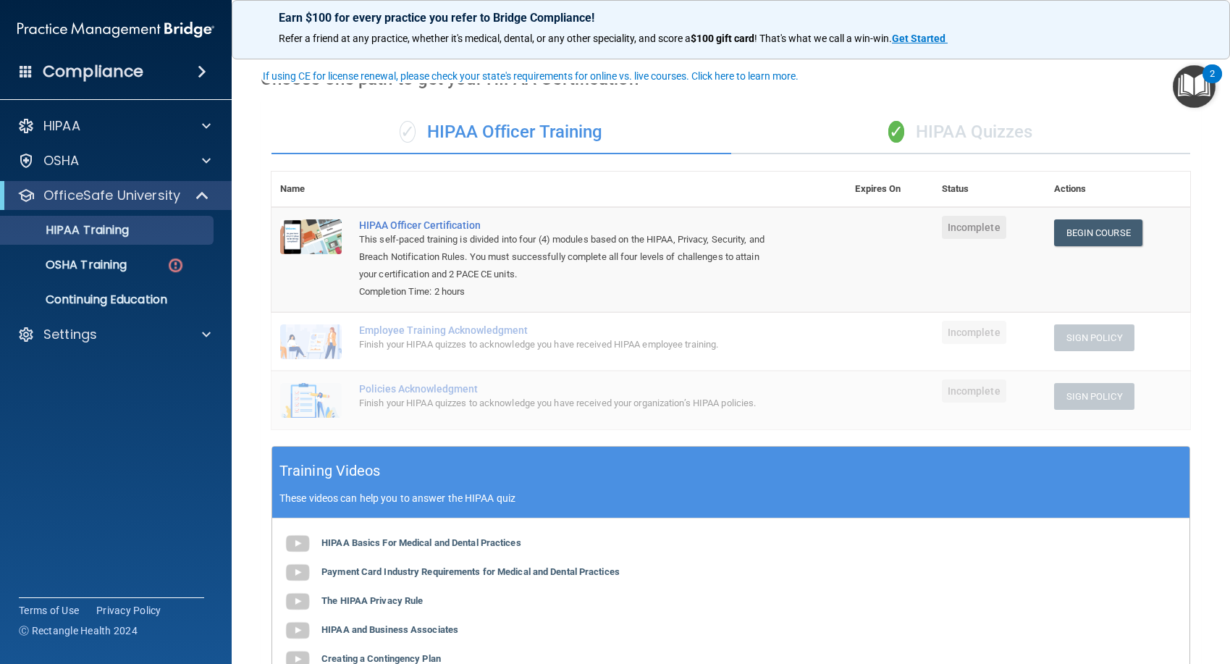
scroll to position [72, 0]
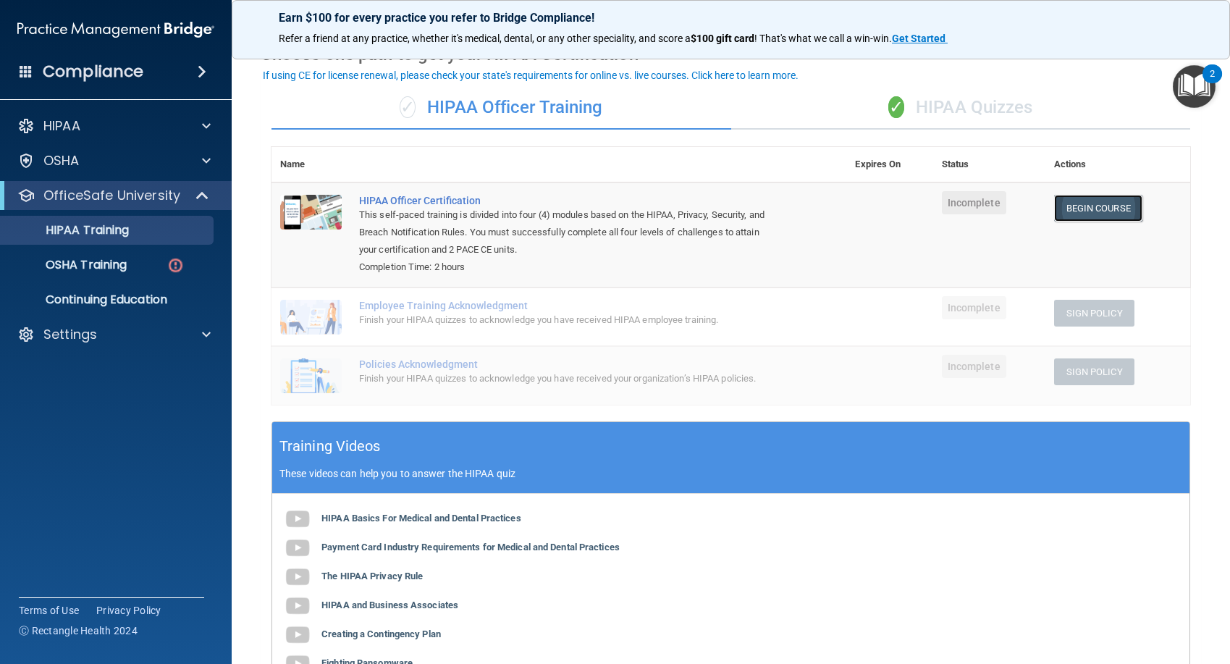
click at [1088, 211] on link "Begin Course" at bounding box center [1098, 208] width 88 height 27
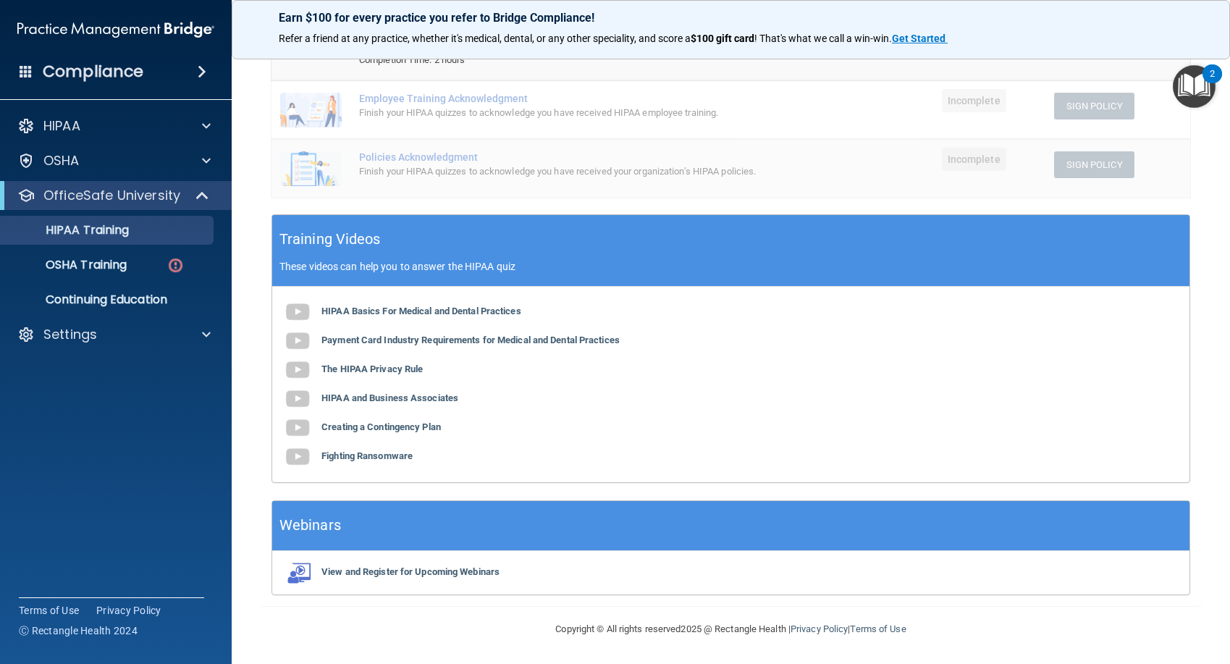
scroll to position [0, 0]
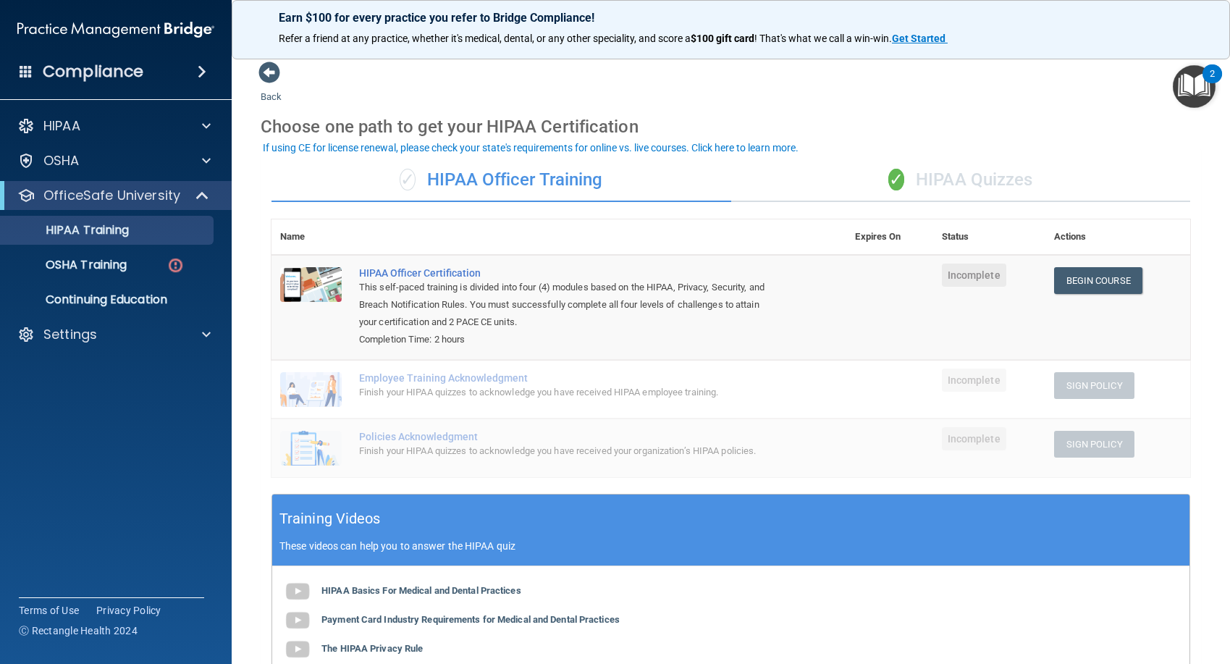
click at [629, 185] on div "✓ HIPAA Officer Training" at bounding box center [502, 180] width 460 height 43
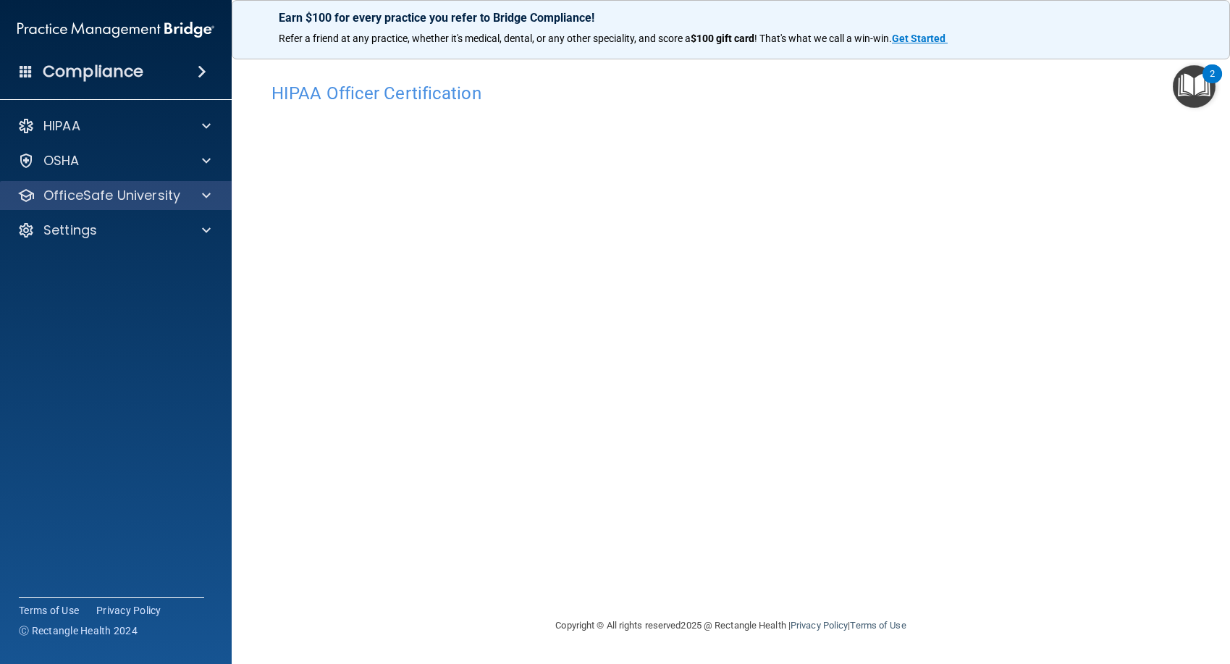
click at [104, 207] on div "OfficeSafe University" at bounding box center [116, 195] width 232 height 29
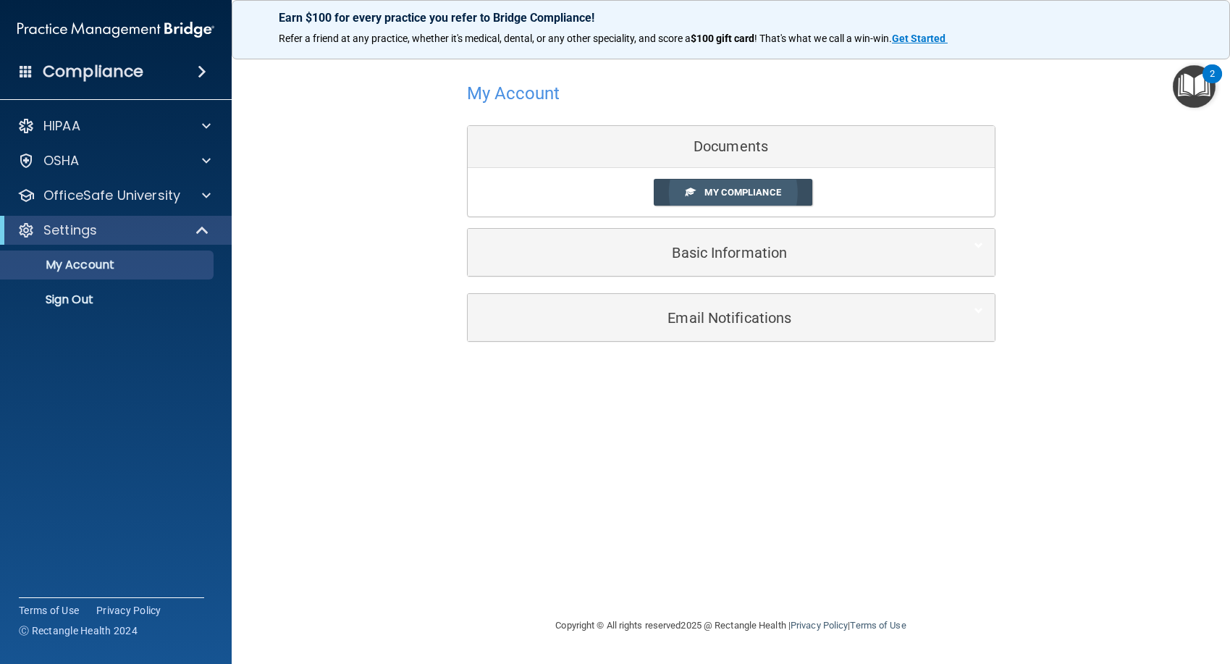
click at [762, 198] on span "My Compliance" at bounding box center [743, 192] width 76 height 11
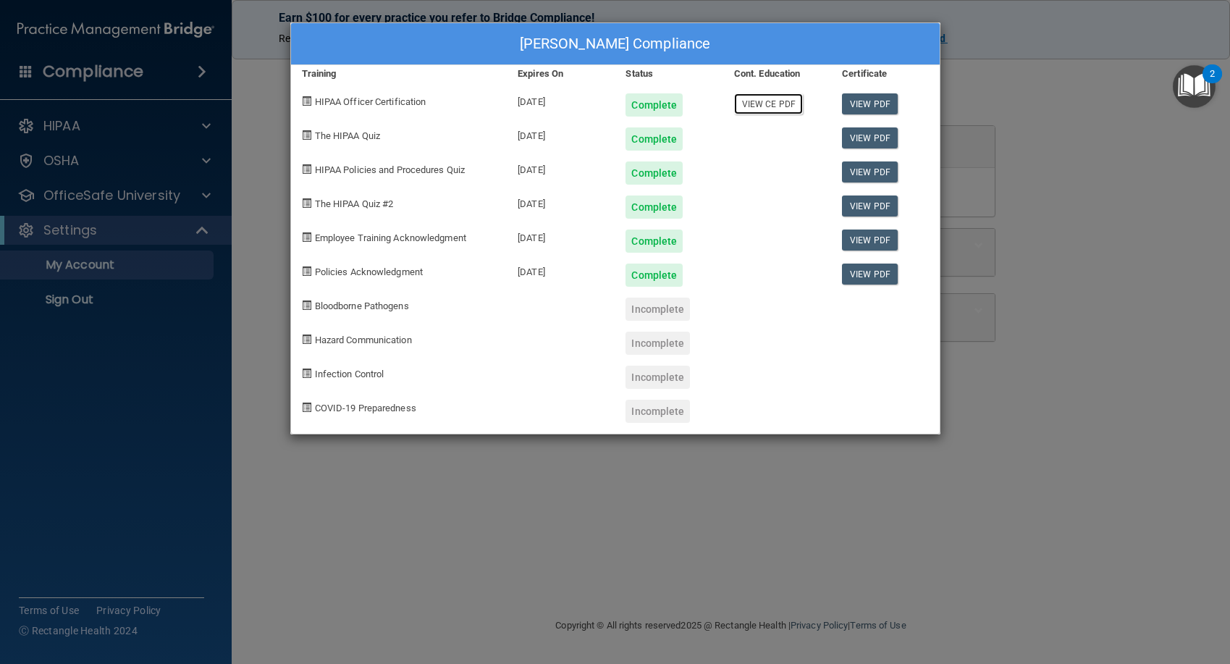
click at [775, 105] on link "View CE PDF" at bounding box center [768, 103] width 69 height 21
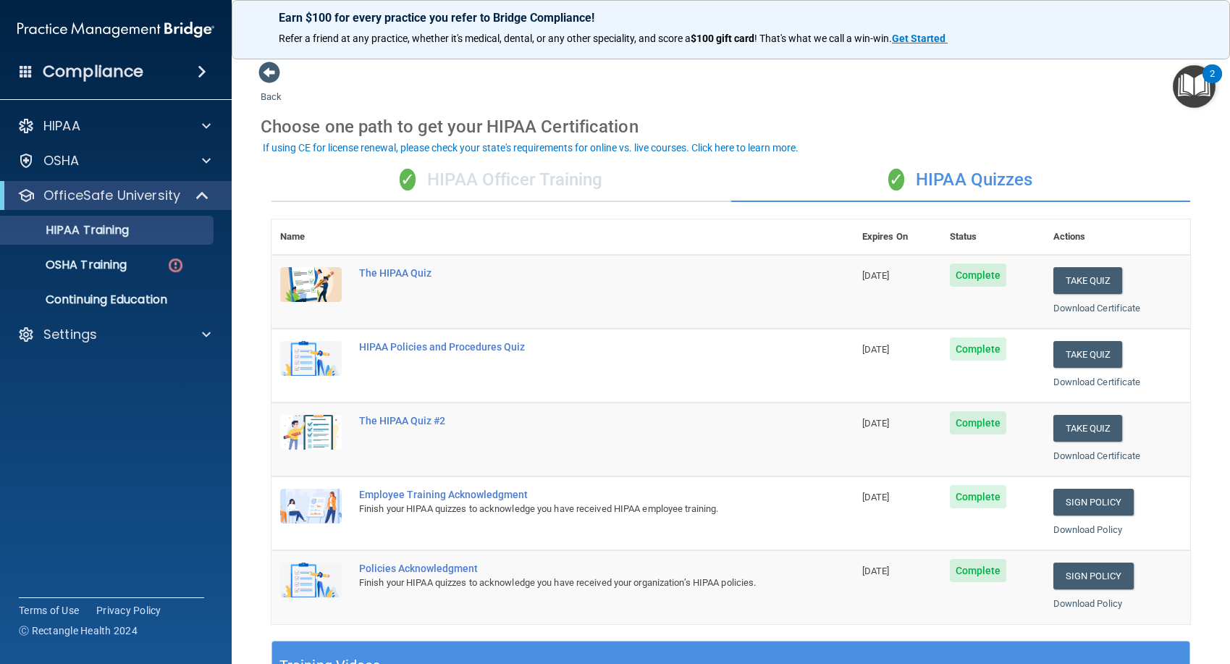
click at [561, 176] on div "✓ HIPAA Officer Training" at bounding box center [502, 180] width 460 height 43
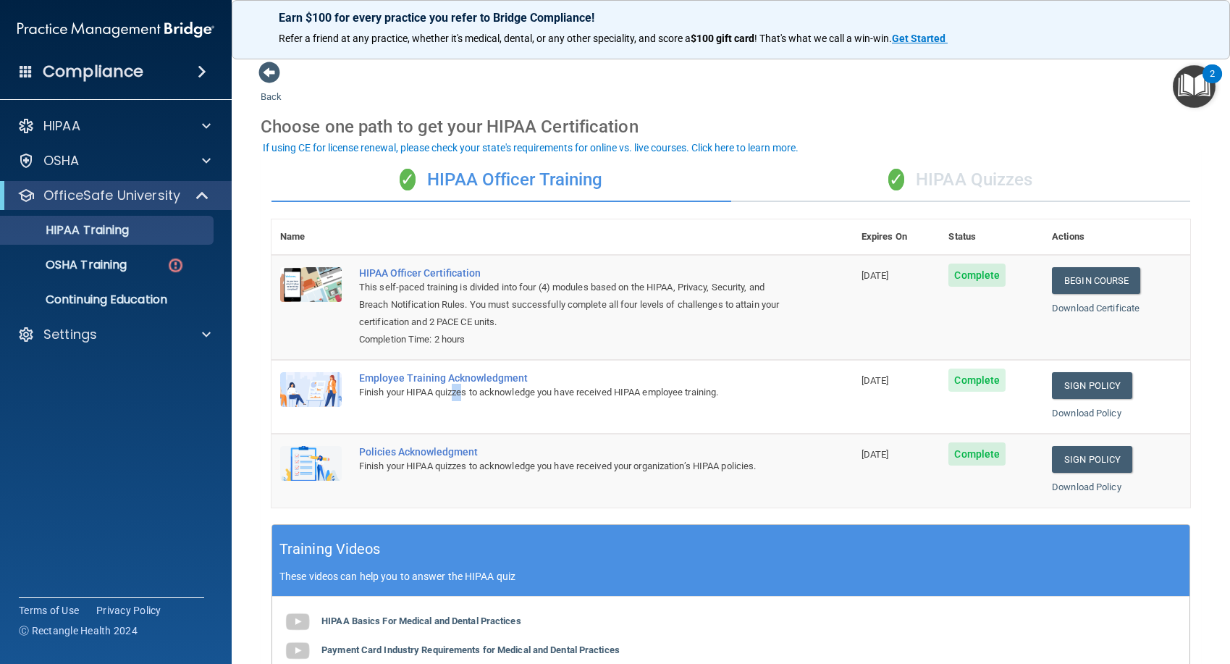
drag, startPoint x: 457, startPoint y: 414, endPoint x: 537, endPoint y: 452, distance: 89.1
click at [477, 431] on td "Employee Training Acknowledgment Finish your HIPAA quizzes to acknowledge you h…" at bounding box center [602, 397] width 503 height 74
click at [754, 484] on td "Policies Acknowledgment Finish your HIPAA quizzes to acknowledge you have recei…" at bounding box center [602, 470] width 503 height 73
click at [94, 266] on p "OSHA Training" at bounding box center [67, 265] width 117 height 14
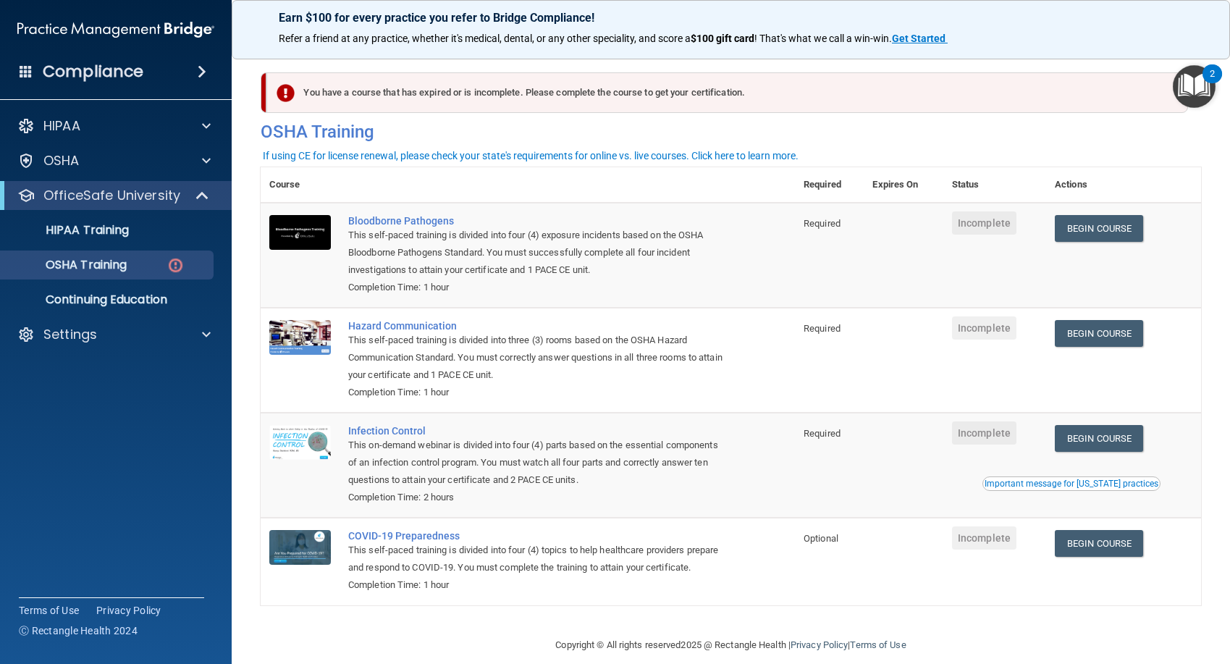
click at [198, 75] on span at bounding box center [202, 71] width 9 height 17
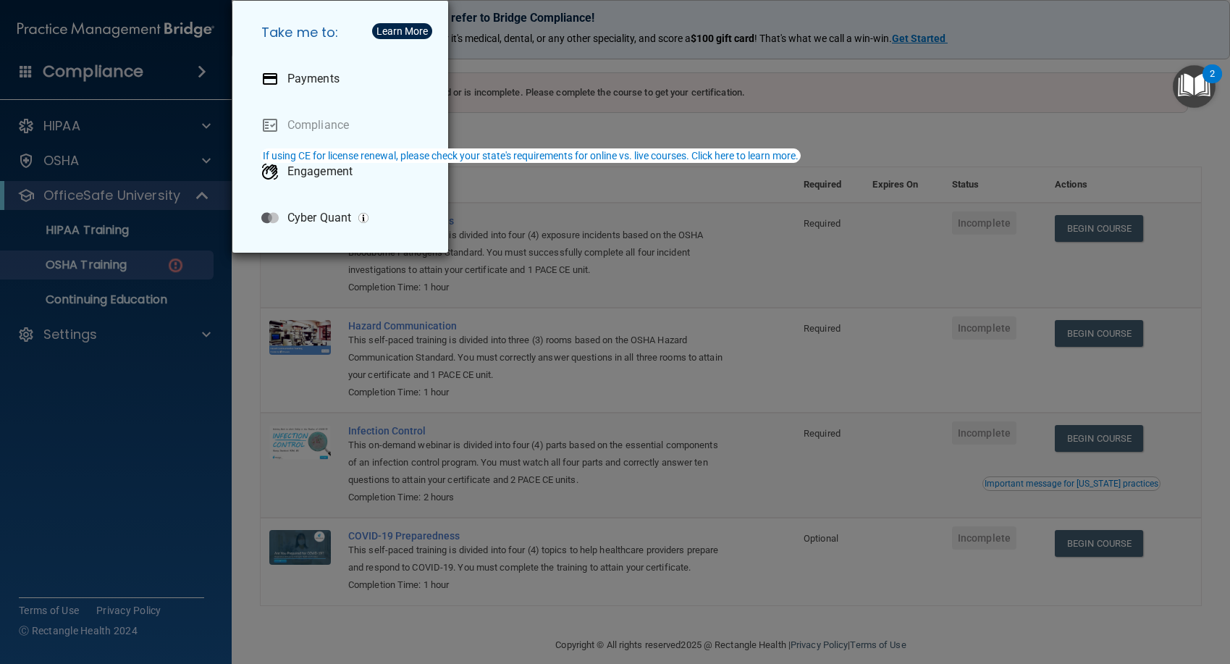
click at [179, 80] on div "Take me to: Payments Compliance Engagement Cyber Quant" at bounding box center [615, 332] width 1230 height 664
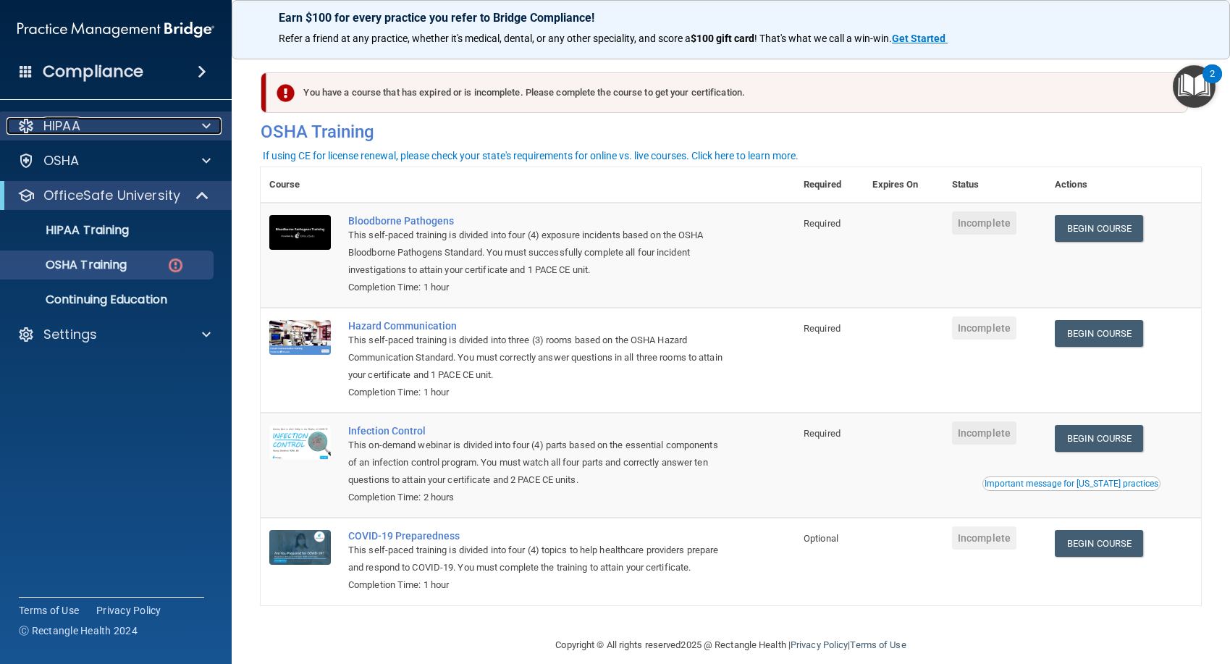
click at [199, 127] on div at bounding box center [204, 125] width 36 height 17
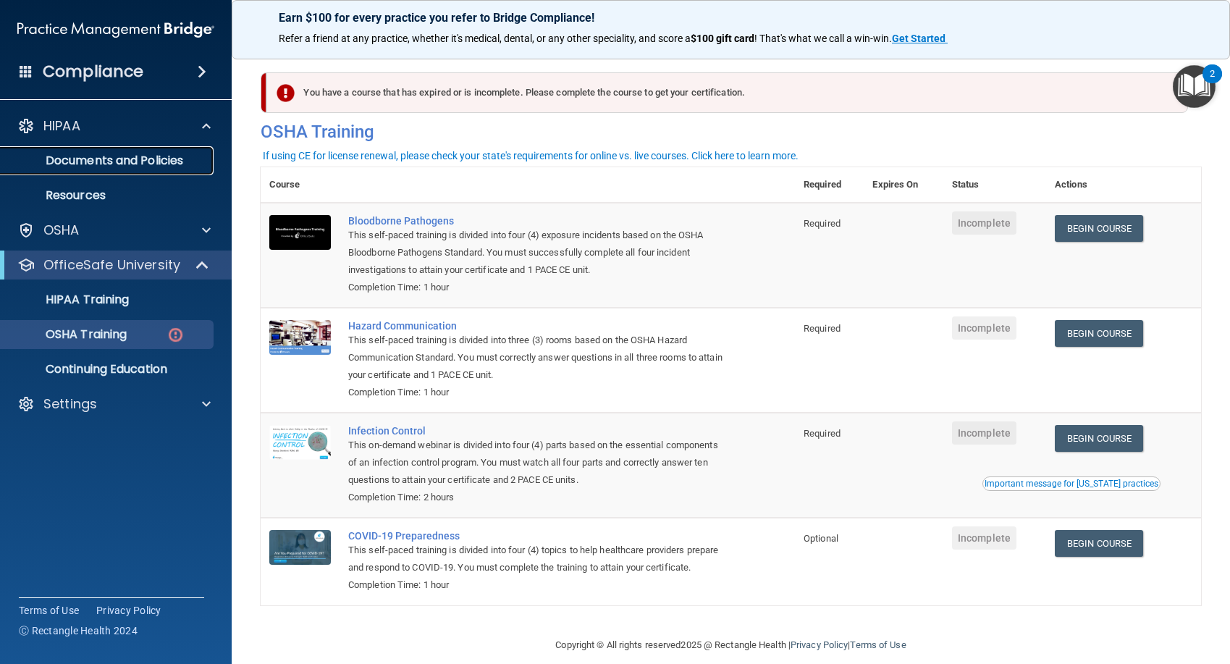
click at [154, 159] on p "Documents and Policies" at bounding box center [108, 161] width 198 height 14
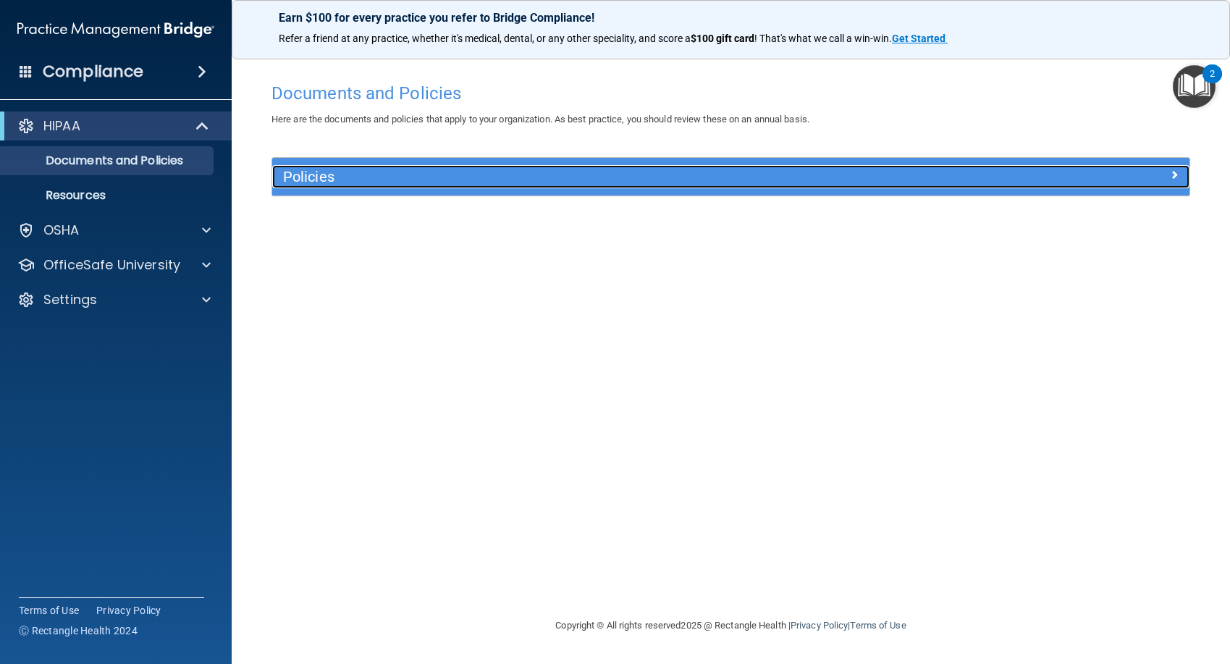
click at [418, 177] on h5 "Policies" at bounding box center [616, 177] width 666 height 16
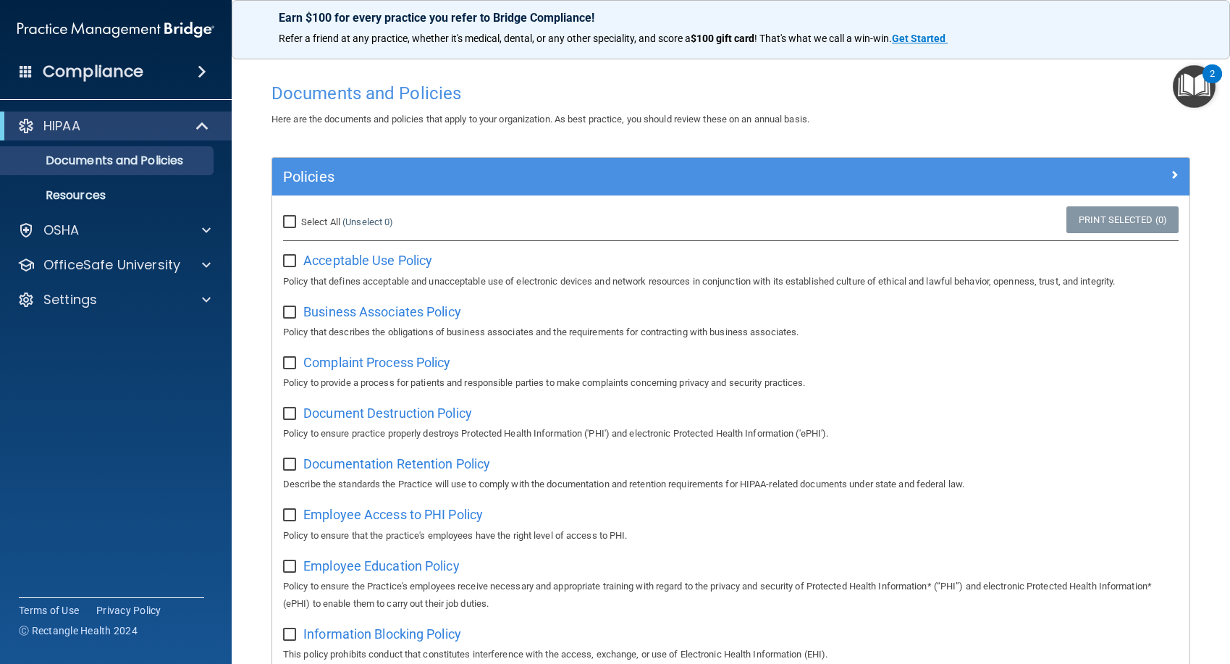
click at [173, 77] on div "Compliance" at bounding box center [116, 72] width 232 height 32
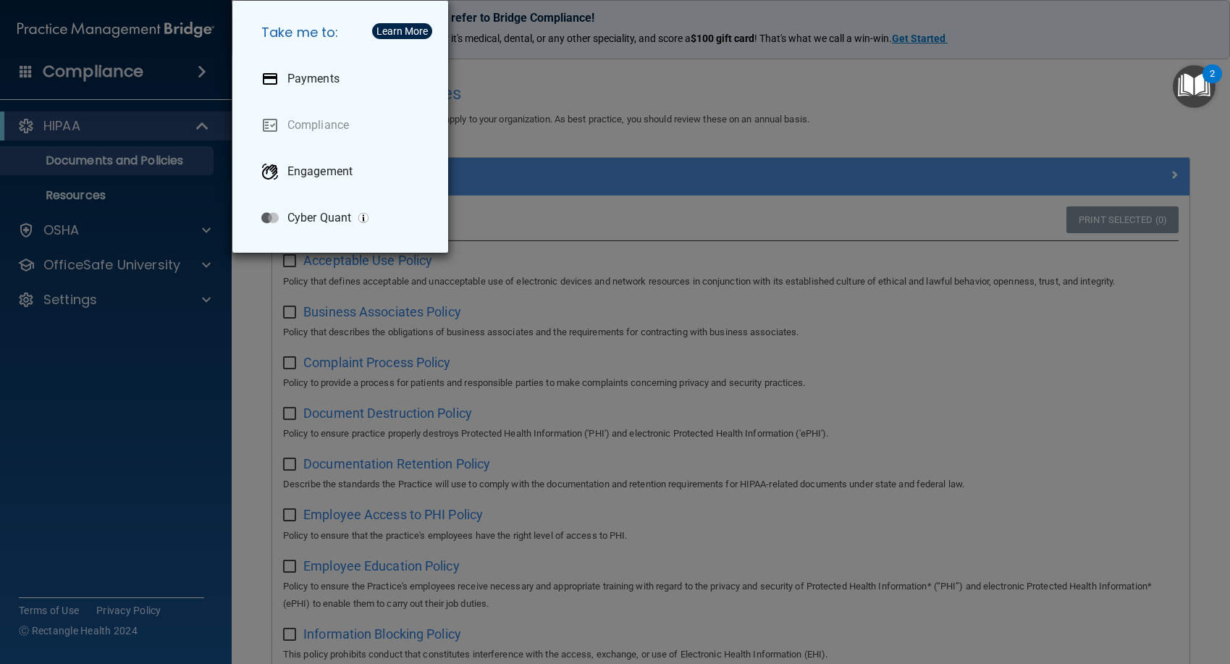
click at [444, 81] on div "Take me to: Payments Compliance Engagement Cyber Quant" at bounding box center [340, 127] width 216 height 252
click at [521, 90] on div "Take me to: Payments Compliance Engagement Cyber Quant" at bounding box center [615, 332] width 1230 height 664
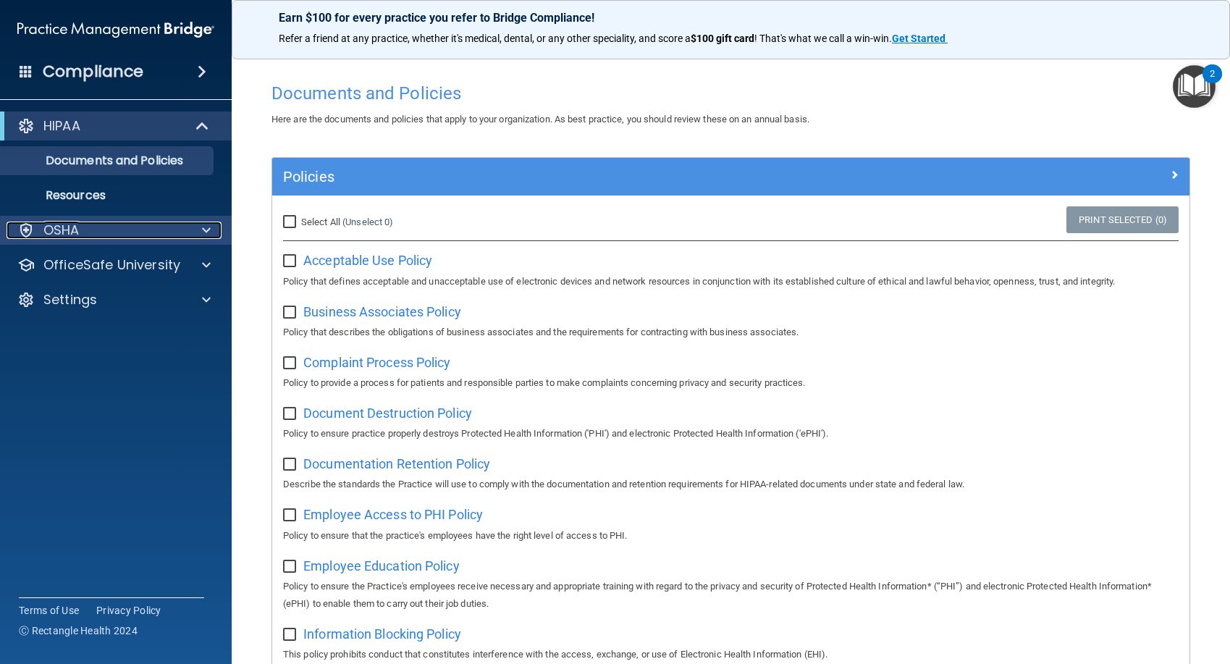
click at [102, 234] on div "OSHA" at bounding box center [97, 230] width 180 height 17
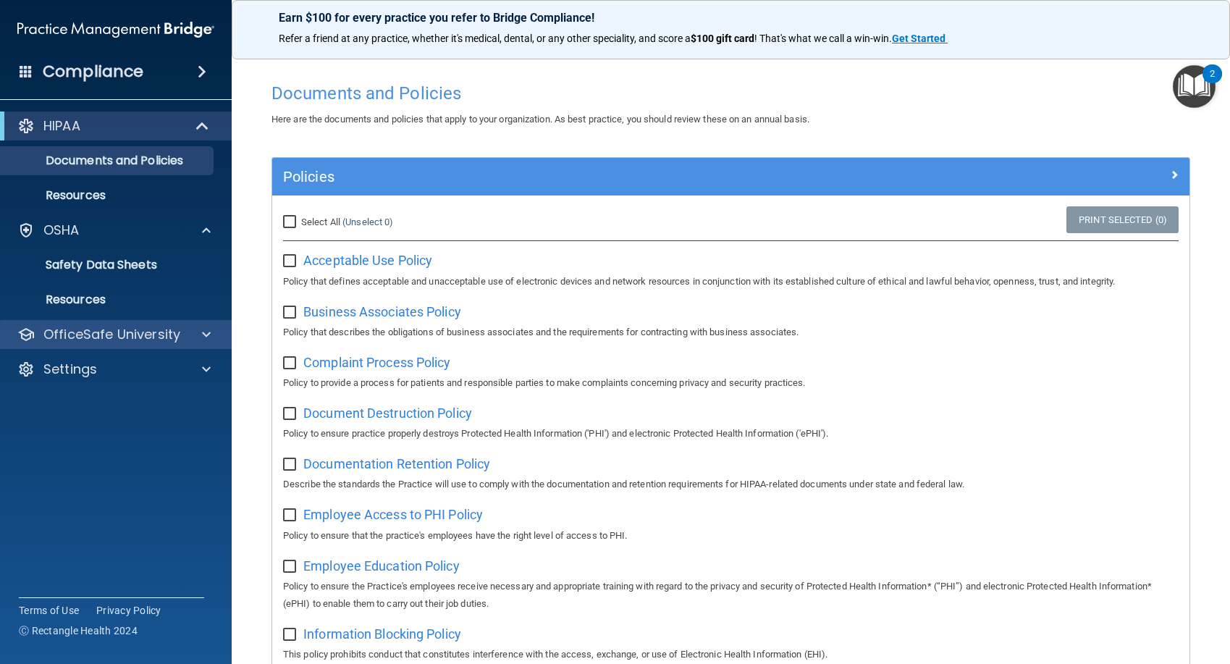
click at [83, 322] on div "OfficeSafe University" at bounding box center [116, 334] width 232 height 29
click at [201, 329] on div at bounding box center [204, 334] width 36 height 17
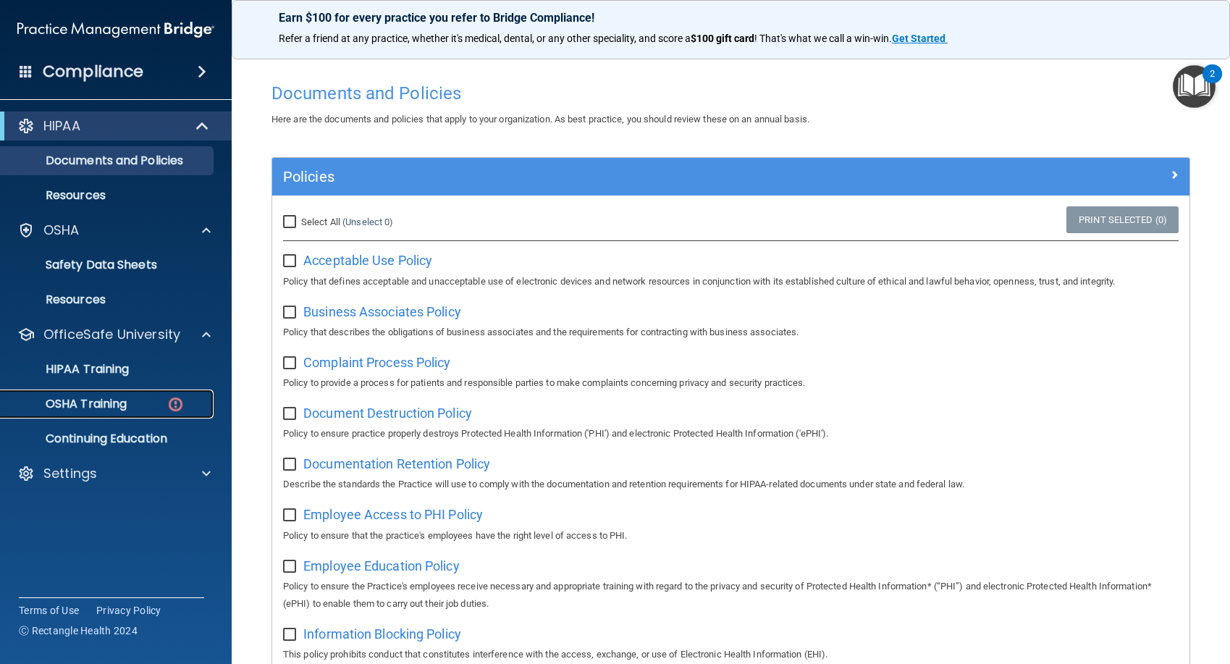
click at [106, 412] on link "OSHA Training" at bounding box center [100, 404] width 228 height 29
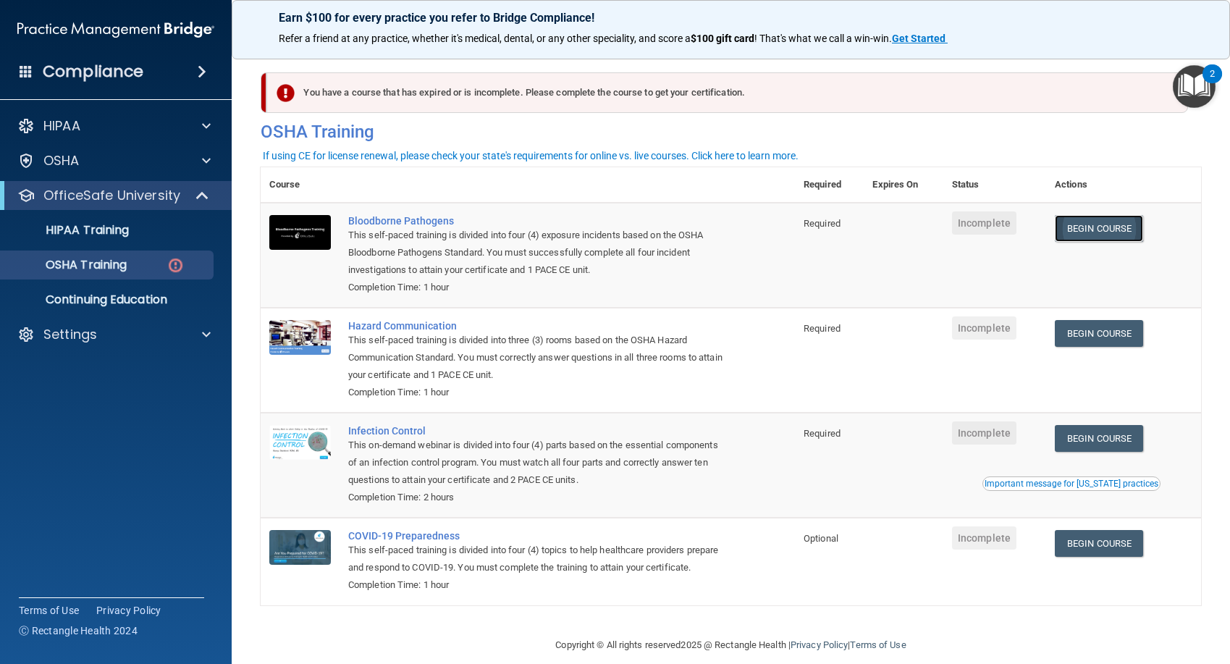
click at [1081, 226] on link "Begin Course" at bounding box center [1099, 228] width 88 height 27
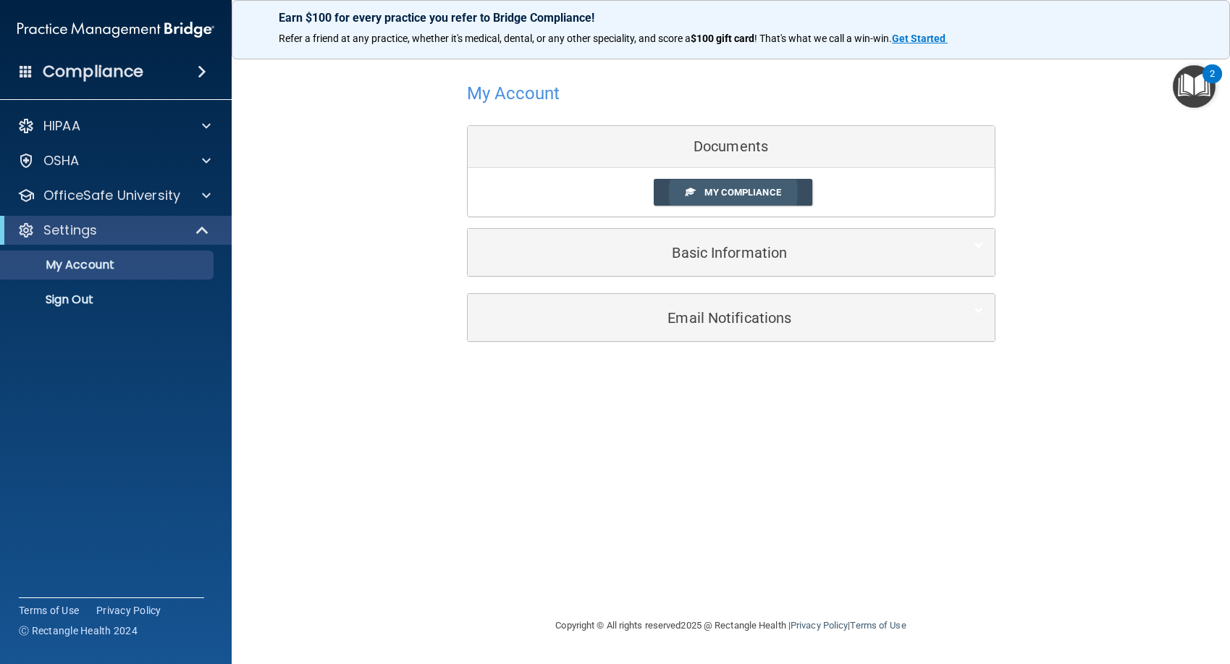
click at [754, 199] on link "My Compliance" at bounding box center [733, 192] width 159 height 27
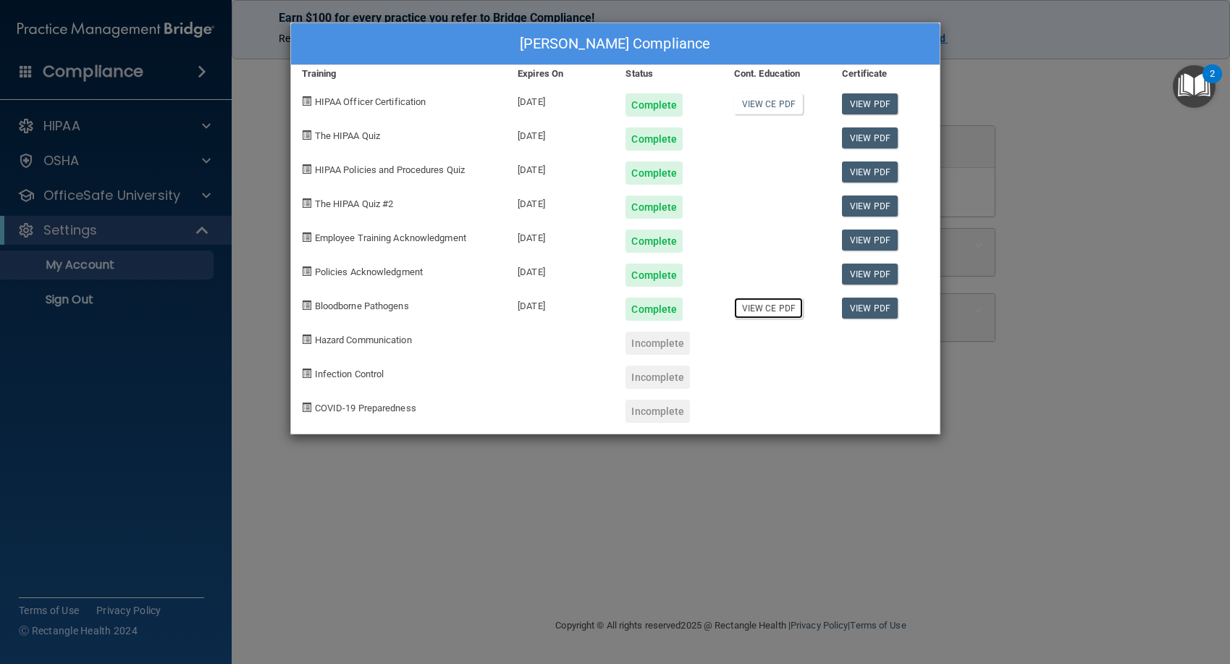
click at [782, 310] on link "View CE PDF" at bounding box center [768, 308] width 69 height 21
click at [881, 312] on link "View PDF" at bounding box center [870, 308] width 56 height 21
click at [854, 264] on link "View PDF" at bounding box center [870, 274] width 56 height 21
click at [850, 240] on link "View PDF" at bounding box center [870, 240] width 56 height 21
click at [757, 523] on div "[PERSON_NAME] Compliance Training Expires On Status Cont. Education Certificate…" at bounding box center [615, 332] width 1230 height 664
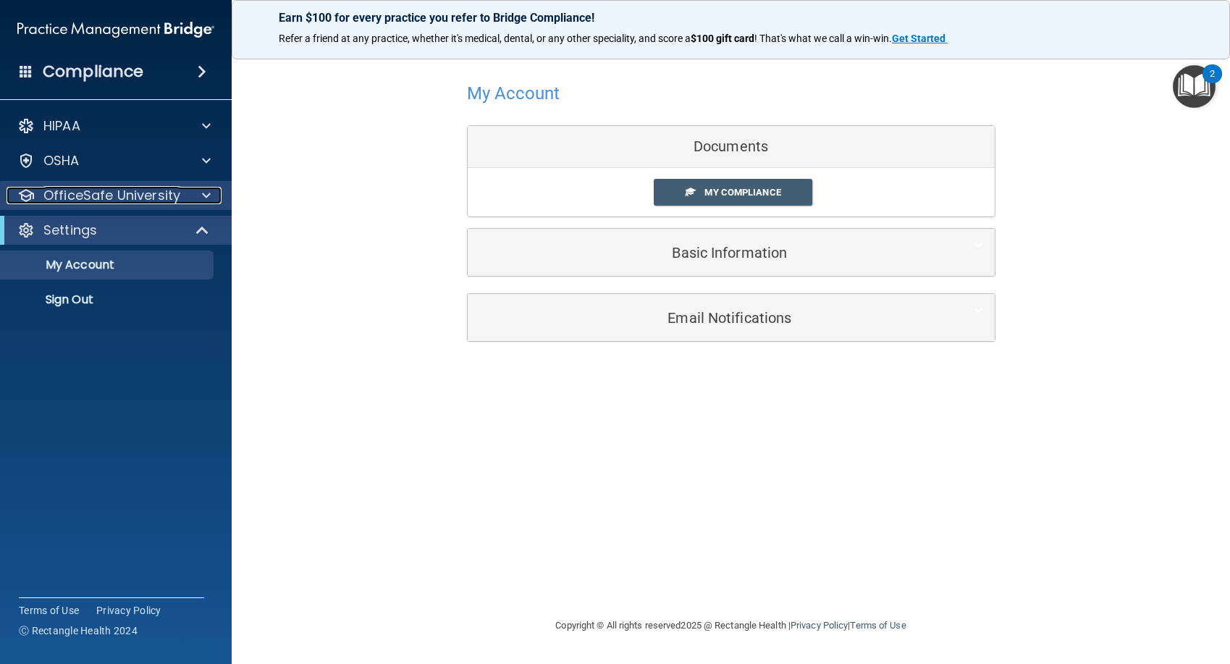
click at [196, 193] on div at bounding box center [204, 195] width 36 height 17
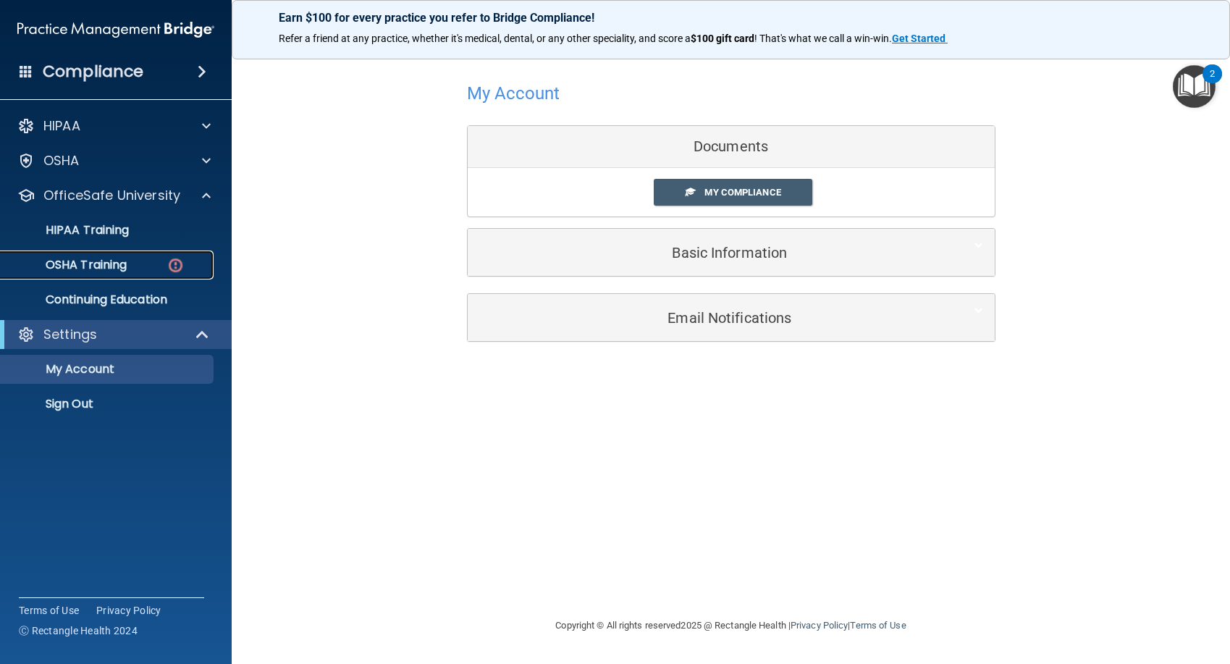
click at [143, 269] on div "OSHA Training" at bounding box center [108, 265] width 198 height 14
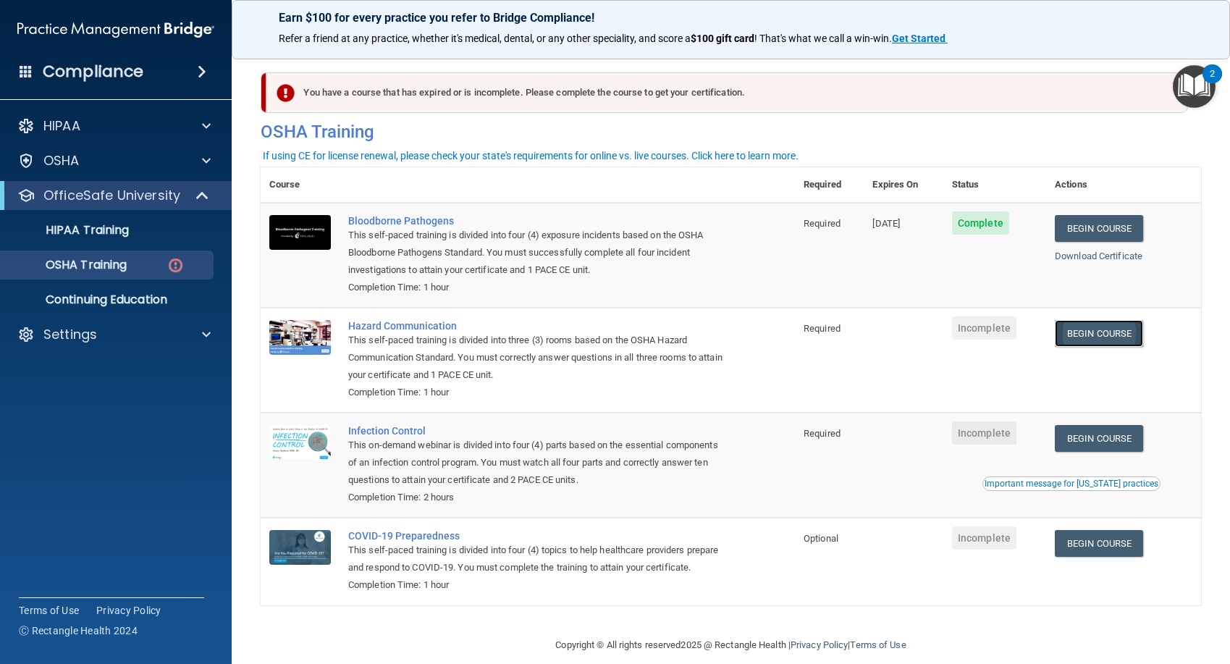
click at [1139, 335] on link "Begin Course" at bounding box center [1099, 333] width 88 height 27
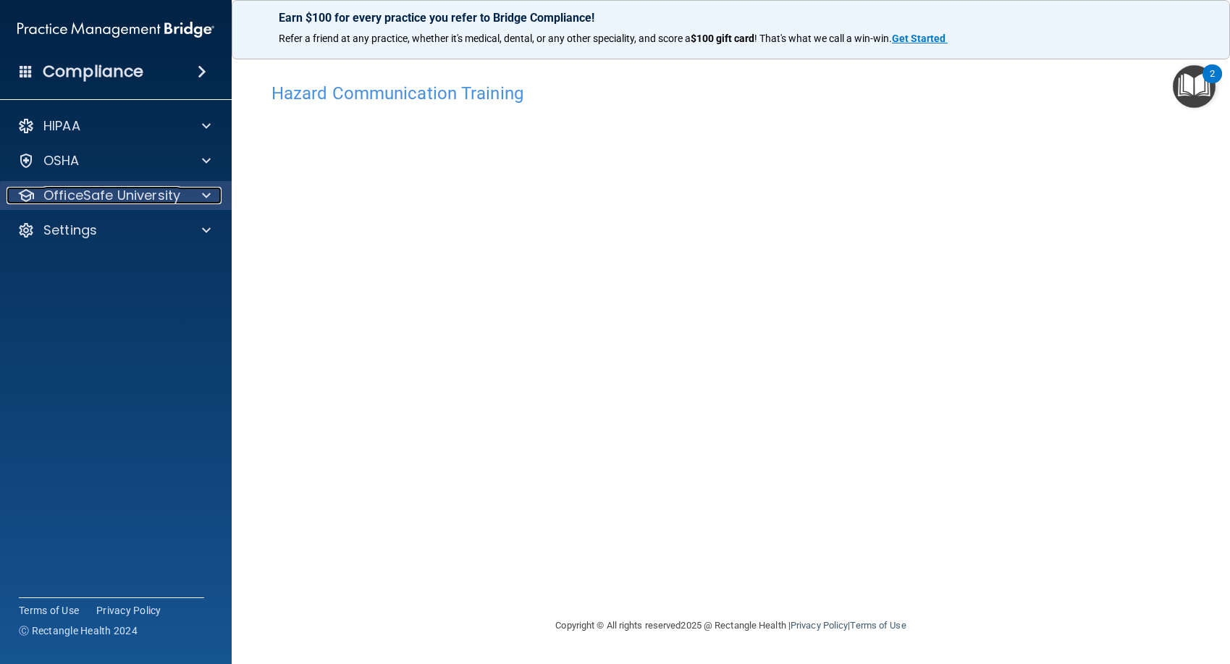
click at [98, 193] on p "OfficeSafe University" at bounding box center [111, 195] width 137 height 17
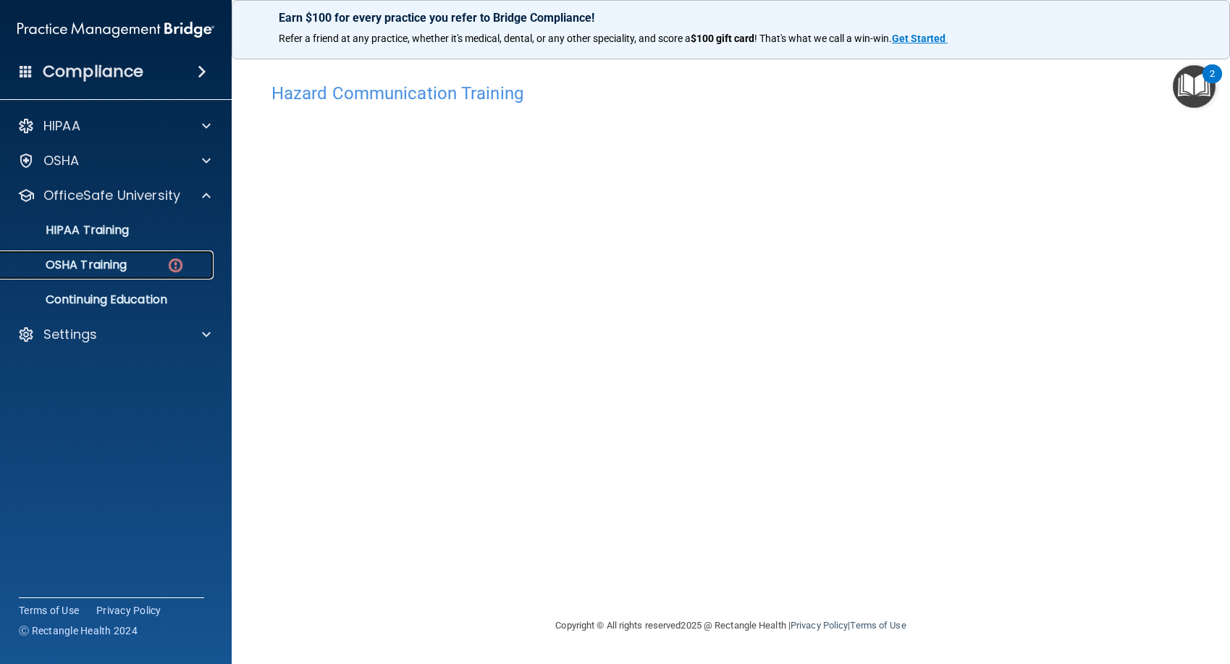
click at [100, 262] on p "OSHA Training" at bounding box center [67, 265] width 117 height 14
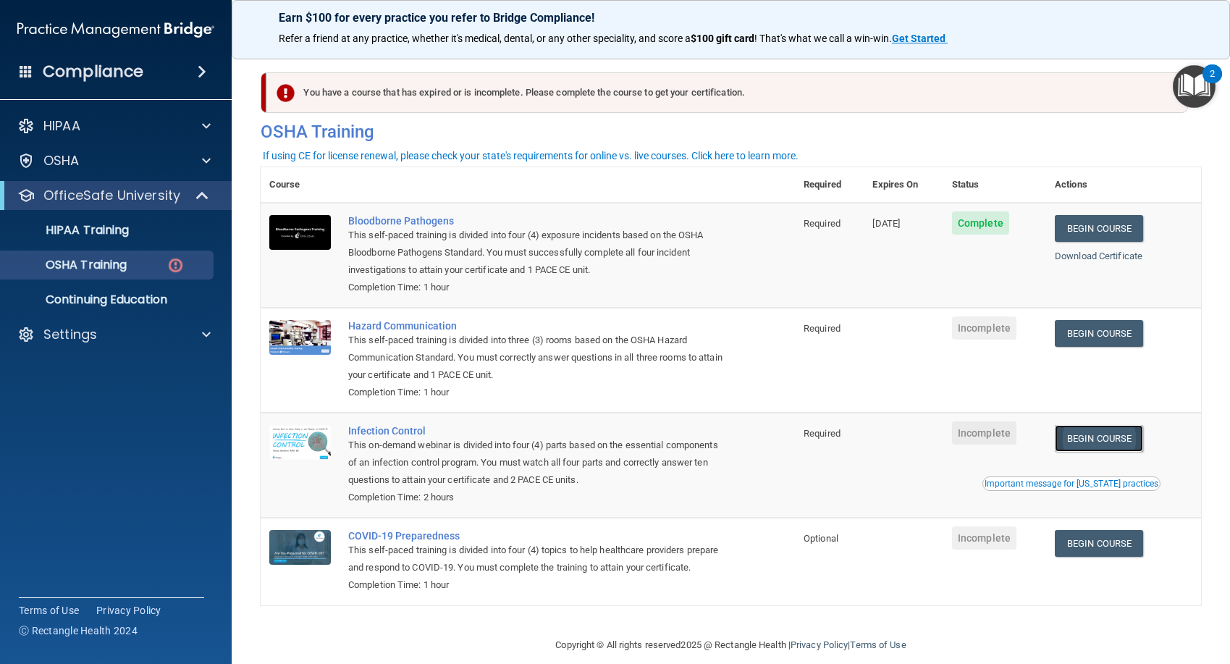
click at [1115, 445] on link "Begin Course" at bounding box center [1099, 438] width 88 height 27
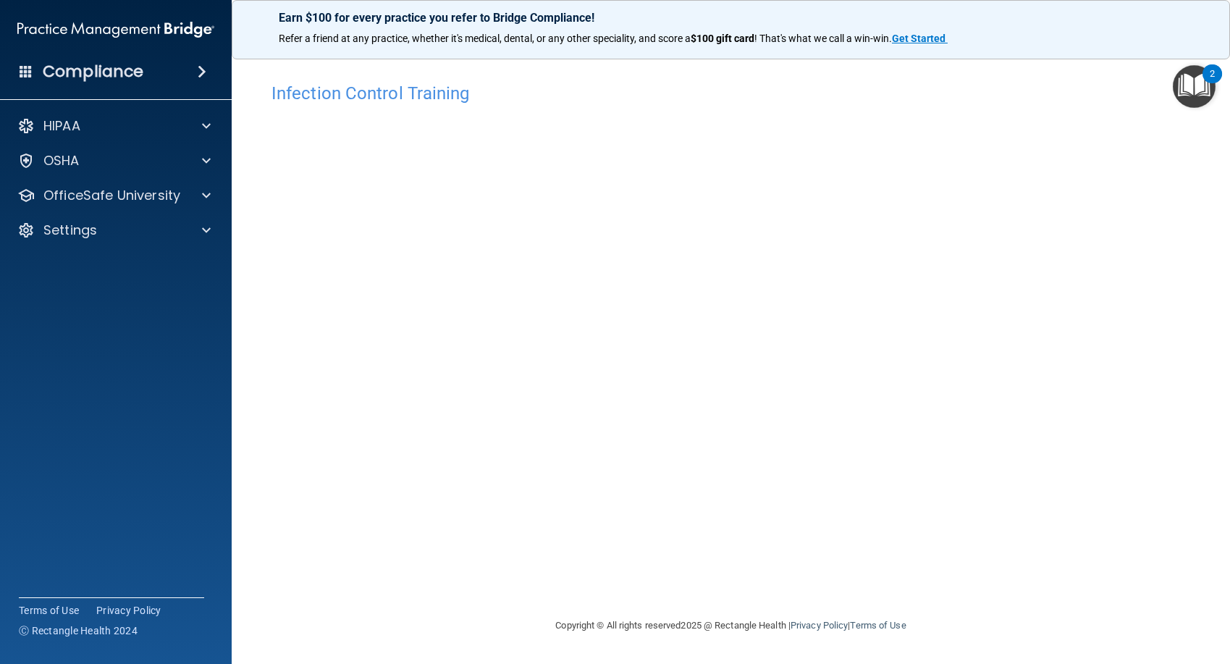
click at [1105, 310] on div "Infection Control Training This course doesn’t expire until . Are you sure you …" at bounding box center [731, 346] width 941 height 542
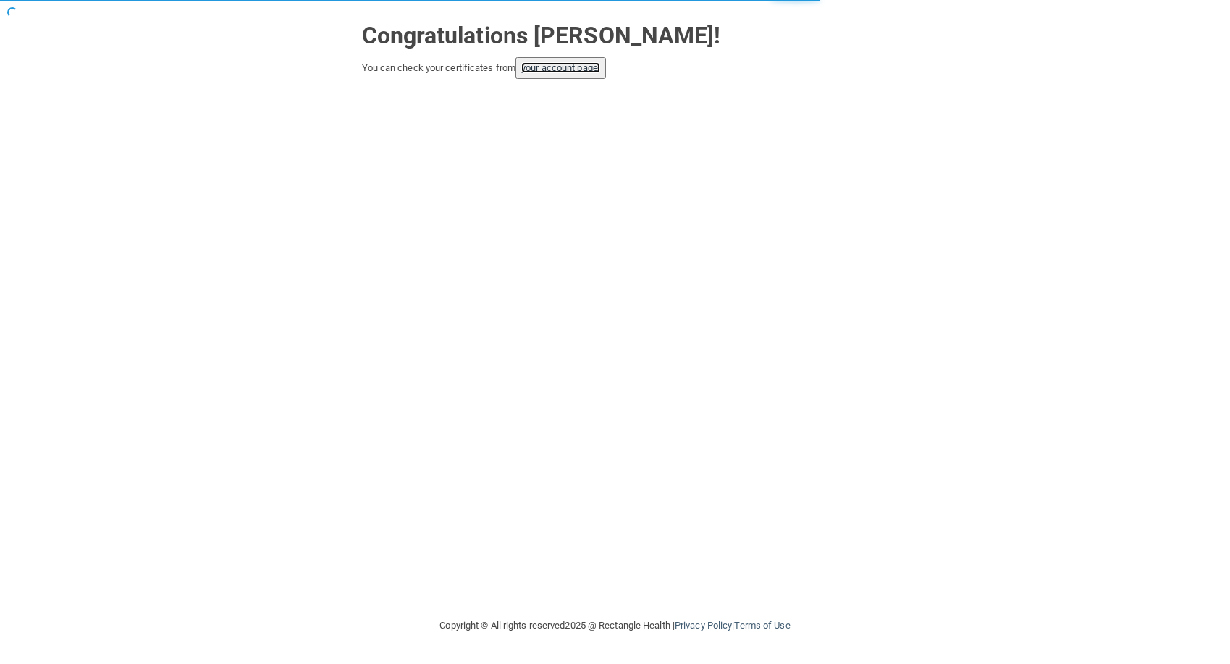
click at [591, 71] on link "your account page!" at bounding box center [560, 67] width 79 height 11
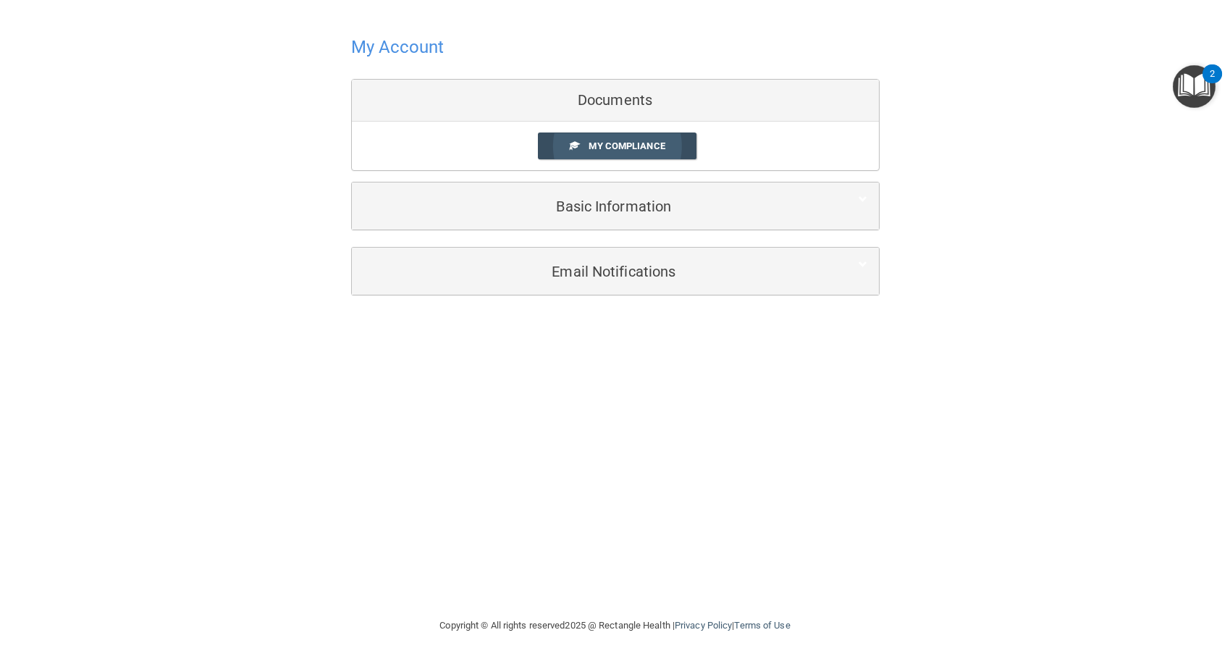
click at [603, 143] on span "My Compliance" at bounding box center [627, 145] width 76 height 11
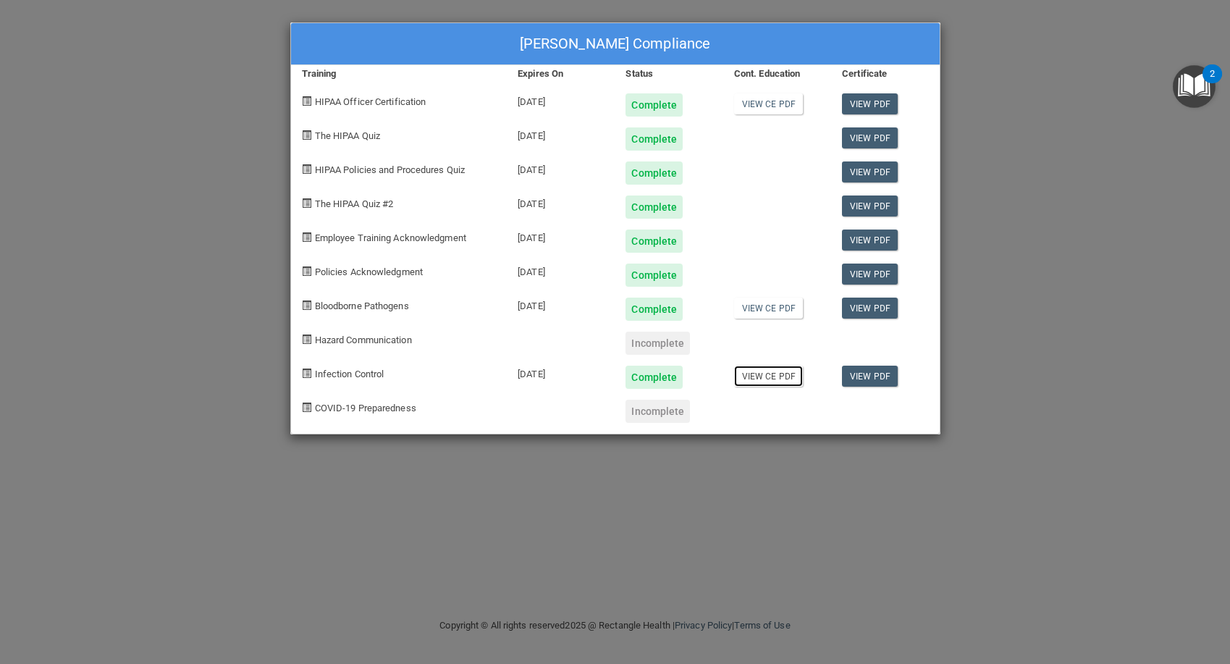
click at [788, 380] on link "View CE PDF" at bounding box center [768, 376] width 69 height 21
click at [865, 369] on link "View PDF" at bounding box center [870, 376] width 56 height 21
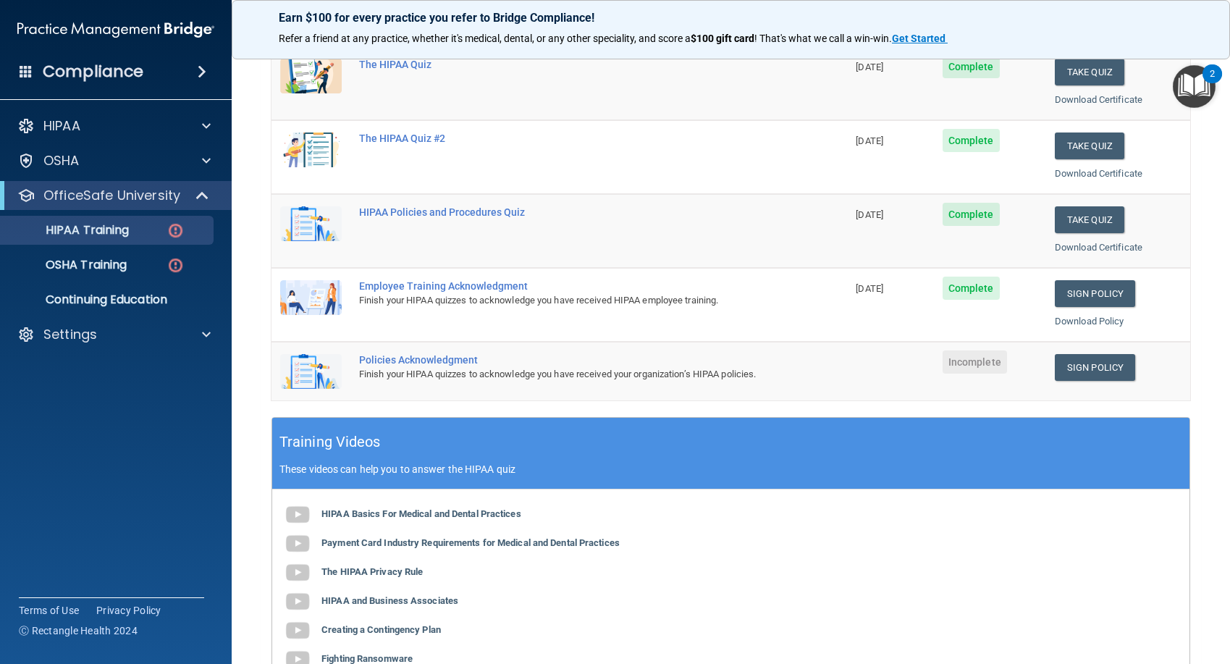
scroll to position [206, 0]
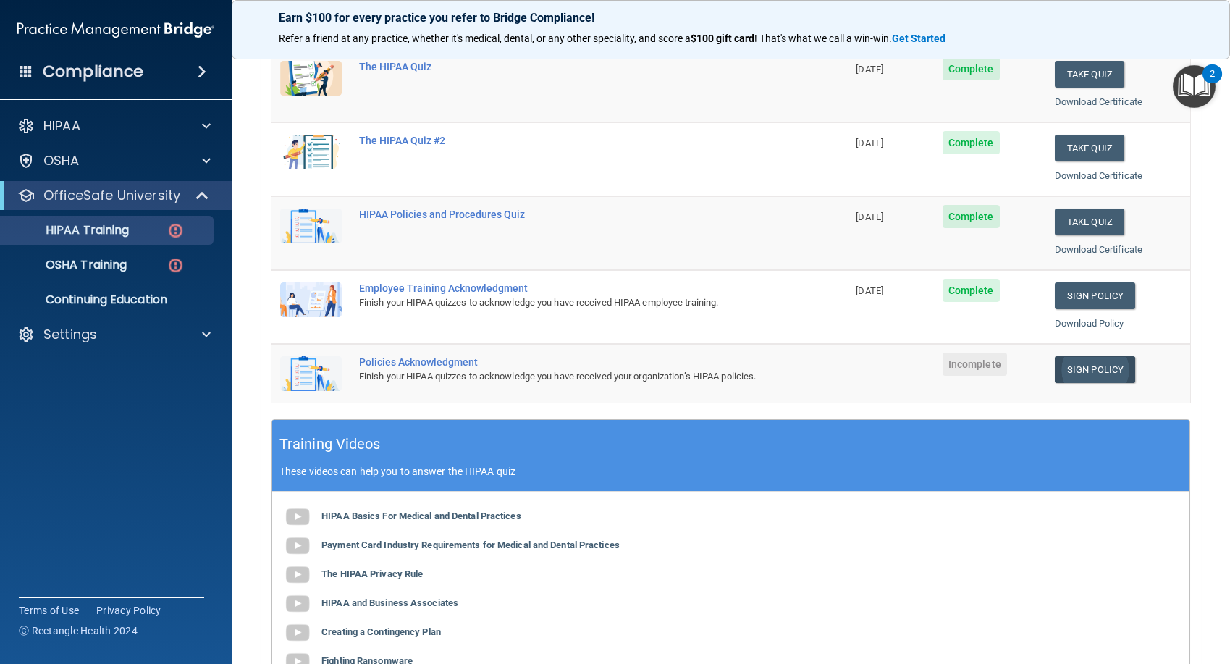
click at [1062, 369] on link "Sign Policy" at bounding box center [1095, 369] width 80 height 27
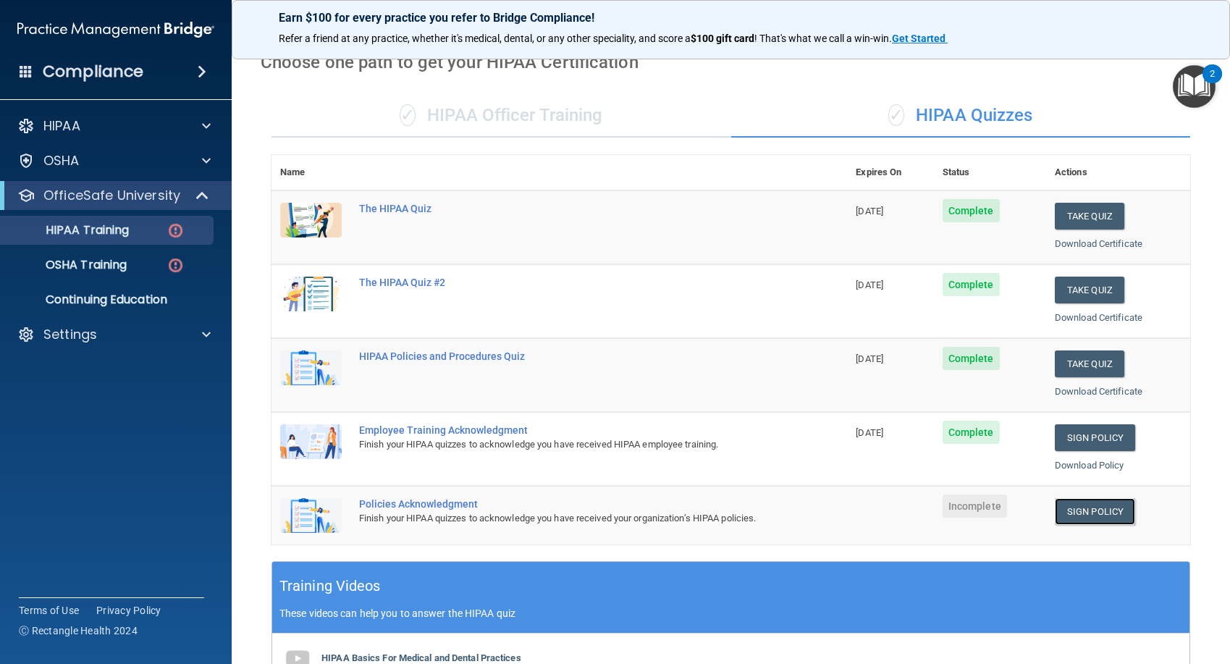
scroll to position [62, 0]
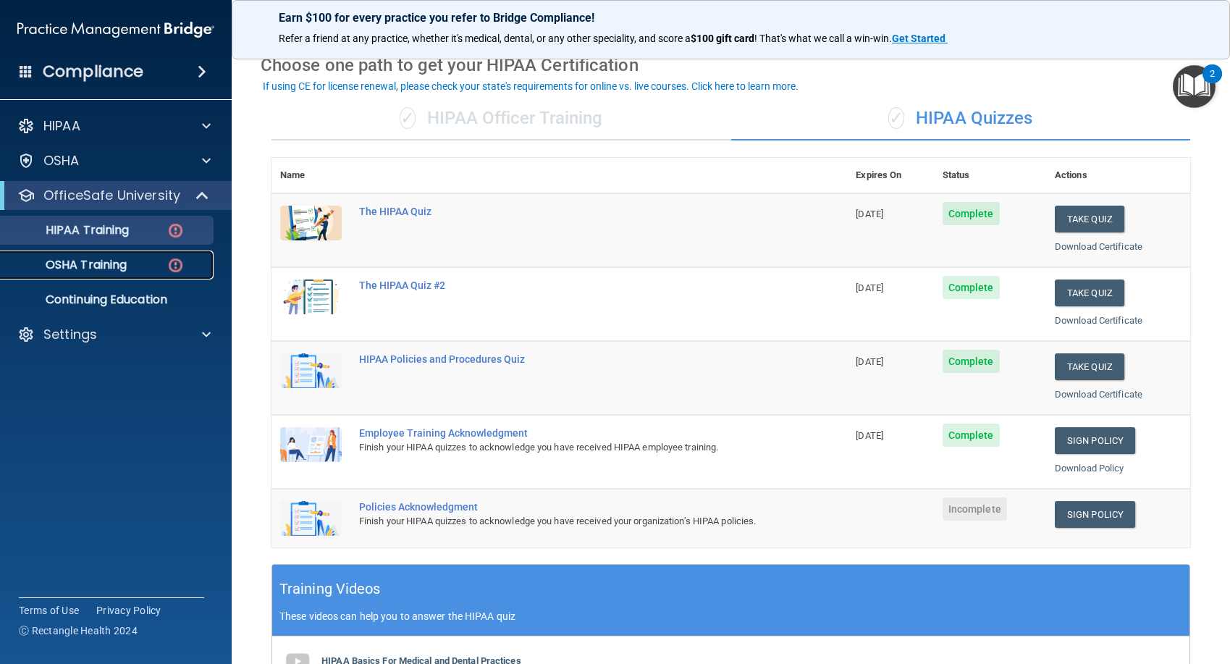
click at [124, 258] on p "OSHA Training" at bounding box center [67, 265] width 117 height 14
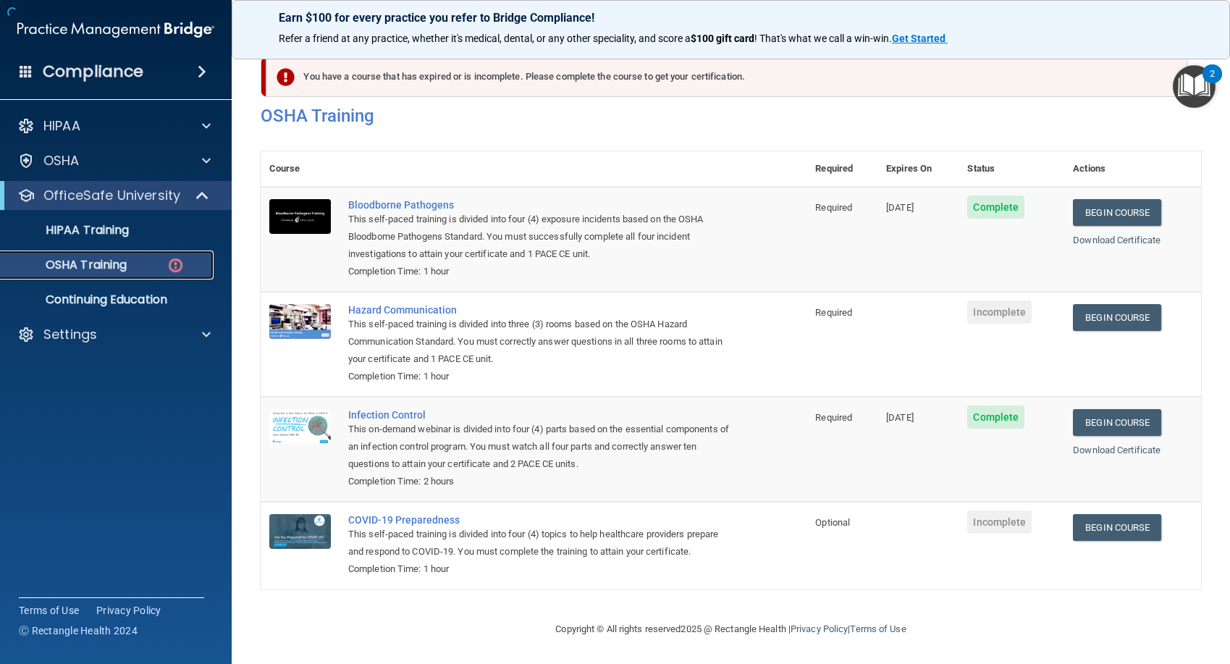
scroll to position [37, 0]
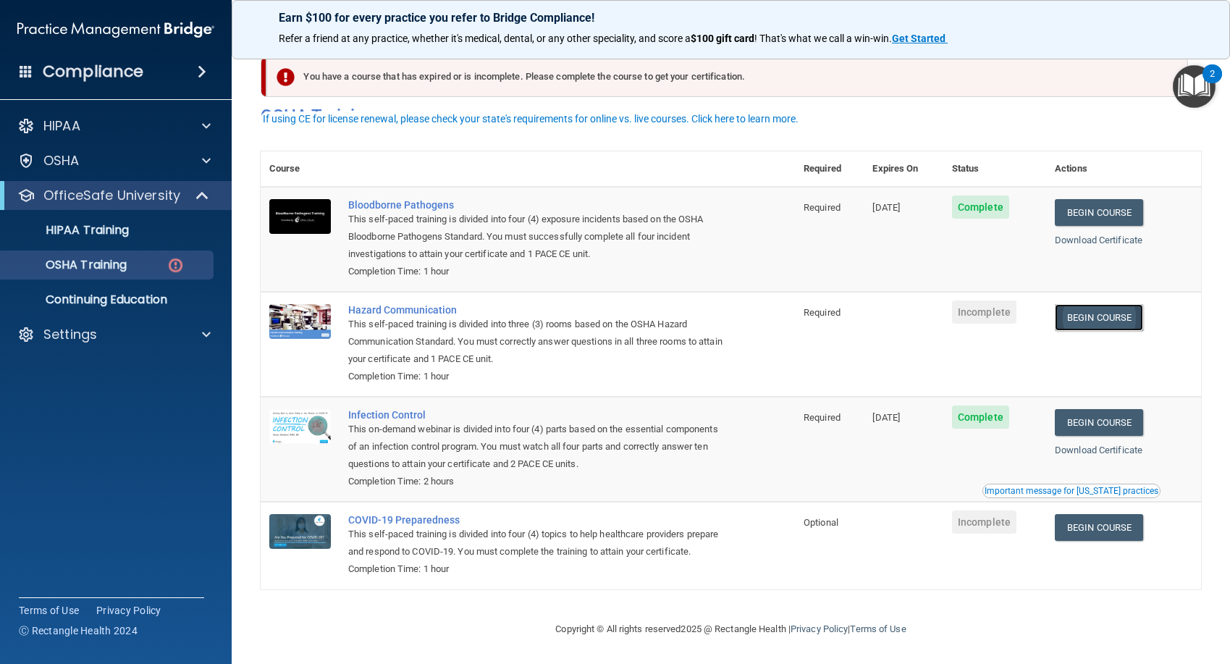
click at [1123, 304] on link "Begin Course" at bounding box center [1099, 317] width 88 height 27
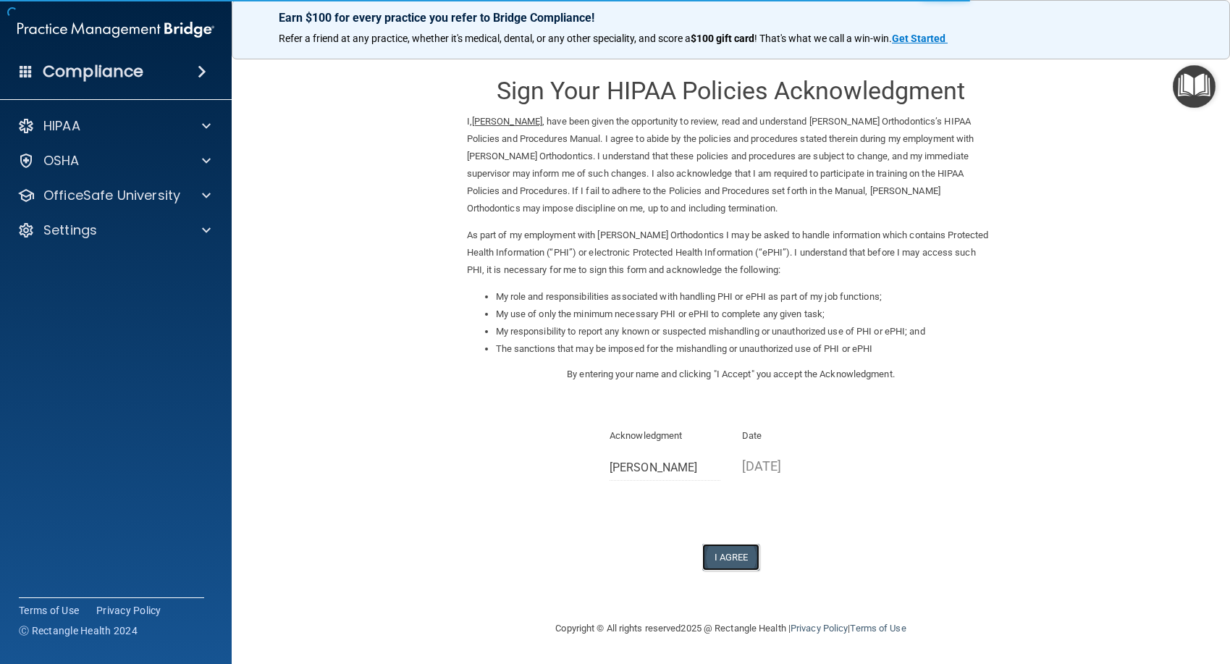
click at [731, 565] on button "I Agree" at bounding box center [731, 557] width 58 height 27
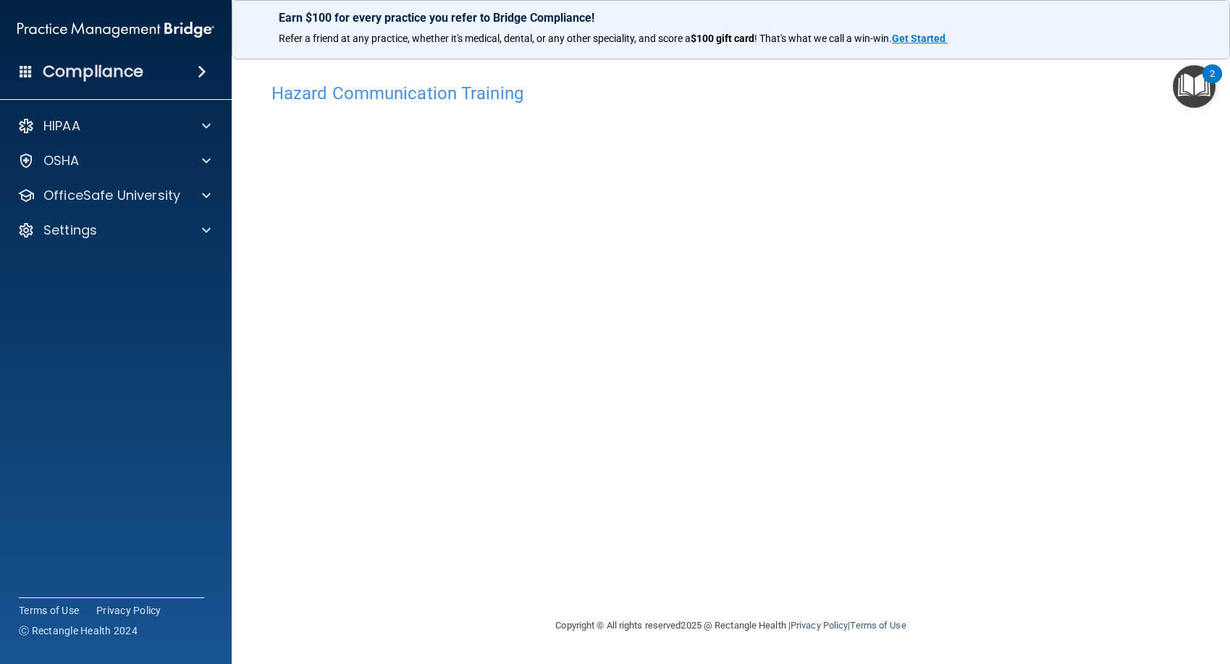
click at [1130, 227] on div "Hazard Communication Training This course doesn’t expire until . Are you sure y…" at bounding box center [731, 346] width 941 height 542
click at [1048, 344] on div "Hazard Communication Training This course doesn’t expire until . Are you sure y…" at bounding box center [731, 346] width 941 height 542
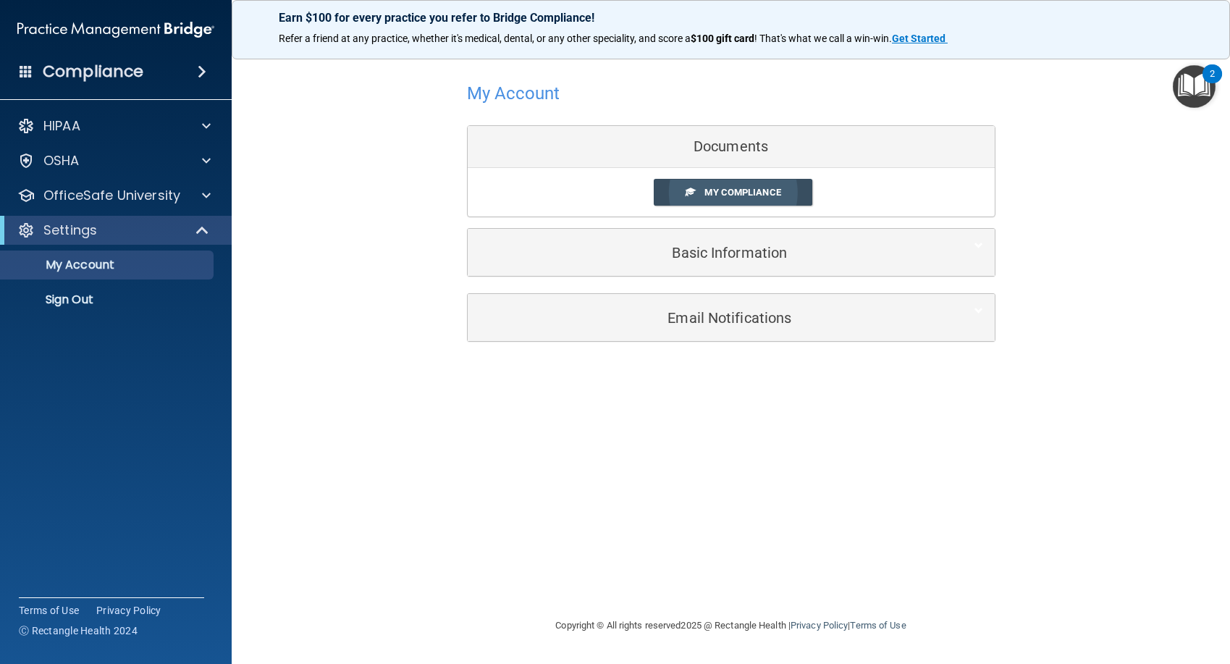
click at [731, 196] on span "My Compliance" at bounding box center [743, 192] width 76 height 11
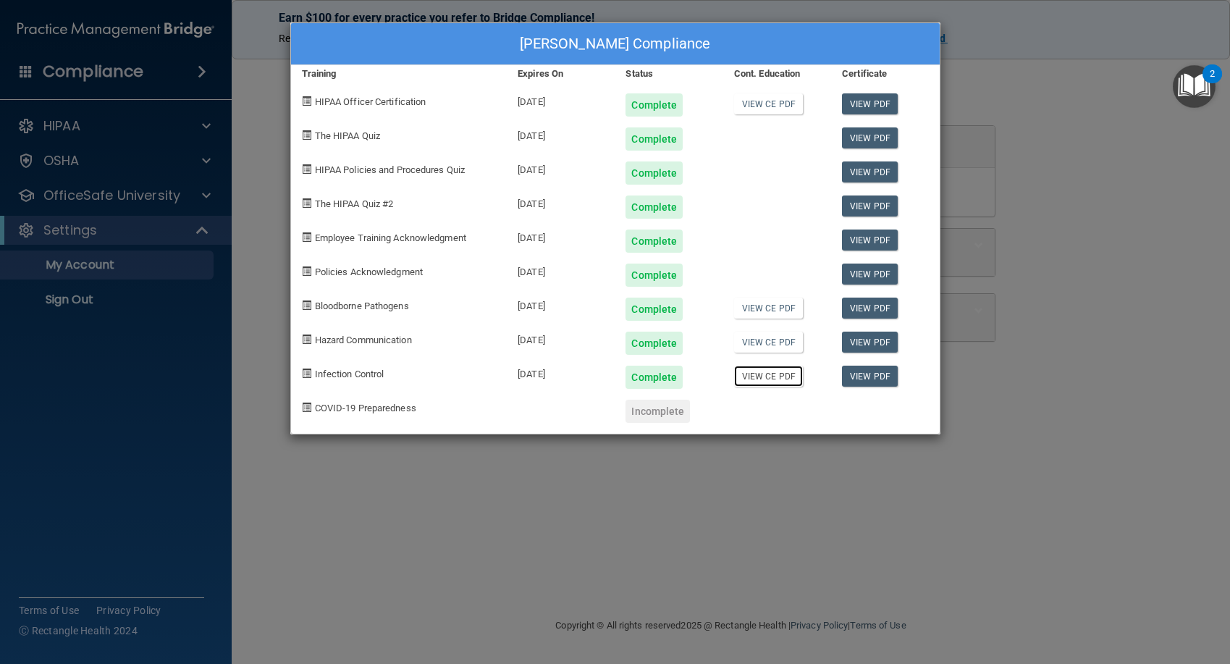
click at [786, 377] on link "View CE PDF" at bounding box center [768, 376] width 69 height 21
click at [871, 377] on link "View PDF" at bounding box center [870, 376] width 56 height 21
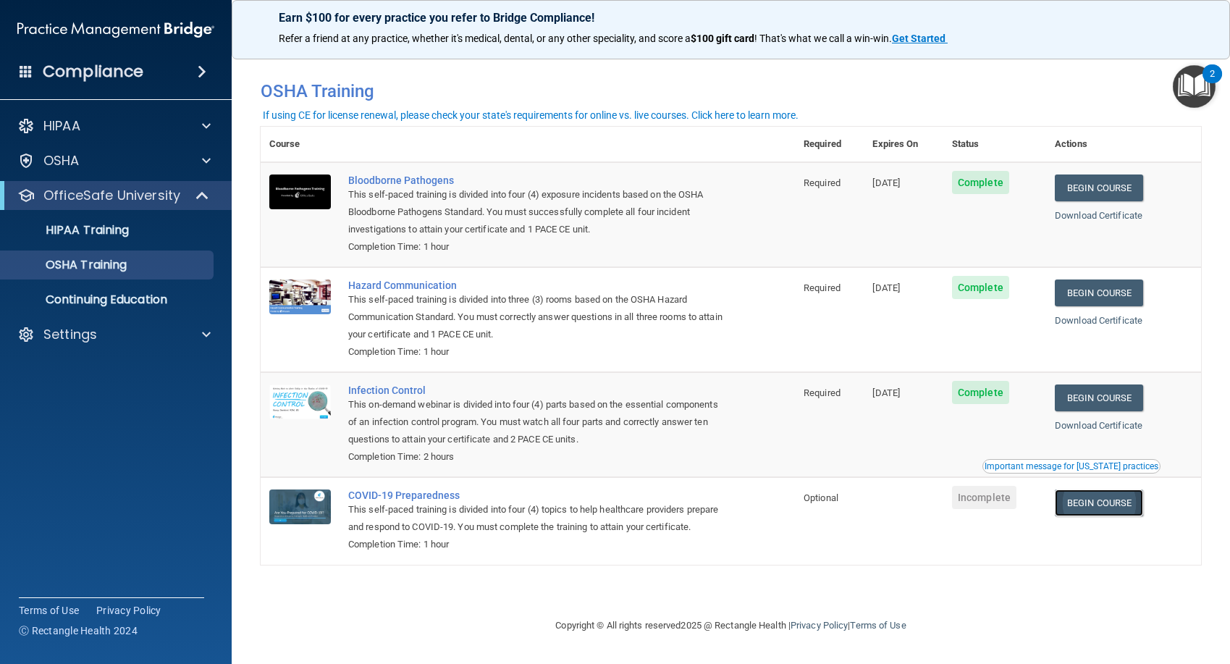
click at [1137, 510] on link "Begin Course" at bounding box center [1099, 503] width 88 height 27
click at [1137, 512] on link "Begin Course" at bounding box center [1099, 503] width 88 height 27
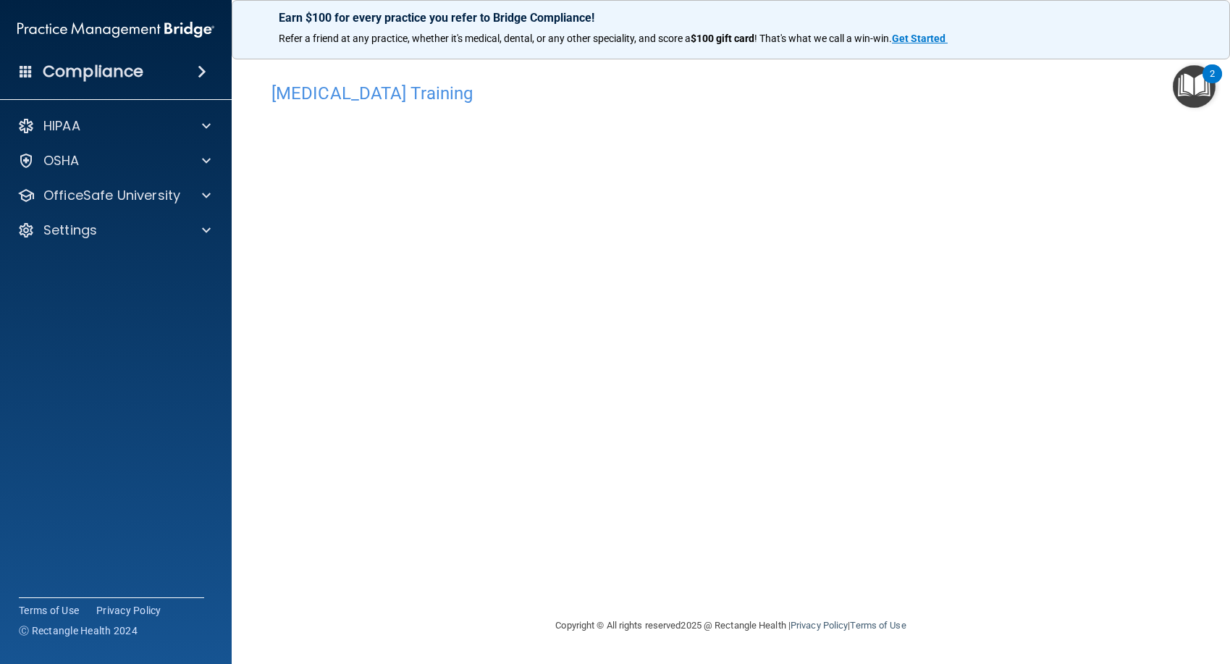
click at [1082, 401] on div "[MEDICAL_DATA] Training This course doesn’t expire until . Are you sure you wan…" at bounding box center [731, 346] width 941 height 542
click at [1029, 43] on p "Refer a friend at any practice, whether it's medical, dental, or any other spec…" at bounding box center [731, 39] width 905 height 14
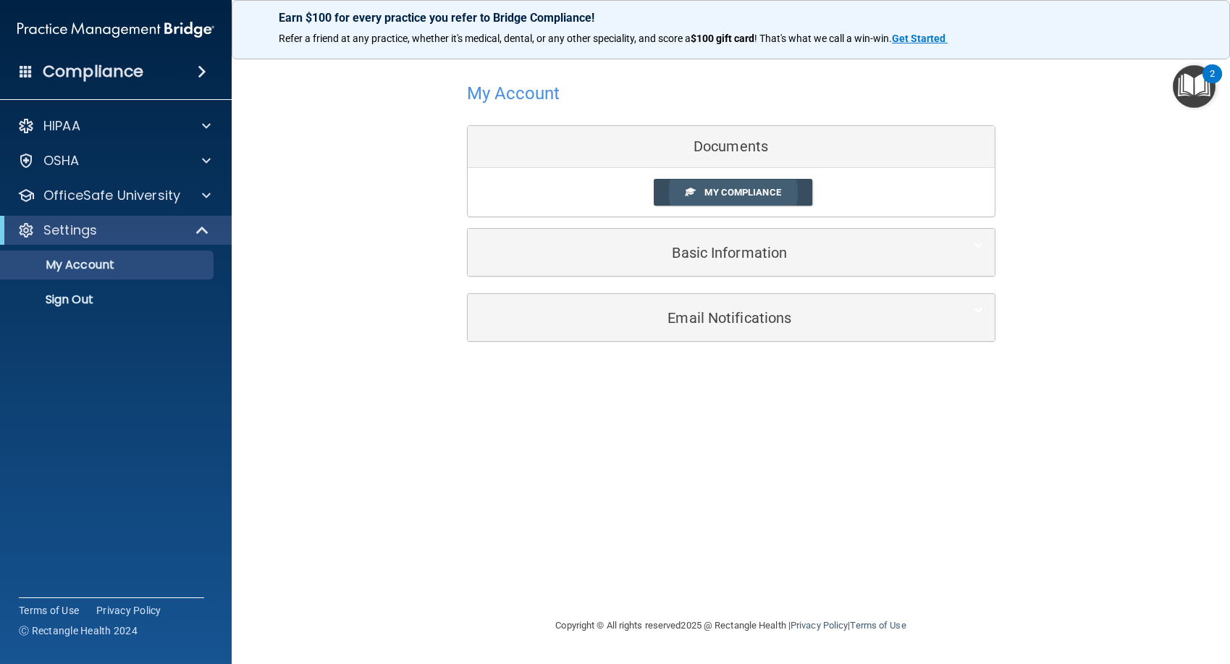
click at [731, 198] on link "My Compliance" at bounding box center [733, 192] width 159 height 27
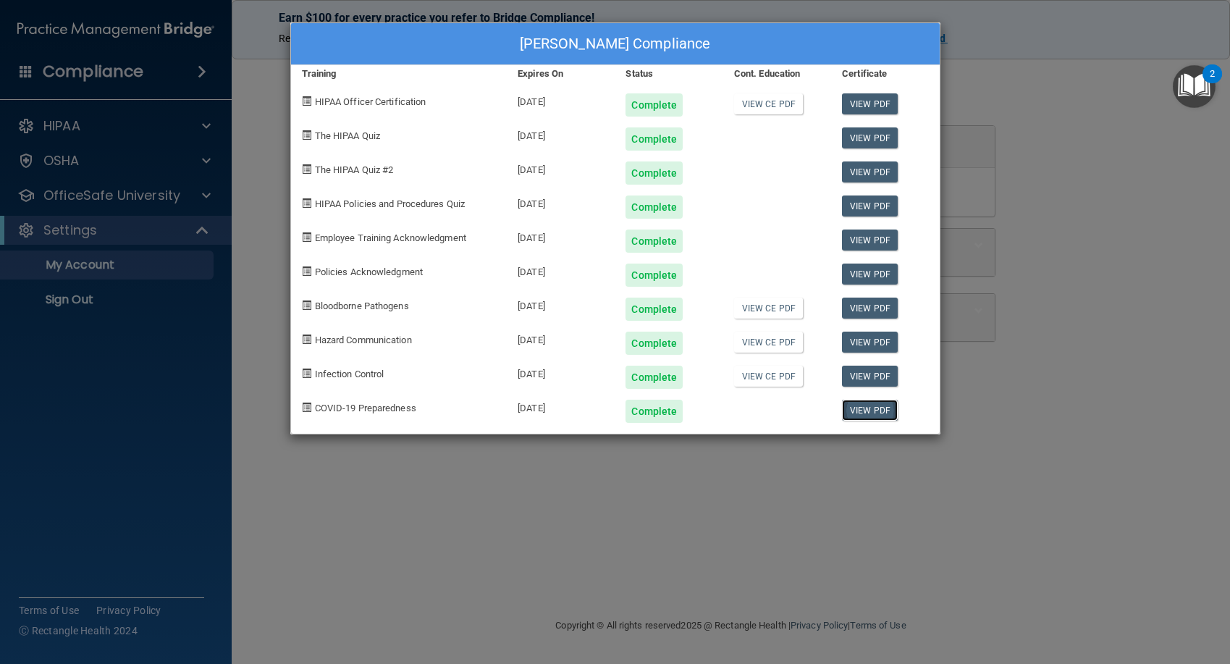
click at [868, 416] on link "View PDF" at bounding box center [870, 410] width 56 height 21
click at [885, 309] on link "View PDF" at bounding box center [870, 308] width 56 height 21
click at [862, 243] on link "View PDF" at bounding box center [870, 240] width 56 height 21
click at [886, 169] on link "View PDF" at bounding box center [870, 172] width 56 height 21
click at [868, 109] on link "View PDF" at bounding box center [870, 103] width 56 height 21
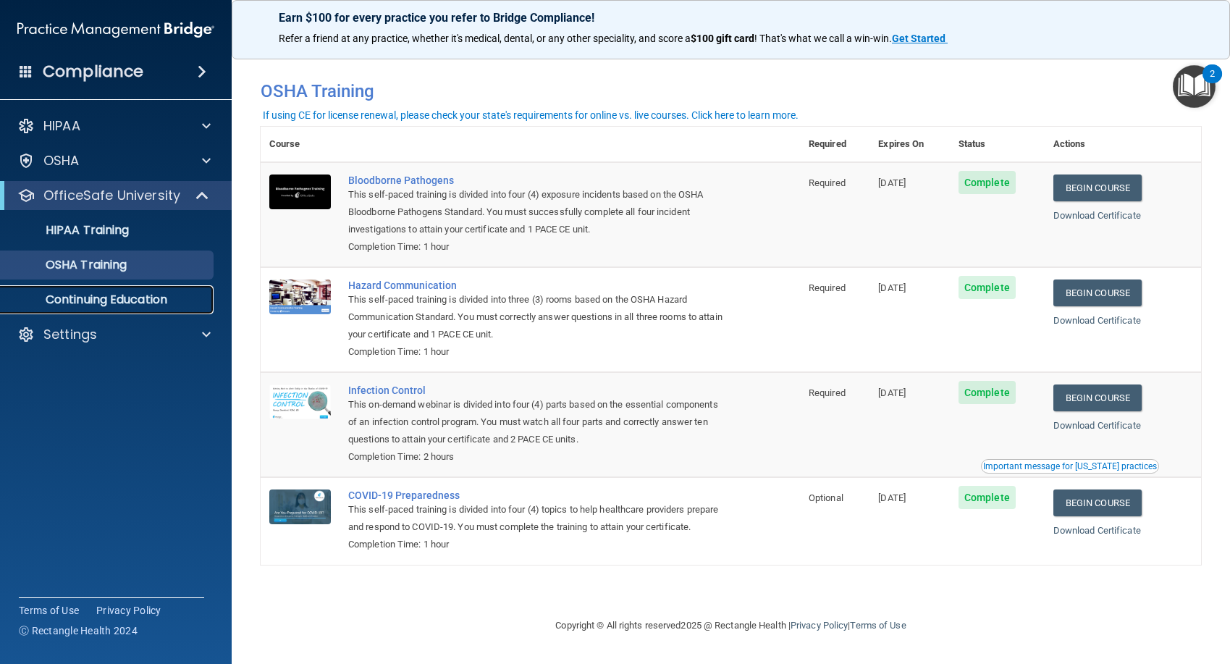
click at [125, 307] on p "Continuing Education" at bounding box center [108, 300] width 198 height 14
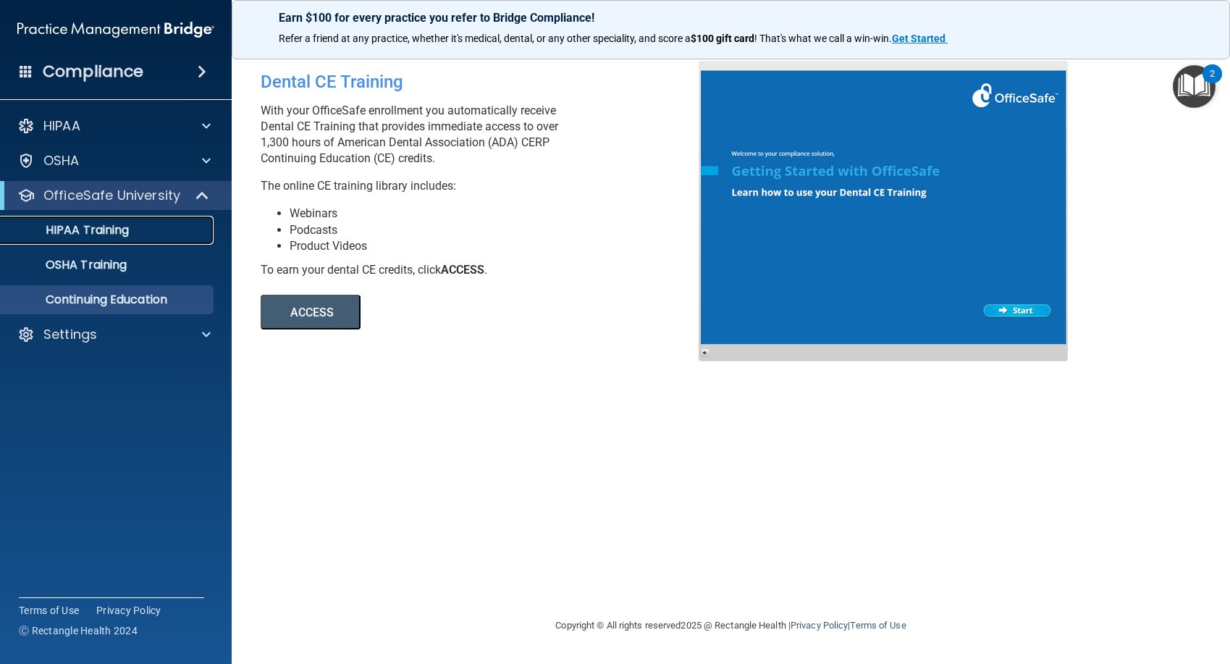
click at [110, 226] on p "HIPAA Training" at bounding box center [68, 230] width 119 height 14
